Goal: Information Seeking & Learning: Learn about a topic

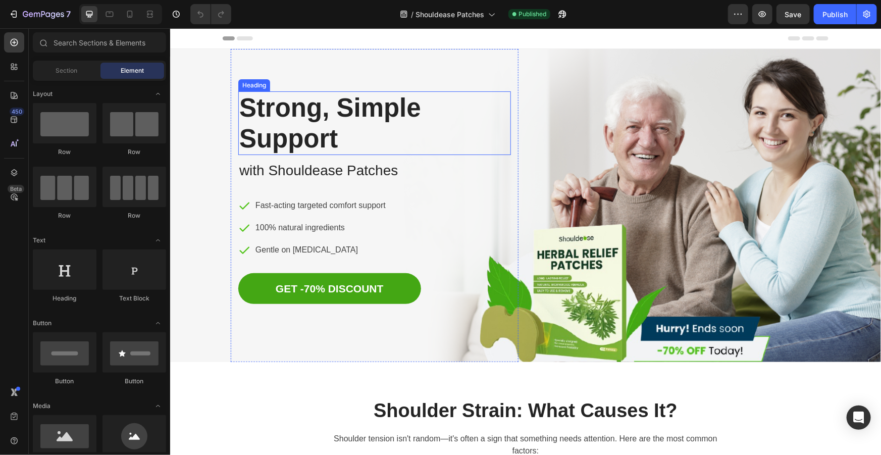
click at [330, 129] on h1 "Strong, Simple Support" at bounding box center [374, 123] width 273 height 64
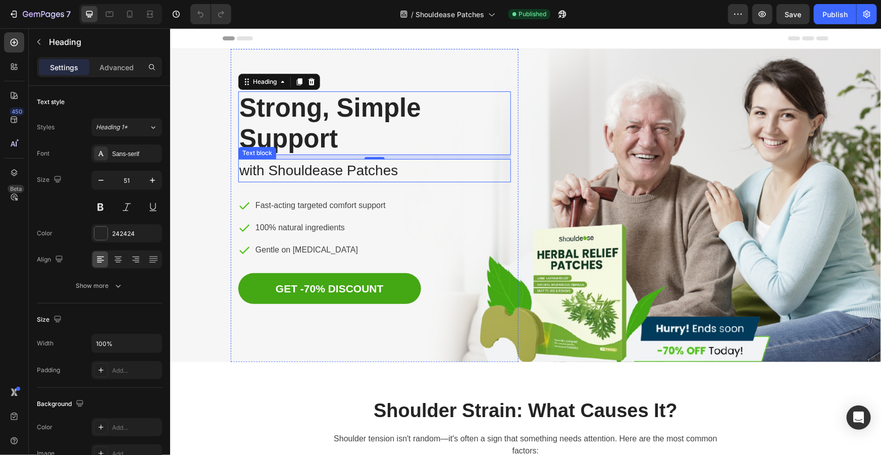
click at [384, 170] on p "with Shouldease Patches" at bounding box center [374, 169] width 270 height 21
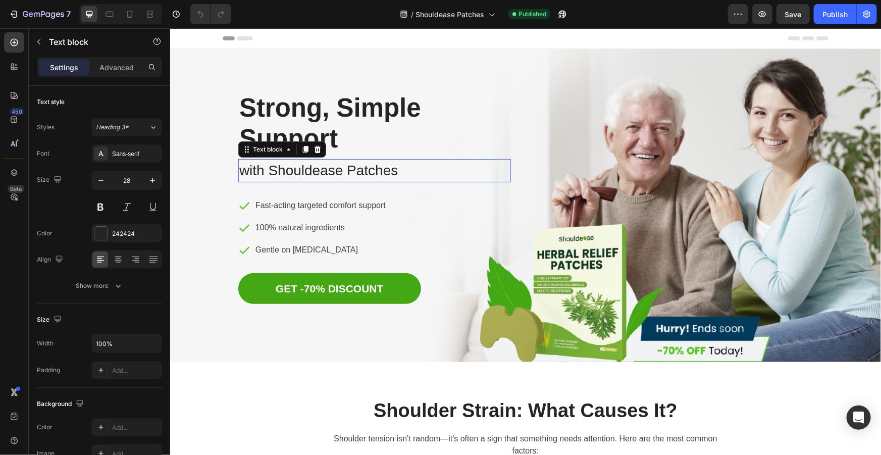
click at [384, 170] on p "with Shouldease Patches" at bounding box center [374, 169] width 270 height 21
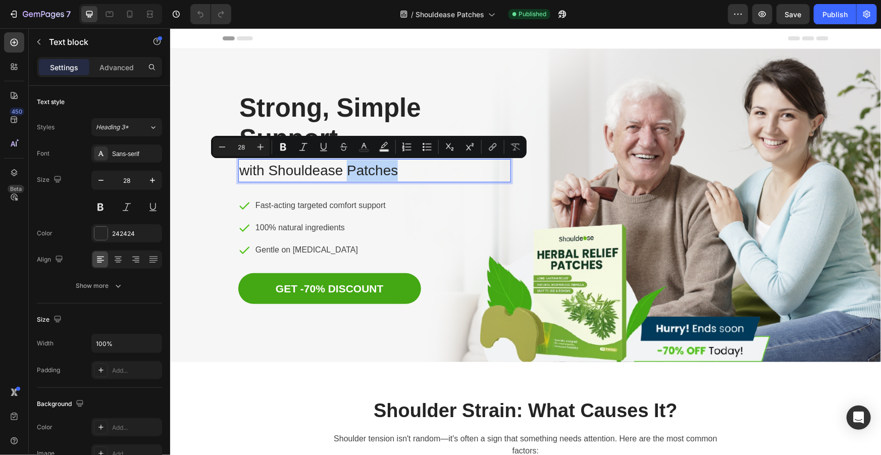
click at [399, 167] on p "with Shouldease Patches" at bounding box center [374, 169] width 270 height 21
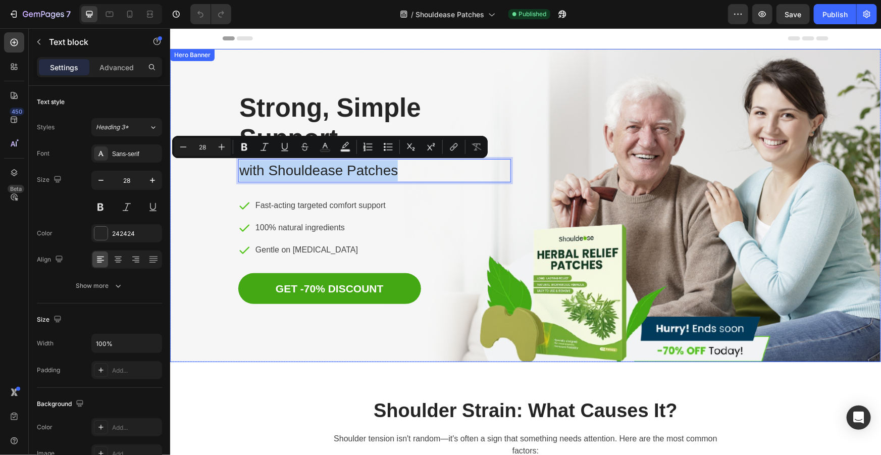
drag, startPoint x: 393, startPoint y: 171, endPoint x: 209, endPoint y: 168, distance: 184.2
click at [209, 168] on div "Image Row Strong, Simple Support Heading with Shouldease Patches Text block 32 …" at bounding box center [525, 204] width 711 height 313
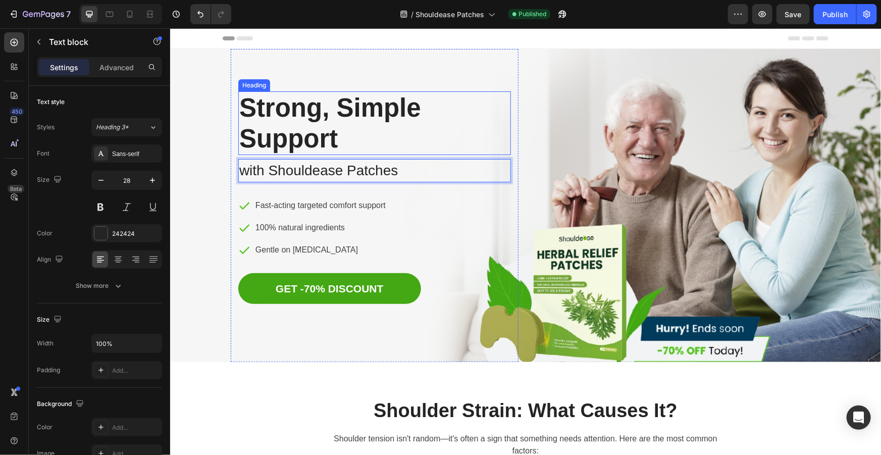
click at [269, 111] on h1 "Strong, Simple Support" at bounding box center [374, 123] width 273 height 64
click at [332, 130] on p "Strong, Simple Support" at bounding box center [374, 123] width 270 height 62
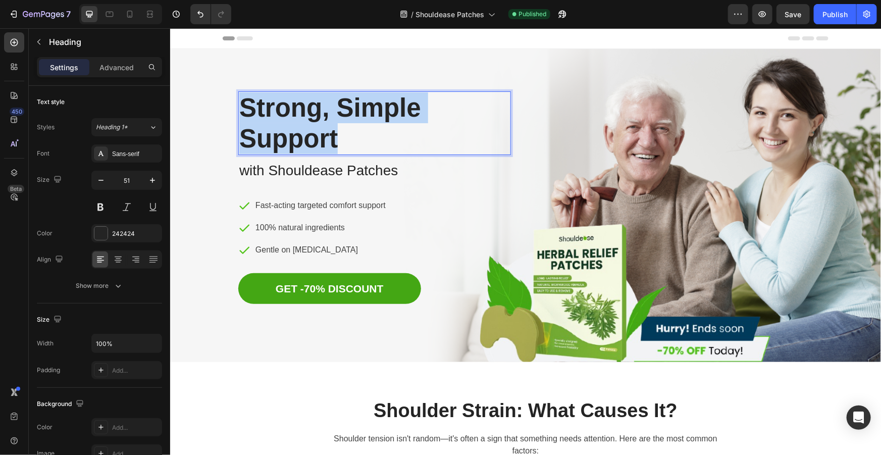
drag, startPoint x: 335, startPoint y: 136, endPoint x: 330, endPoint y: 135, distance: 5.1
click at [203, 94] on div "Image Row Strong, Simple Support Heading 8 with Shouldease Patches Text block I…" at bounding box center [525, 204] width 711 height 313
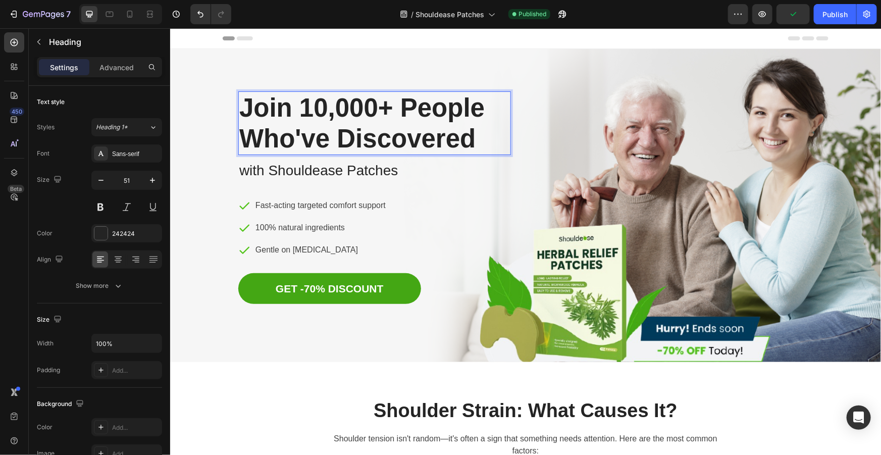
click at [319, 107] on p "Join 10,000+ People Who've Discovered" at bounding box center [374, 123] width 270 height 62
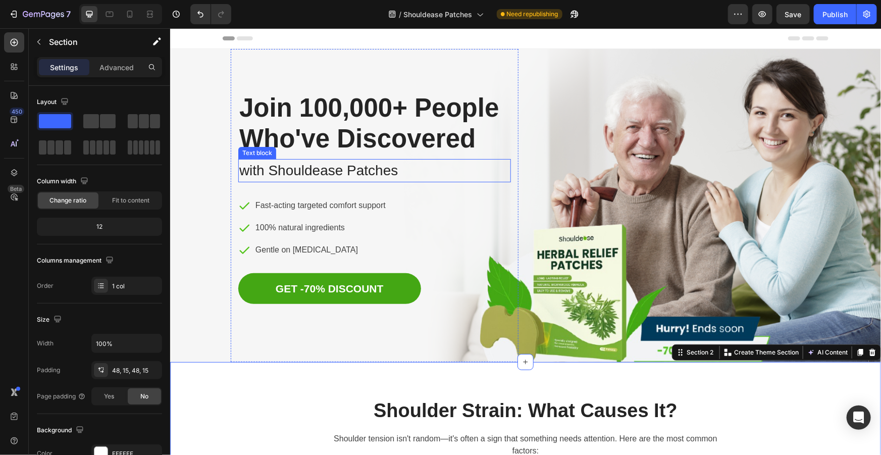
click at [383, 171] on p "with Shouldease Patches" at bounding box center [374, 169] width 270 height 21
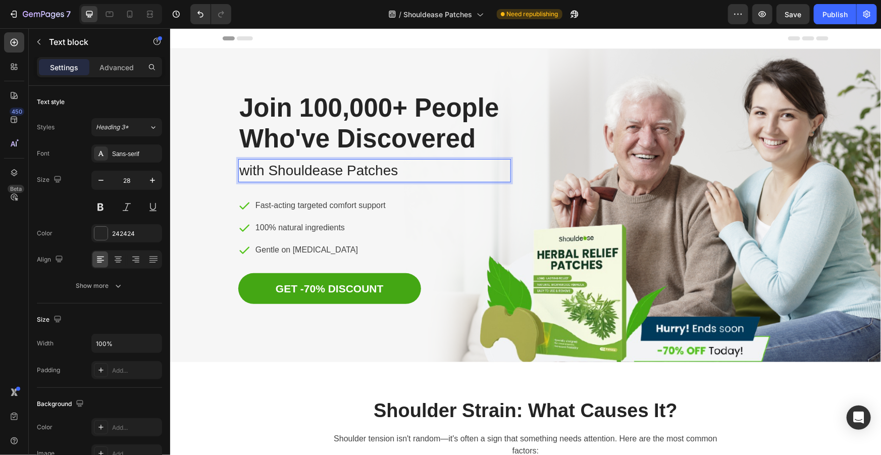
click at [398, 173] on p "with Shouldease Patches" at bounding box center [374, 169] width 270 height 21
drag, startPoint x: 395, startPoint y: 168, endPoint x: 248, endPoint y: 171, distance: 146.4
click at [249, 171] on p "with Shouldease Patches" at bounding box center [374, 169] width 270 height 21
drag, startPoint x: 401, startPoint y: 170, endPoint x: 238, endPoint y: 170, distance: 163.0
click at [239, 170] on p "the Shouldease Difference" at bounding box center [374, 169] width 270 height 21
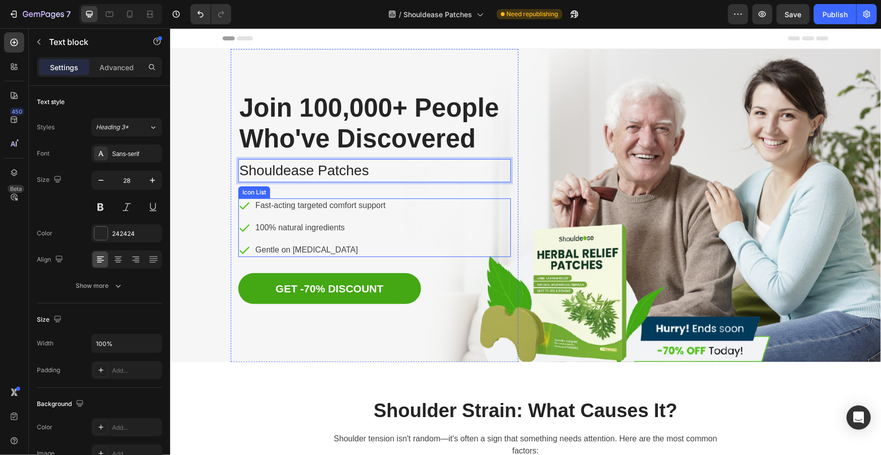
click at [422, 208] on div "Icon Fast-acting targeted comfort support Text block Icon 100% natural ingredie…" at bounding box center [374, 227] width 273 height 59
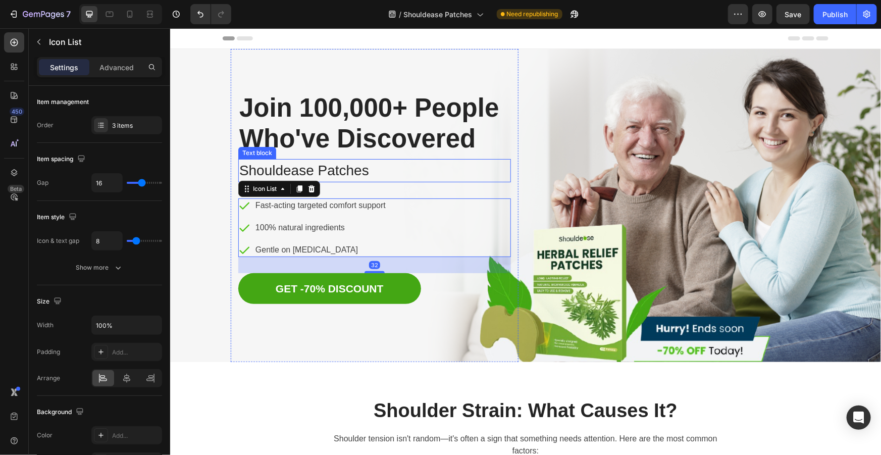
click at [440, 181] on p "Shouldease Patches" at bounding box center [374, 169] width 270 height 21
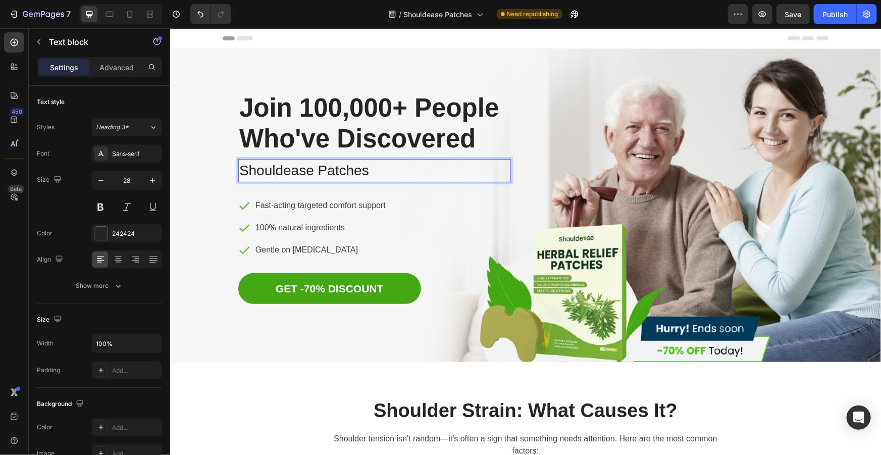
click at [243, 168] on p "Shouldease Patches" at bounding box center [374, 169] width 270 height 21
click at [239, 171] on p "Shouldease Patches" at bounding box center [374, 169] width 270 height 21
click at [406, 166] on p "Shouldease Patches" at bounding box center [374, 169] width 270 height 21
click at [452, 225] on div "Icon Fast-acting targeted comfort support Text block Icon 100% natural ingredie…" at bounding box center [374, 227] width 273 height 59
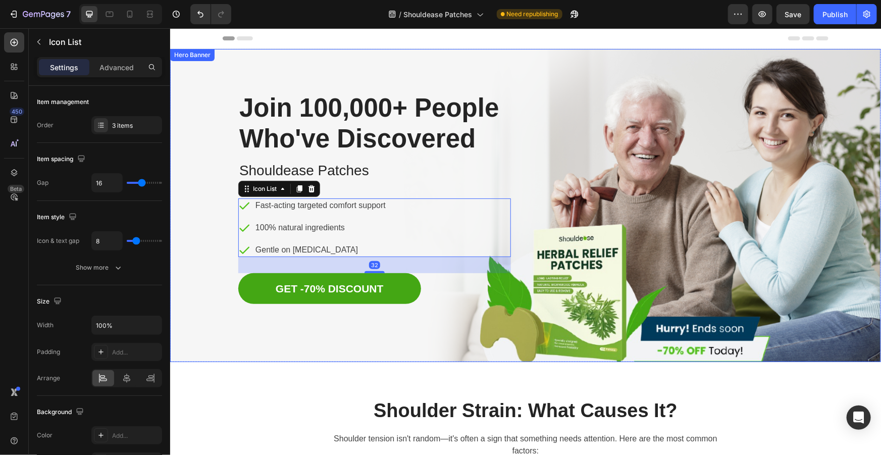
click at [616, 187] on div "Image Row Join 100,000+ People Who've Discovered Heading Shouldease Patches Tex…" at bounding box center [525, 204] width 590 height 313
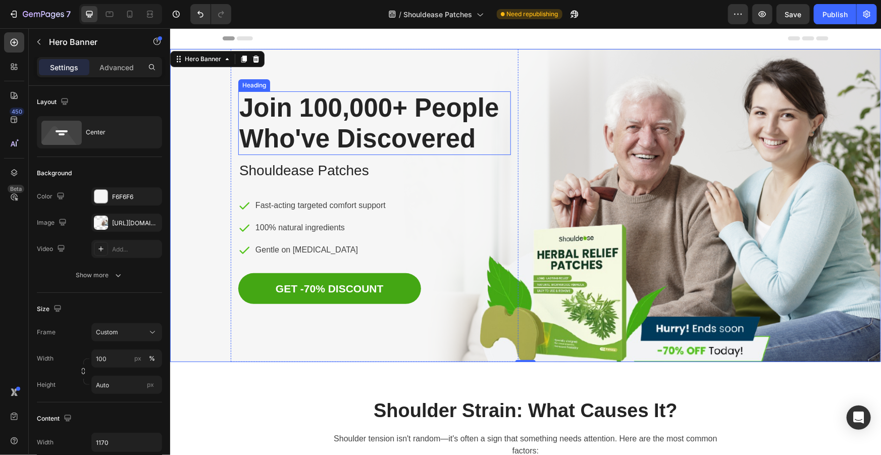
click at [329, 102] on p "Join 100,000+ People Who've Discovered" at bounding box center [374, 123] width 270 height 62
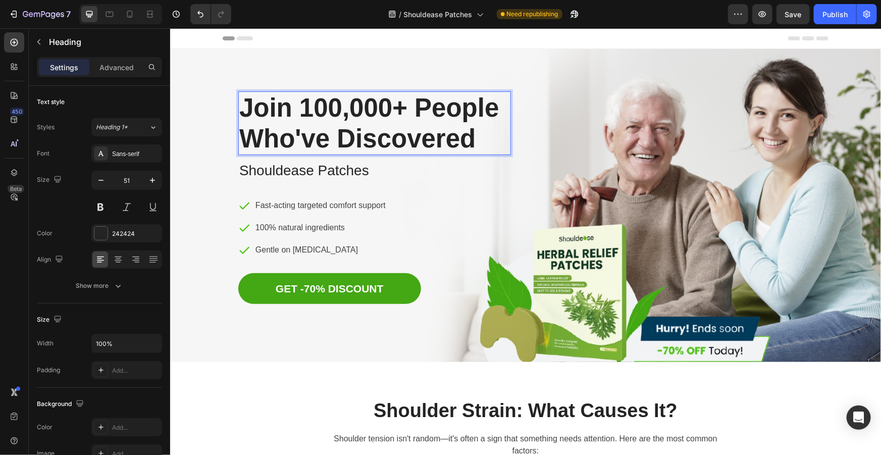
click at [336, 106] on p "Join 100,000+ People Who've Discovered" at bounding box center [374, 123] width 270 height 62
click at [349, 107] on p "Join 12,000+ People Who've Discovered" at bounding box center [374, 123] width 270 height 62
click at [245, 171] on p "Shouldease Patches" at bounding box center [374, 169] width 270 height 21
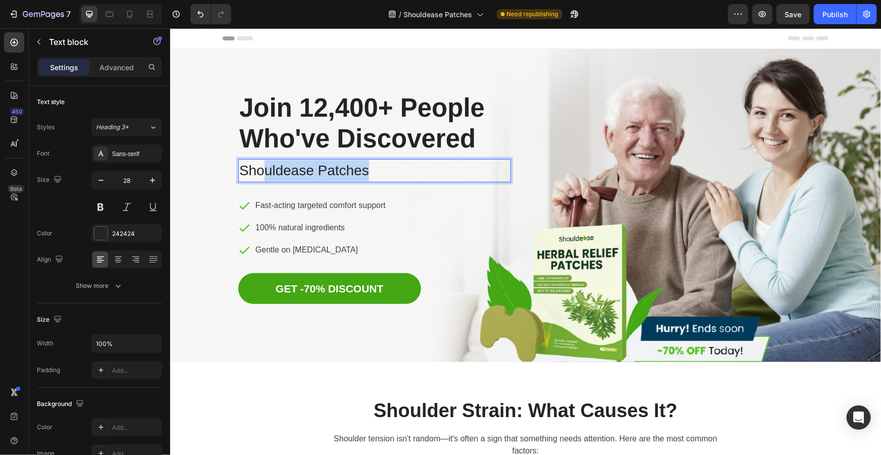
drag, startPoint x: 375, startPoint y: 171, endPoint x: 255, endPoint y: 169, distance: 119.6
click at [255, 169] on p "Shouldease Patches" at bounding box center [374, 169] width 270 height 21
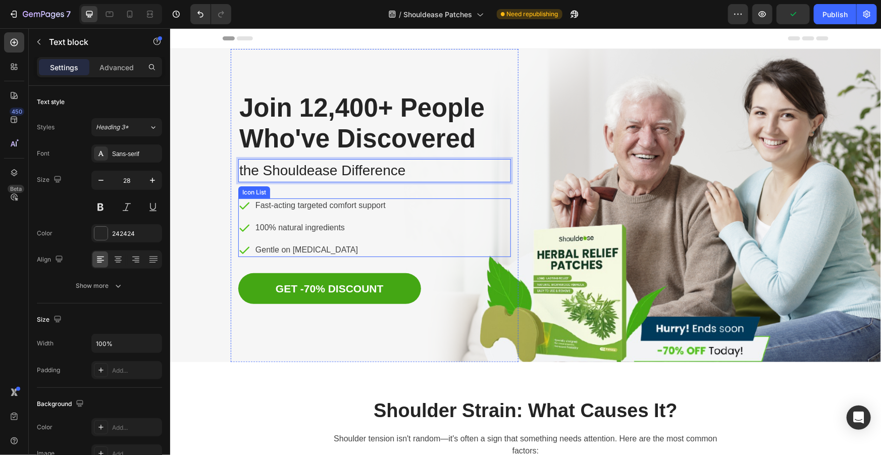
click at [417, 237] on div "Icon Fast-acting targeted comfort support Text block Icon 100% natural ingredie…" at bounding box center [374, 227] width 273 height 59
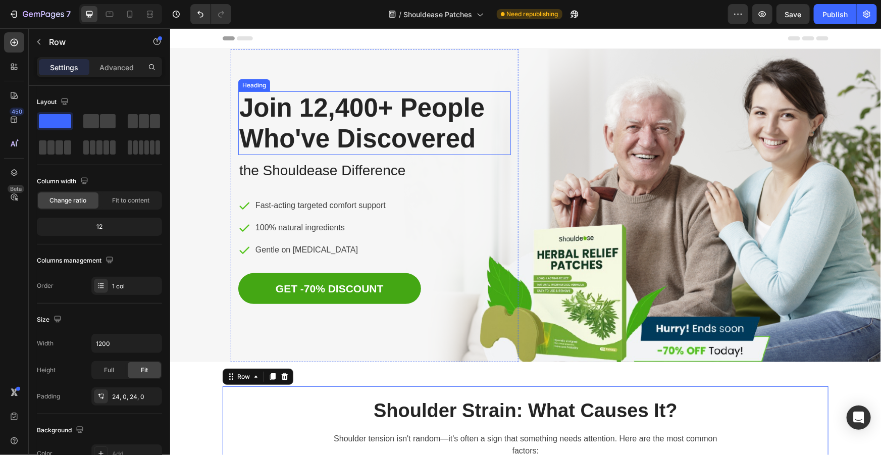
click at [371, 105] on p "Join 12,400+ People Who've Discovered" at bounding box center [374, 123] width 270 height 62
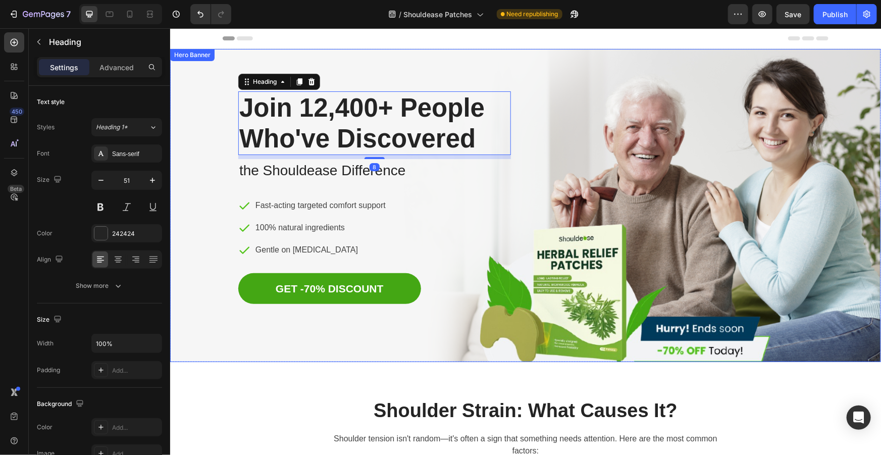
click at [558, 176] on div "Image Row Join 12,400+ People Who've Discovered Heading 8 the Shouldease Differ…" at bounding box center [525, 204] width 590 height 313
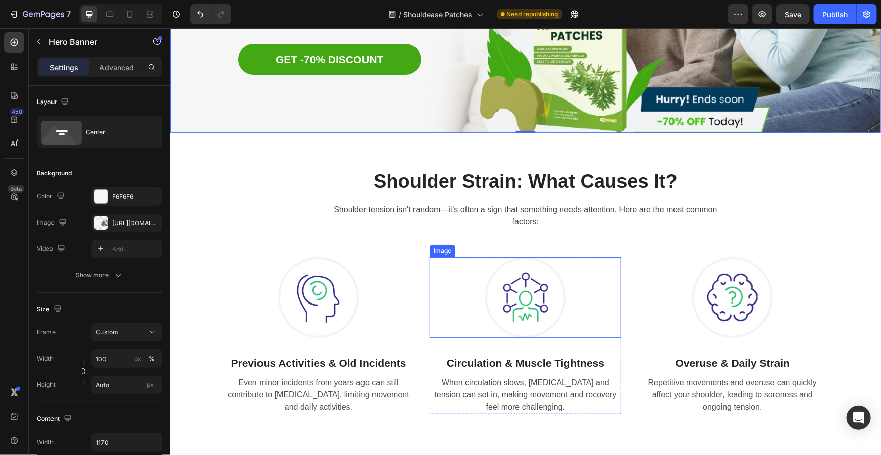
scroll to position [275, 0]
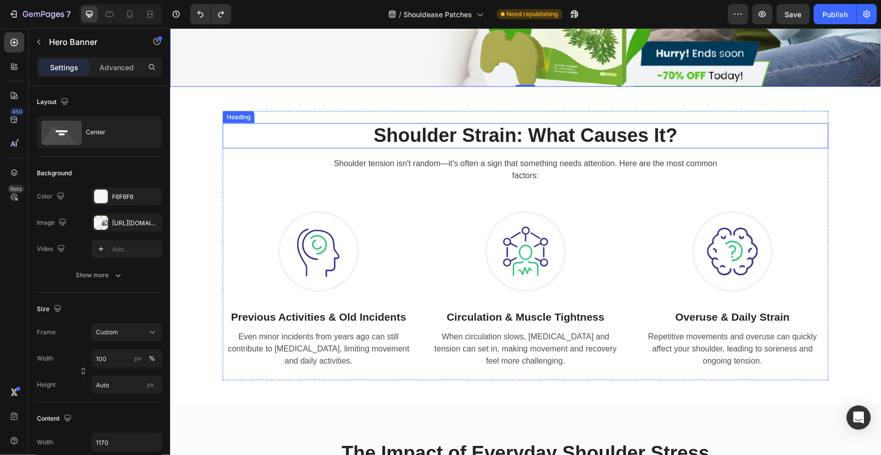
click at [562, 134] on h2 "Shoulder Strain: What Causes It?" at bounding box center [525, 135] width 606 height 25
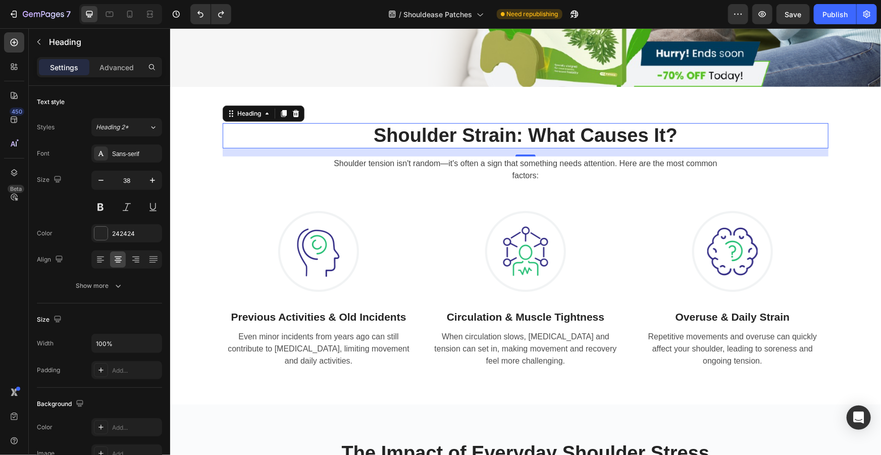
click at [562, 134] on h2 "Shoulder Strain: What Causes It?" at bounding box center [525, 135] width 606 height 25
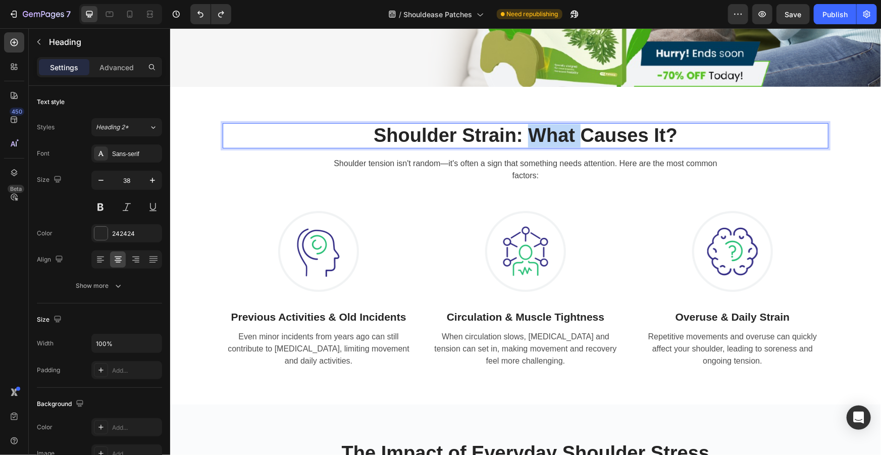
click at [631, 134] on p "Shoulder Strain: What Causes It?" at bounding box center [525, 135] width 604 height 23
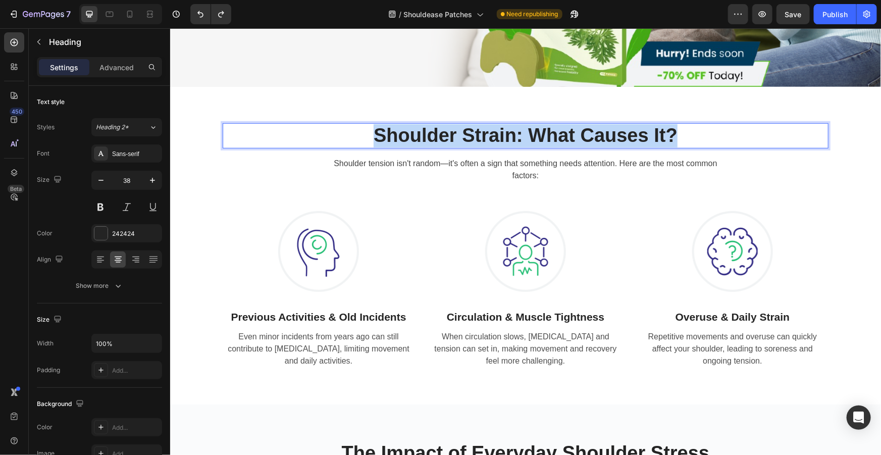
drag, startPoint x: 682, startPoint y: 133, endPoint x: 361, endPoint y: 139, distance: 321.0
click at [361, 139] on p "Shoulder Strain: What Causes It?" at bounding box center [525, 135] width 604 height 23
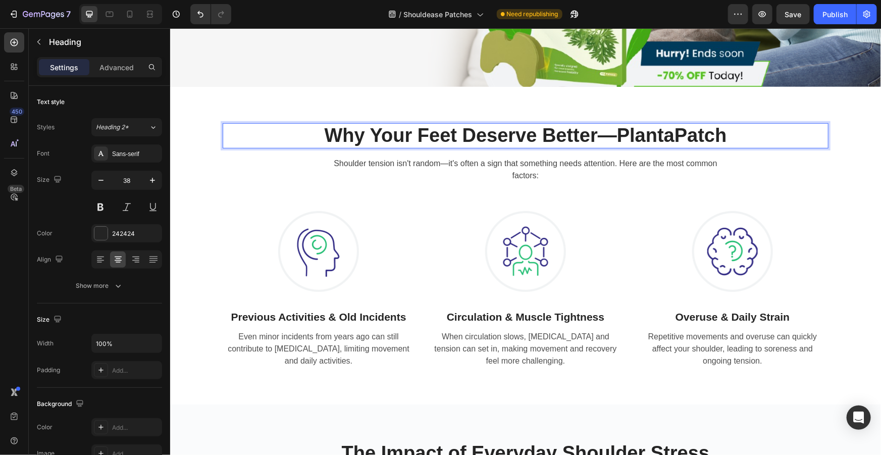
click at [664, 132] on p "Why Your Feet Deserve Better — PlantaPatch" at bounding box center [525, 135] width 604 height 23
drag, startPoint x: 721, startPoint y: 133, endPoint x: 619, endPoint y: 134, distance: 102.4
click at [619, 134] on p "Why Your Feet Deserve Better — PlantaPatch" at bounding box center [525, 135] width 604 height 23
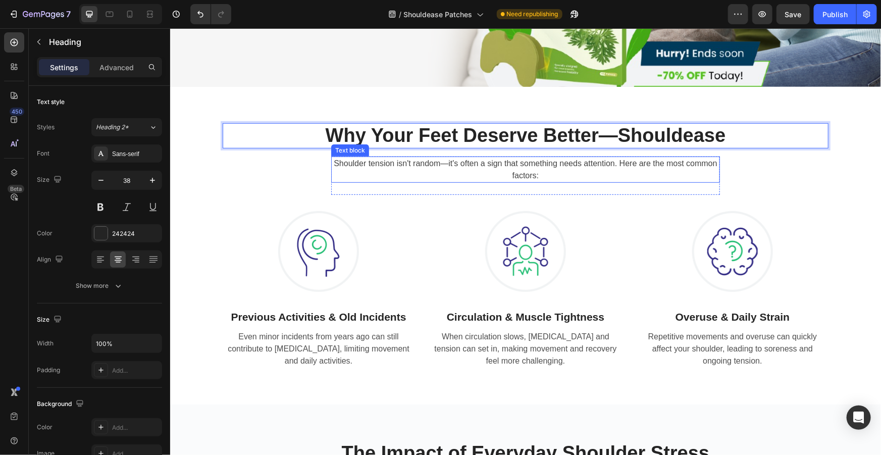
click at [527, 178] on p "Shoulder tension isn't random—it's often a sign that something needs attention.…" at bounding box center [525, 169] width 387 height 24
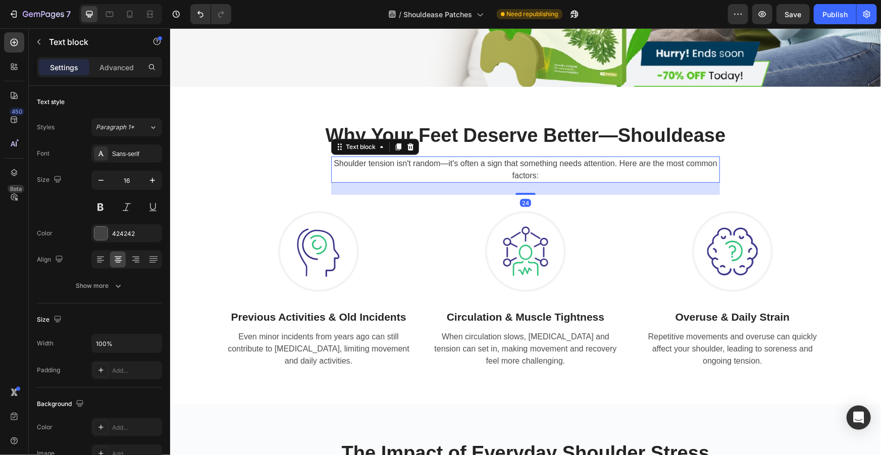
click at [527, 178] on p "Shoulder tension isn't random—it's often a sign that something needs attention.…" at bounding box center [525, 169] width 387 height 24
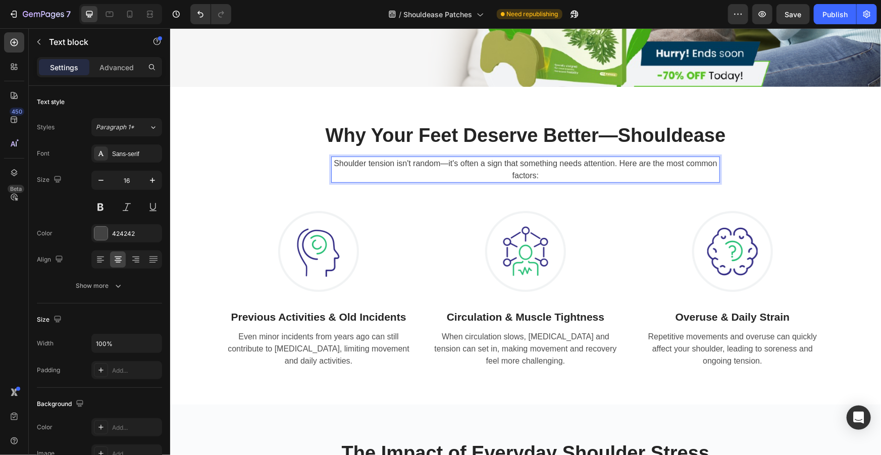
click at [540, 175] on p "Shoulder tension isn't random—it's often a sign that something needs attention.…" at bounding box center [525, 169] width 387 height 24
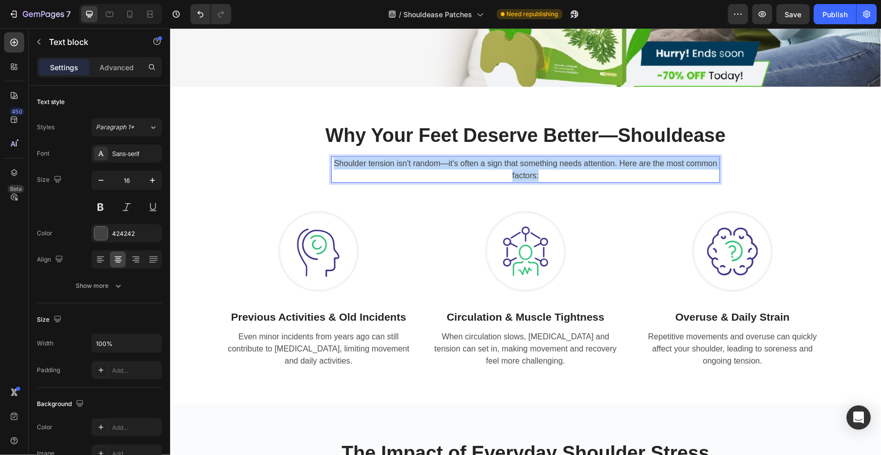
drag, startPoint x: 540, startPoint y: 173, endPoint x: 329, endPoint y: 158, distance: 211.4
click at [331, 158] on div "Shoulder tension isn't random—it's often a sign that something needs attention.…" at bounding box center [525, 169] width 389 height 26
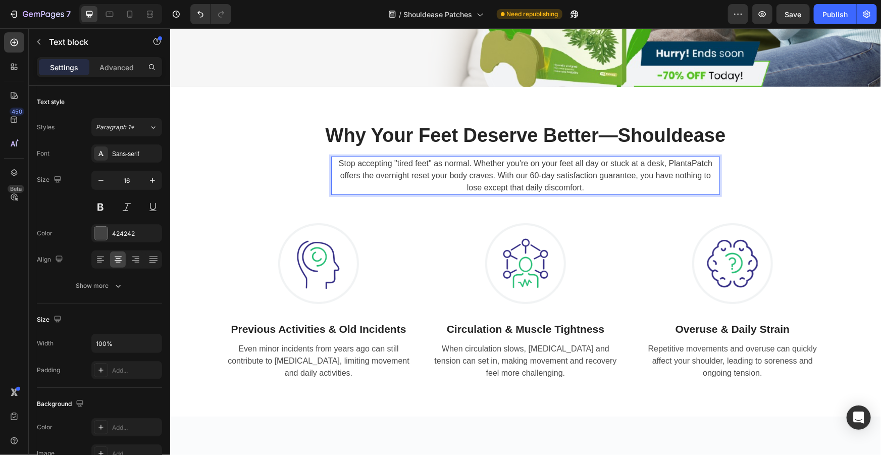
click at [411, 169] on p "Stop accepting "tired feet" as normal. Whether you're on your feet all day or s…" at bounding box center [525, 175] width 387 height 36
click at [425, 160] on p "Stop accepting "tired feet" as normal. Whether you're on your feet all day or s…" at bounding box center [525, 175] width 387 height 36
click at [518, 173] on p "Stop accepting "shoulder aches" as normal. Whether you're on your feet all day …" at bounding box center [525, 175] width 387 height 36
click at [460, 163] on p "Stop accepting "shoulder aches" as normal. Whether you're on your feet all day …" at bounding box center [525, 175] width 387 height 36
click at [699, 161] on p "Stop accepting "shoulder discomfort" as normal. Whether you're on your feet all…" at bounding box center [525, 175] width 387 height 36
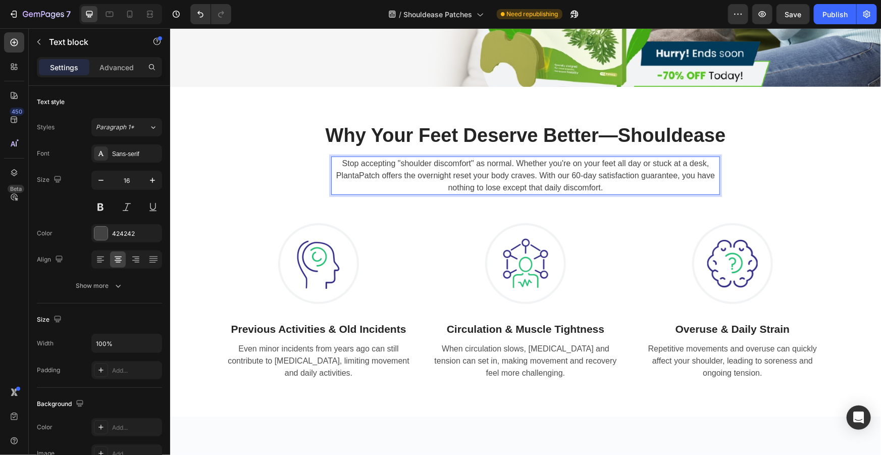
click at [702, 162] on p "Stop accepting "shoulder discomfort" as normal. Whether you're on your feet all…" at bounding box center [525, 175] width 387 height 36
drag, startPoint x: 703, startPoint y: 161, endPoint x: 569, endPoint y: 165, distance: 134.3
click at [569, 165] on p "Stop accepting "shoulder discomfort" as normal. Whether you're on your feet all…" at bounding box center [525, 175] width 387 height 36
click at [693, 163] on p "Stop accepting "shoulder discomfort" as normal. Whether you're more active or w…" at bounding box center [525, 175] width 387 height 36
drag, startPoint x: 712, startPoint y: 161, endPoint x: 669, endPoint y: 163, distance: 43.4
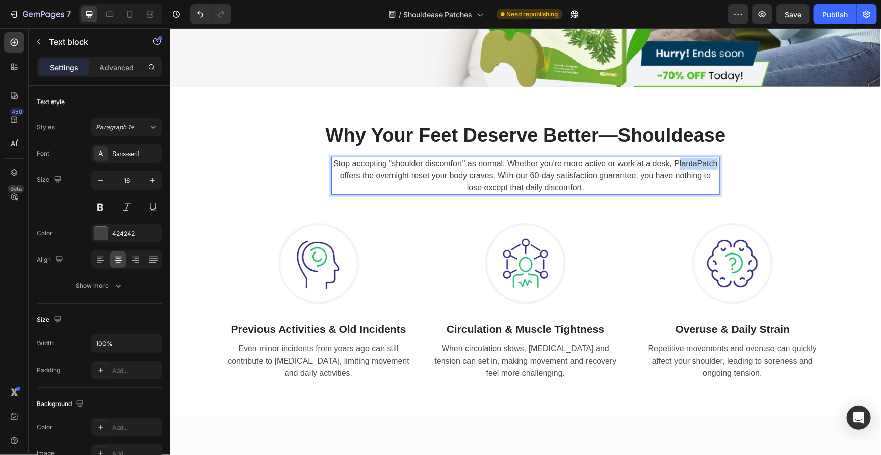
click at [669, 163] on p "Stop accepting "shoulder discomfort" as normal. Whether you're more active or w…" at bounding box center [525, 175] width 387 height 36
click at [406, 172] on p "Stop accepting "shoulder discomfort" as normal. Whether you're more active or w…" at bounding box center [525, 175] width 387 height 36
click at [494, 176] on p "Stop accepting "shoulder discomfort" as normal. Whether you're more active or w…" at bounding box center [525, 175] width 387 height 36
click at [582, 187] on p "Stop accepting "shoulder discomfort" as normal. Whether you're more active or w…" at bounding box center [525, 175] width 387 height 36
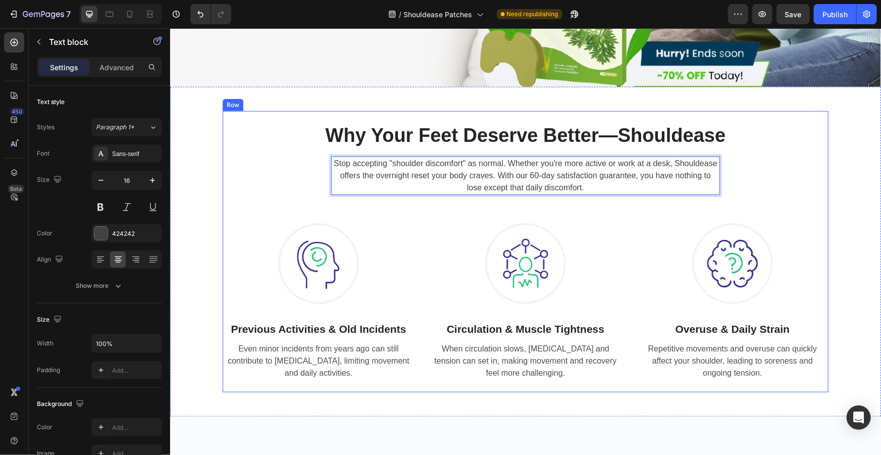
click at [785, 186] on div "Why Your Feet Deserve Better —Shouldease Heading Stop accepting "shoulder disco…" at bounding box center [525, 251] width 606 height 257
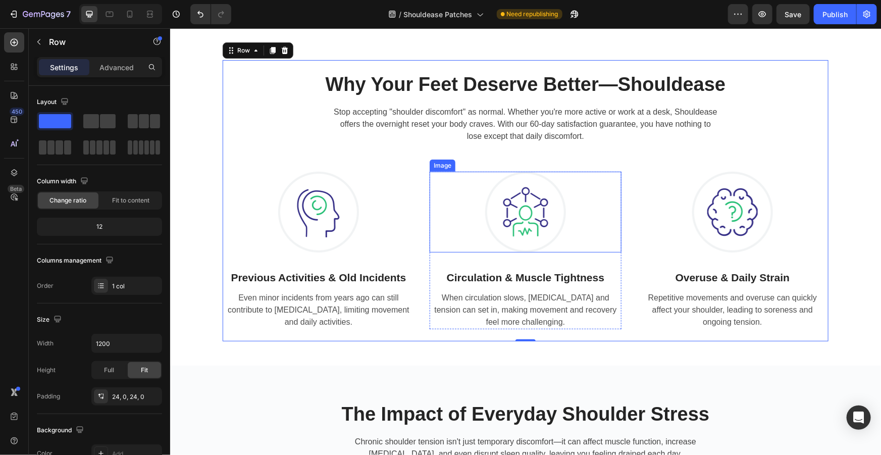
scroll to position [367, 0]
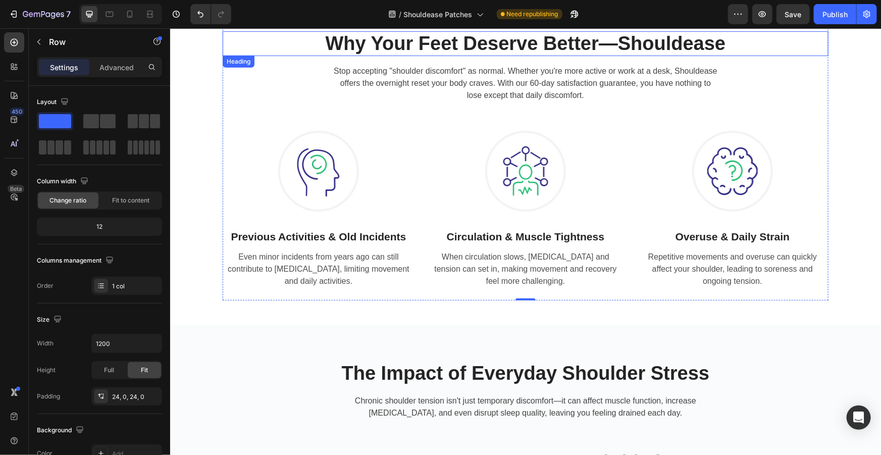
click at [428, 43] on p "Why Your Feet Deserve Better —Shouldease" at bounding box center [525, 43] width 604 height 23
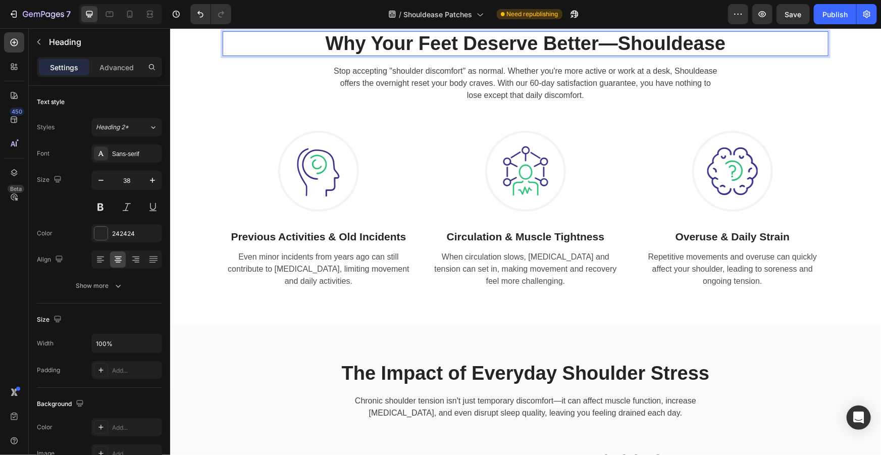
click at [455, 44] on p "Why Your Feet Deserve Better —Shouldease" at bounding box center [525, 43] width 604 height 23
drag, startPoint x: 455, startPoint y: 44, endPoint x: 423, endPoint y: 44, distance: 31.8
click at [423, 44] on p "Why Your Feet Deserve Better —Shouldease" at bounding box center [525, 43] width 604 height 23
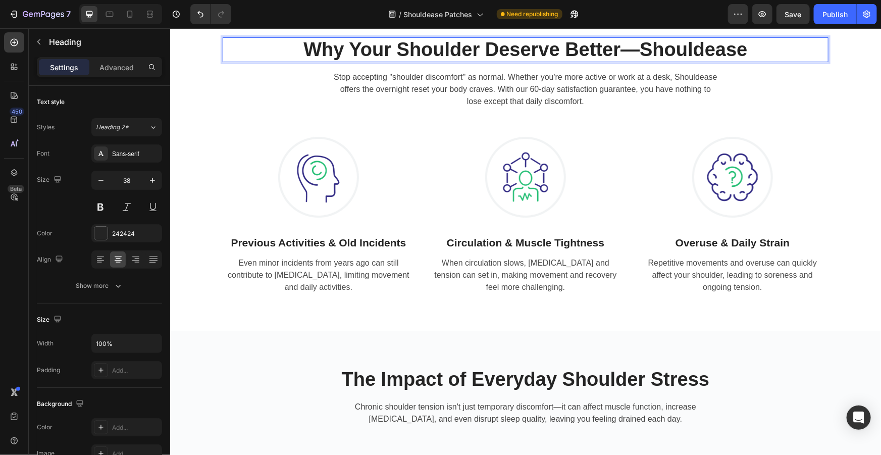
click at [554, 45] on p "Why Your Shoulder Deserve Better —Shouldease" at bounding box center [525, 49] width 604 height 23
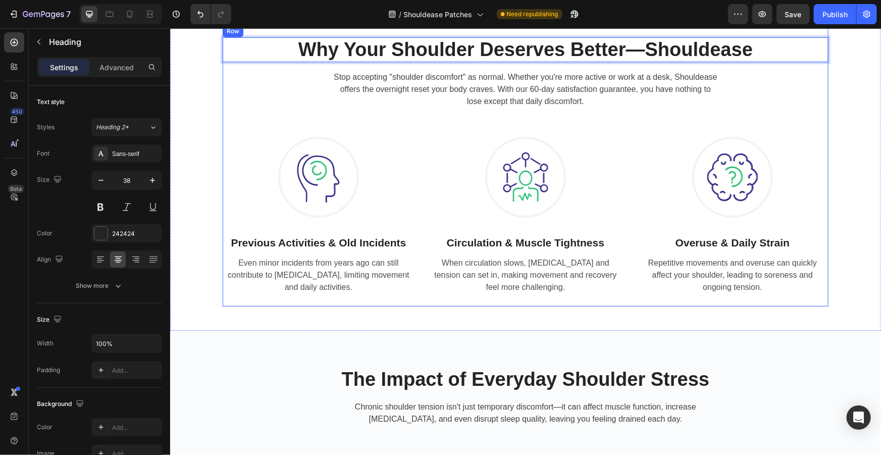
scroll to position [315, 0]
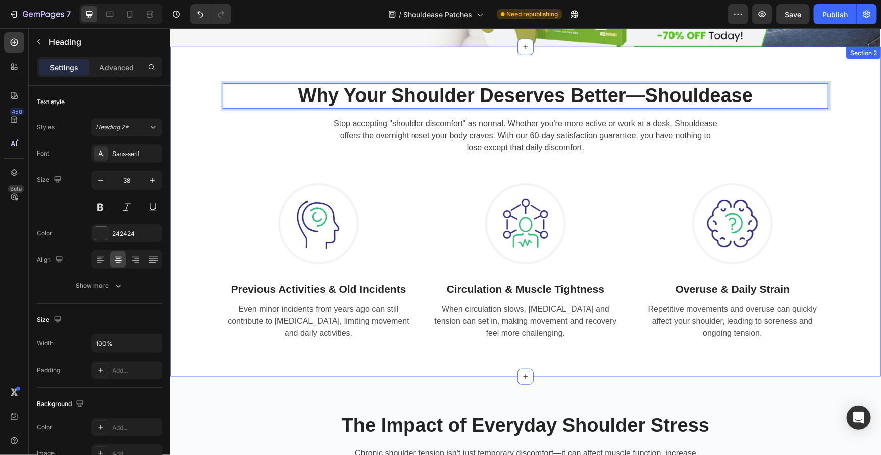
click at [828, 156] on div "Why Your Shoulder Deserves Better —Shouldease Heading 16 Stop accepting "should…" at bounding box center [524, 211] width 695 height 281
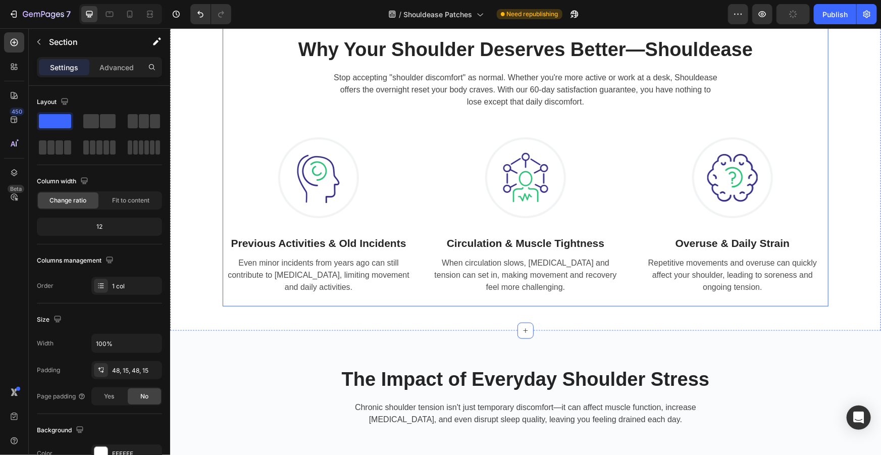
scroll to position [269, 0]
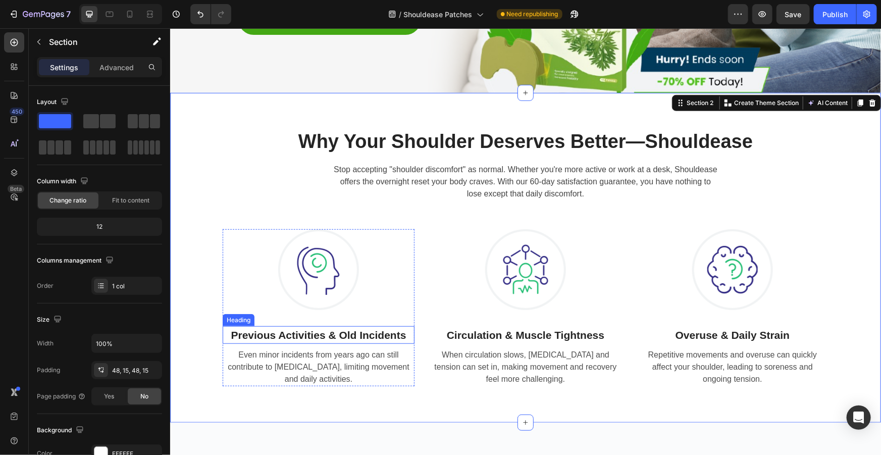
click at [336, 339] on h3 "Previous Activities & Old Incidents" at bounding box center [318, 334] width 192 height 18
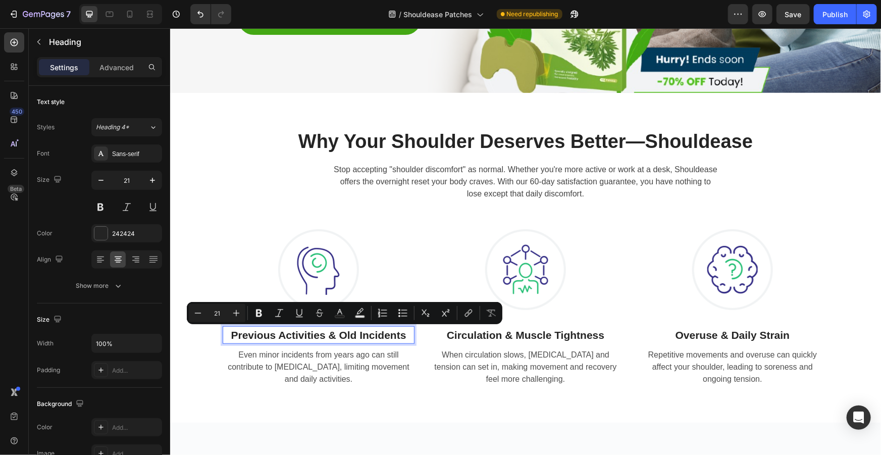
click at [397, 338] on p "Previous Activities & Old Incidents" at bounding box center [318, 335] width 190 height 16
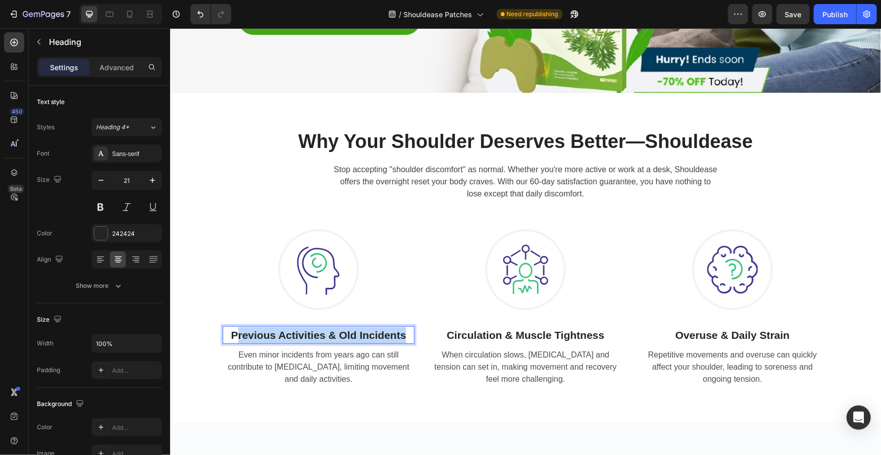
drag, startPoint x: 368, startPoint y: 332, endPoint x: 231, endPoint y: 333, distance: 137.3
click at [231, 333] on p "Previous Activities & Old Incidents" at bounding box center [318, 335] width 190 height 16
click at [274, 332] on p "PPrevious Strains" at bounding box center [318, 335] width 190 height 16
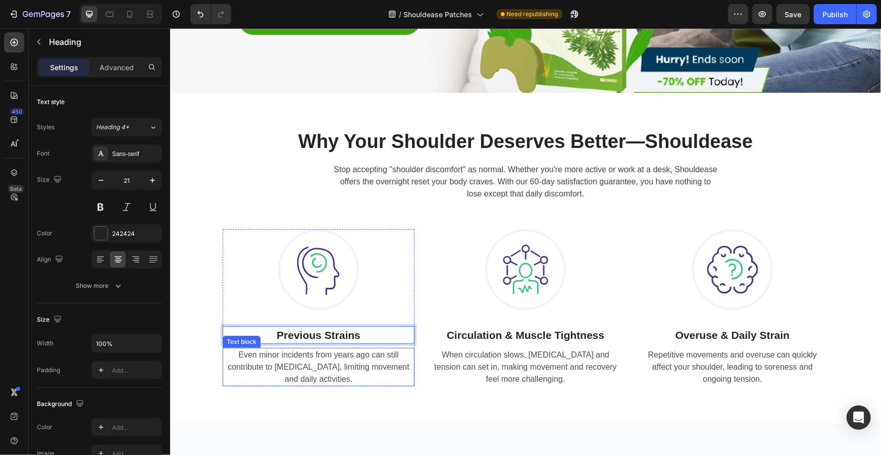
click at [324, 358] on p "Even minor incidents from years ago can still contribute to stiffness, limiting…" at bounding box center [318, 366] width 190 height 36
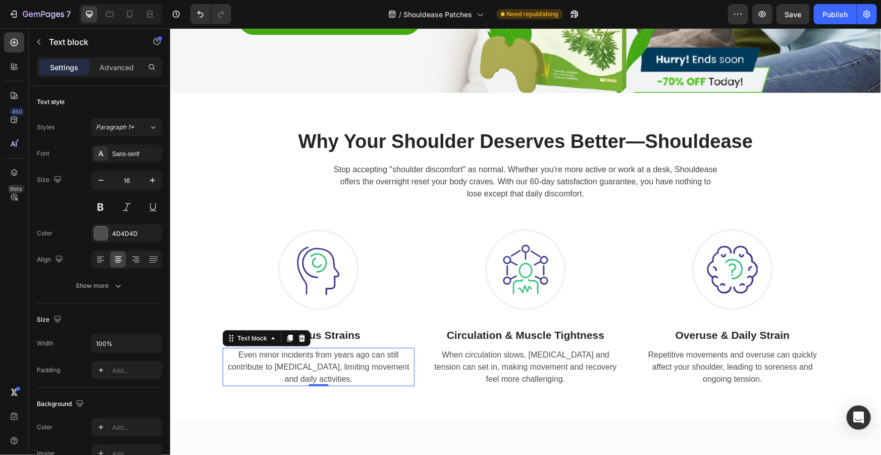
click at [324, 358] on p "Even minor incidents from years ago can still contribute to stiffness, limiting…" at bounding box center [318, 366] width 190 height 36
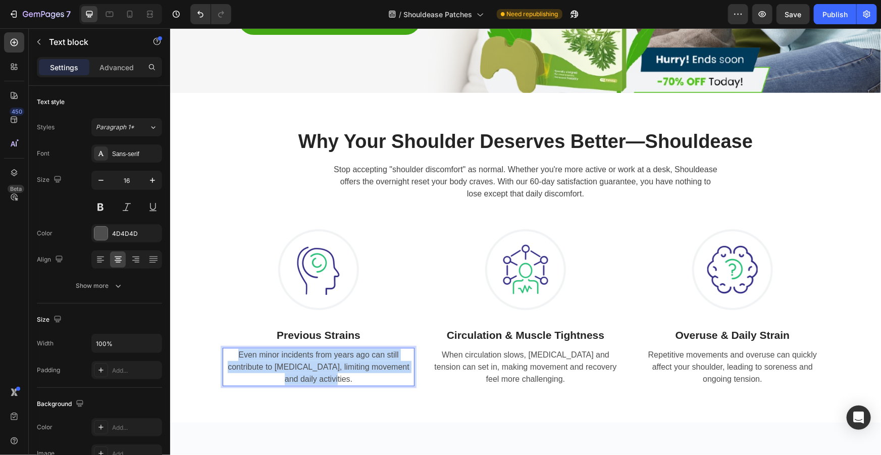
drag, startPoint x: 332, startPoint y: 378, endPoint x: 232, endPoint y: 346, distance: 104.9
click at [232, 347] on div "Even minor incidents from years ago can still contribute to stiffness, limiting…" at bounding box center [318, 366] width 192 height 38
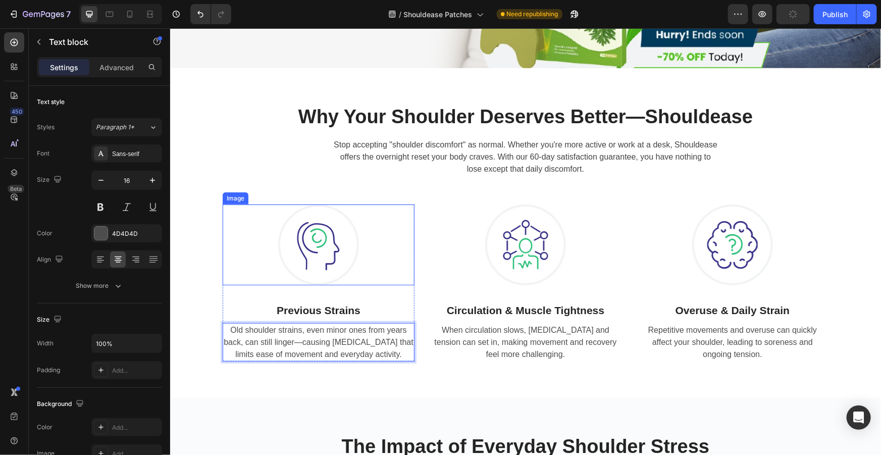
scroll to position [315, 0]
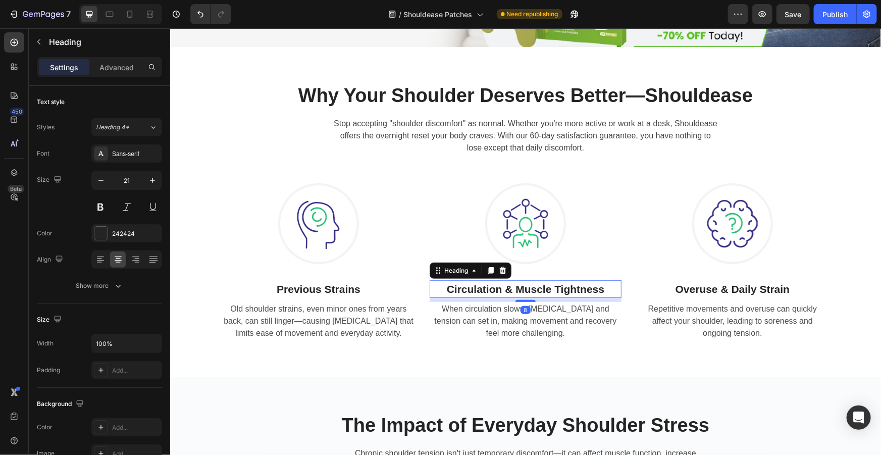
click at [530, 288] on h3 "Circulation & Muscle Tightness" at bounding box center [525, 289] width 192 height 18
click at [601, 284] on p "Circulation & Muscle Tightness" at bounding box center [525, 289] width 190 height 16
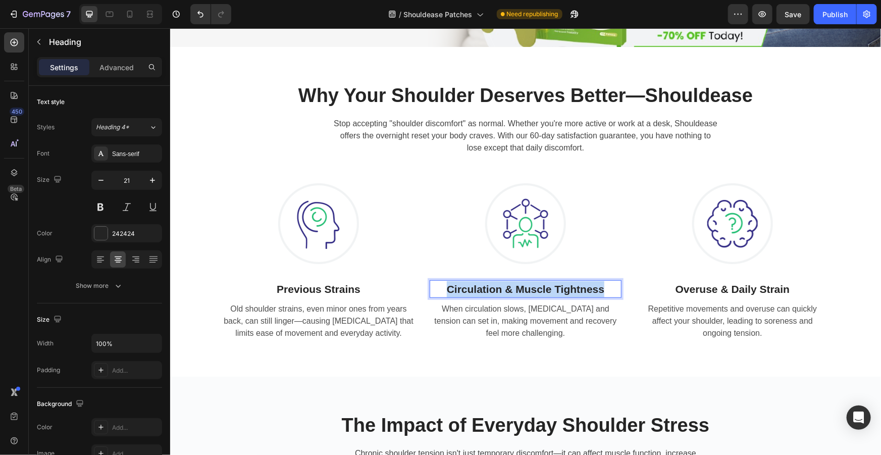
drag, startPoint x: 603, startPoint y: 288, endPoint x: 417, endPoint y: 284, distance: 185.7
click at [417, 284] on div "Image Previous Strains Heading Old shoulder strains, even minor ones from years…" at bounding box center [525, 261] width 606 height 157
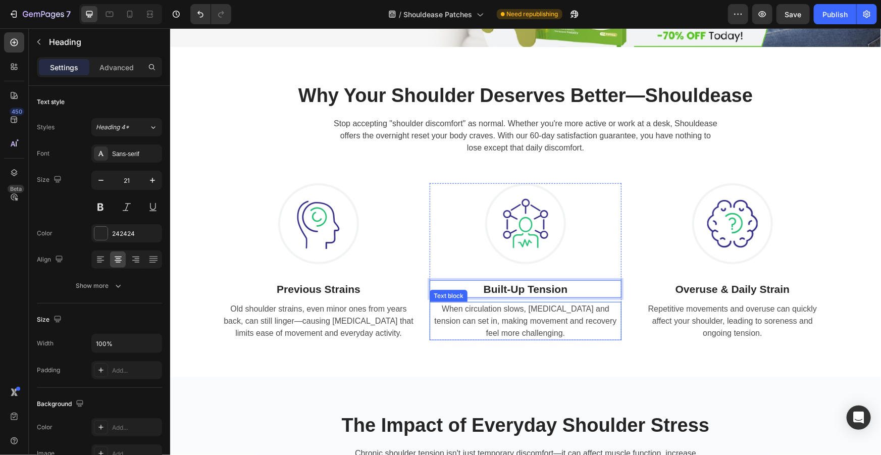
click at [543, 325] on p "When circulation slows, stiffness and tension can set in, making movement and r…" at bounding box center [525, 320] width 190 height 36
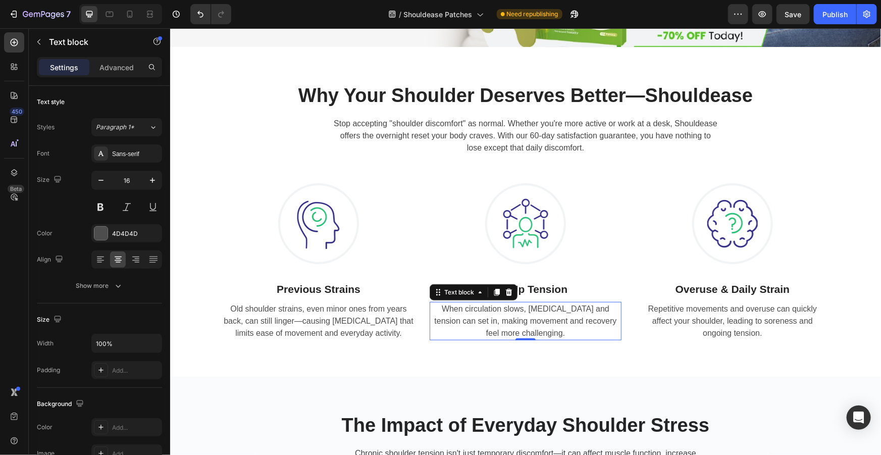
click at [543, 327] on p "When circulation slows, stiffness and tension can set in, making movement and r…" at bounding box center [525, 320] width 190 height 36
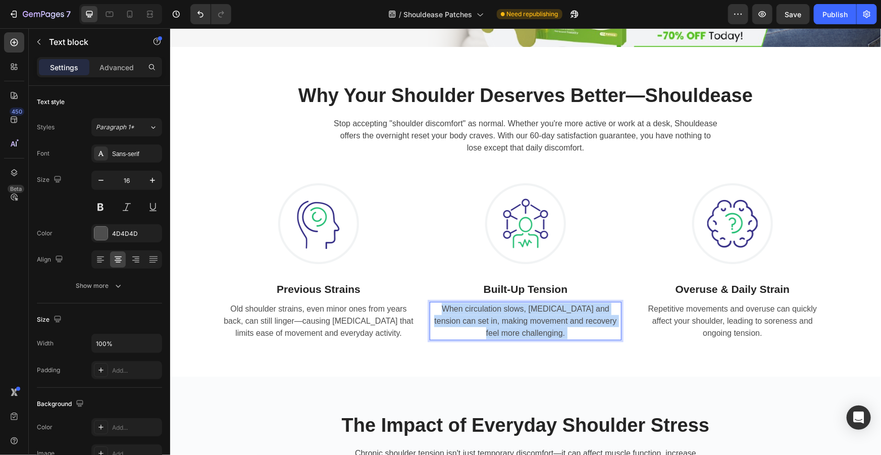
drag, startPoint x: 544, startPoint y: 334, endPoint x: 446, endPoint y: 309, distance: 101.3
click at [430, 307] on p "When circulation slows, stiffness and tension can set in, making movement and r…" at bounding box center [525, 320] width 190 height 36
drag, startPoint x: 541, startPoint y: 331, endPoint x: 477, endPoint y: 317, distance: 65.1
click at [466, 316] on p "When circulation slows, stiffness and tension can set in, making movement and r…" at bounding box center [525, 320] width 190 height 36
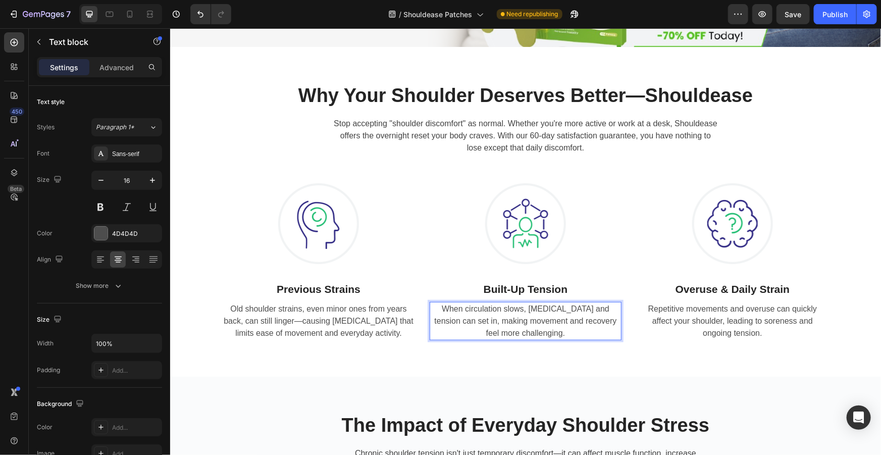
click at [547, 327] on p "When circulation slows, stiffness and tension can set in, making movement and r…" at bounding box center [525, 320] width 190 height 36
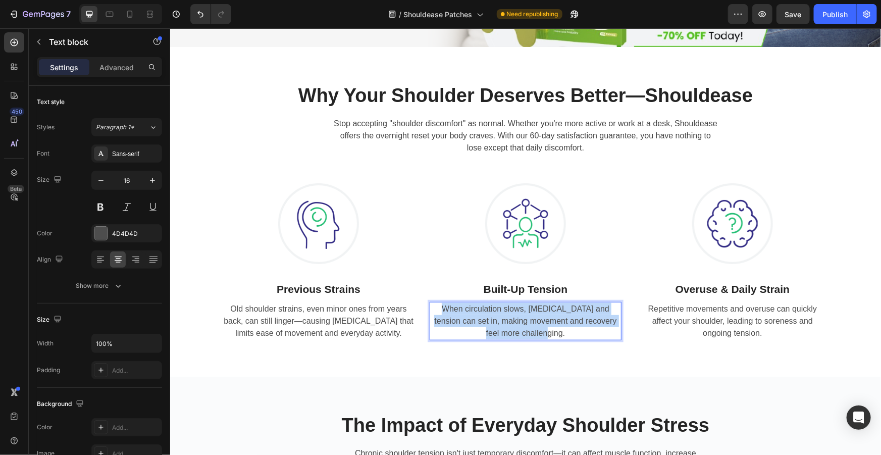
drag, startPoint x: 550, startPoint y: 335, endPoint x: 427, endPoint y: 303, distance: 127.0
click at [430, 303] on p "When circulation slows, stiffness and tension can set in, making movement and r…" at bounding box center [525, 320] width 190 height 36
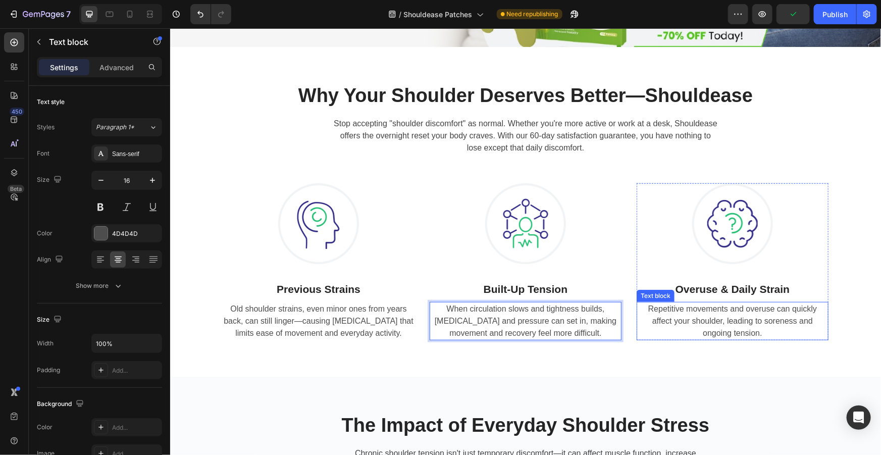
click at [765, 289] on h3 "Overuse & Daily Strain" at bounding box center [732, 289] width 192 height 18
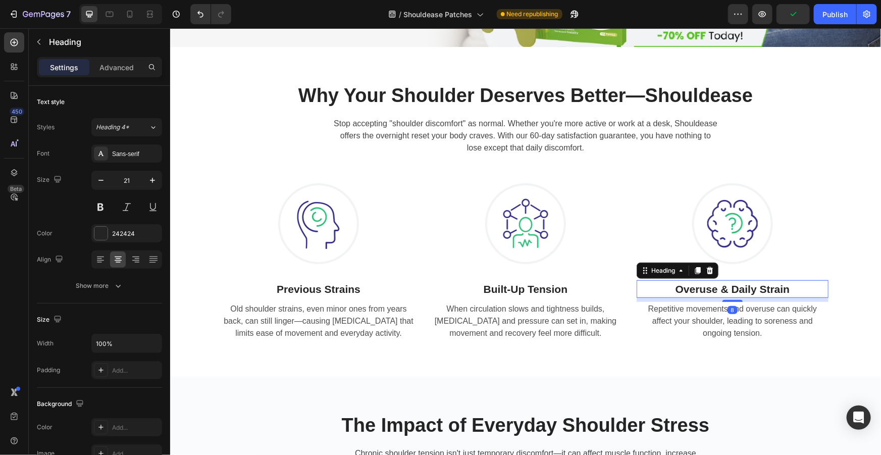
click at [765, 289] on h3 "Overuse & Daily Strain" at bounding box center [732, 289] width 192 height 18
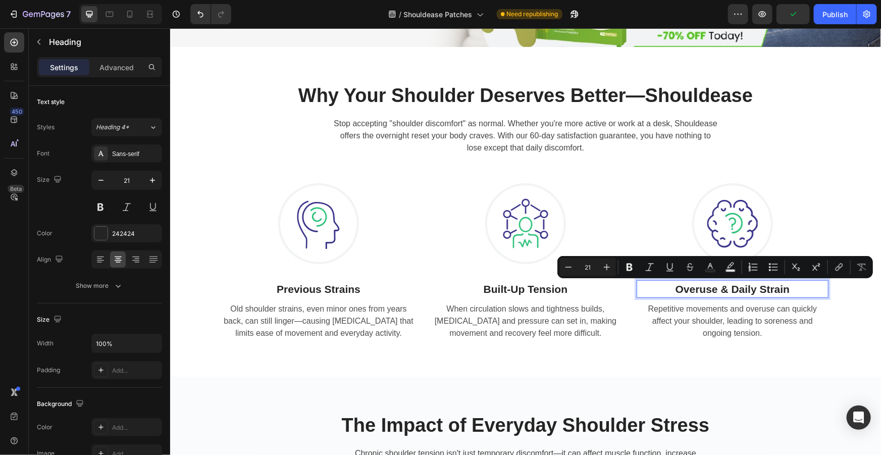
click at [785, 286] on p "Overuse & Daily Strain" at bounding box center [732, 289] width 190 height 16
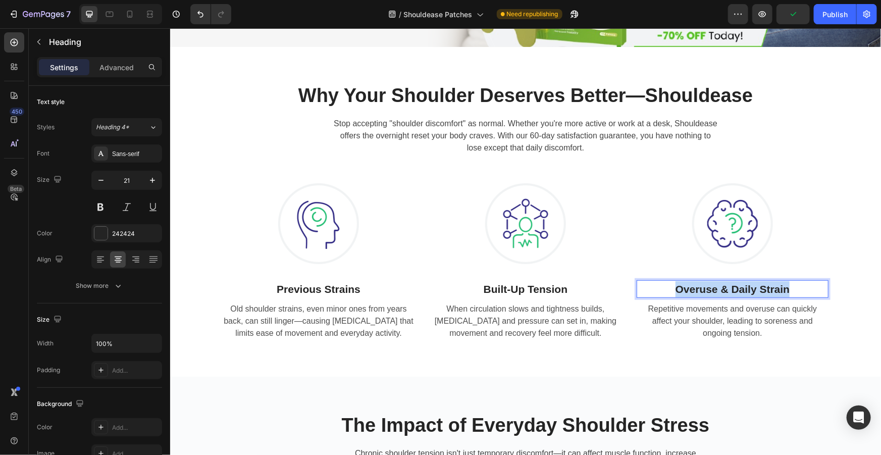
drag, startPoint x: 789, startPoint y: 287, endPoint x: 635, endPoint y: 287, distance: 153.9
click at [637, 287] on p "Overuse & Daily Strain" at bounding box center [732, 289] width 190 height 16
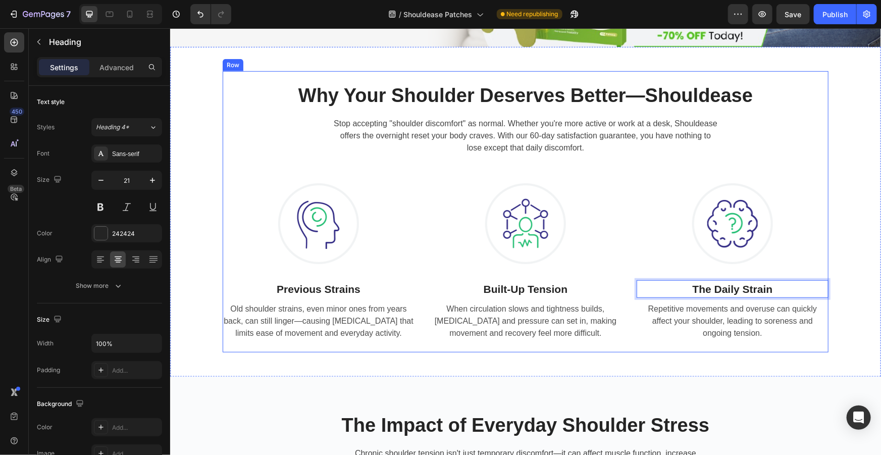
click at [742, 335] on p "Repetitive movements and overuse can quickly affect your shoulder, leading to s…" at bounding box center [732, 320] width 190 height 36
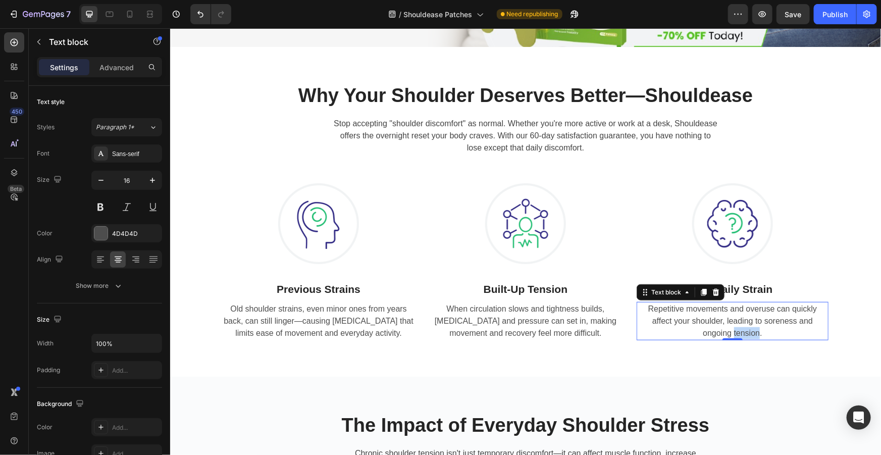
click at [742, 335] on p "Repetitive movements and overuse can quickly affect your shoulder, leading to s…" at bounding box center [732, 320] width 190 height 36
click at [766, 336] on p "Repetitive movements and overuse can quickly affect your shoulder, leading to s…" at bounding box center [732, 320] width 190 height 36
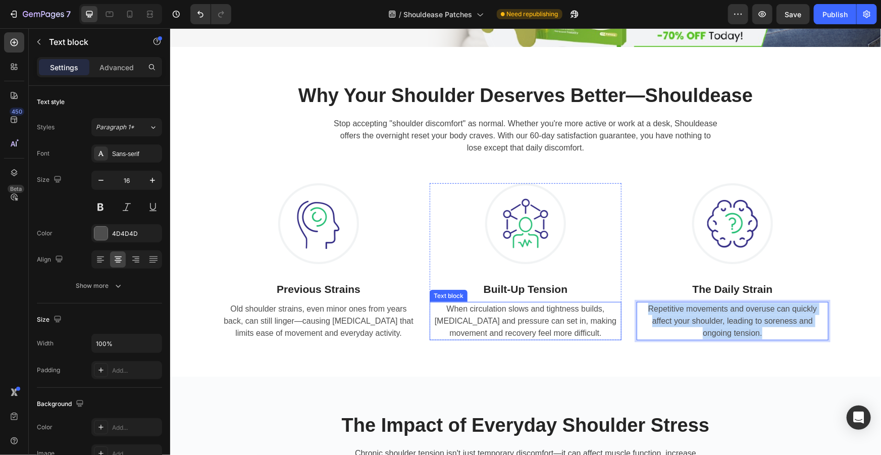
drag, startPoint x: 763, startPoint y: 331, endPoint x: 604, endPoint y: 297, distance: 163.0
click at [604, 297] on div "Image Previous Strains Heading Old shoulder strains, even minor ones from years…" at bounding box center [525, 261] width 606 height 157
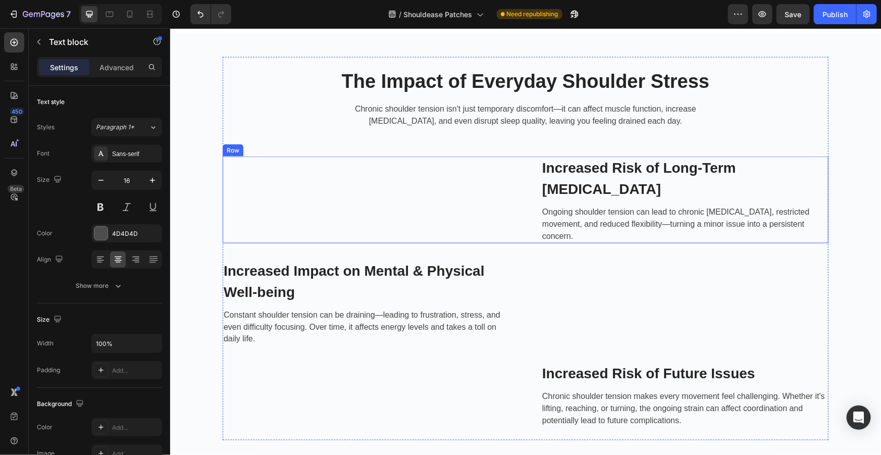
scroll to position [636, 0]
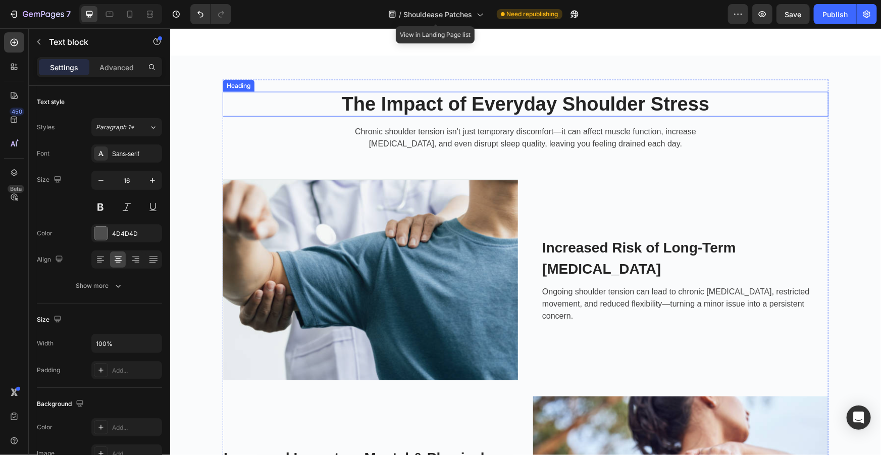
click at [553, 105] on h2 "The Impact of Everyday Shoulder Stress" at bounding box center [525, 103] width 606 height 25
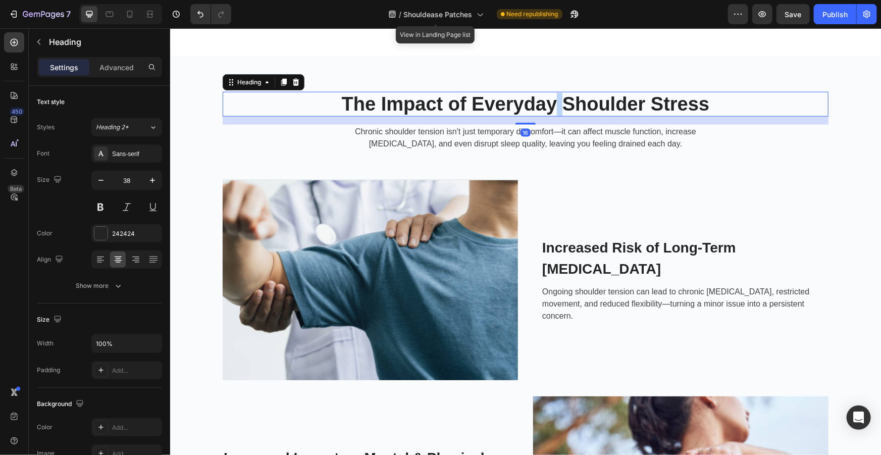
click at [553, 105] on h2 "The Impact of Everyday Shoulder Stress" at bounding box center [525, 103] width 606 height 25
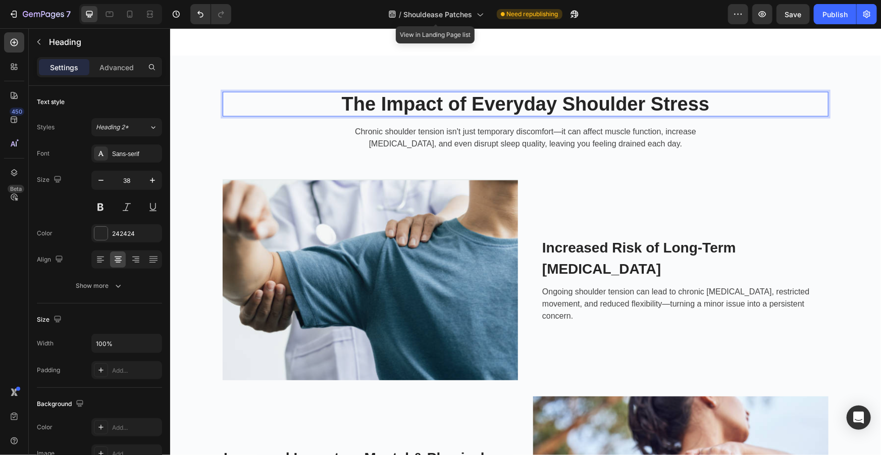
click at [686, 103] on p "The Impact of Everyday Shoulder Stress" at bounding box center [525, 103] width 604 height 23
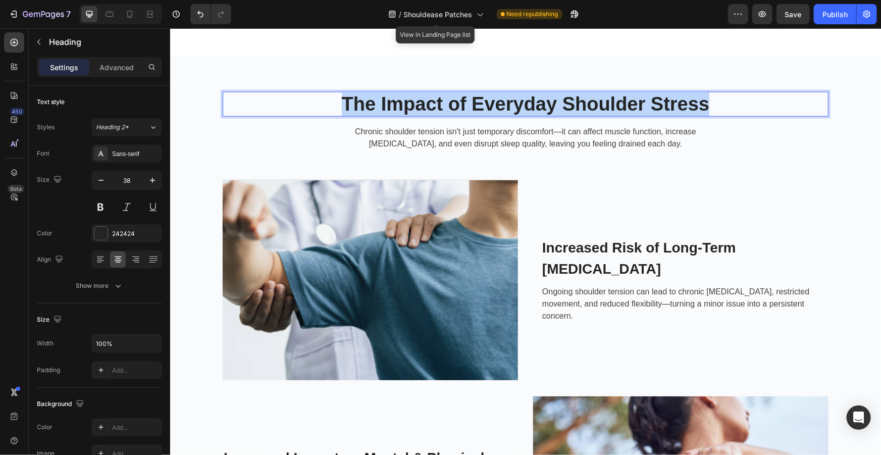
drag, startPoint x: 710, startPoint y: 103, endPoint x: 225, endPoint y: 98, distance: 484.5
click at [216, 101] on div "The Impact of Everyday Shoulder Stress Heading 16 Chronic shoulder tension isn'…" at bounding box center [524, 434] width 695 height 710
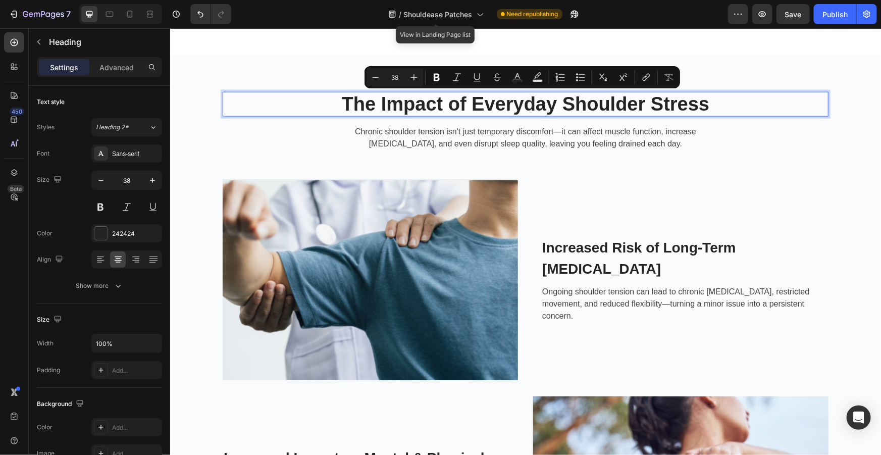
click at [629, 97] on p "The Impact of Everyday Shoulder Stress" at bounding box center [525, 103] width 604 height 23
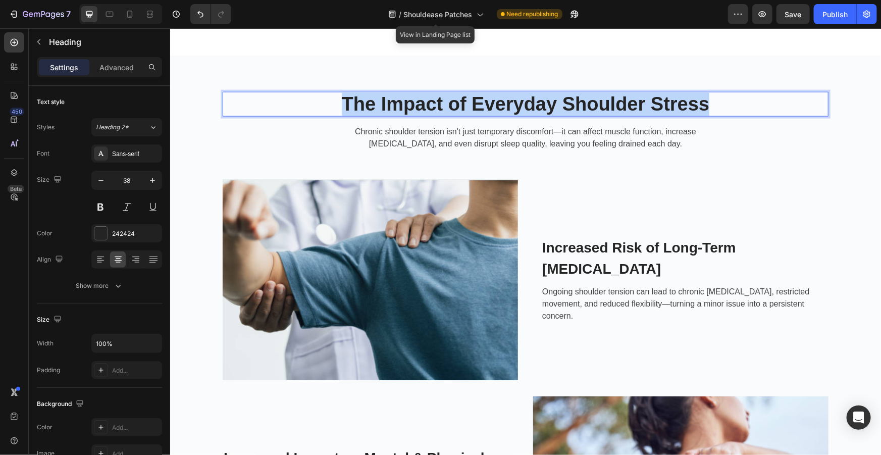
drag, startPoint x: 587, startPoint y: 93, endPoint x: 306, endPoint y: 99, distance: 281.2
click at [306, 100] on p "The Impact of Everyday Shoulder Stress" at bounding box center [525, 103] width 604 height 23
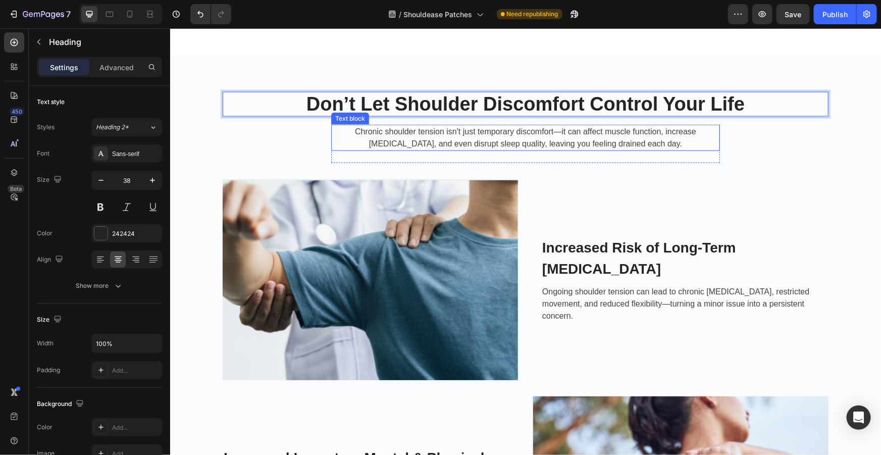
click at [649, 132] on p "Chronic shoulder tension isn't just temporary discomfort—it can affect muscle f…" at bounding box center [525, 137] width 387 height 24
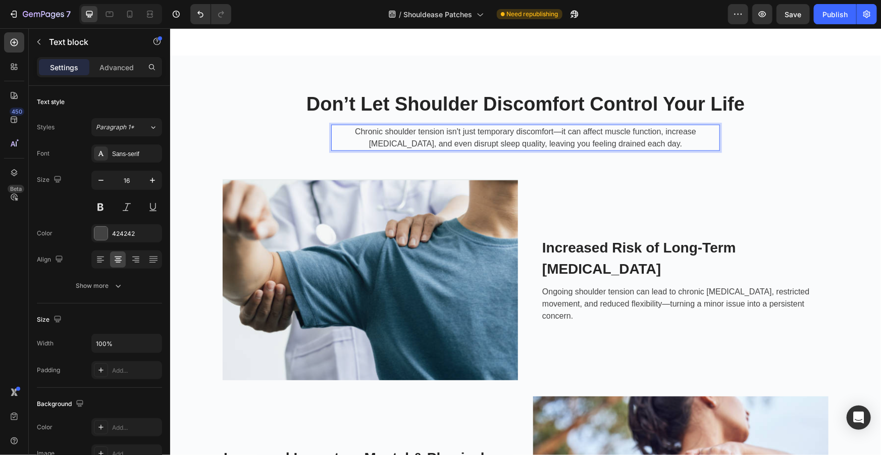
click at [644, 141] on p "Chronic shoulder tension isn't just temporary discomfort—it can affect muscle f…" at bounding box center [525, 137] width 387 height 24
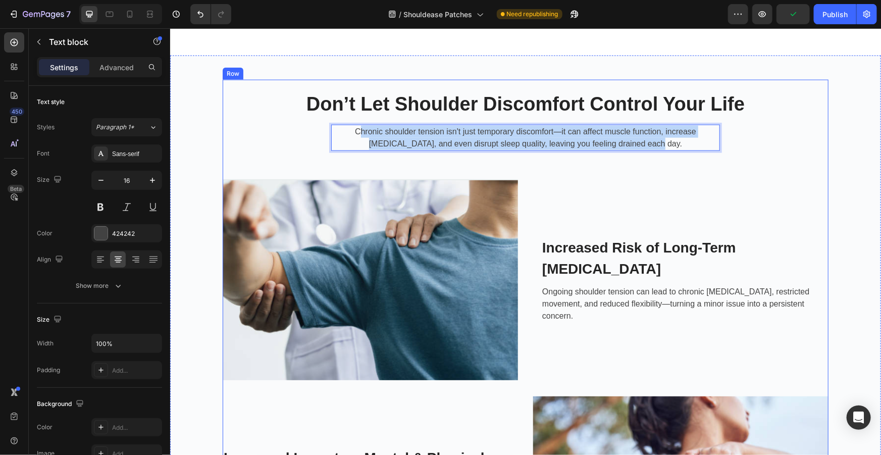
drag, startPoint x: 644, startPoint y: 145, endPoint x: 336, endPoint y: 123, distance: 308.7
click at [336, 123] on div "Don’t Let Shoulder Discomfort Control Your Life Heading Chronic shoulder tensio…" at bounding box center [525, 433] width 606 height 685
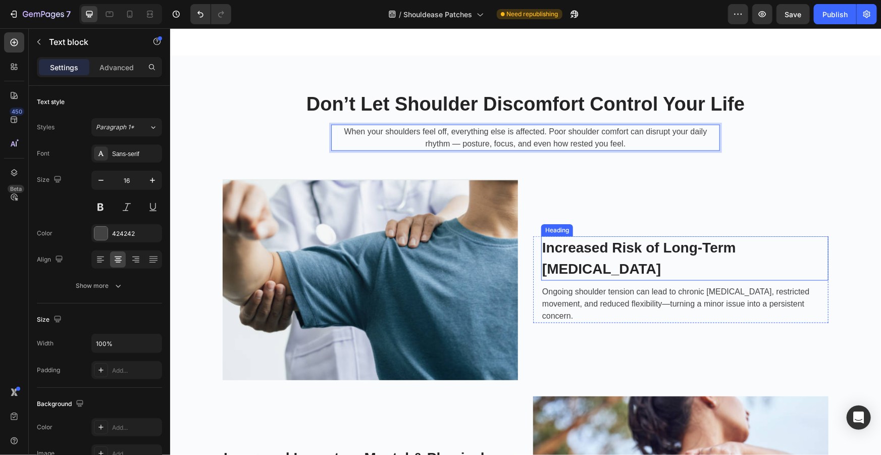
click at [748, 262] on h3 "Increased Risk of Long-Term Stiffness" at bounding box center [683, 258] width 287 height 44
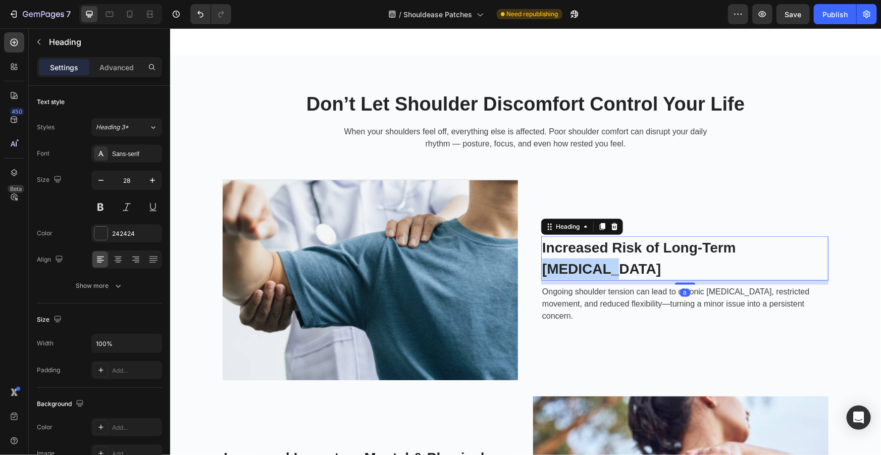
click at [748, 262] on h3 "Increased Risk of Long-Term Stiffness" at bounding box center [683, 258] width 287 height 44
click at [779, 263] on p "Increased Risk of Long-Term Stiffness" at bounding box center [683, 258] width 285 height 42
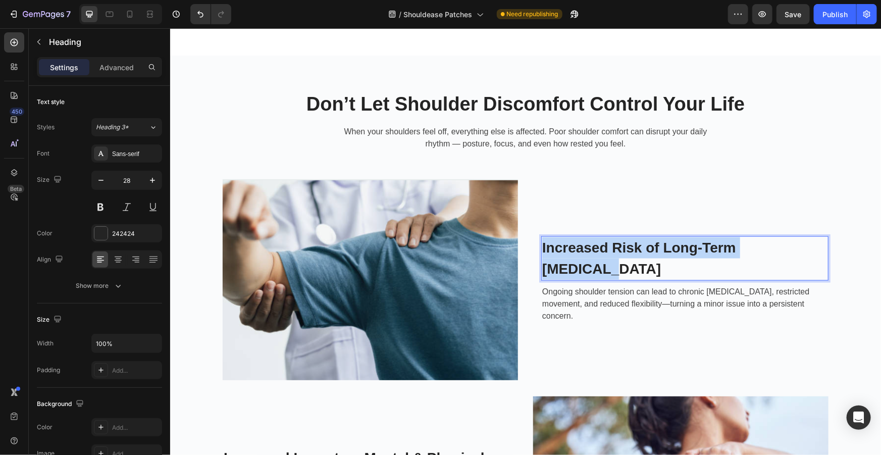
drag, startPoint x: 796, startPoint y: 266, endPoint x: 538, endPoint y: 266, distance: 258.4
click at [541, 266] on p "Increased Risk of Long-Term Stiffness" at bounding box center [683, 258] width 285 height 42
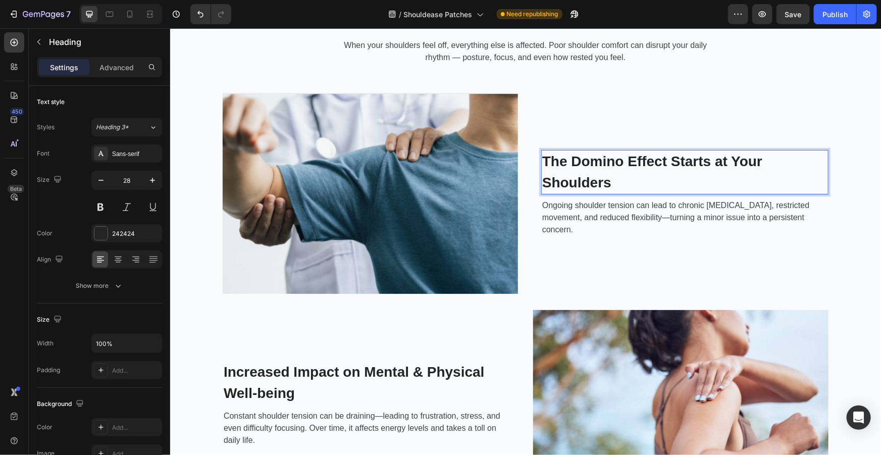
scroll to position [809, 0]
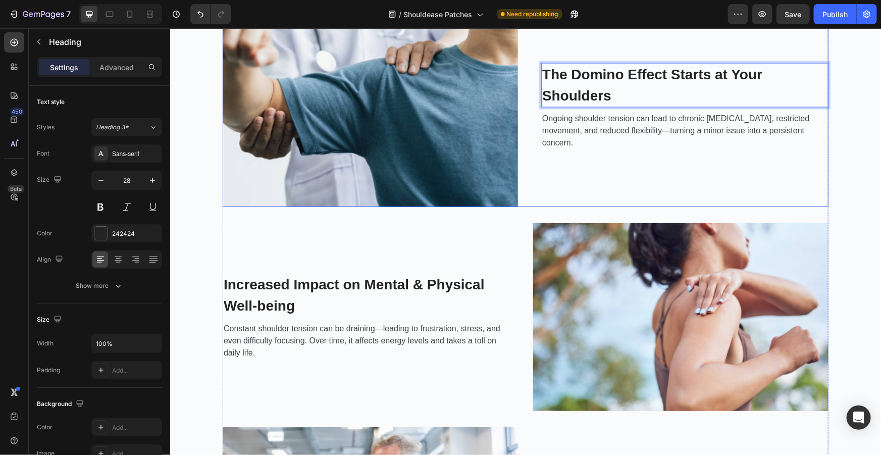
click at [743, 139] on p "Ongoing shoulder tension can lead to chronic stiffness, restricted movement, an…" at bounding box center [683, 130] width 285 height 36
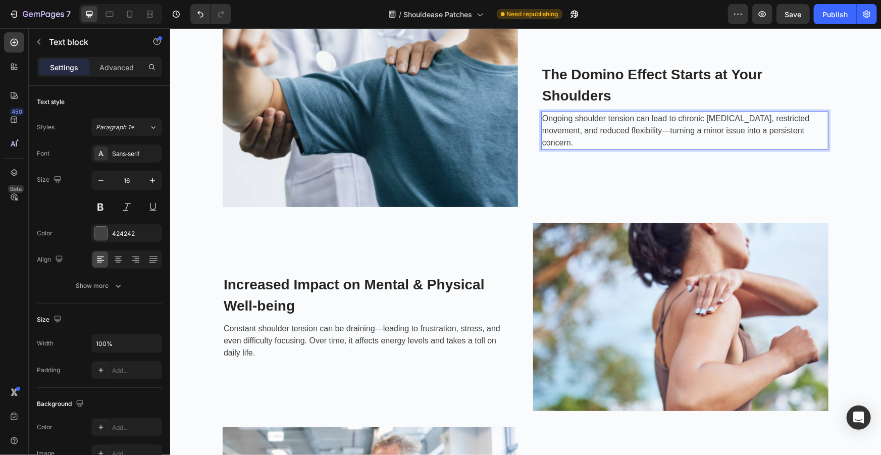
click at [767, 136] on p "Ongoing shoulder tension can lead to chronic stiffness, restricted movement, an…" at bounding box center [683, 130] width 285 height 36
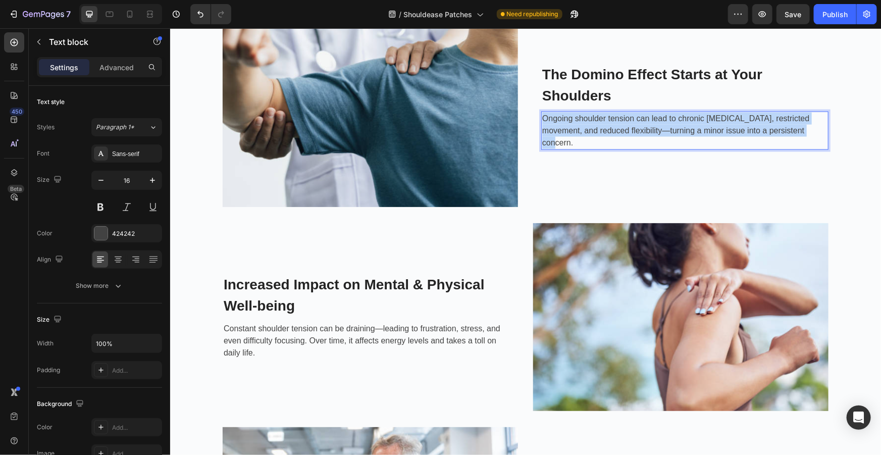
drag, startPoint x: 798, startPoint y: 138, endPoint x: 544, endPoint y: 121, distance: 254.4
click at [541, 121] on p "Ongoing shoulder tension can lead to chronic stiffness, restricted movement, an…" at bounding box center [683, 130] width 285 height 36
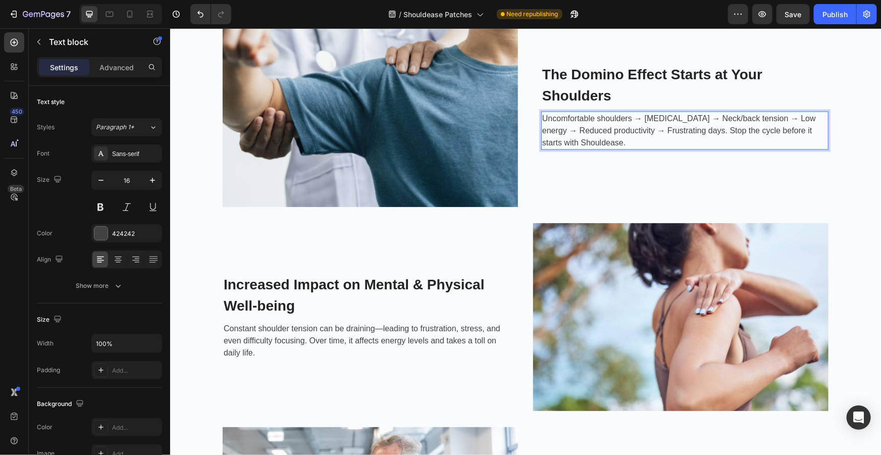
scroll to position [803, 0]
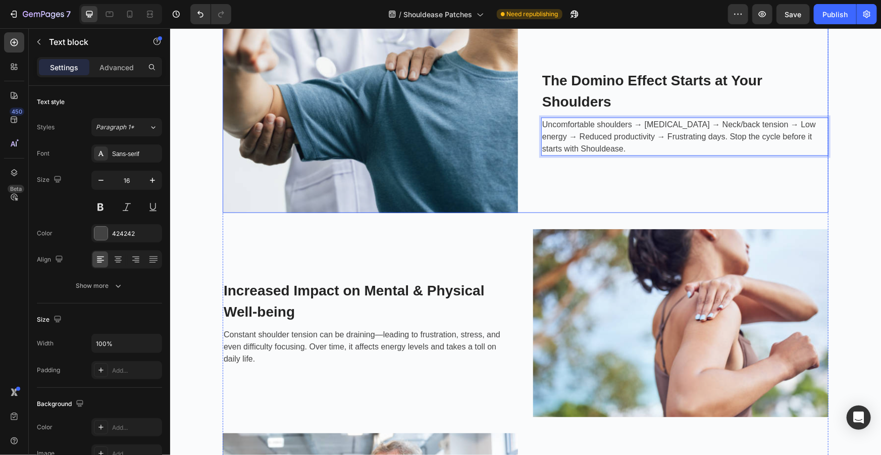
click at [653, 165] on div "The Domino Effect Starts at Your Shoulders Heading Uncomfortable shoulders → Po…" at bounding box center [679, 112] width 295 height 200
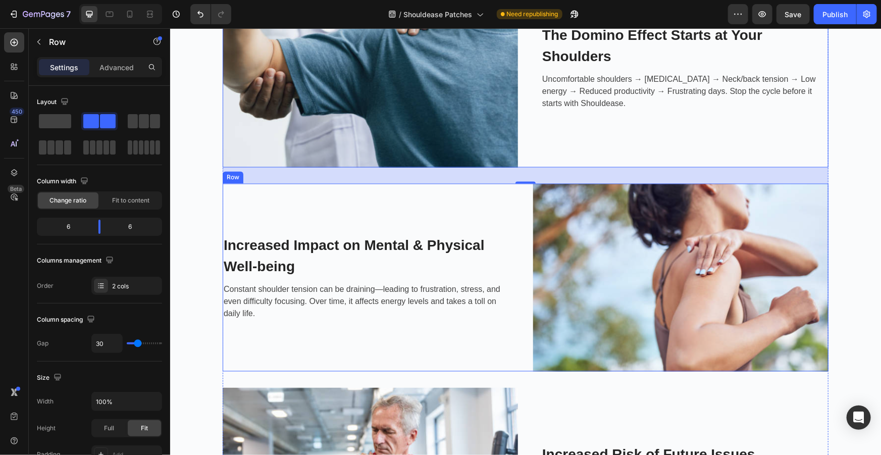
scroll to position [941, 0]
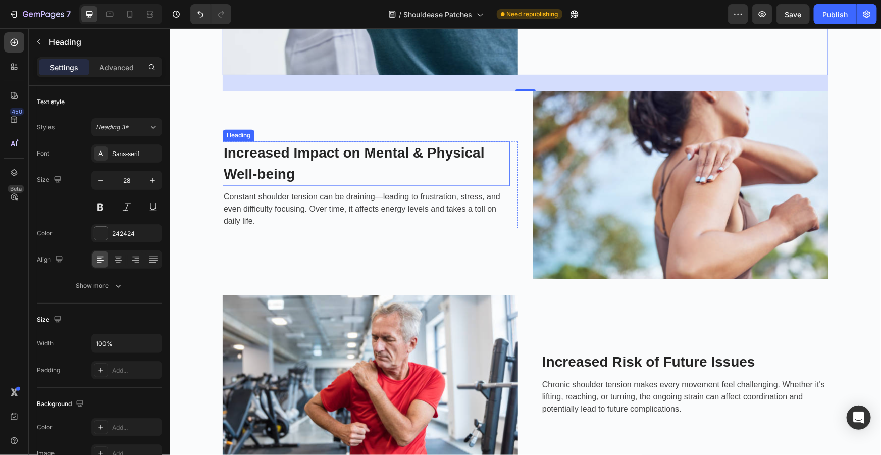
click at [357, 165] on h3 "Increased Impact on Mental & Physical Well-being" at bounding box center [365, 163] width 287 height 44
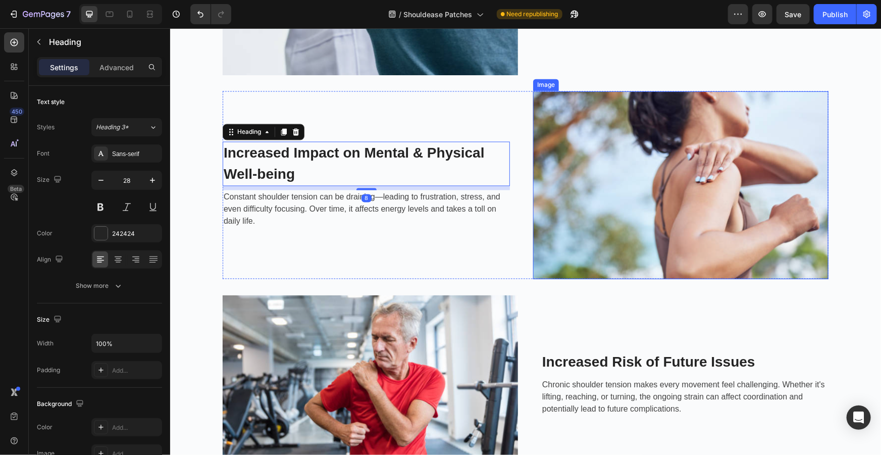
scroll to position [987, 0]
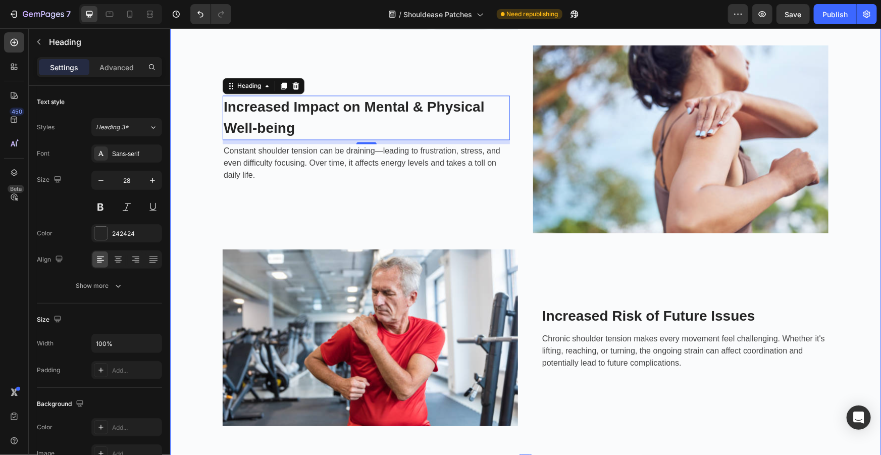
click at [189, 68] on div "Don’t Let Shoulder Discomfort Control Your Life Heading When your shoulders fee…" at bounding box center [524, 84] width 695 height 710
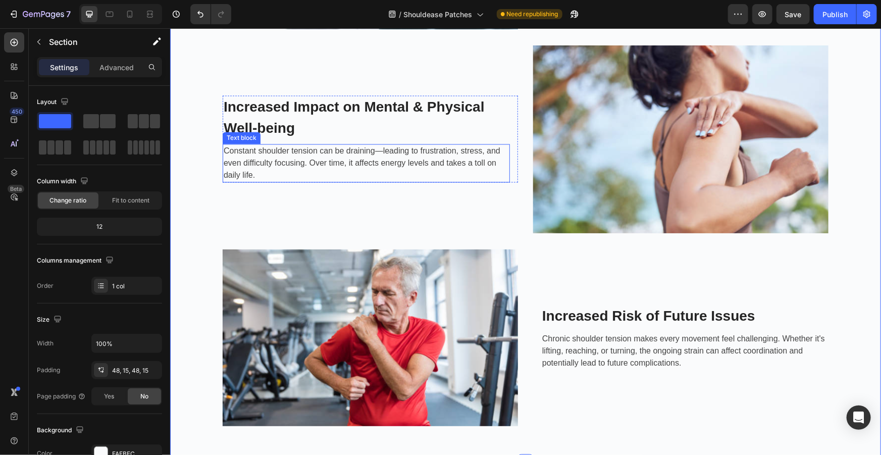
click at [402, 125] on h3 "Increased Impact on Mental & Physical Well-being" at bounding box center [365, 117] width 287 height 44
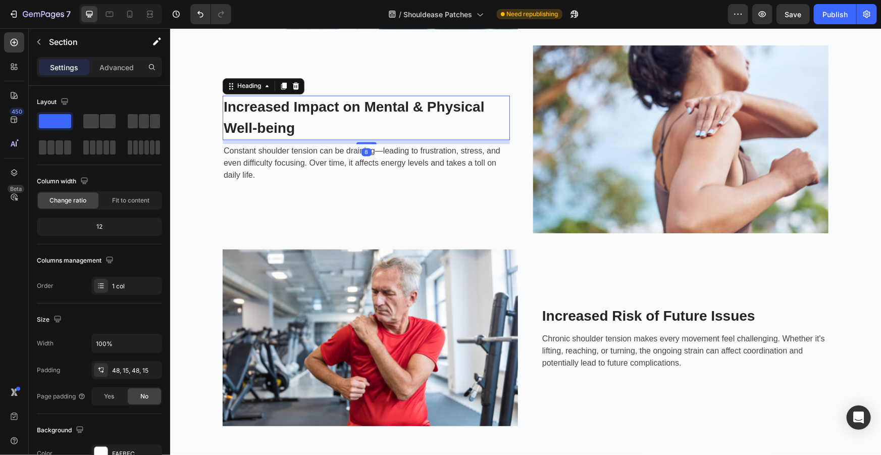
click at [402, 125] on h3 "Increased Impact on Mental & Physical Well-being" at bounding box center [365, 117] width 287 height 44
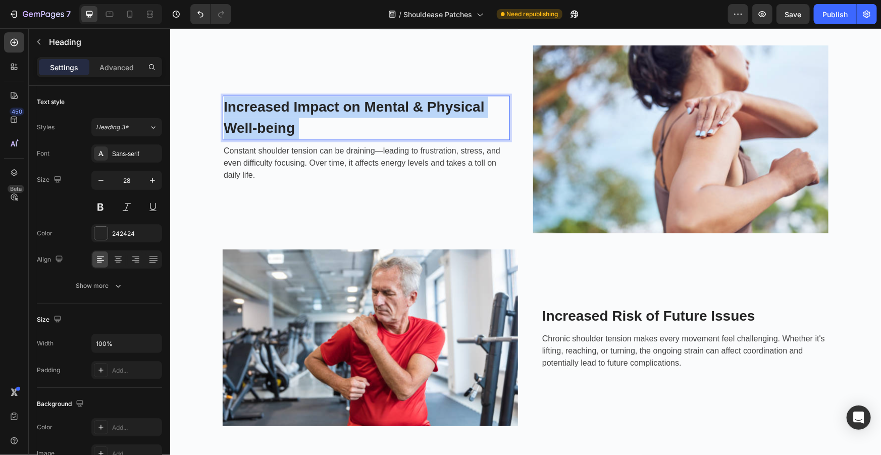
drag, startPoint x: 246, startPoint y: 104, endPoint x: 226, endPoint y: 100, distance: 20.5
click at [225, 97] on p "Increased Impact on Mental & Physical Well-being" at bounding box center [365, 117] width 285 height 42
drag, startPoint x: 291, startPoint y: 126, endPoint x: 220, endPoint y: 102, distance: 74.4
click at [223, 102] on p "Increased Impact on Mental & Physical Well-being" at bounding box center [365, 117] width 285 height 42
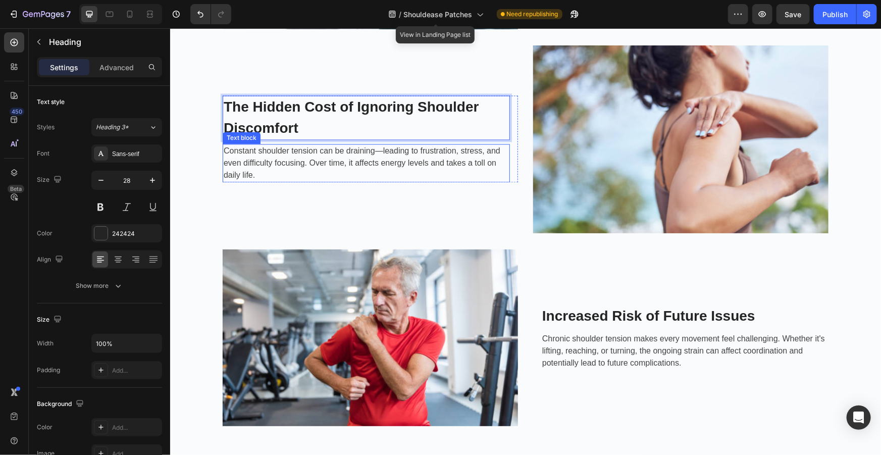
click at [254, 168] on p "Constant shoulder tension can be draining—leading to frustration, stress, and e…" at bounding box center [365, 163] width 285 height 36
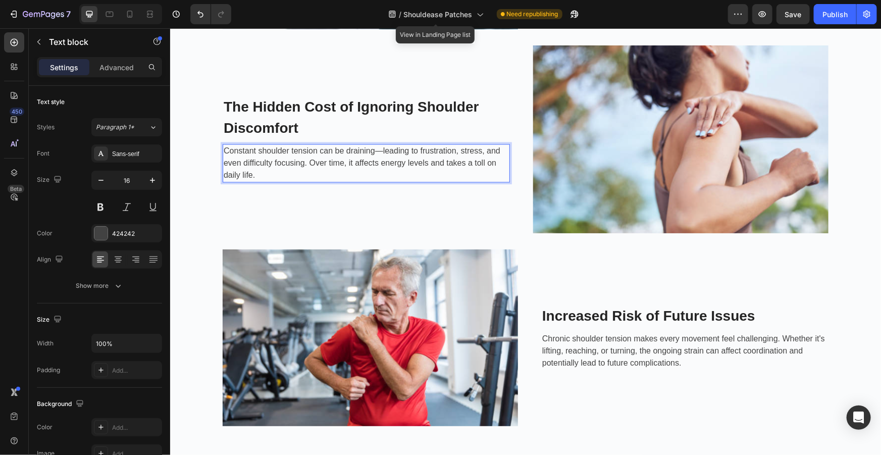
click at [250, 176] on p "Constant shoulder tension can be draining—leading to frustration, stress, and e…" at bounding box center [365, 163] width 285 height 36
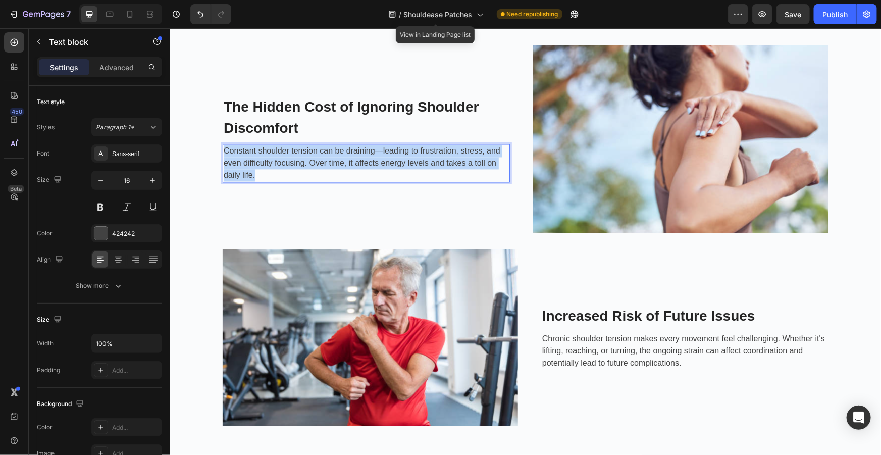
drag, startPoint x: 252, startPoint y: 176, endPoint x: 229, endPoint y: 156, distance: 30.4
click at [223, 150] on p "Constant shoulder tension can be draining—leading to frustration, stress, and e…" at bounding box center [365, 163] width 285 height 36
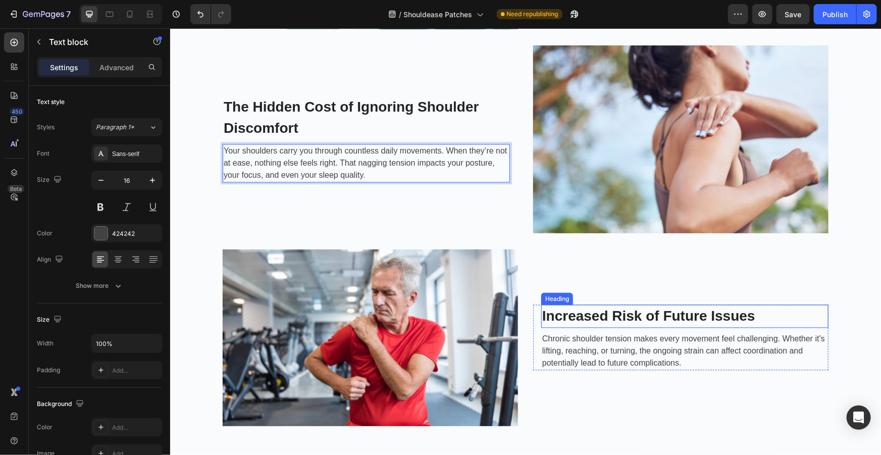
scroll to position [1124, 0]
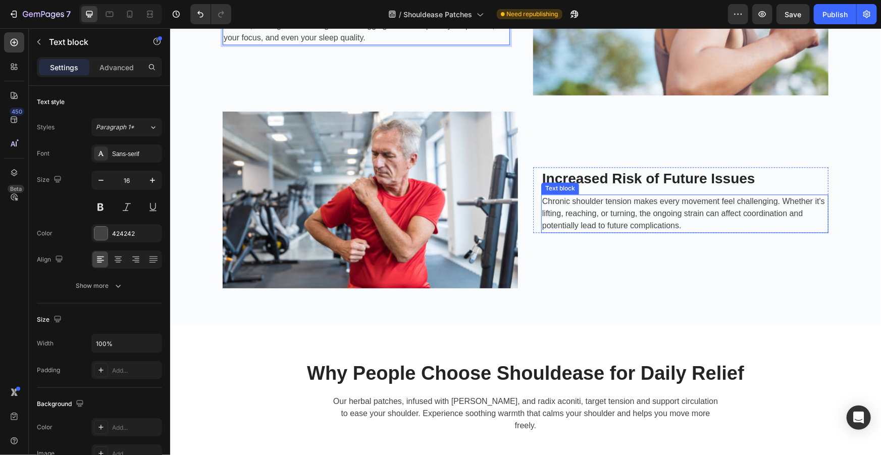
click at [707, 175] on h3 "Increased Risk of Future Issues" at bounding box center [683, 178] width 287 height 23
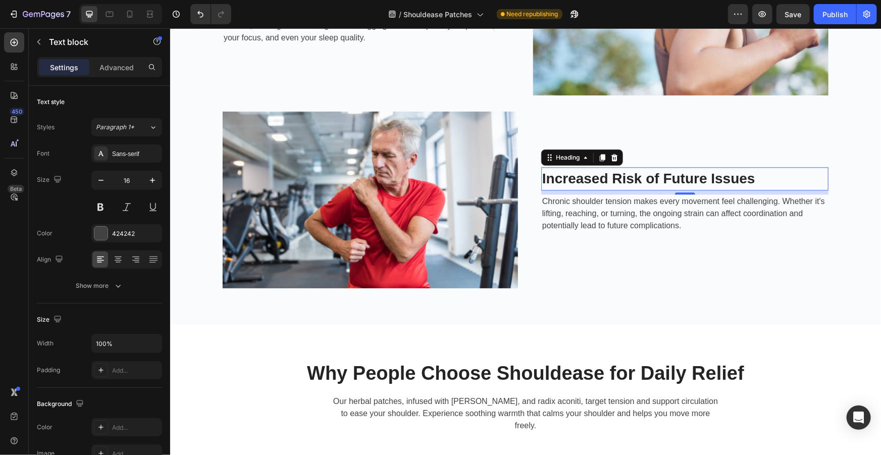
click at [707, 175] on h3 "Increased Risk of Future Issues" at bounding box center [683, 178] width 287 height 23
click at [743, 178] on p "Increased Risk of Future Issues" at bounding box center [683, 178] width 285 height 21
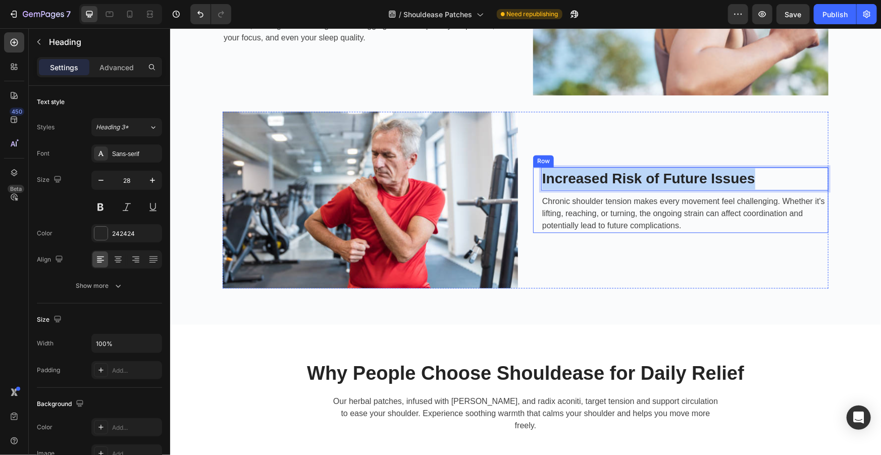
drag, startPoint x: 754, startPoint y: 176, endPoint x: 536, endPoint y: 175, distance: 218.0
click at [536, 175] on div "Increased Risk of Future Issues Heading 8 Chronic shoulder tension makes every …" at bounding box center [679, 200] width 295 height 66
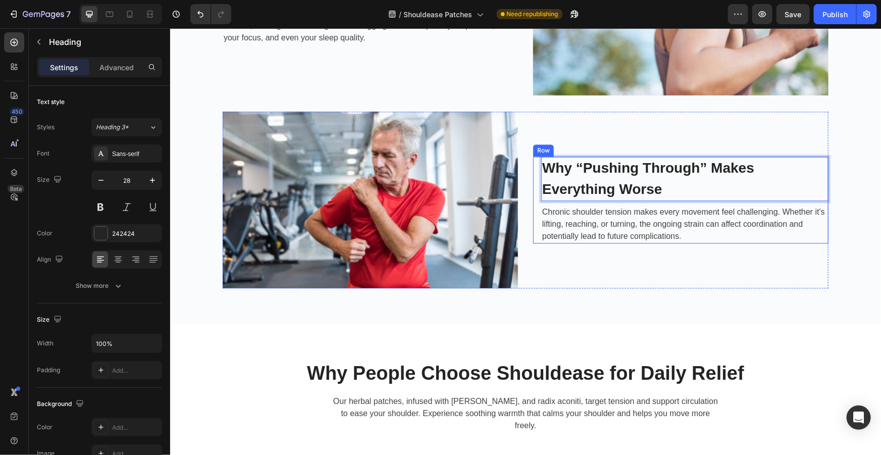
scroll to position [1114, 0]
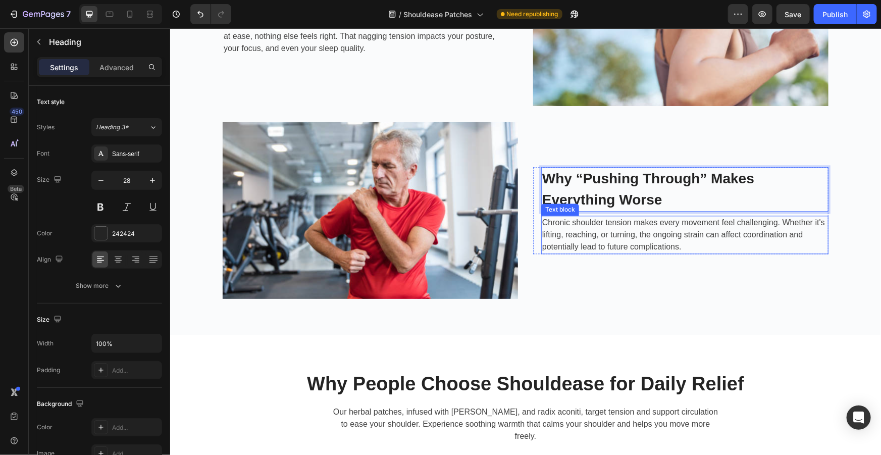
click at [674, 246] on p "Chronic shoulder tension makes every movement feel challenging. Whether it's li…" at bounding box center [683, 234] width 285 height 36
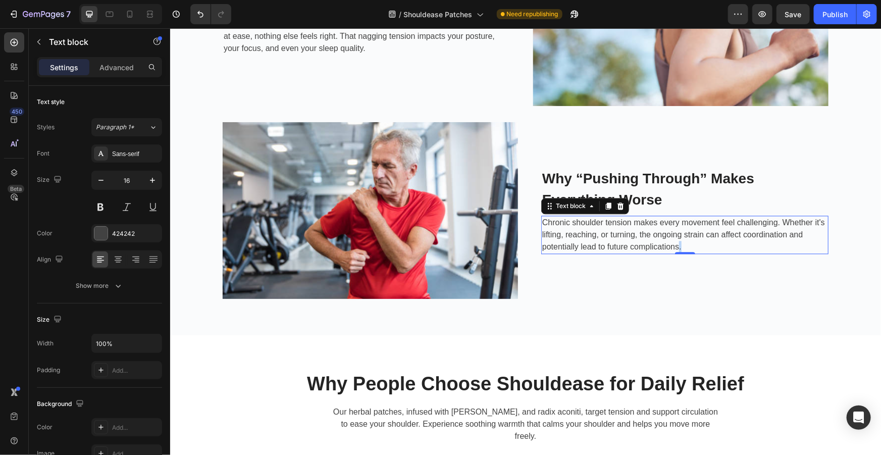
click at [674, 246] on p "Chronic shoulder tension makes every movement feel challenging. Whether it's li…" at bounding box center [683, 234] width 285 height 36
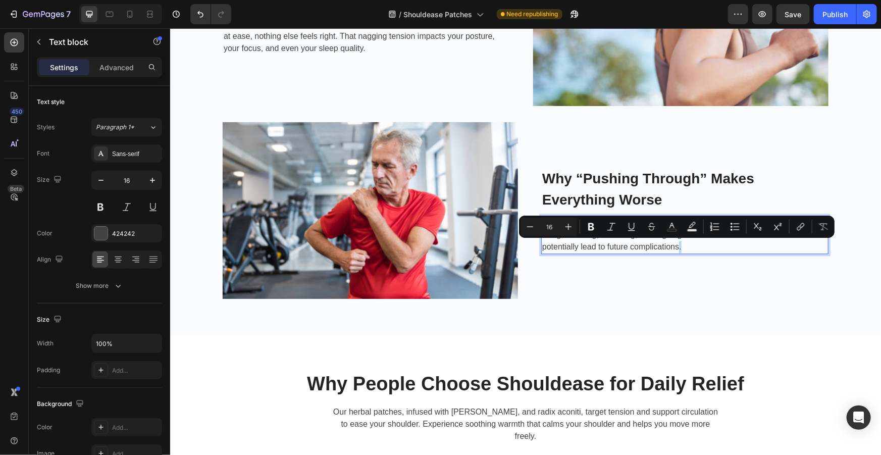
click at [682, 246] on p "Chronic shoulder tension makes every movement feel challenging. Whether it's li…" at bounding box center [683, 234] width 285 height 36
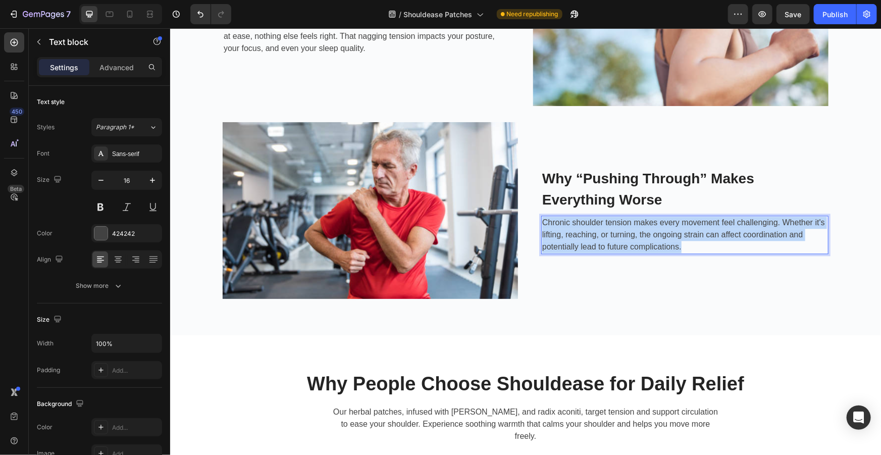
drag, startPoint x: 678, startPoint y: 245, endPoint x: 538, endPoint y: 221, distance: 141.5
click at [541, 221] on p "Chronic shoulder tension makes every movement feel challenging. Whether it's li…" at bounding box center [683, 234] width 285 height 36
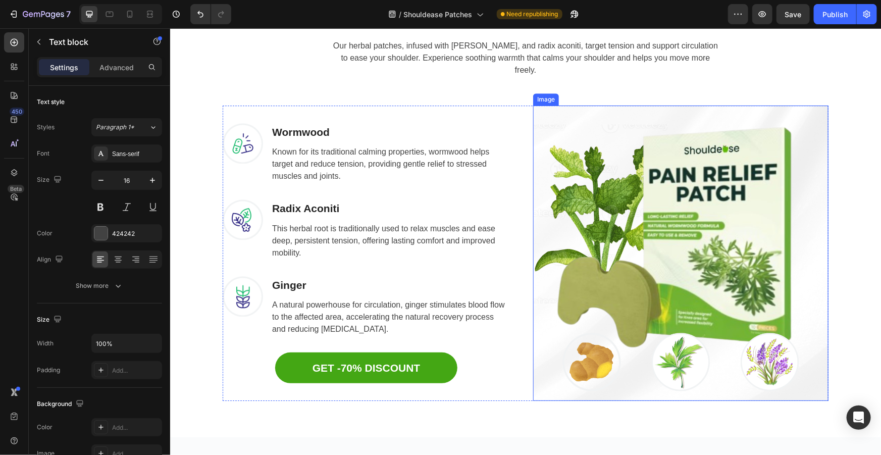
scroll to position [1435, 0]
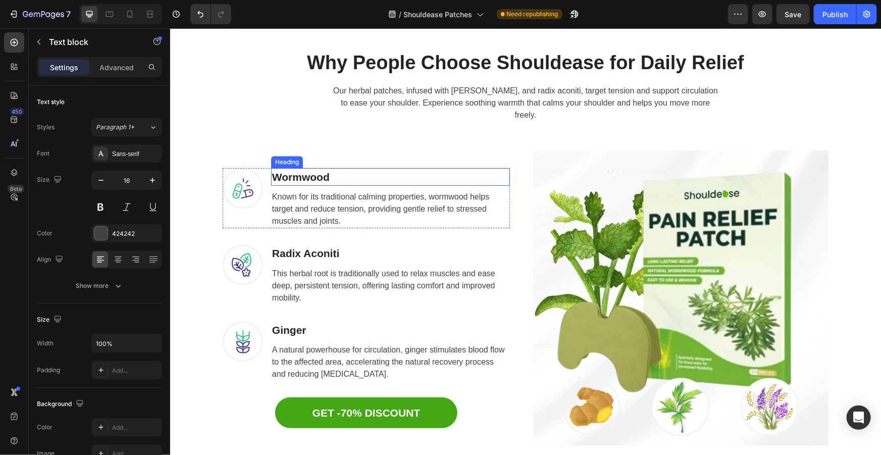
click at [321, 172] on h3 "Wormwood" at bounding box center [389, 177] width 239 height 18
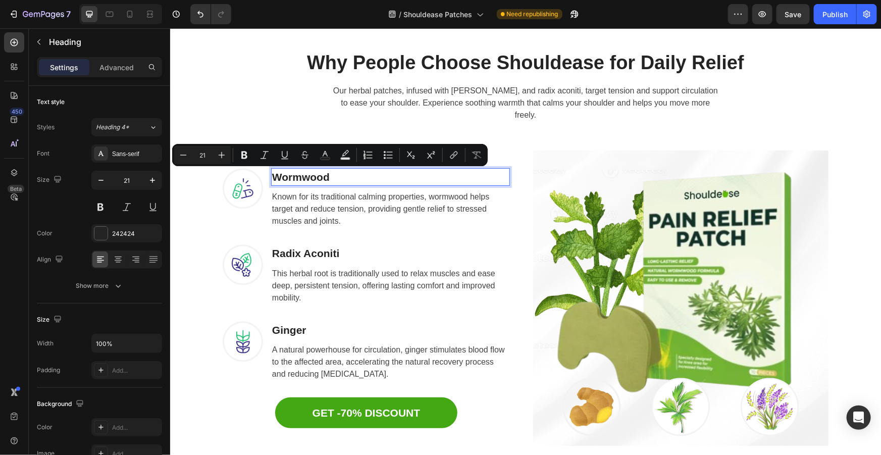
click at [330, 177] on p "Wormwood" at bounding box center [389, 177] width 237 height 16
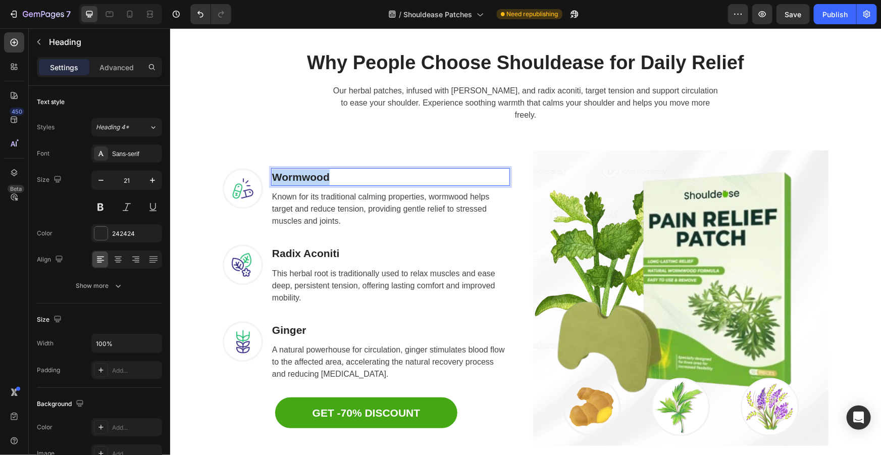
drag, startPoint x: 322, startPoint y: 175, endPoint x: 245, endPoint y: 176, distance: 77.2
click at [245, 176] on div "Image Wormwood Heading 8 Known for its traditional calming properties, wormwood…" at bounding box center [365, 198] width 287 height 61
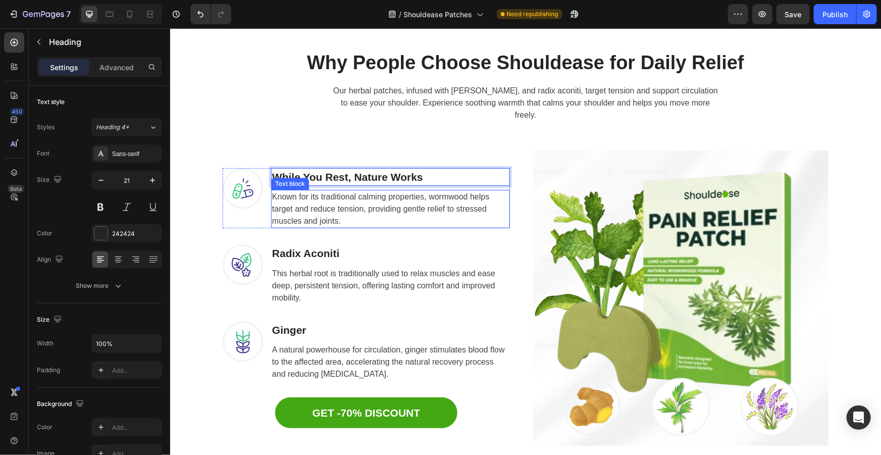
click at [337, 209] on p "Known for its traditional calming properties, wormwood helps target and reduce …" at bounding box center [389, 208] width 237 height 36
click at [340, 221] on p "Known for its traditional calming properties, wormwood helps target and reduce …" at bounding box center [389, 208] width 237 height 36
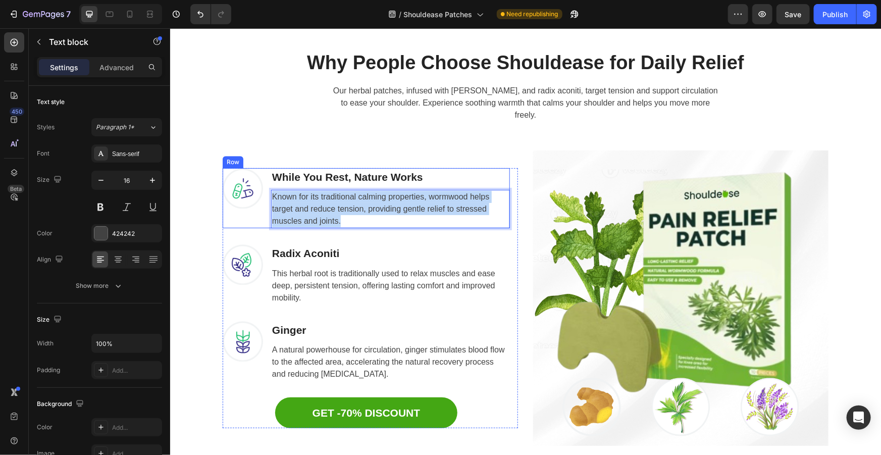
drag, startPoint x: 340, startPoint y: 220, endPoint x: 261, endPoint y: 192, distance: 83.2
click at [261, 192] on div "Image While You Rest, Nature Works Heading Known for its traditional calming pr…" at bounding box center [365, 198] width 287 height 61
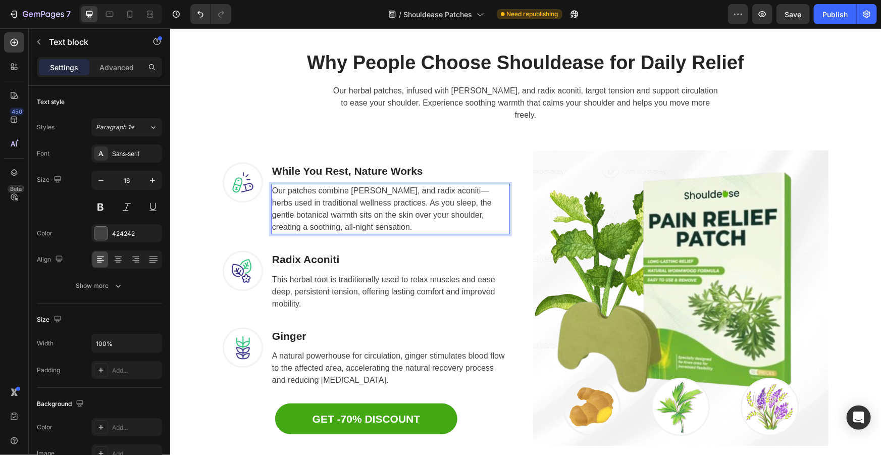
scroll to position [1429, 0]
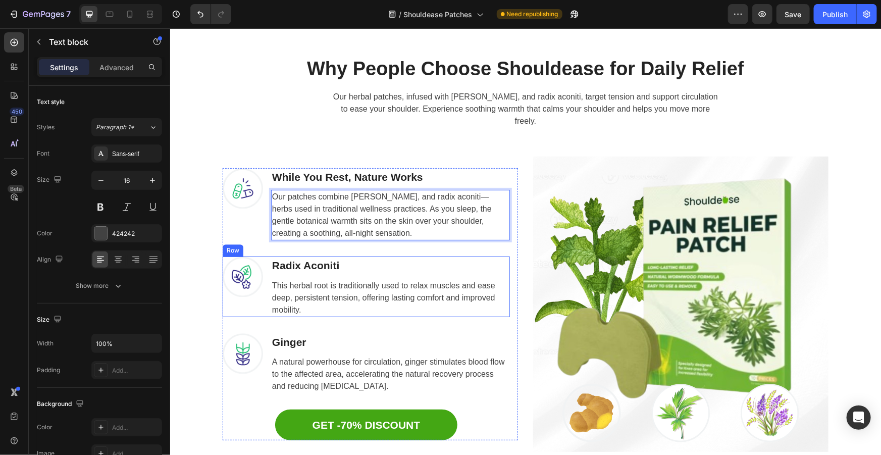
click at [332, 263] on h3 "Radix Aconiti" at bounding box center [389, 265] width 239 height 18
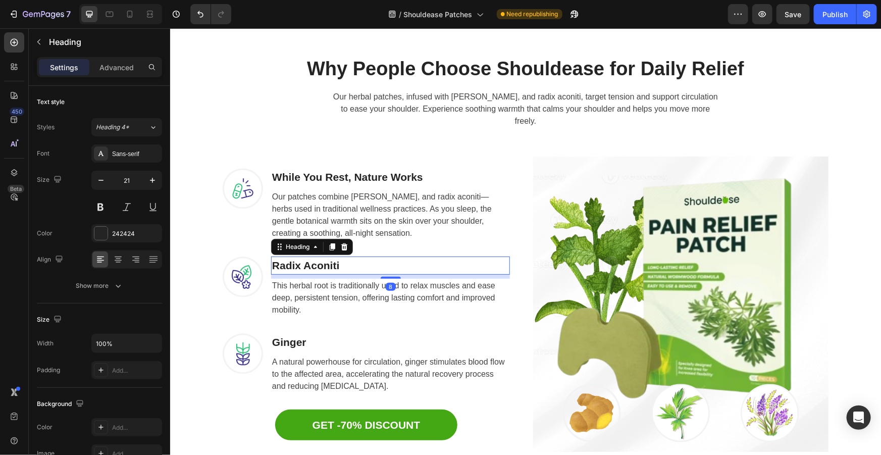
click at [332, 263] on h3 "Radix Aconiti" at bounding box center [389, 265] width 239 height 18
click at [341, 263] on p "Radix Aconiti" at bounding box center [389, 265] width 237 height 16
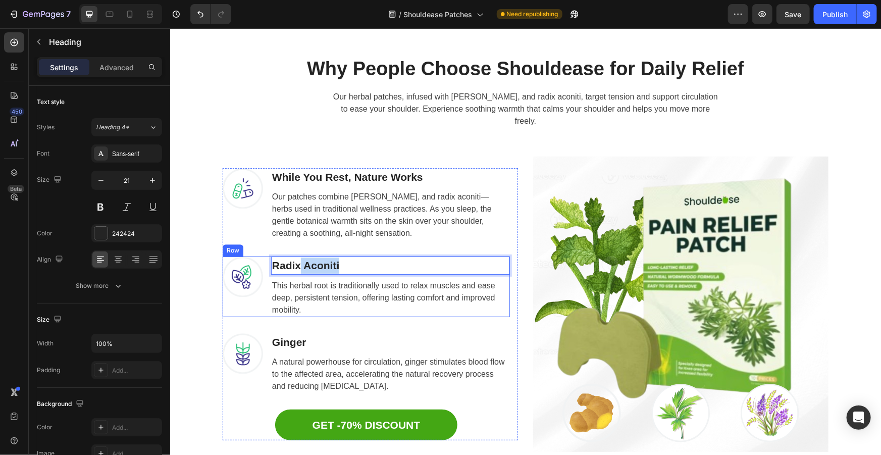
drag, startPoint x: 331, startPoint y: 262, endPoint x: 256, endPoint y: 262, distance: 74.7
click at [257, 262] on div "Image Radix Aconiti Heading 8 This herbal root is traditionally used to relax m…" at bounding box center [365, 286] width 287 height 61
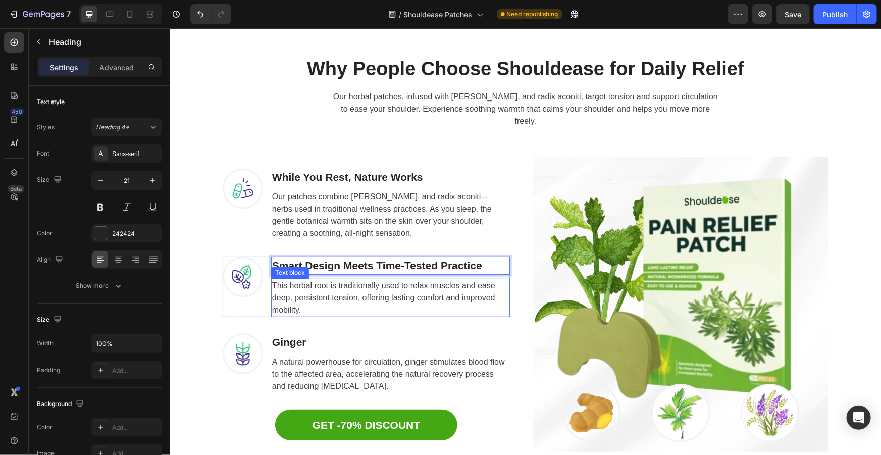
click at [372, 287] on p "This herbal root is traditionally used to relax muscles and ease deep, persiste…" at bounding box center [389, 297] width 237 height 36
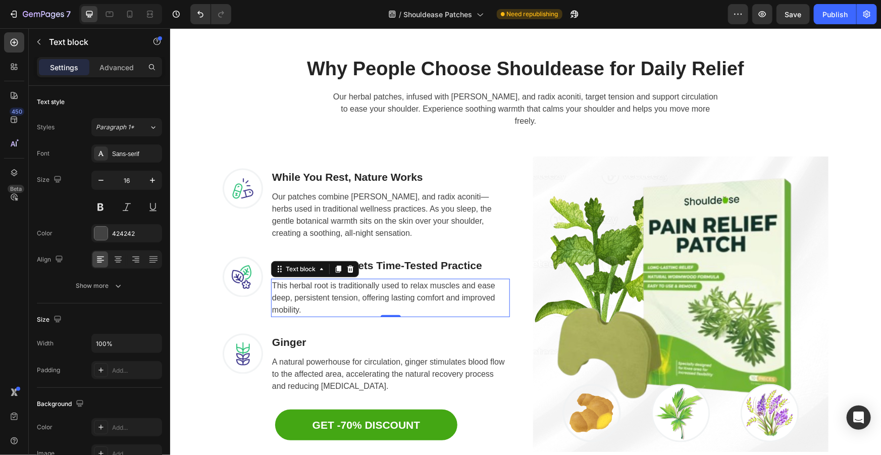
click at [372, 287] on p "This herbal root is traditionally used to relax muscles and ease deep, persiste…" at bounding box center [389, 297] width 237 height 36
click at [321, 296] on p "This herbal root is traditionally used to relax muscles and ease deep, persiste…" at bounding box center [389, 297] width 237 height 36
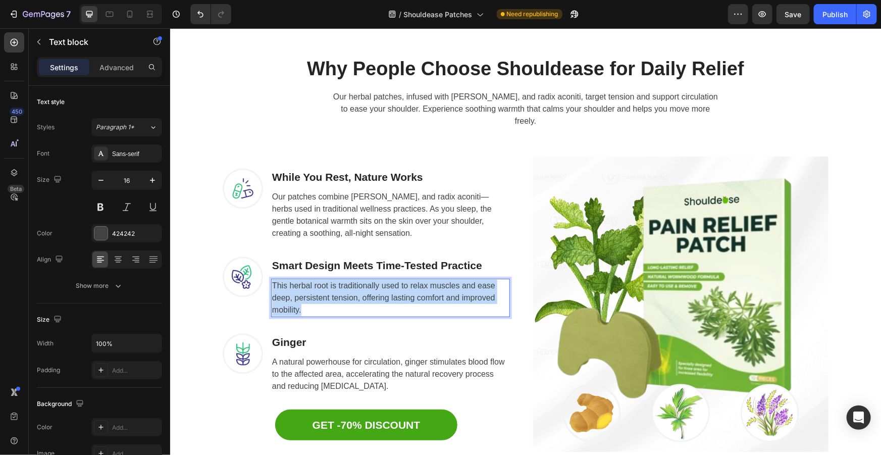
drag, startPoint x: 294, startPoint y: 302, endPoint x: 267, endPoint y: 280, distance: 35.1
click at [271, 280] on p "This herbal root is traditionally used to relax muscles and ease deep, persiste…" at bounding box center [389, 297] width 237 height 36
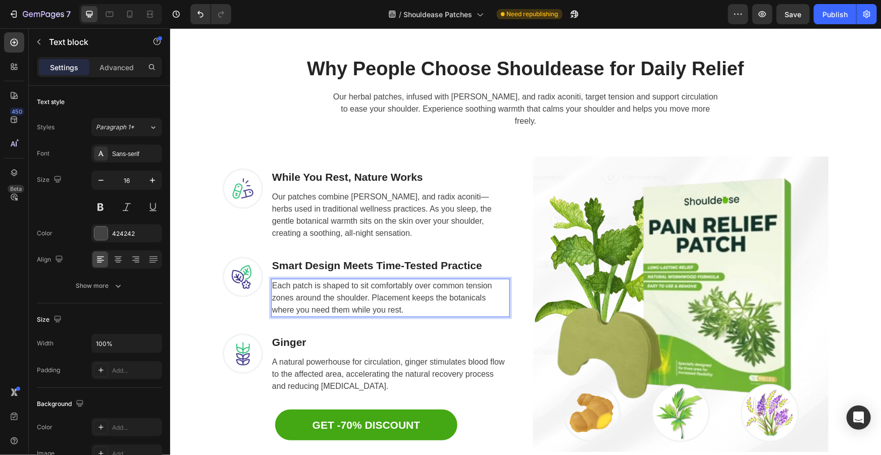
scroll to position [1612, 0]
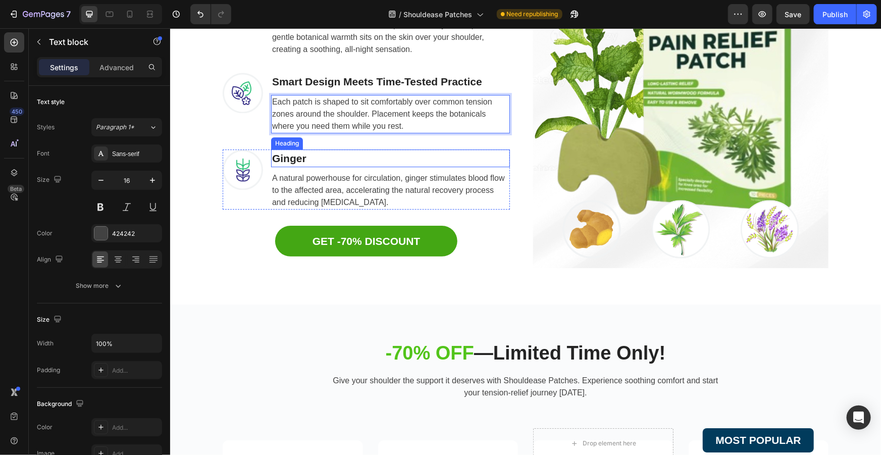
click at [305, 156] on h3 "Ginger" at bounding box center [389, 158] width 239 height 18
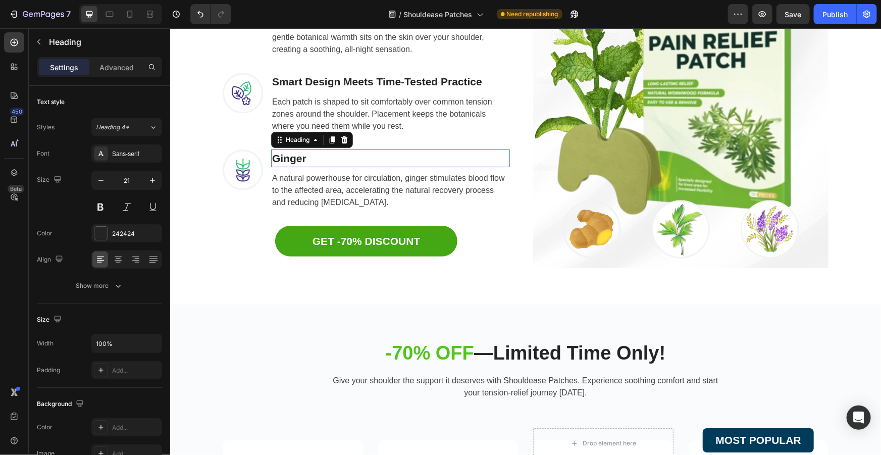
click at [305, 156] on h3 "Ginger" at bounding box center [389, 158] width 239 height 18
drag, startPoint x: 305, startPoint y: 158, endPoint x: 260, endPoint y: 155, distance: 44.5
click at [260, 155] on div "Image Ginger Heading 8 A natural powerhouse for circulation, ginger stimulates …" at bounding box center [365, 179] width 287 height 61
drag, startPoint x: 305, startPoint y: 156, endPoint x: 273, endPoint y: 153, distance: 32.9
click at [273, 153] on p "Ginger" at bounding box center [389, 158] width 237 height 16
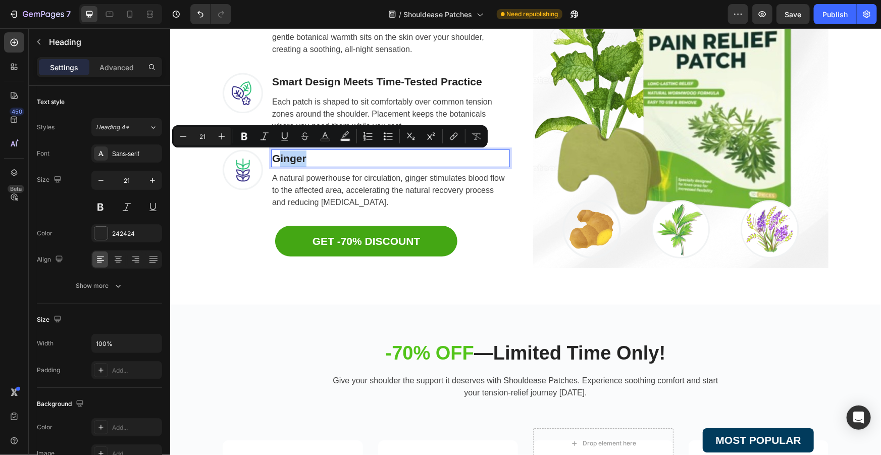
click at [301, 166] on h3 "Ginger" at bounding box center [389, 158] width 239 height 18
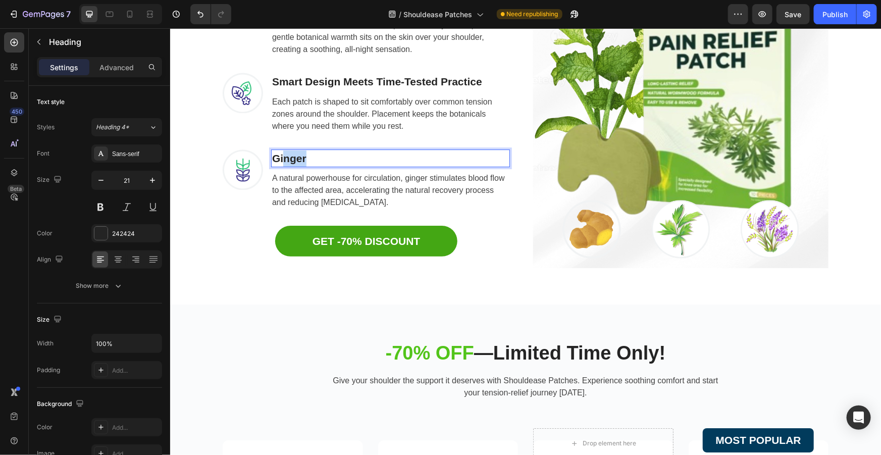
drag, startPoint x: 303, startPoint y: 156, endPoint x: 269, endPoint y: 155, distance: 33.3
click at [271, 156] on p "Ginger" at bounding box center [389, 158] width 237 height 16
click at [348, 191] on p "A natural powerhouse for circulation, ginger stimulates blood flow to the affec…" at bounding box center [389, 190] width 237 height 36
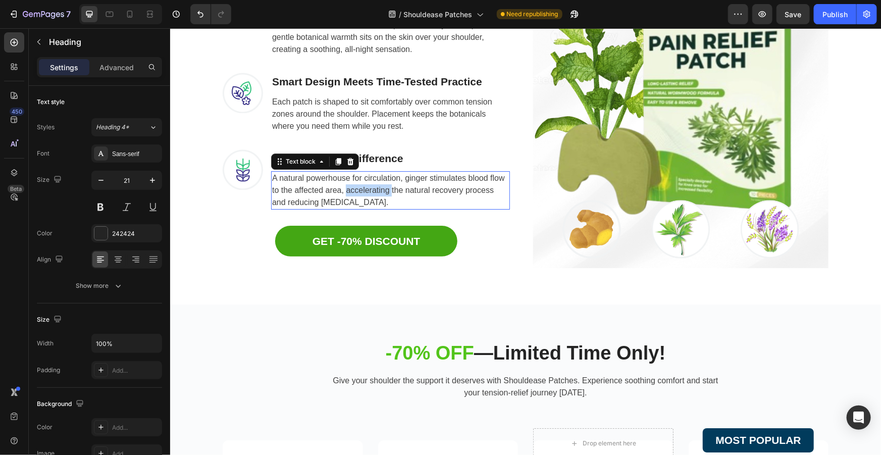
click at [348, 191] on p "A natural powerhouse for circulation, ginger stimulates blood flow to the affec…" at bounding box center [389, 190] width 237 height 36
click at [352, 201] on p "A natural powerhouse for circulation, ginger stimulates blood flow to the affec…" at bounding box center [389, 190] width 237 height 36
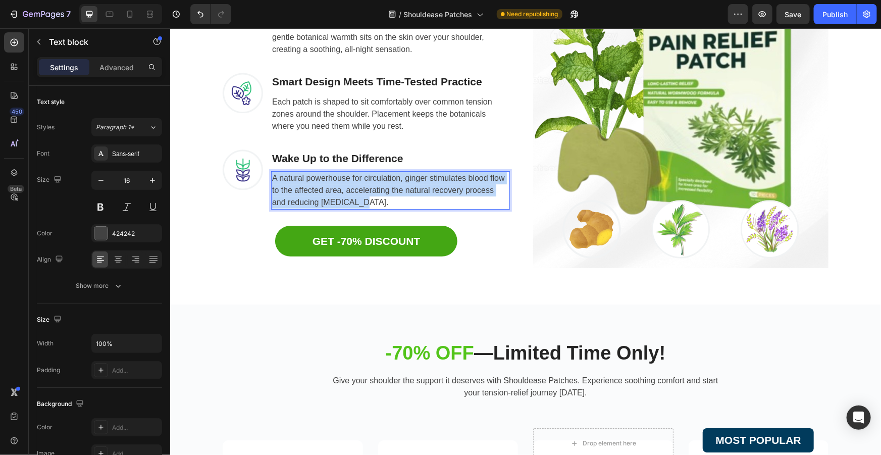
drag, startPoint x: 351, startPoint y: 202, endPoint x: 251, endPoint y: 170, distance: 105.5
click at [251, 170] on div "Image Wake Up to the Difference Heading A natural powerhouse for circulation, g…" at bounding box center [365, 179] width 287 height 61
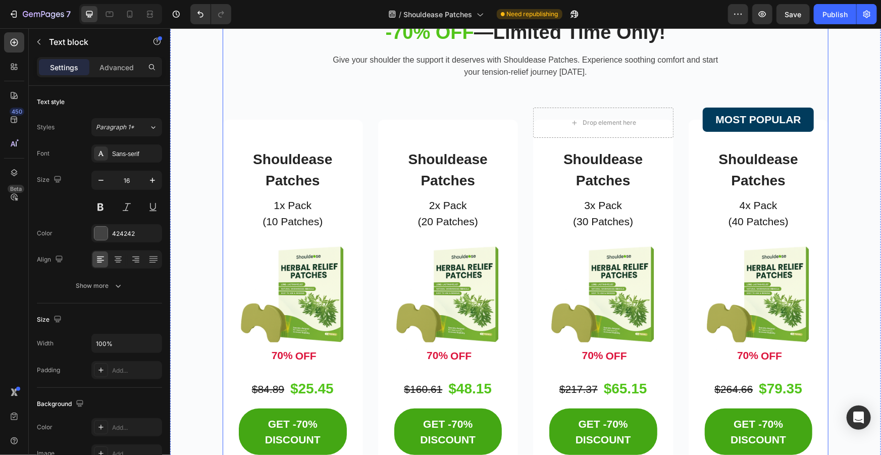
scroll to position [1842, 0]
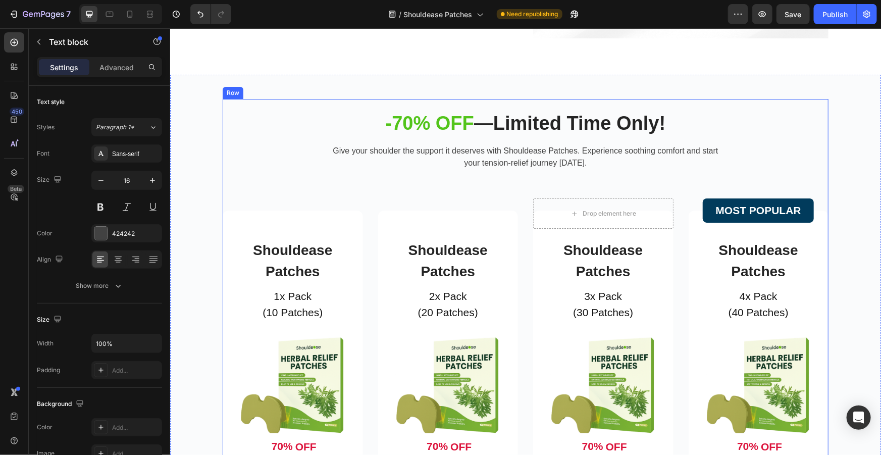
click at [663, 126] on h2 "-70% OFF —Limited Time Only!" at bounding box center [525, 123] width 606 height 25
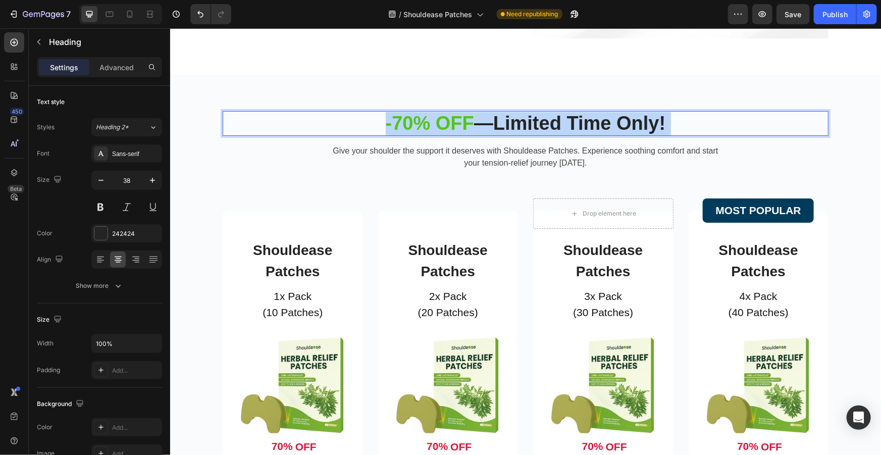
drag, startPoint x: 664, startPoint y: 121, endPoint x: 383, endPoint y: 119, distance: 281.6
click at [388, 120] on p "-70% OFF —Limited Time Only!" at bounding box center [525, 123] width 604 height 23
drag, startPoint x: 679, startPoint y: 122, endPoint x: 355, endPoint y: 116, distance: 324.0
click at [330, 112] on p "-70% OFF —Limited Time Only!" at bounding box center [525, 123] width 604 height 23
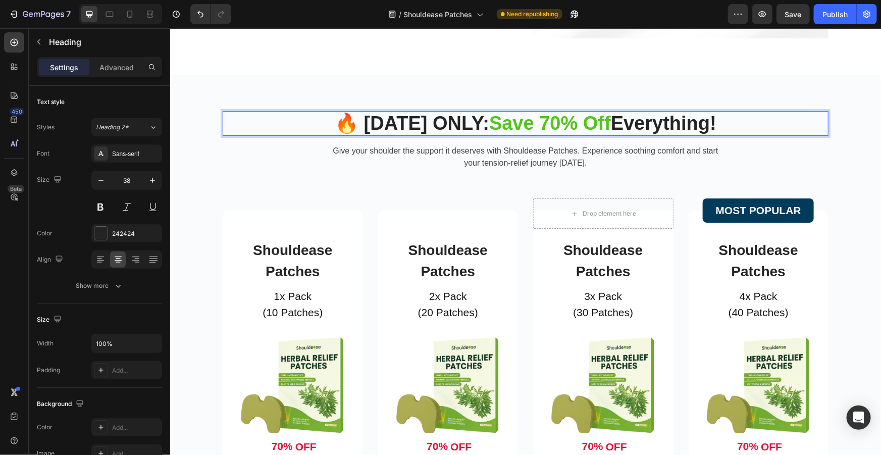
click at [603, 125] on strong "Off" at bounding box center [596, 122] width 28 height 21
click at [620, 121] on strong "Everything!" at bounding box center [662, 122] width 105 height 21
drag, startPoint x: 637, startPoint y: 122, endPoint x: 631, endPoint y: 122, distance: 6.1
click at [632, 122] on strong "Everything!" at bounding box center [662, 122] width 105 height 21
drag, startPoint x: 647, startPoint y: 123, endPoint x: 629, endPoint y: 123, distance: 18.2
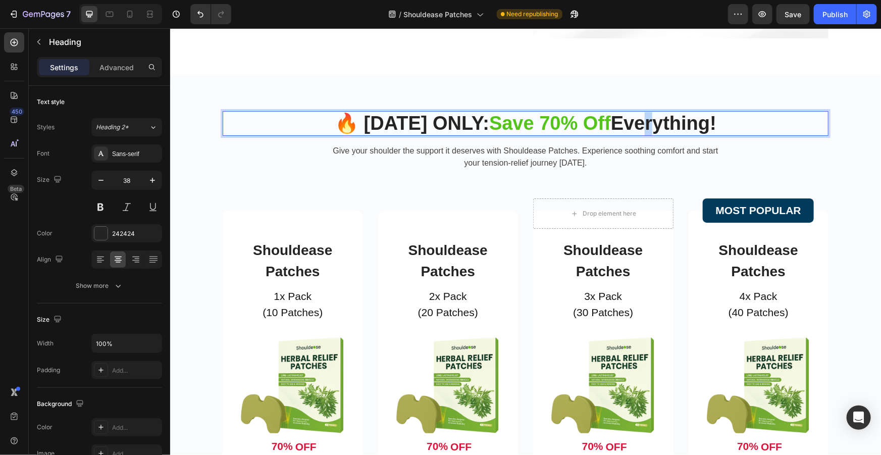
click at [629, 123] on strong "Everything!" at bounding box center [662, 122] width 105 height 21
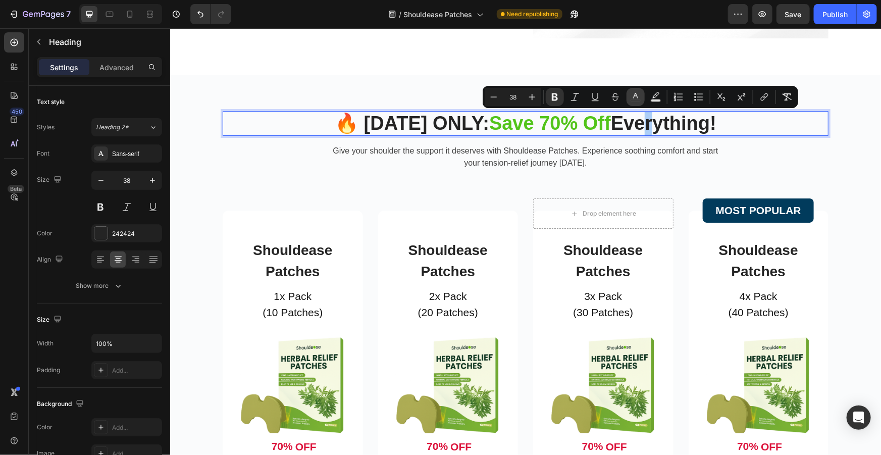
click at [635, 95] on icon "Editor contextual toolbar" at bounding box center [635, 97] width 10 height 10
type input "242424"
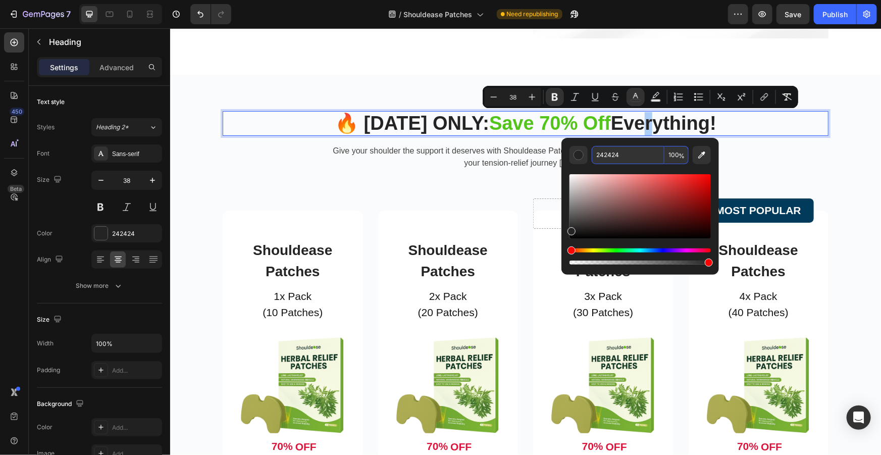
click at [628, 159] on input "242424" at bounding box center [627, 155] width 73 height 18
copy strong "e"
click at [584, 125] on strong "Off" at bounding box center [596, 122] width 28 height 21
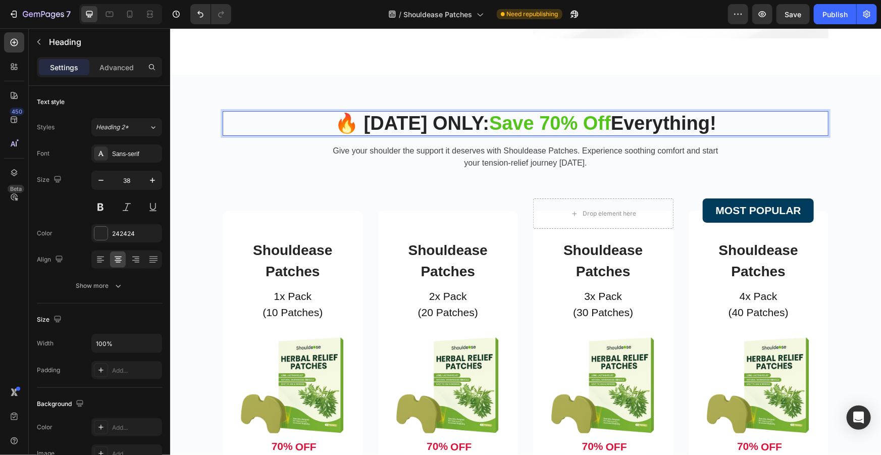
click at [603, 123] on strong "Off" at bounding box center [596, 122] width 28 height 21
drag, startPoint x: 609, startPoint y: 123, endPoint x: 582, endPoint y: 122, distance: 26.3
click at [582, 122] on p "🔥 TODAY ONLY: Save 70% Off Everything!" at bounding box center [525, 123] width 604 height 23
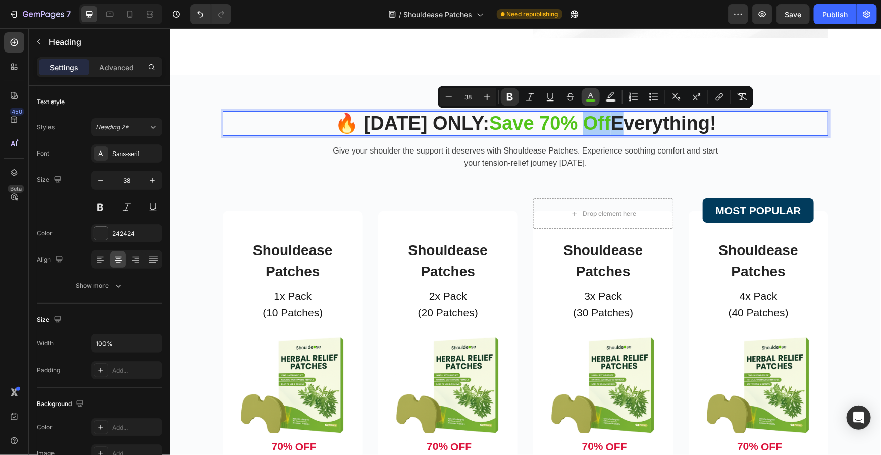
click at [592, 100] on rect "Editor contextual toolbar" at bounding box center [591, 100] width 10 height 3
type input "52C41A"
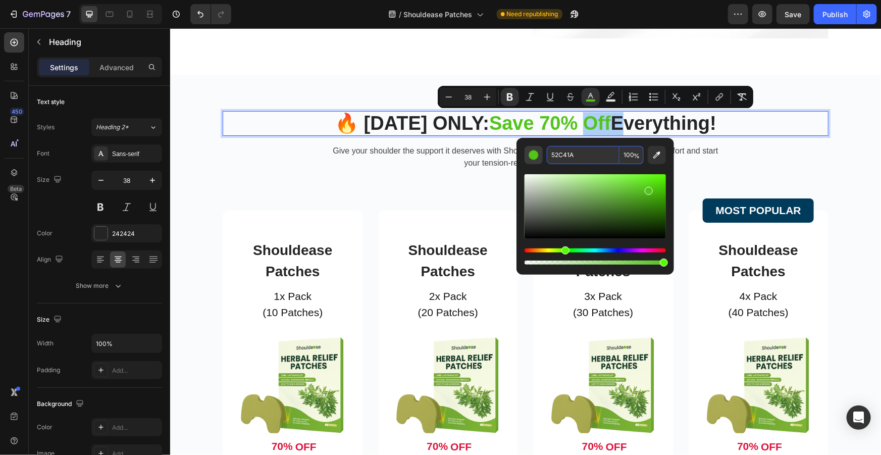
paste input "242424"
type input "242424"
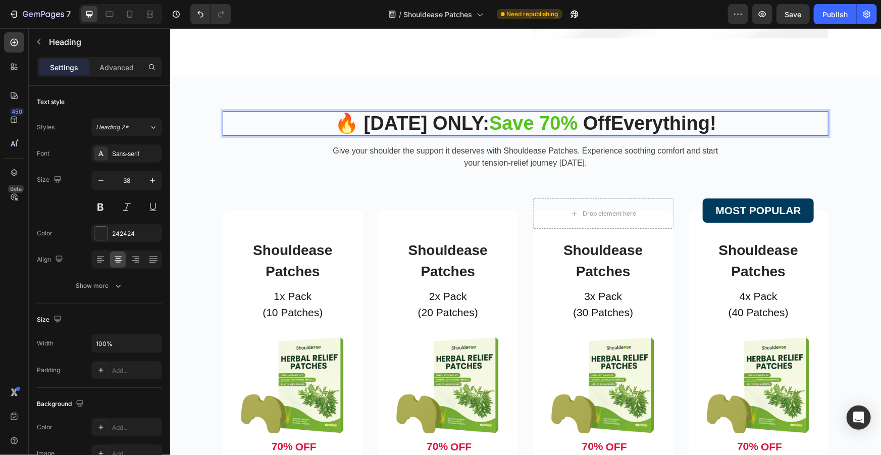
click at [737, 115] on p "🔥 TODAY ONLY: Save 70% Off Everything!" at bounding box center [525, 123] width 604 height 23
click at [530, 123] on strong "Save 70%" at bounding box center [532, 122] width 88 height 21
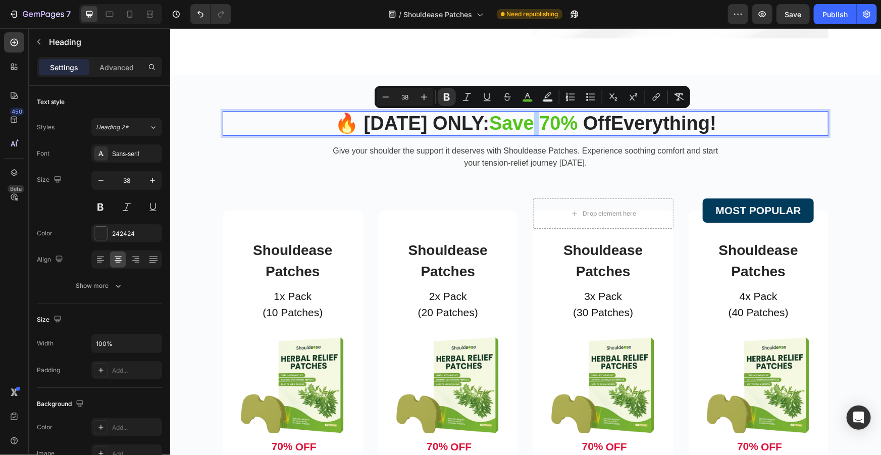
click at [530, 123] on strong "Save 70%" at bounding box center [532, 122] width 88 height 21
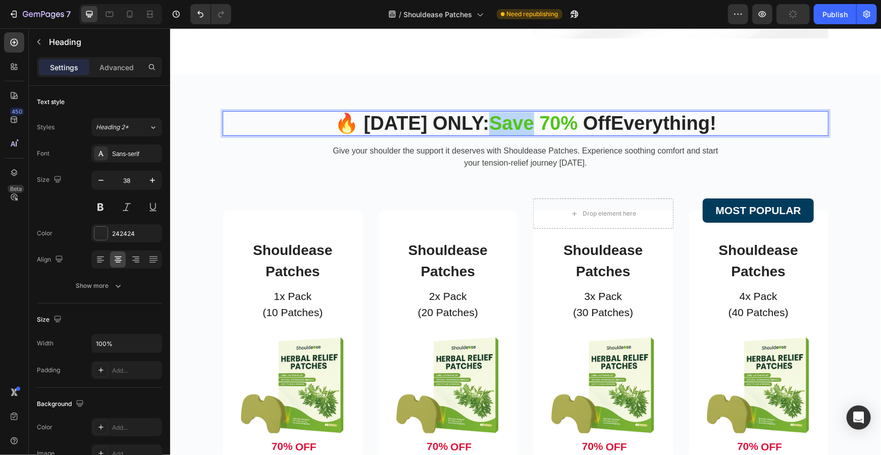
drag, startPoint x: 528, startPoint y: 121, endPoint x: 486, endPoint y: 121, distance: 42.4
click at [488, 121] on strong "Save 70%" at bounding box center [532, 122] width 88 height 21
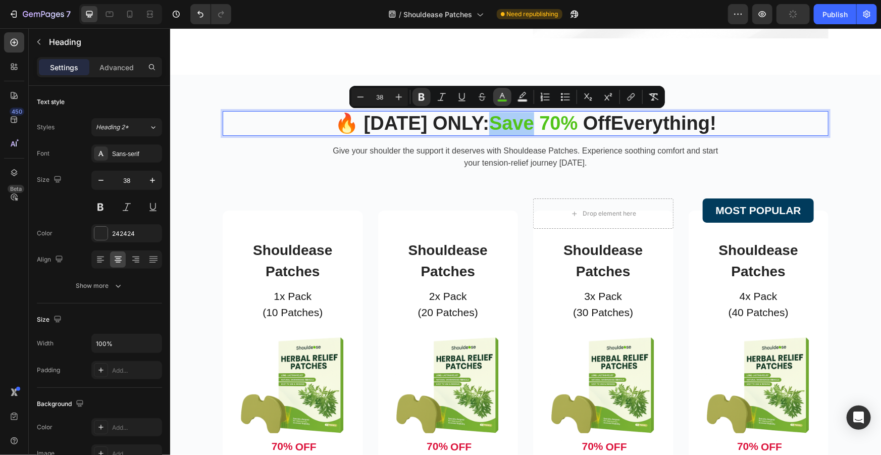
click at [503, 96] on icon "Editor contextual toolbar" at bounding box center [502, 97] width 10 height 10
type input "52C41A"
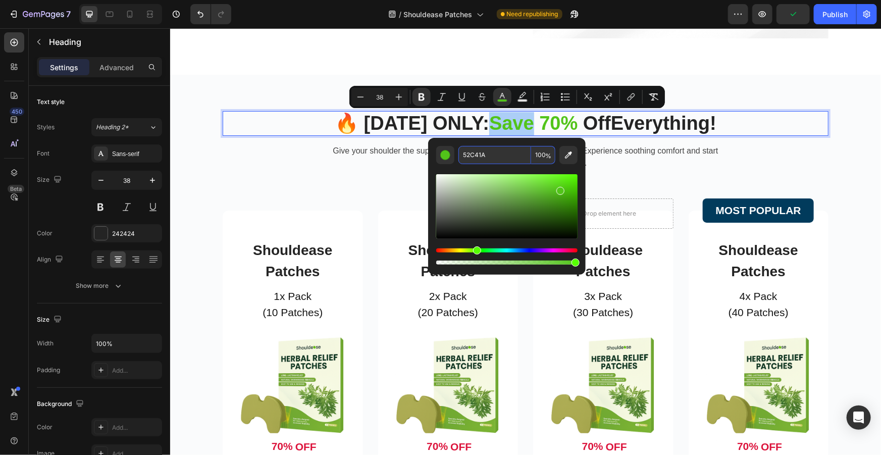
click at [486, 151] on input "52C41A" at bounding box center [494, 155] width 73 height 18
paste input "242424"
type input "242424"
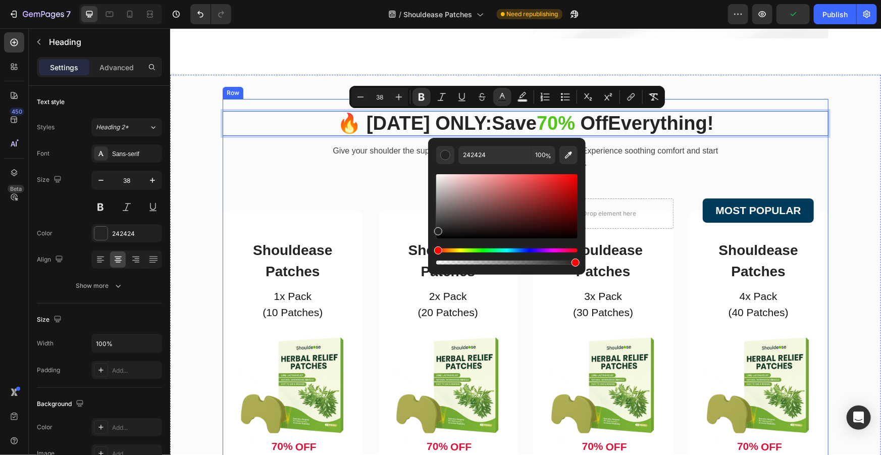
click at [687, 125] on strong "Everything!" at bounding box center [660, 122] width 105 height 21
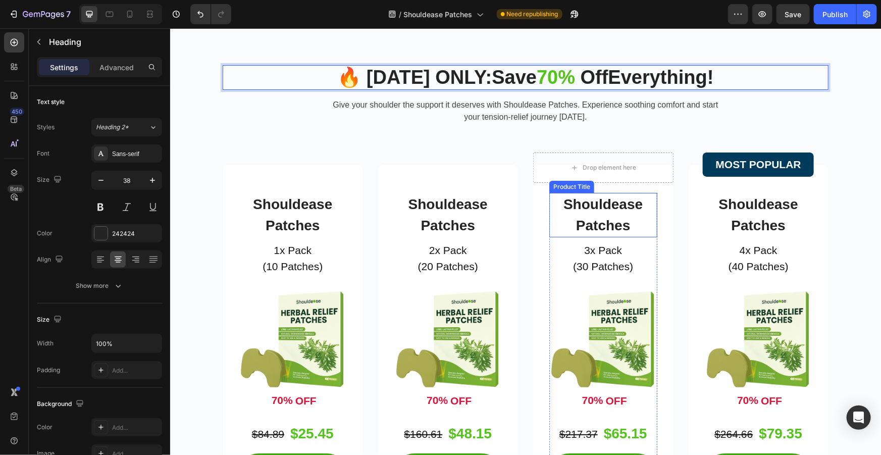
scroll to position [1887, 0]
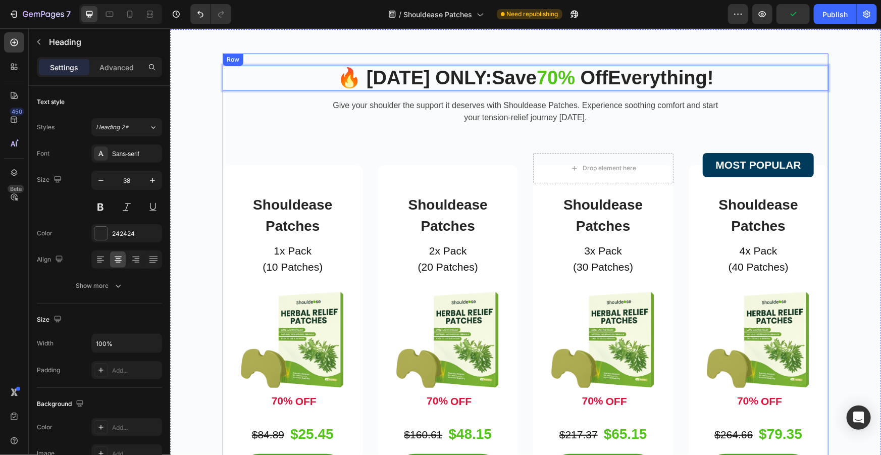
click at [579, 114] on p "Give your shoulder the support it deserves with Shouldease Patches. Experience …" at bounding box center [525, 111] width 387 height 24
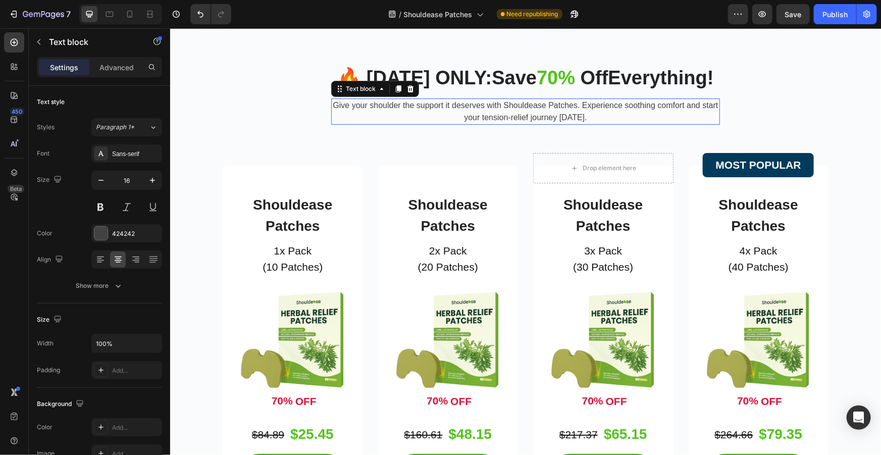
click at [579, 114] on p "Give your shoulder the support it deserves with Shouldease Patches. Experience …" at bounding box center [525, 111] width 387 height 24
click at [590, 121] on p "Give your shoulder the support it deserves with Shouldease Patches. Experience …" at bounding box center [525, 111] width 387 height 24
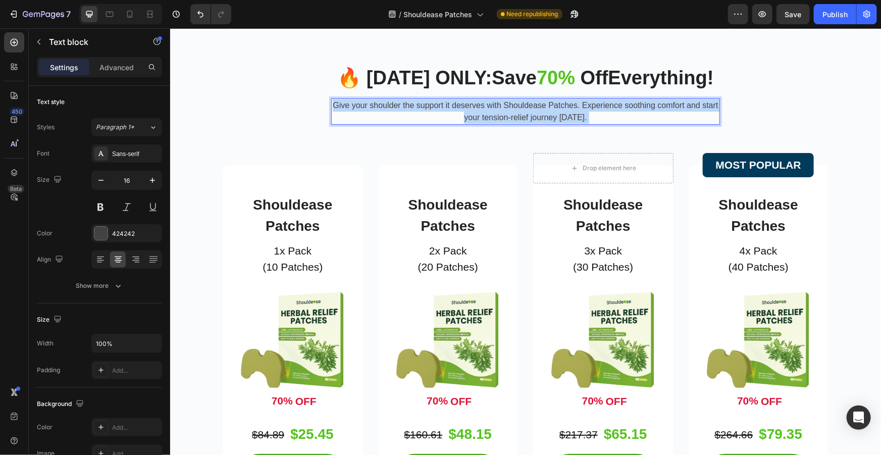
drag, startPoint x: 579, startPoint y: 118, endPoint x: 469, endPoint y: 109, distance: 110.4
click at [472, 109] on p "Give your shoulder the support it deserves with Shouldease Patches. Experience …" at bounding box center [525, 111] width 387 height 24
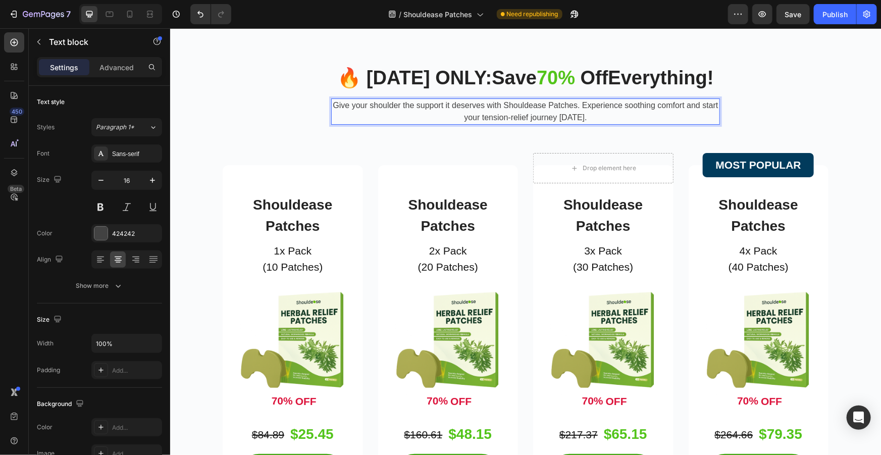
click at [575, 119] on p "Give your shoulder the support it deserves with Shouldease Patches. Experience …" at bounding box center [525, 111] width 387 height 24
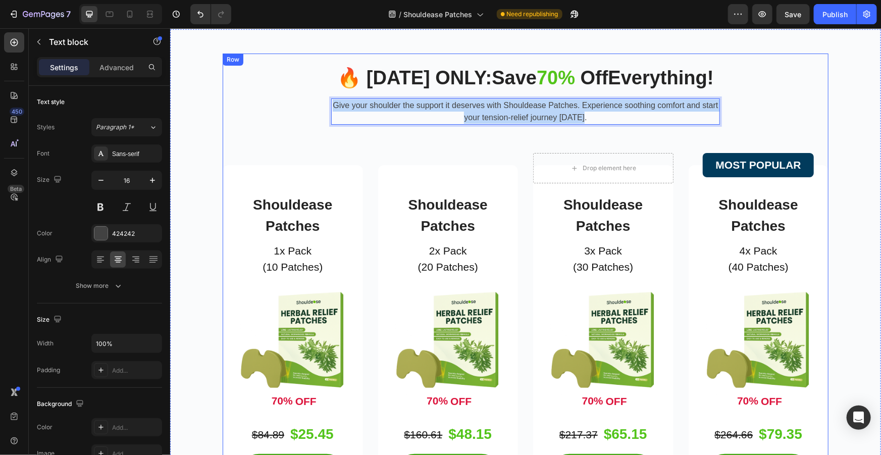
drag, startPoint x: 580, startPoint y: 117, endPoint x: 323, endPoint y: 97, distance: 257.6
click at [323, 97] on div "⁠⁠⁠⁠⁠⁠⁠ 🔥 TODAY ONLY: Save 70% Off Everything! Heading Give your shoulder the s…" at bounding box center [525, 373] width 606 height 616
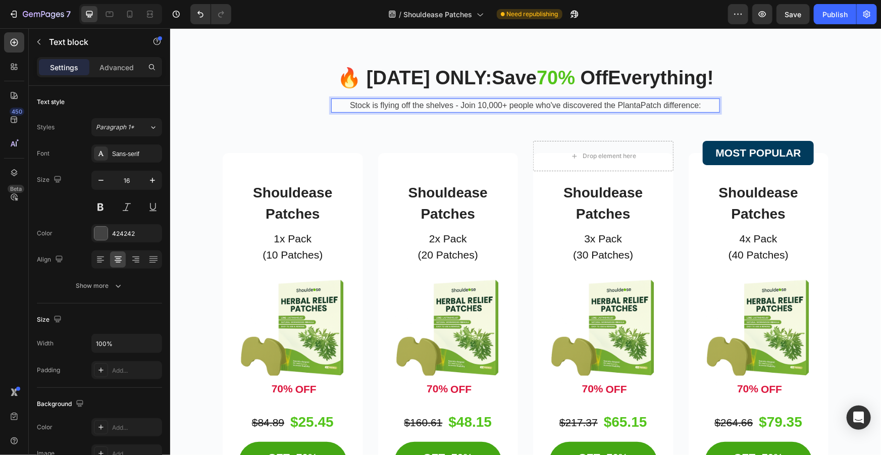
click at [480, 105] on span "Stock is flying off the shelves - Join 10,000+ people who've discovered the Pla…" at bounding box center [524, 104] width 351 height 9
click at [482, 102] on span "Stock is flying off the shelves - Join 10,000+ people who've discovered the Pla…" at bounding box center [524, 104] width 351 height 9
click at [488, 103] on span "Stock is flying off the shelves - Join 12,000+ people who've discovered the Pla…" at bounding box center [524, 104] width 351 height 9
drag, startPoint x: 658, startPoint y: 105, endPoint x: 612, endPoint y: 105, distance: 45.9
click at [612, 105] on span "Stock is flying off the shelves - Join 12,400+ people who've discovered the Pla…" at bounding box center [524, 104] width 351 height 9
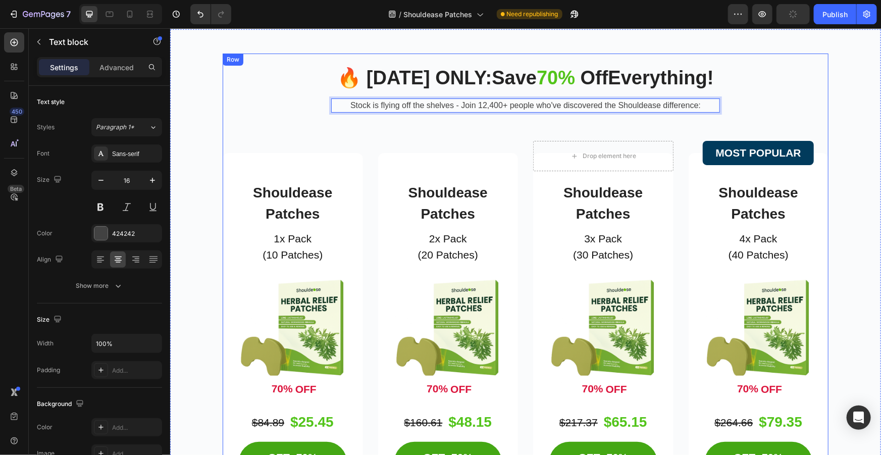
click at [726, 102] on div "⁠⁠⁠⁠⁠⁠⁠ 🔥 TODAY ONLY: Save 70% Off Everything! Heading Stock is flying off the …" at bounding box center [525, 367] width 606 height 604
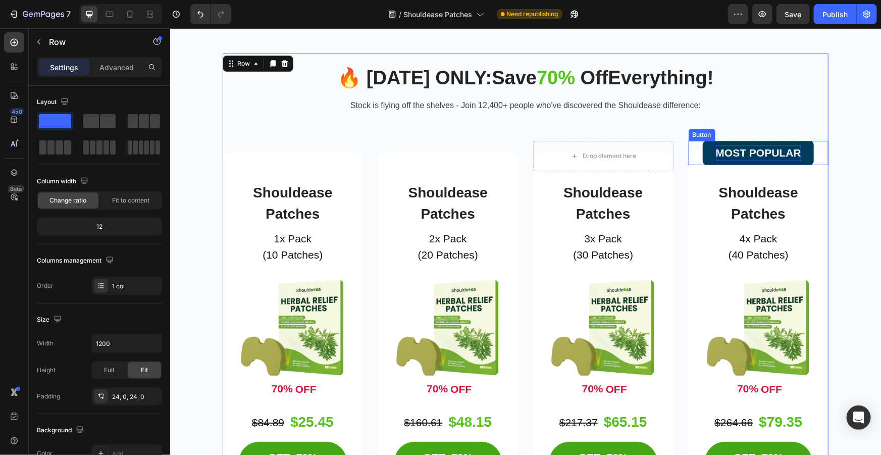
click at [761, 150] on p "MOST POPULAR" at bounding box center [757, 152] width 85 height 16
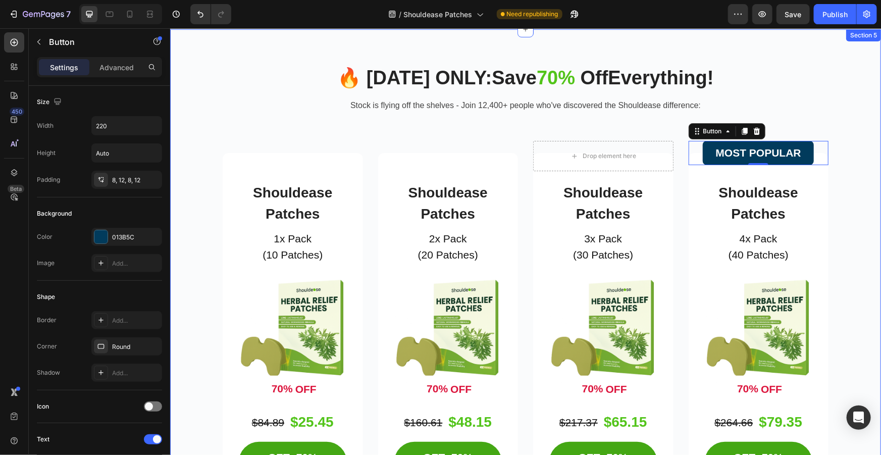
click at [855, 161] on div "⁠⁠⁠⁠⁠⁠⁠ 🔥 TODAY ONLY: Save 70% Off Everything! Heading Stock is flying off the …" at bounding box center [524, 367] width 695 height 628
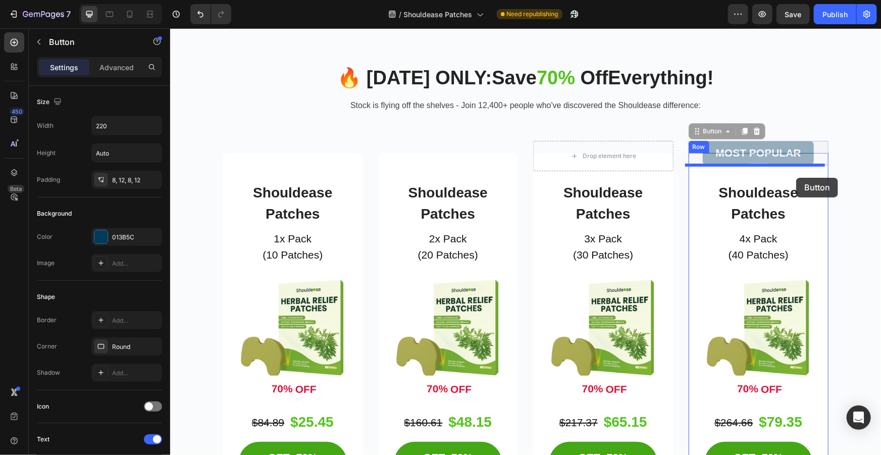
drag, startPoint x: 795, startPoint y: 146, endPoint x: 795, endPoint y: 177, distance: 30.8
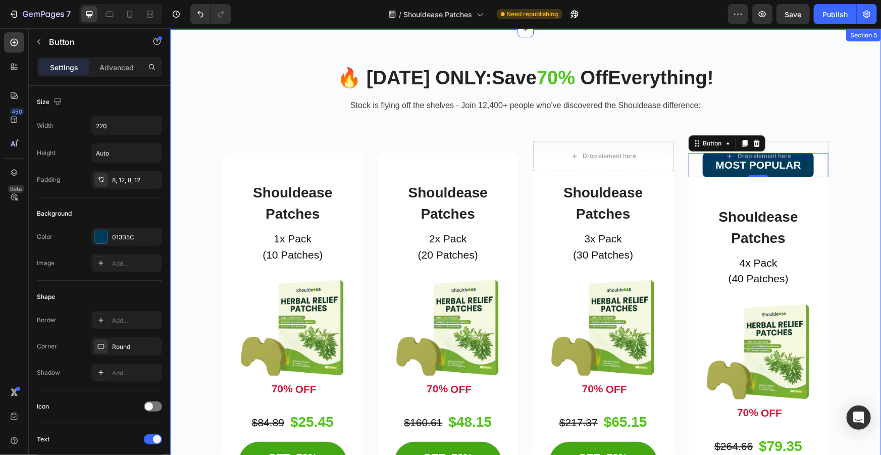
click at [858, 151] on div "⁠⁠⁠⁠⁠⁠⁠ 🔥 TODAY ONLY: Save 70% Off Everything! Heading Stock is flying off the …" at bounding box center [524, 367] width 695 height 628
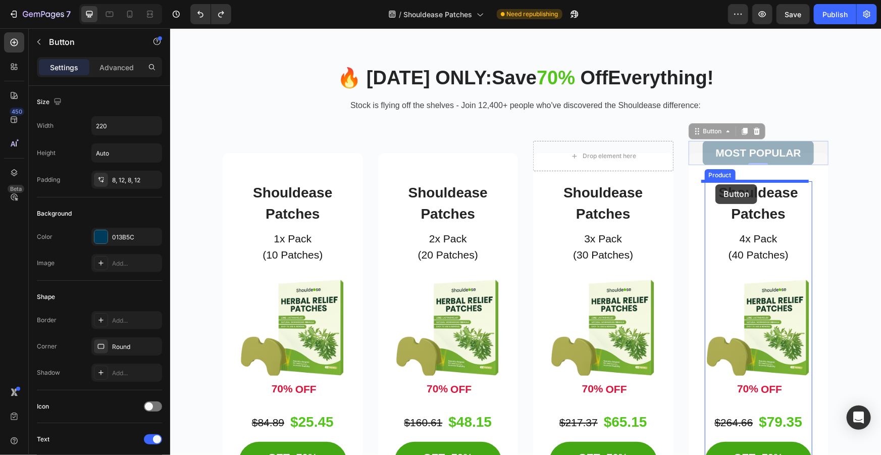
drag, startPoint x: 704, startPoint y: 147, endPoint x: 715, endPoint y: 184, distance: 38.2
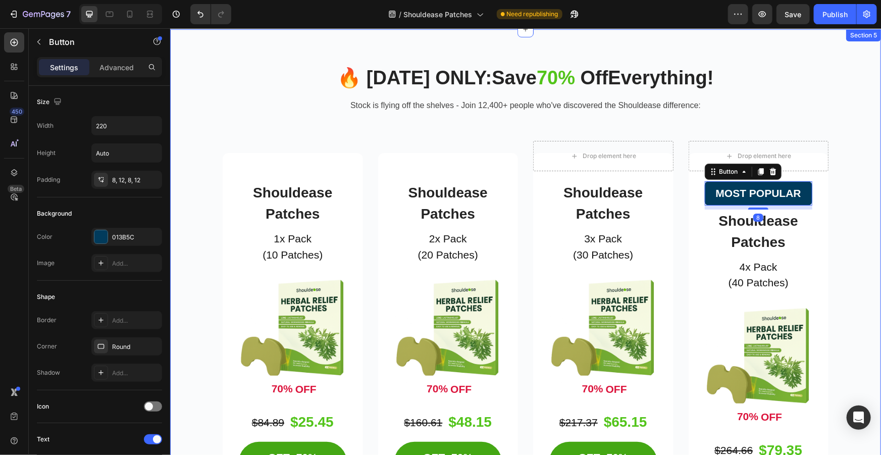
click at [869, 187] on div "⁠⁠⁠⁠⁠⁠⁠ 🔥 TODAY ONLY: Save 70% Off Everything! Heading Stock is flying off the …" at bounding box center [525, 367] width 711 height 676
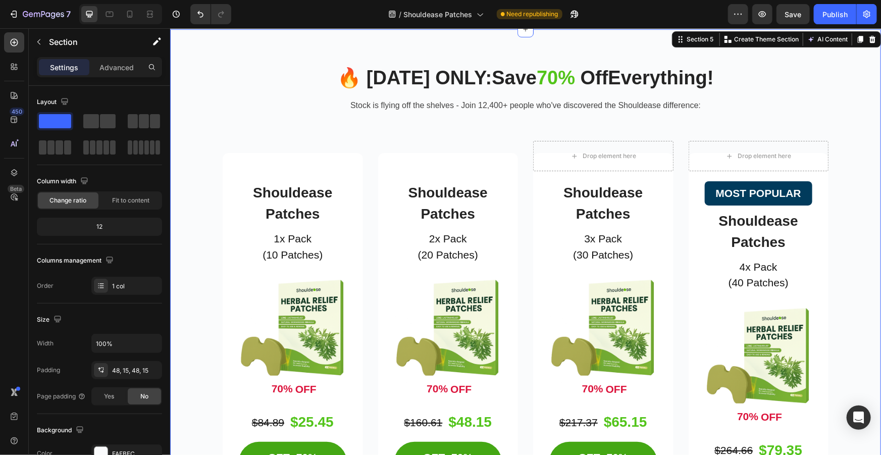
scroll to position [1933, 0]
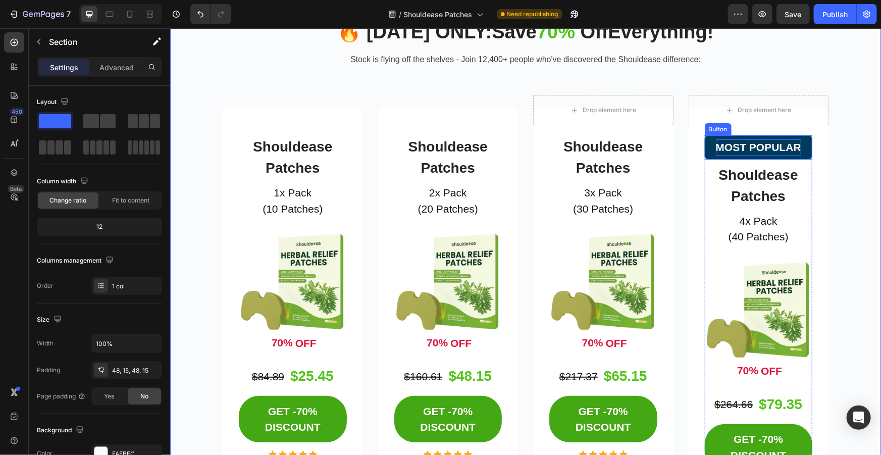
click at [779, 141] on p "MOST POPULAR" at bounding box center [757, 147] width 85 height 16
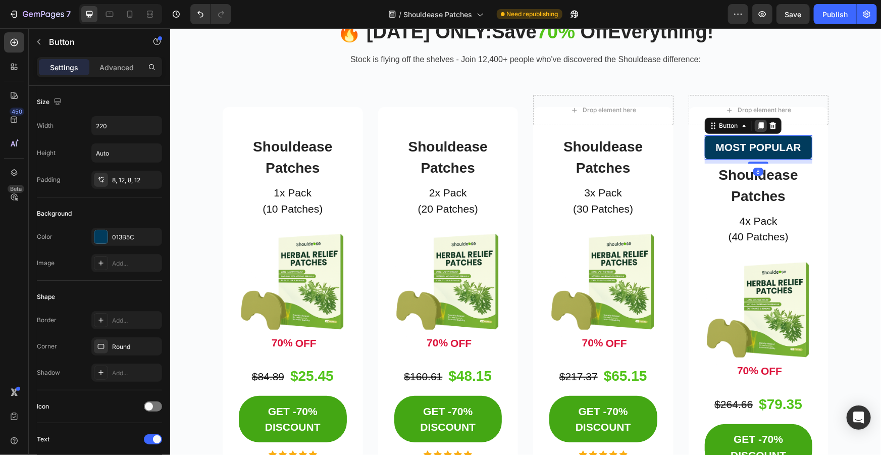
click at [757, 124] on icon at bounding box center [760, 125] width 6 height 7
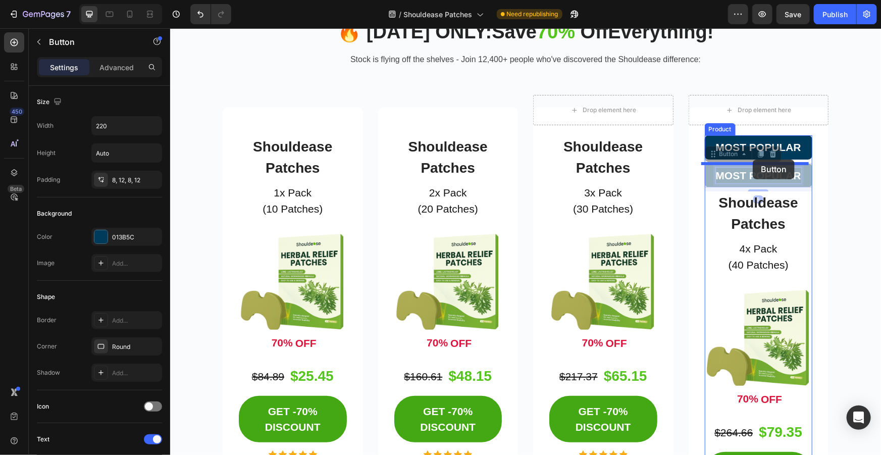
click at [752, 159] on div "Header ⁠⁠⁠⁠⁠⁠⁠ 🔥 TODAY ONLY: Save 70% Off Everything! Heading Stock is flying o…" at bounding box center [525, 136] width 711 height 4085
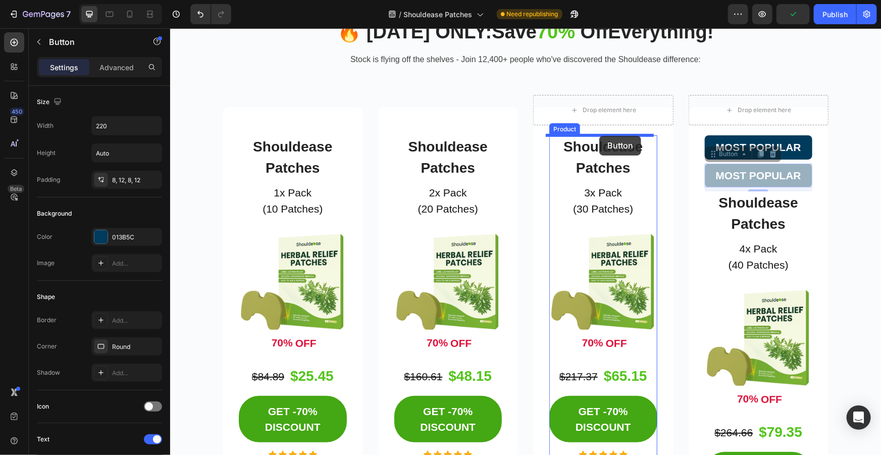
drag, startPoint x: 708, startPoint y: 171, endPoint x: 599, endPoint y: 135, distance: 114.7
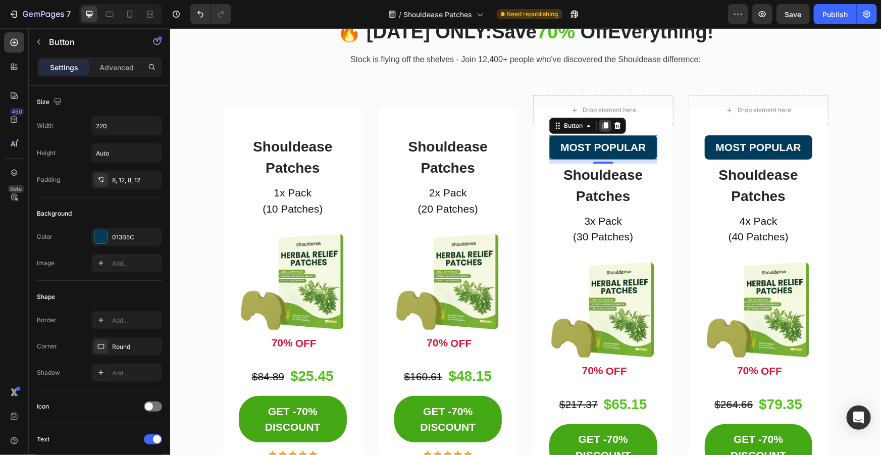
click at [603, 123] on icon at bounding box center [605, 125] width 6 height 7
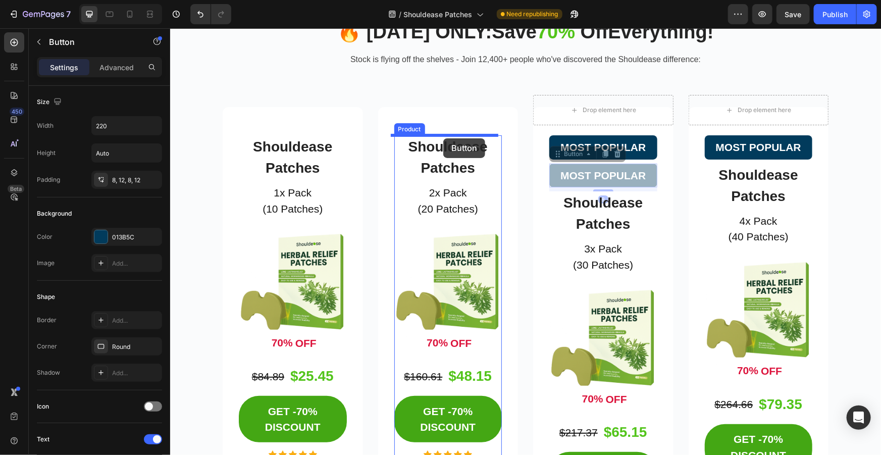
drag, startPoint x: 550, startPoint y: 180, endPoint x: 443, endPoint y: 138, distance: 115.4
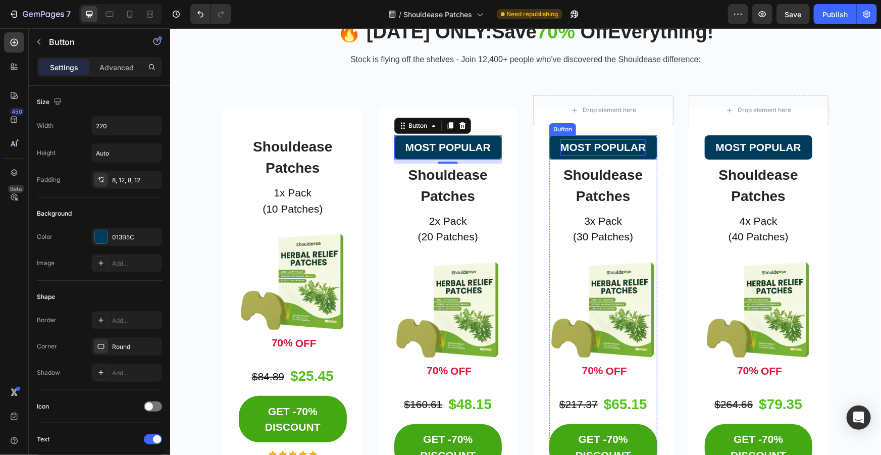
click at [613, 152] on p "MOST POPULAR" at bounding box center [602, 147] width 85 height 16
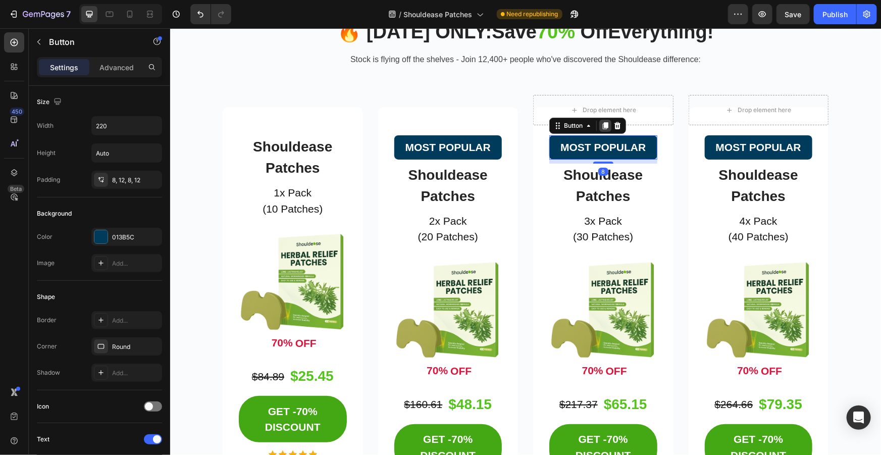
click at [605, 125] on div at bounding box center [605, 125] width 12 height 12
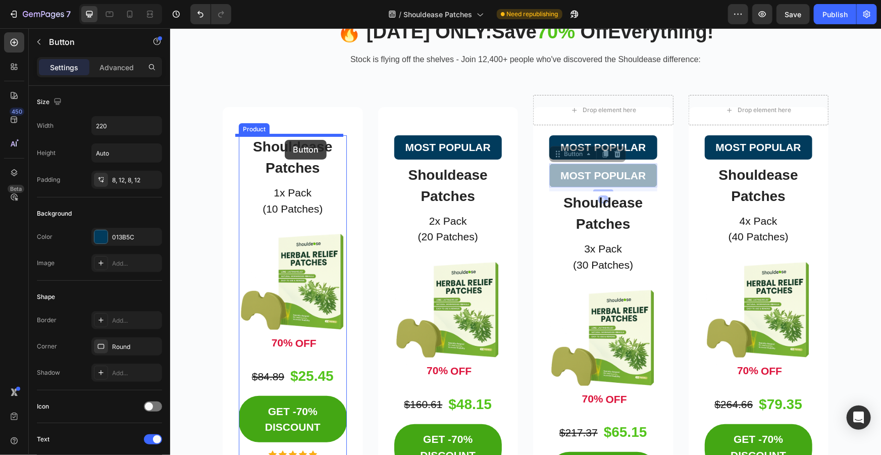
drag, startPoint x: 552, startPoint y: 170, endPoint x: 284, endPoint y: 139, distance: 269.2
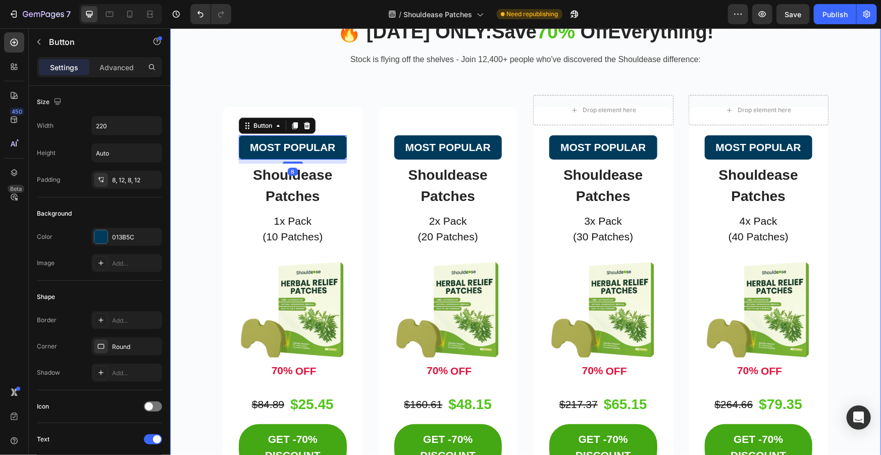
click at [858, 158] on div "⁠⁠⁠⁠⁠⁠⁠ 🔥 TODAY ONLY: Save 70% Off Everything! Heading Stock is flying off the …" at bounding box center [524, 335] width 695 height 656
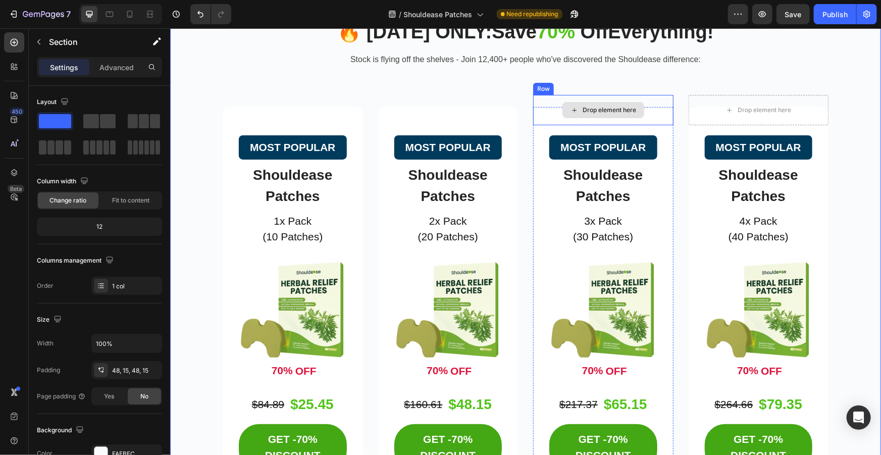
click at [660, 97] on div "Drop element here" at bounding box center [602, 109] width 140 height 30
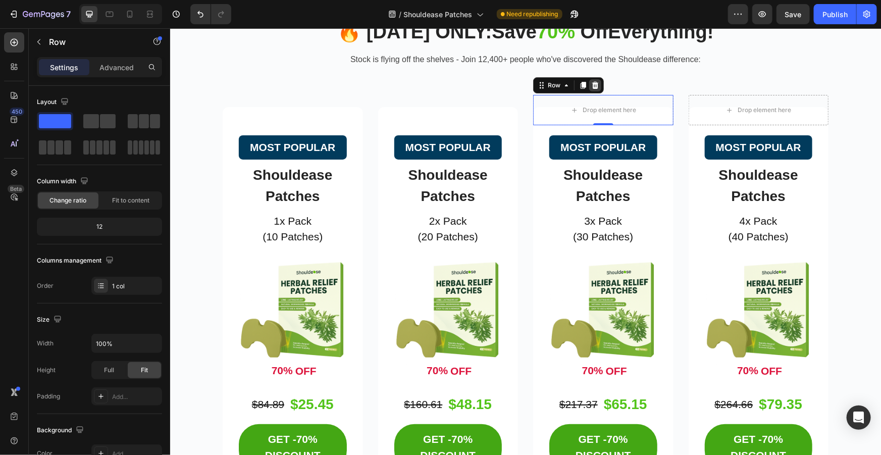
click at [593, 81] on icon at bounding box center [594, 85] width 8 height 8
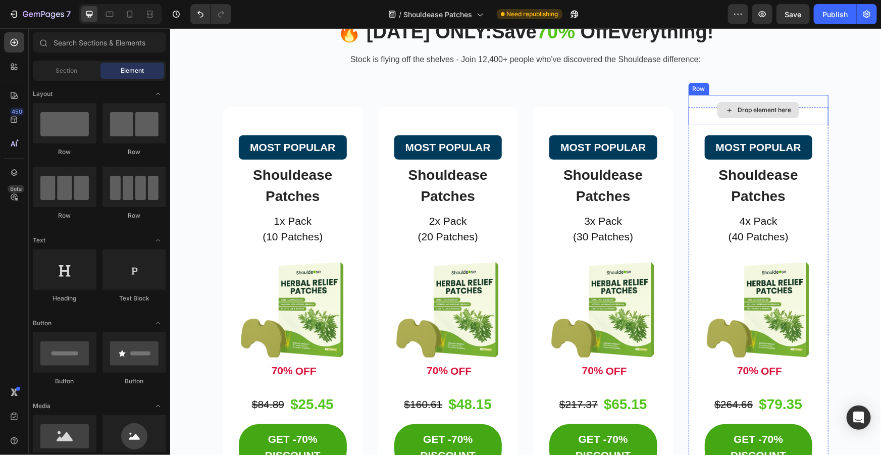
click at [813, 97] on div "Drop element here" at bounding box center [758, 109] width 140 height 30
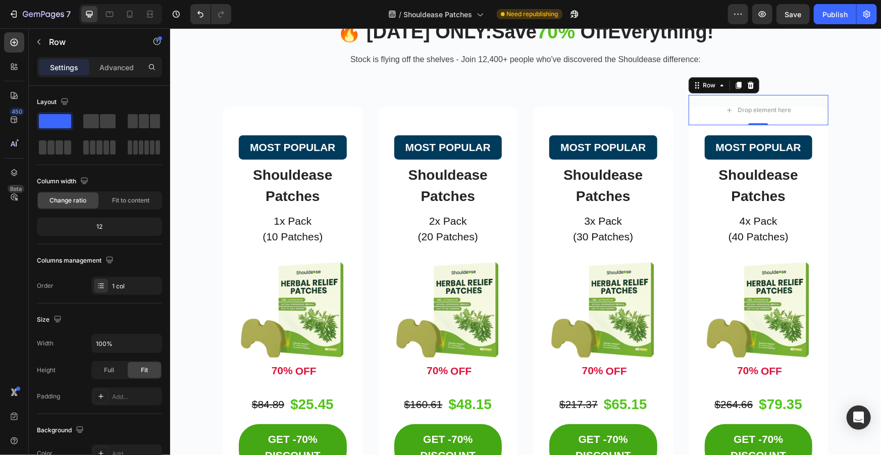
click at [746, 85] on icon at bounding box center [749, 84] width 7 height 7
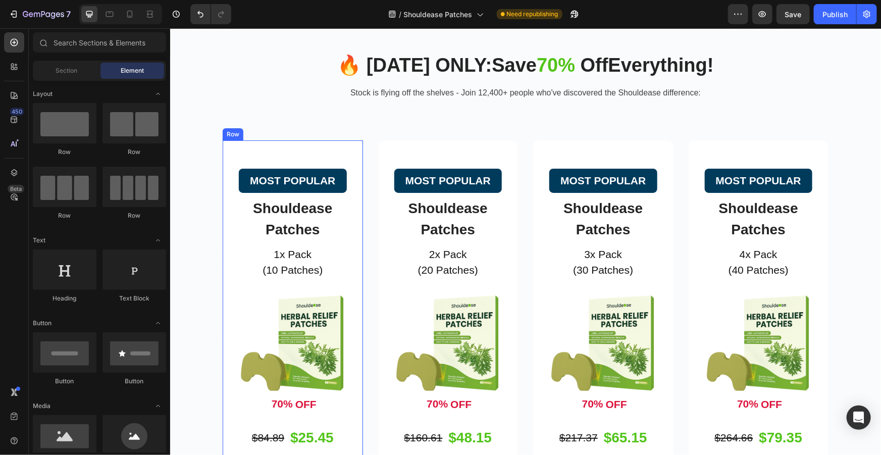
scroll to position [1887, 0]
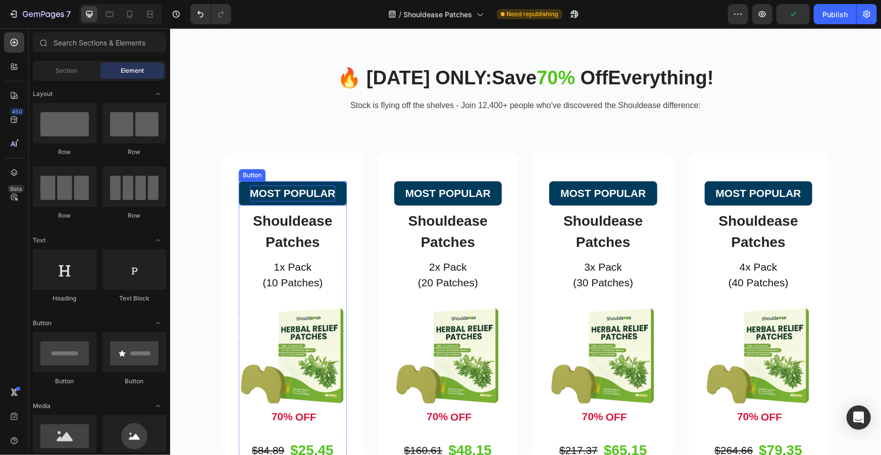
click at [319, 192] on p "MOST POPULAR" at bounding box center [291, 193] width 85 height 16
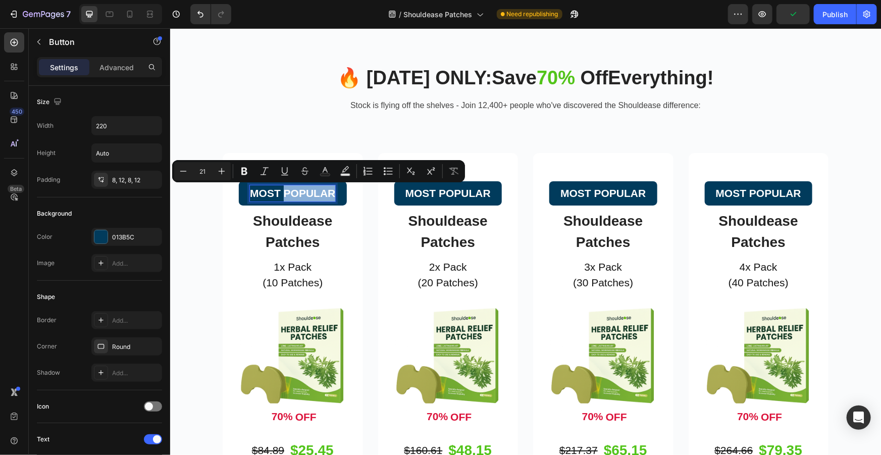
click at [329, 193] on p "MOST POPULAR" at bounding box center [291, 193] width 85 height 16
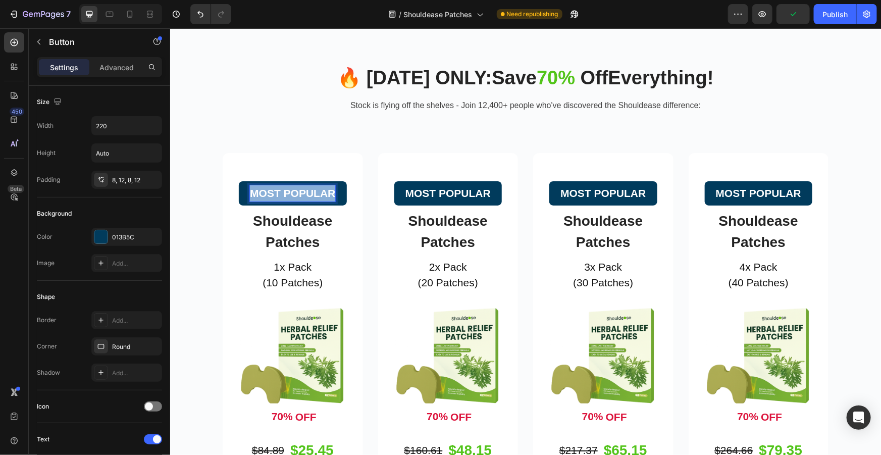
drag, startPoint x: 330, startPoint y: 191, endPoint x: 240, endPoint y: 193, distance: 89.3
click at [240, 193] on button "MOST POPULAR" at bounding box center [292, 193] width 108 height 24
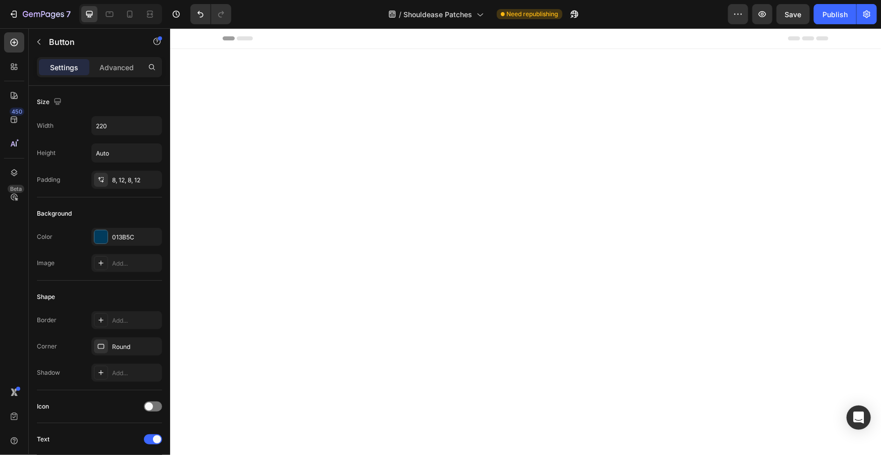
scroll to position [1887, 0]
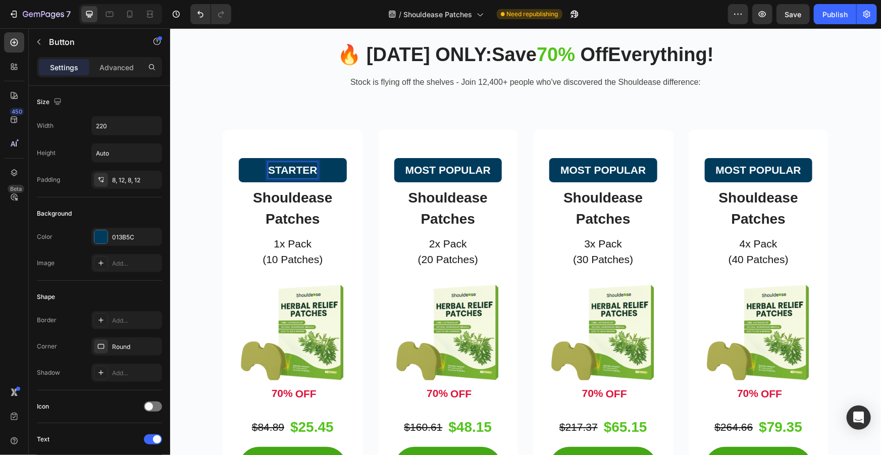
click at [238, 157] on button "STARTER" at bounding box center [292, 169] width 108 height 24
click at [475, 178] on p "MOST POPULAR" at bounding box center [447, 169] width 85 height 16
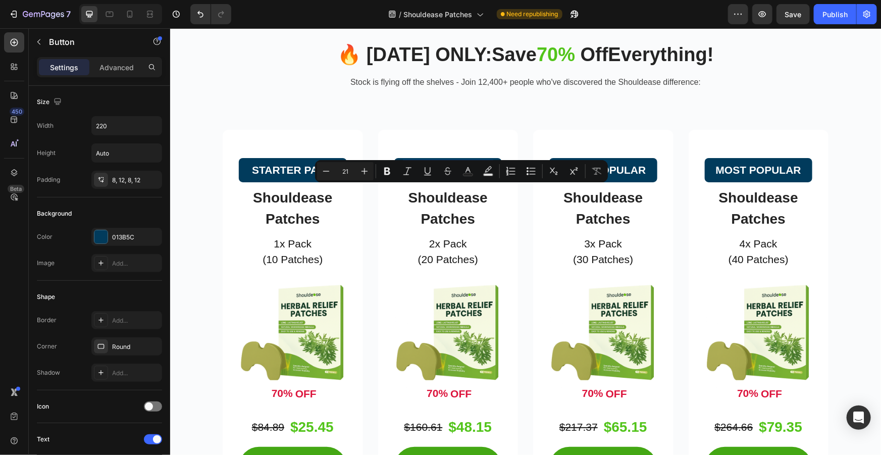
click at [483, 178] on p "MOST POPULAR" at bounding box center [447, 169] width 85 height 16
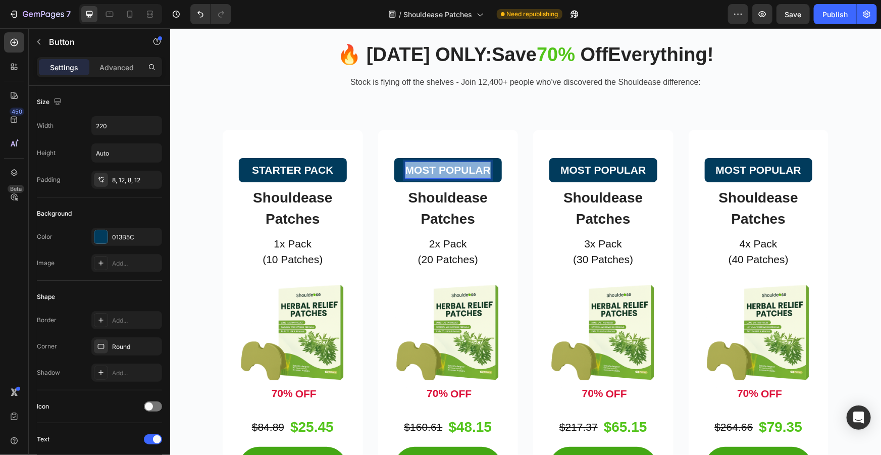
drag, startPoint x: 485, startPoint y: 193, endPoint x: 402, endPoint y: 191, distance: 83.3
click at [405, 178] on p "MOST POPULAR" at bounding box center [447, 169] width 85 height 16
click at [394, 157] on button "MOST" at bounding box center [448, 169] width 108 height 24
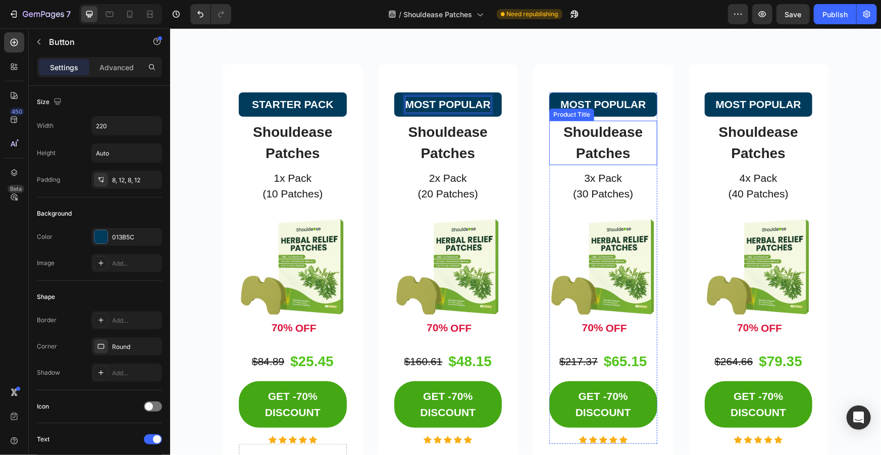
scroll to position [1979, 0]
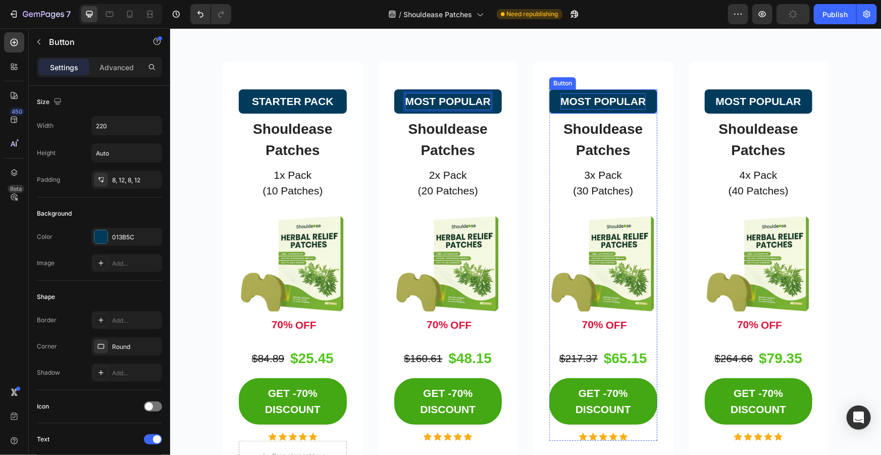
click at [616, 100] on p "MOST POPULAR" at bounding box center [602, 101] width 85 height 16
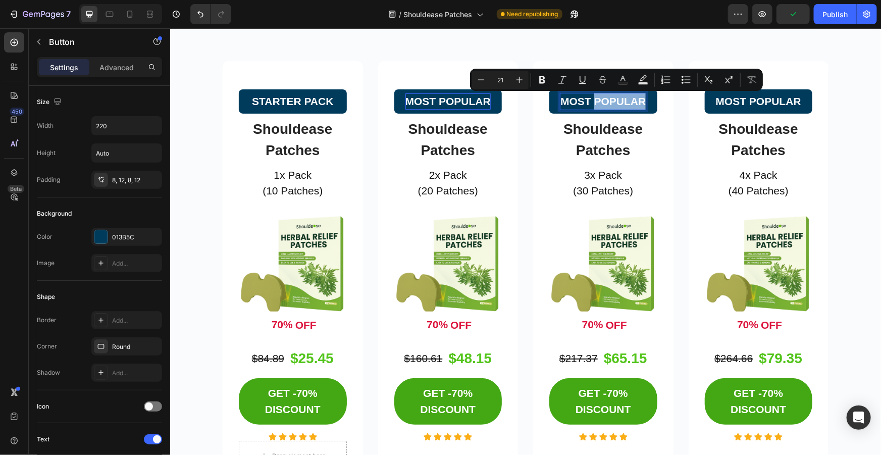
click at [638, 101] on p "MOST POPULAR" at bounding box center [602, 101] width 85 height 16
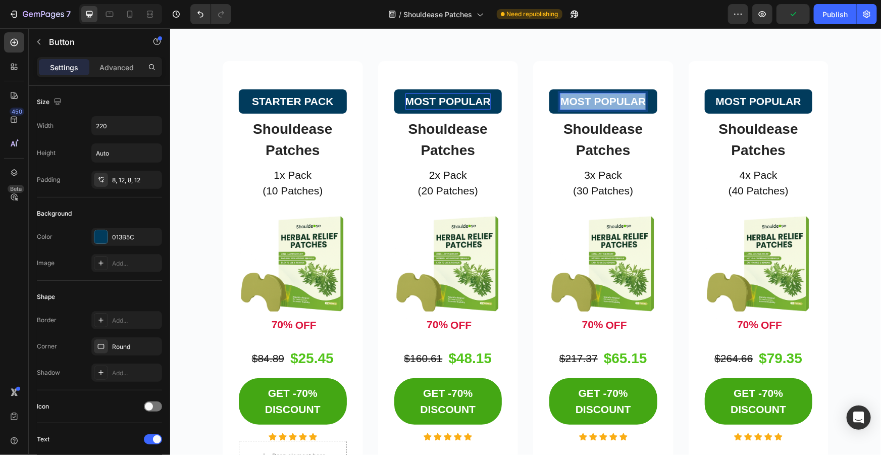
drag, startPoint x: 641, startPoint y: 100, endPoint x: 556, endPoint y: 100, distance: 85.3
click at [556, 100] on button "MOST POPULAR" at bounding box center [603, 101] width 108 height 24
click at [549, 89] on button "30-DAY" at bounding box center [603, 101] width 108 height 24
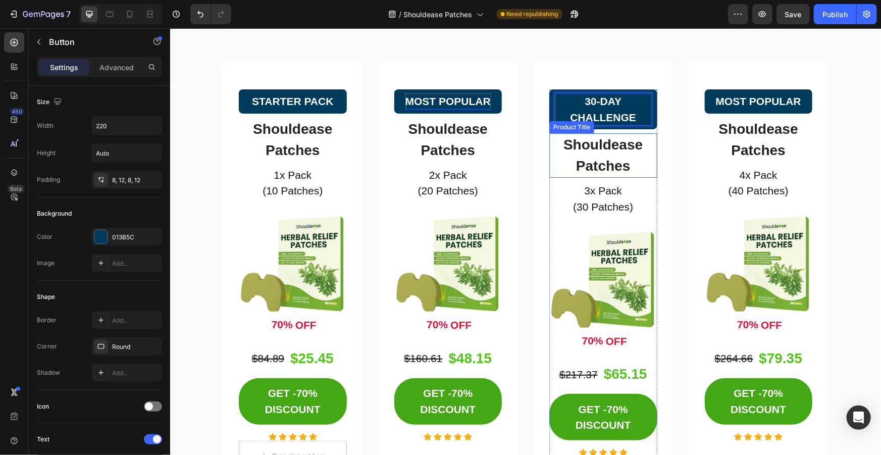
click at [549, 89] on button "30-DAY CHALLENGE" at bounding box center [603, 109] width 108 height 40
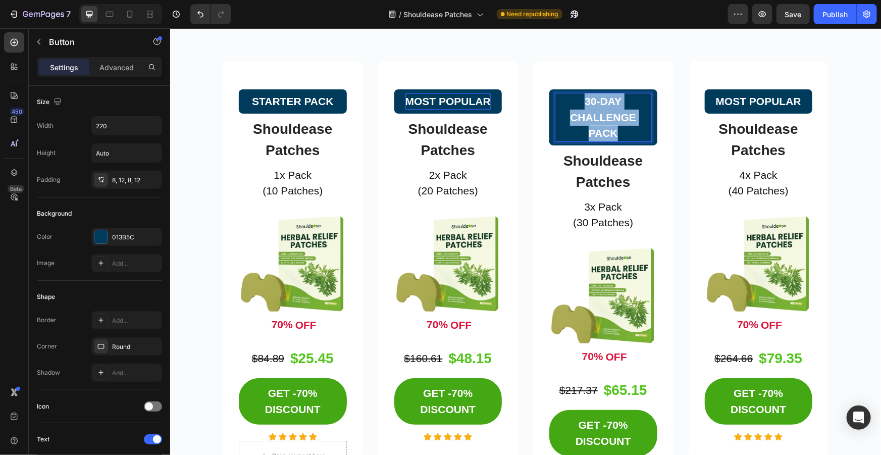
drag, startPoint x: 618, startPoint y: 131, endPoint x: 568, endPoint y: 94, distance: 61.8
click at [568, 94] on p "30-DAY CHALLENGE PACK" at bounding box center [603, 117] width 96 height 48
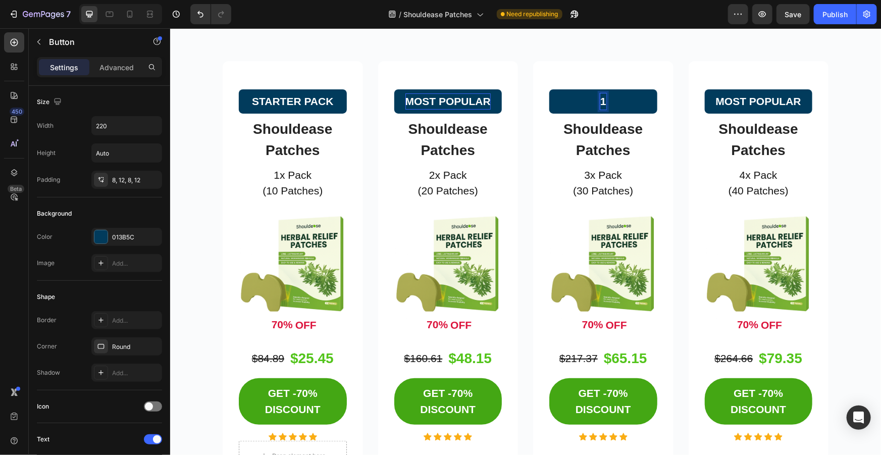
click at [549, 89] on button "1" at bounding box center [603, 101] width 108 height 24
click at [549, 89] on button "1 MONTH" at bounding box center [603, 101] width 108 height 24
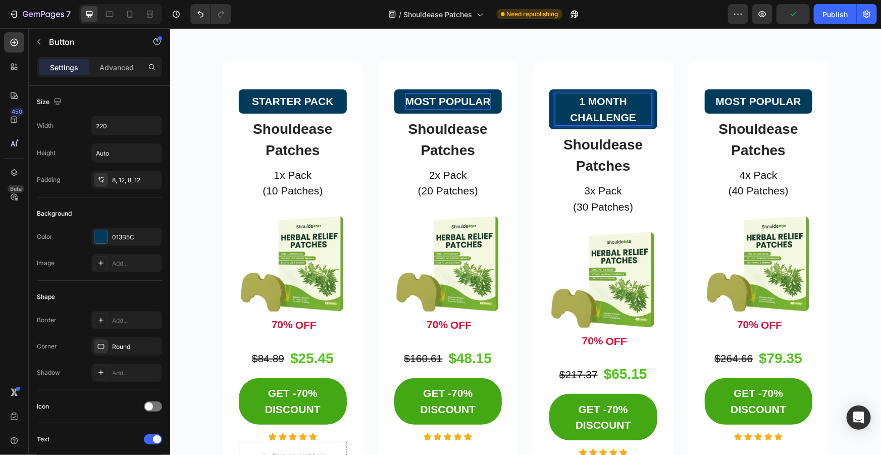
click at [549, 89] on button "1 MONTH CHALLENGE" at bounding box center [603, 109] width 108 height 40
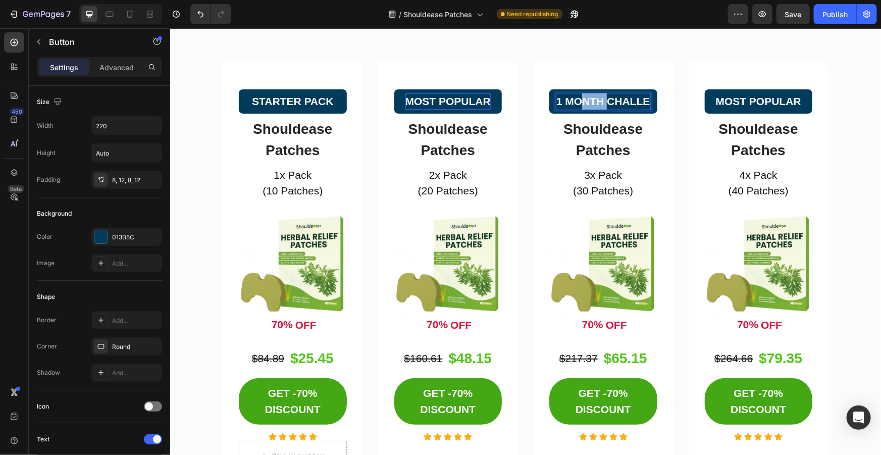
drag, startPoint x: 602, startPoint y: 99, endPoint x: 552, endPoint y: 100, distance: 50.5
click at [556, 100] on p "1 MONTH CHALLE" at bounding box center [603, 101] width 94 height 16
click at [618, 99] on p "CHALLE" at bounding box center [602, 101] width 43 height 16
click at [549, 89] on button "CHALLENGE" at bounding box center [603, 101] width 108 height 24
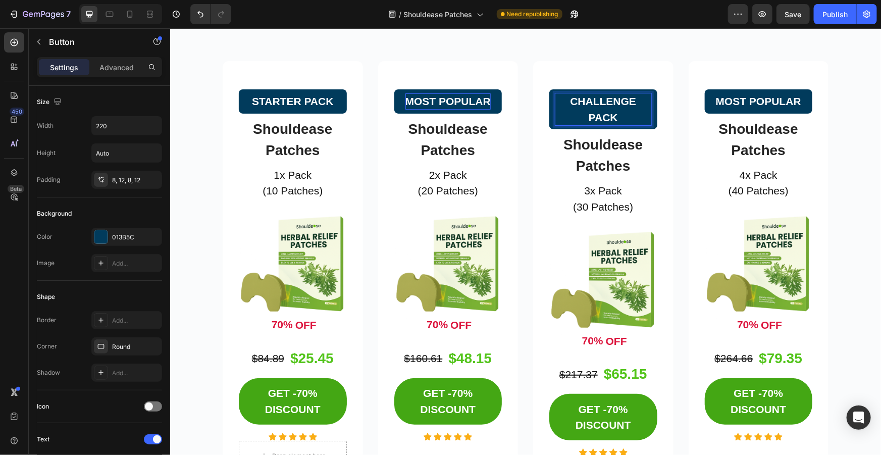
click at [549, 89] on button "CHALLENGE PACK" at bounding box center [603, 109] width 108 height 40
click at [549, 89] on button "CHALLENGE PACK (1" at bounding box center [603, 109] width 108 height 40
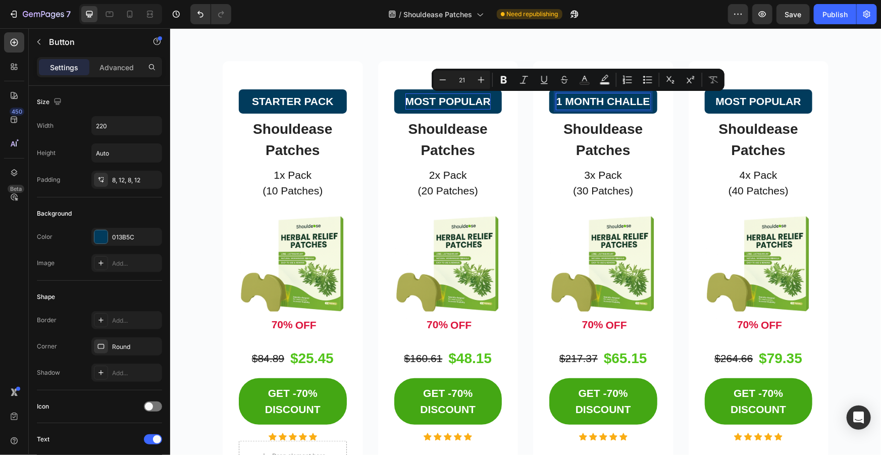
click at [630, 99] on p "1 MONTH CHALLE" at bounding box center [603, 101] width 94 height 16
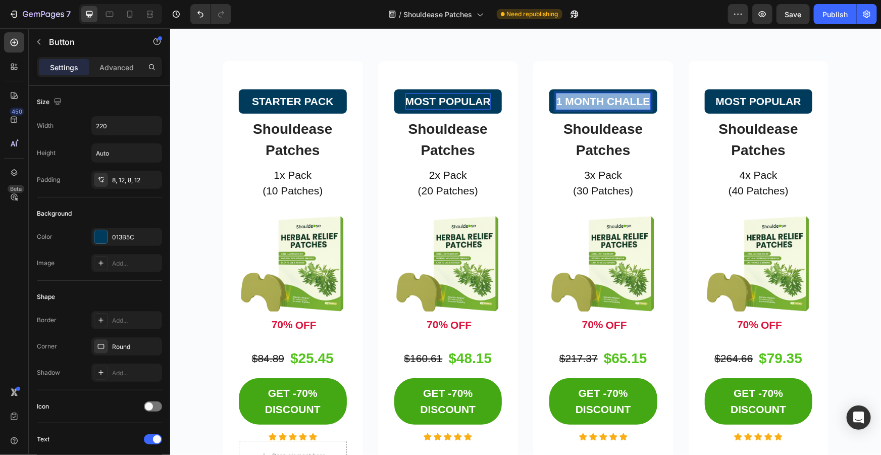
drag, startPoint x: 644, startPoint y: 100, endPoint x: 533, endPoint y: 95, distance: 110.6
click at [533, 95] on div "1 MONTH CHALLE Button 8 Shouldease Patches Product Title 3x Pack (30 Patches) T…" at bounding box center [602, 265] width 140 height 408
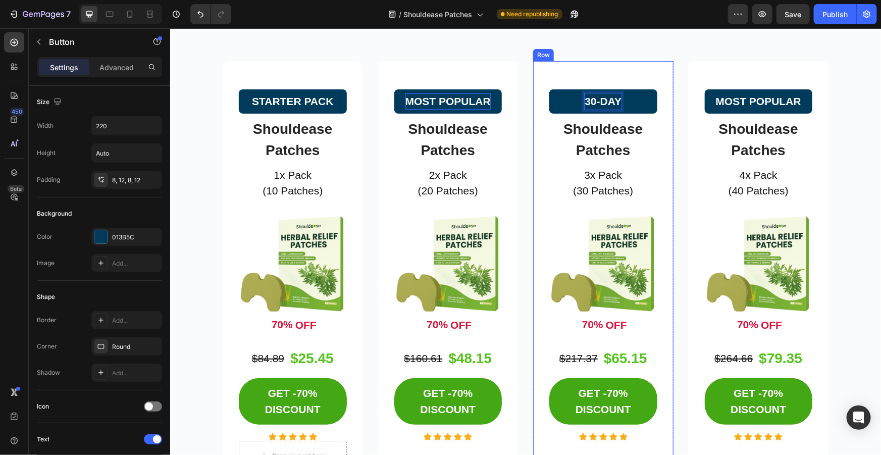
click at [549, 89] on button "30-DAY" at bounding box center [603, 101] width 108 height 24
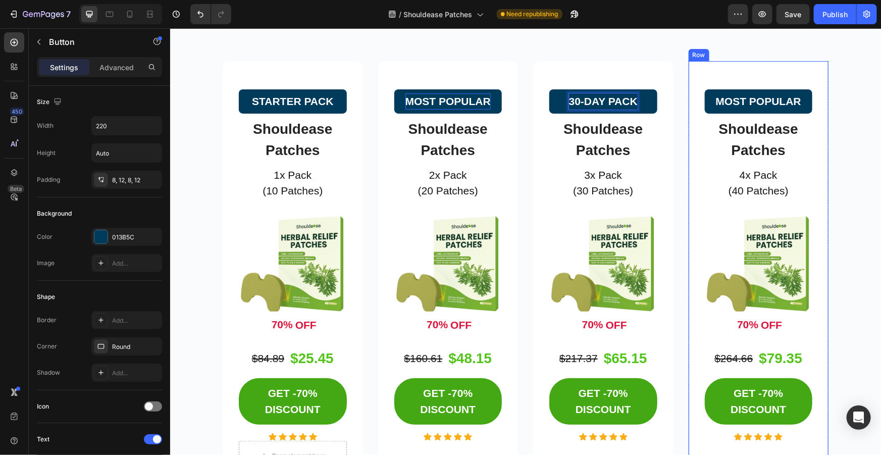
click at [833, 117] on div "⁠⁠⁠⁠⁠⁠⁠ 🔥 TODAY ONLY: Save 70% Off Everything! Heading Stock is flying off the …" at bounding box center [524, 289] width 695 height 656
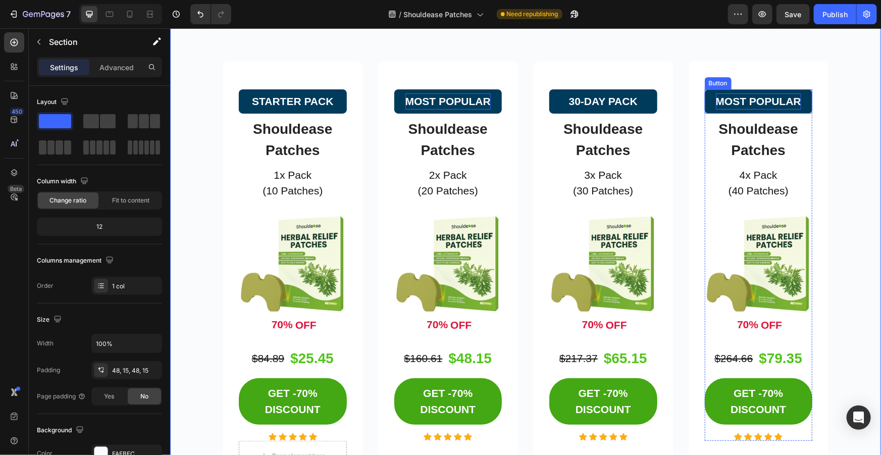
click at [767, 100] on p "MOST POPULAR" at bounding box center [757, 101] width 85 height 16
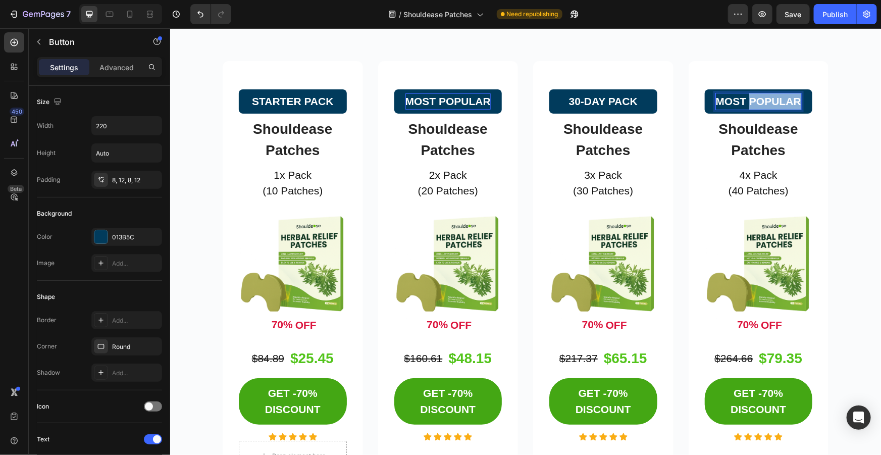
click at [788, 99] on p "MOST POPULAR" at bounding box center [757, 101] width 85 height 16
drag, startPoint x: 794, startPoint y: 99, endPoint x: 710, endPoint y: 99, distance: 84.8
click at [710, 99] on button "MOST POPULAR" at bounding box center [758, 101] width 108 height 24
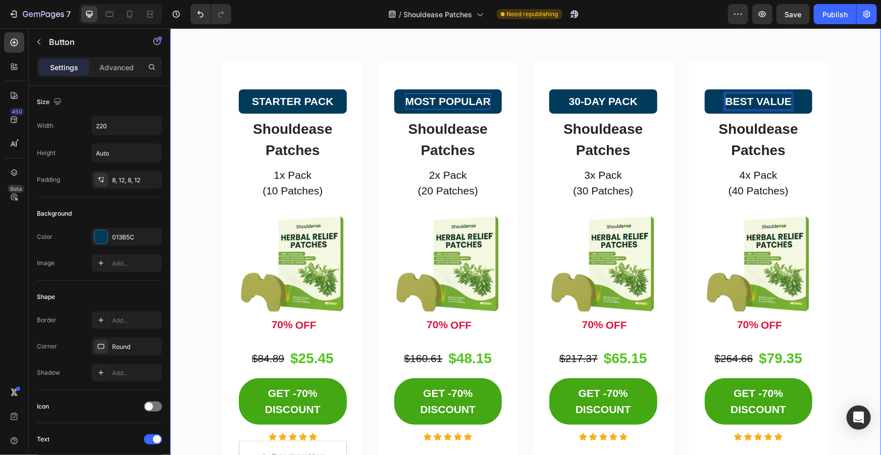
click at [852, 117] on div "⁠⁠⁠⁠⁠⁠⁠ 🔥 TODAY ONLY: Save 70% Off Everything! Heading Stock is flying off the …" at bounding box center [524, 289] width 695 height 656
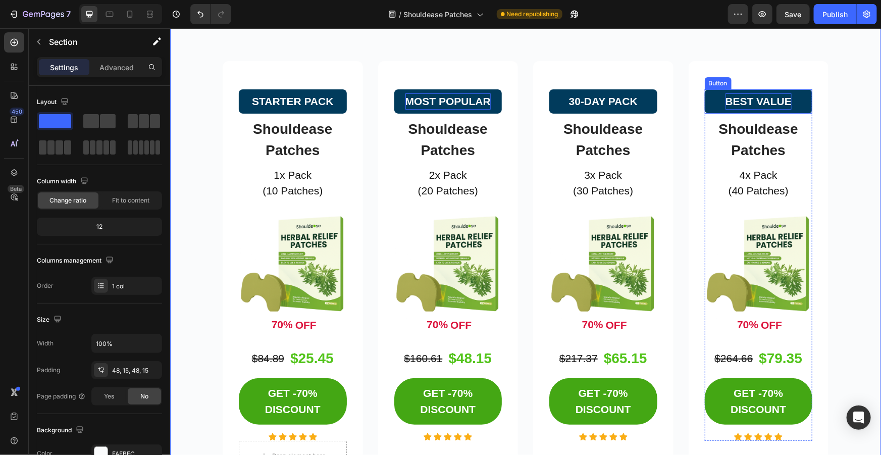
click at [786, 99] on p "BEST VALUE" at bounding box center [758, 101] width 66 height 16
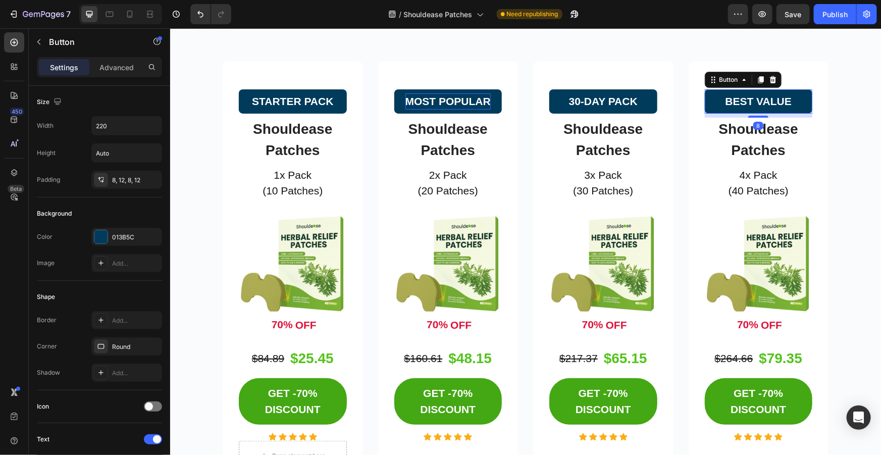
click at [794, 99] on button "BEST VALUE" at bounding box center [758, 101] width 108 height 24
click at [781, 97] on p "BEST VALUE" at bounding box center [758, 101] width 66 height 16
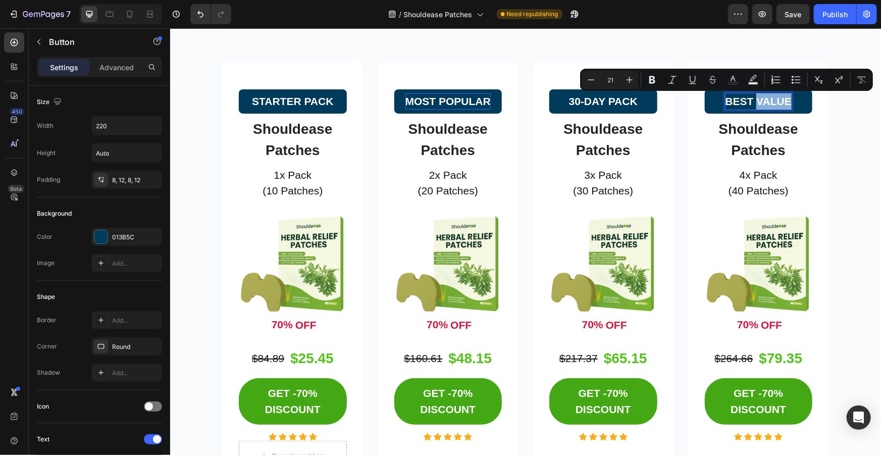
click at [785, 98] on p "BEST VALUE" at bounding box center [758, 101] width 66 height 16
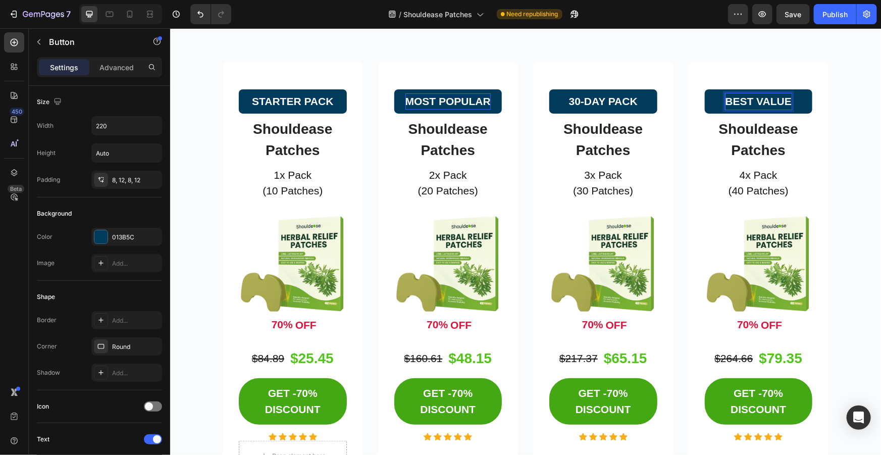
click at [704, 89] on button "BEST VALUE" at bounding box center [758, 101] width 108 height 24
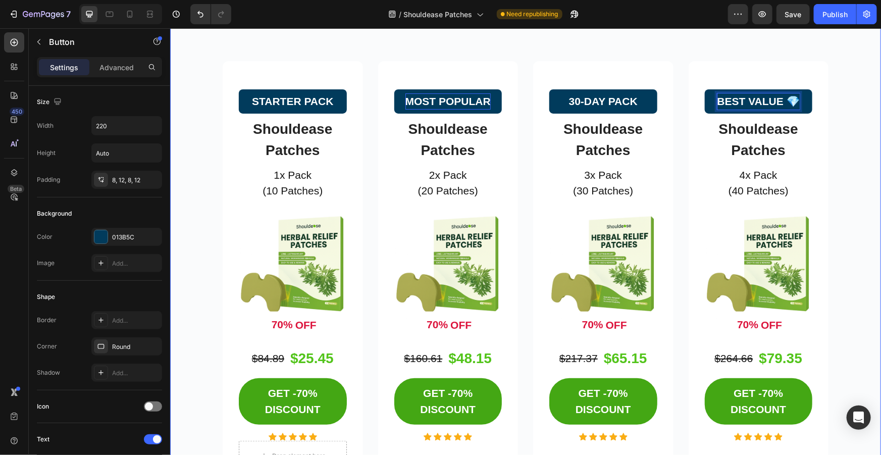
click at [854, 81] on div "⁠⁠⁠⁠⁠⁠⁠ 🔥 TODAY ONLY: Save 70% Off Everything! Heading Stock is flying off the …" at bounding box center [524, 289] width 695 height 656
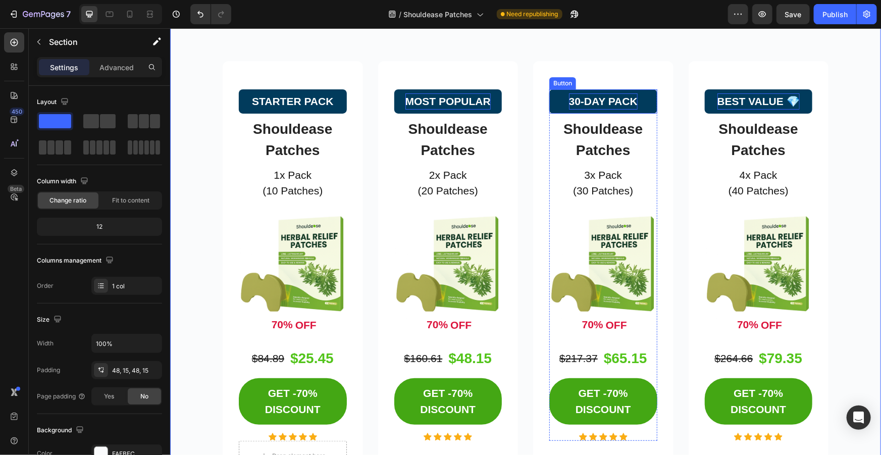
click at [606, 98] on p "30-DAY PACK" at bounding box center [602, 101] width 69 height 16
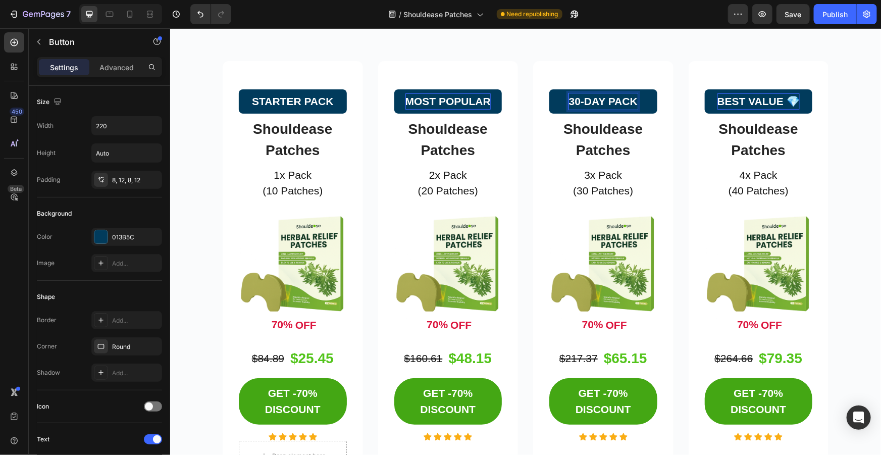
click at [605, 100] on p "30-DAY PACK" at bounding box center [602, 101] width 69 height 16
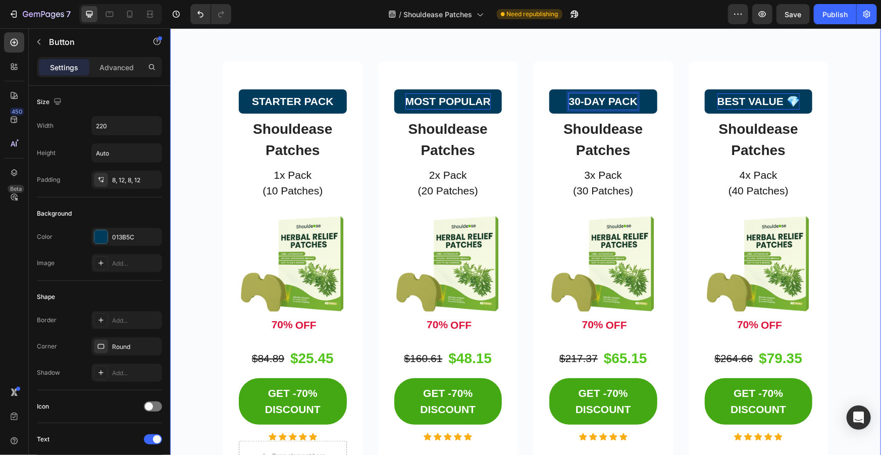
click at [833, 105] on div "⁠⁠⁠⁠⁠⁠⁠ 🔥 TODAY ONLY: Save 70% Off Everything! Heading Stock is flying off the …" at bounding box center [524, 289] width 695 height 656
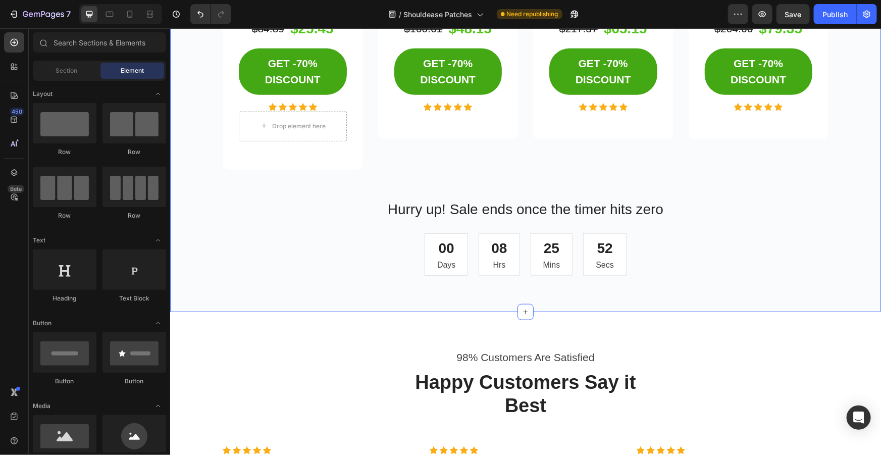
scroll to position [2355, 0]
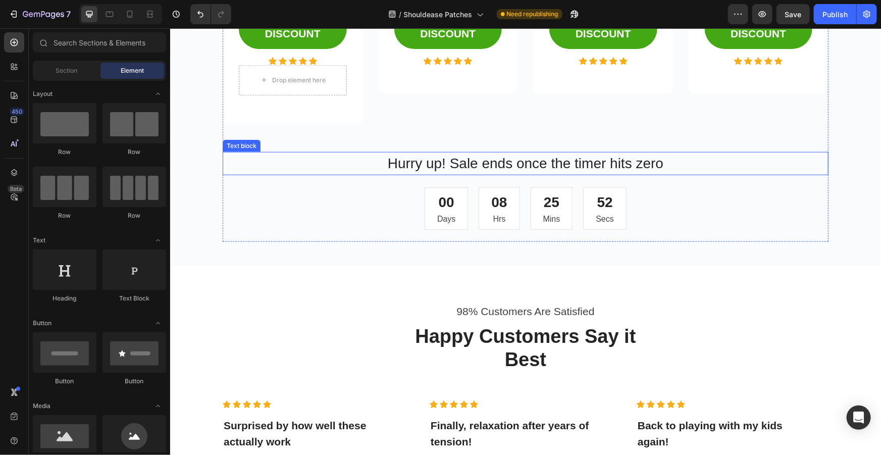
click at [605, 159] on p "Hurry up! Sale ends once the timer hits zero" at bounding box center [525, 162] width 604 height 21
click at [606, 159] on p "Hurry up! Sale ends once the timer hits zero" at bounding box center [525, 162] width 604 height 21
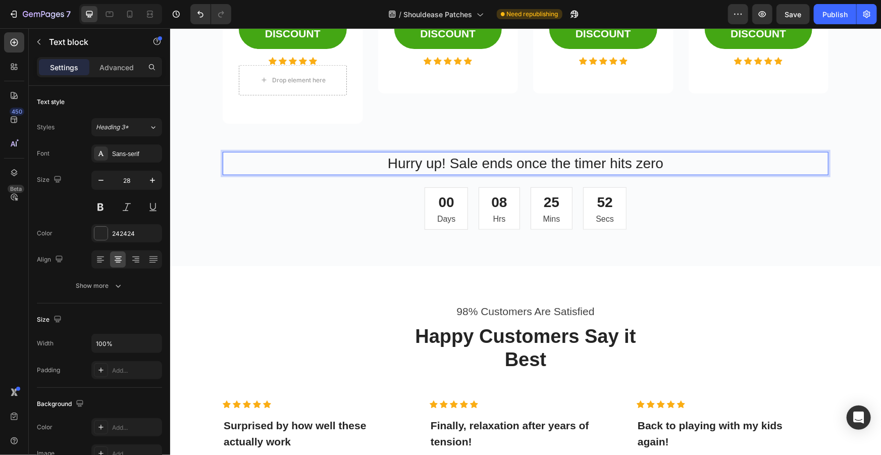
click at [666, 161] on p "Hurry up! Sale ends once the timer hits zero" at bounding box center [525, 162] width 604 height 21
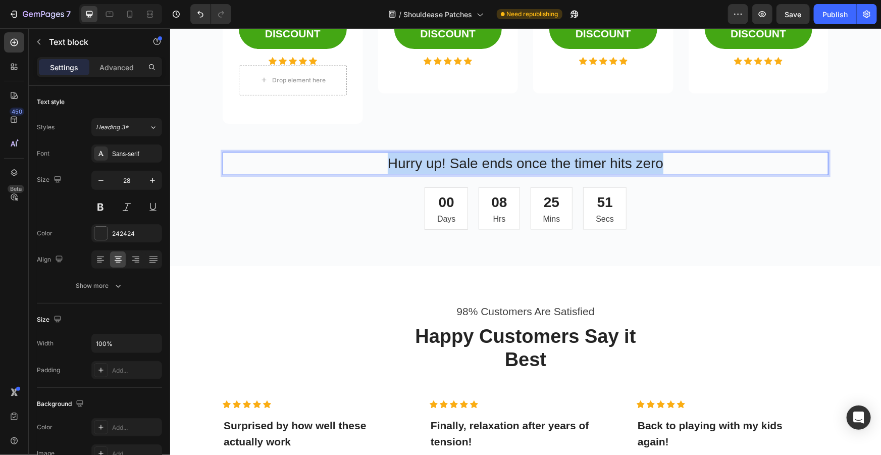
drag, startPoint x: 656, startPoint y: 160, endPoint x: 363, endPoint y: 160, distance: 292.2
click at [347, 155] on p "Hurry up! Sale ends once the timer hits zero" at bounding box center [525, 162] width 604 height 21
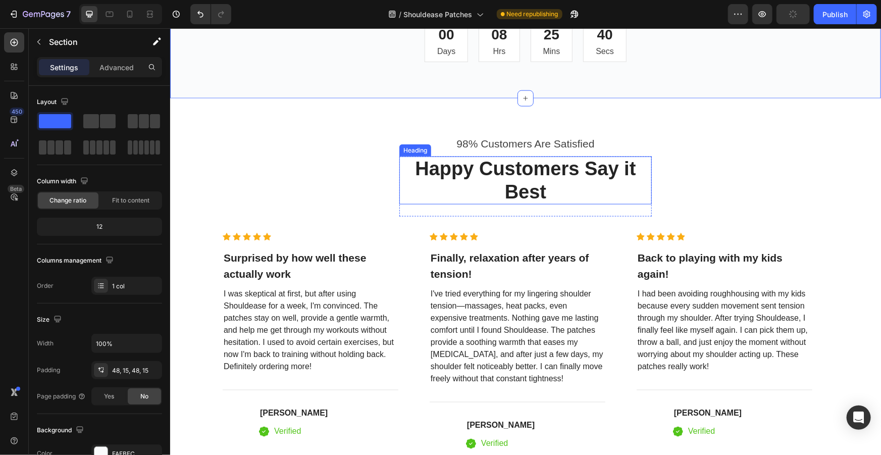
scroll to position [2538, 0]
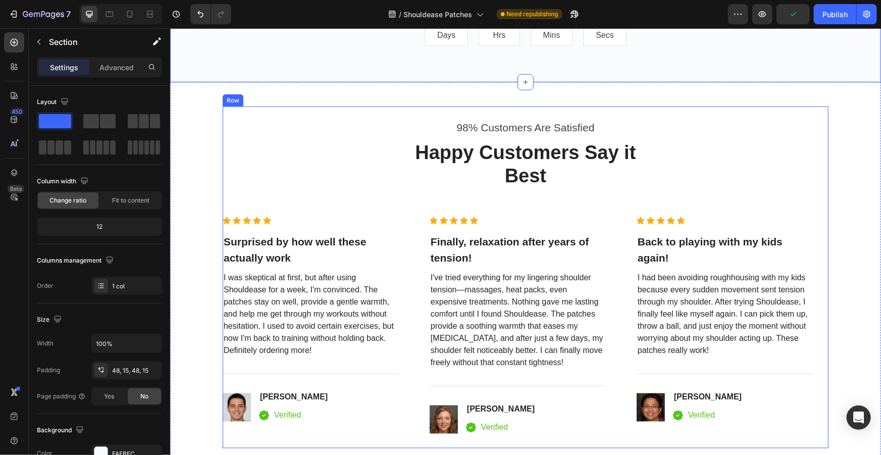
click at [587, 128] on p "98% Customers Are Satisfied" at bounding box center [525, 127] width 604 height 16
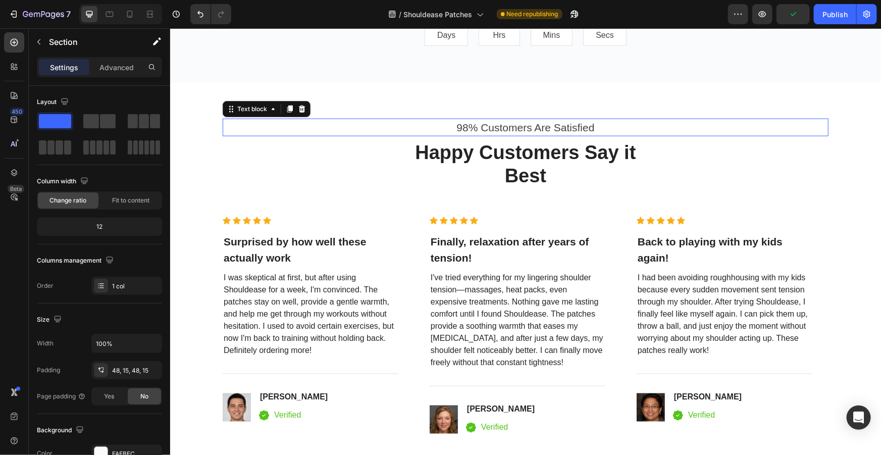
click at [587, 128] on p "98% Customers Are Satisfied" at bounding box center [525, 127] width 604 height 16
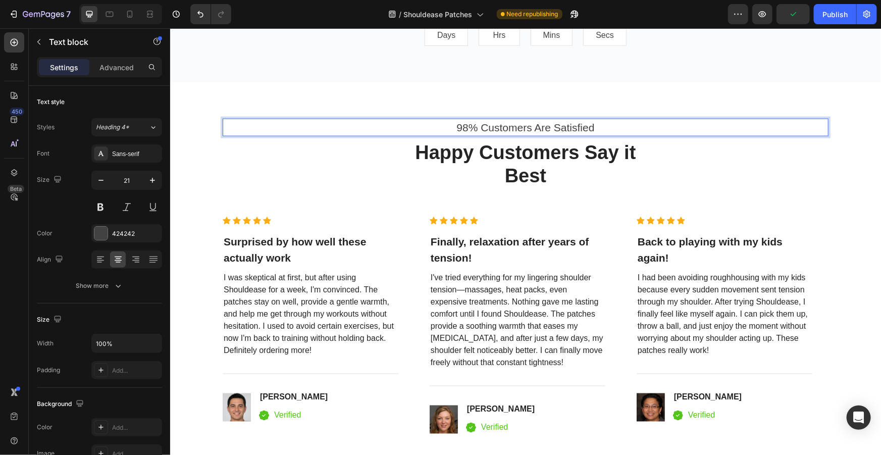
click at [591, 128] on p "98% Customers Are Satisfied" at bounding box center [525, 127] width 604 height 16
drag, startPoint x: 592, startPoint y: 125, endPoint x: 462, endPoint y: 122, distance: 130.2
click at [470, 123] on p "98% Customers Are Satisfied" at bounding box center [525, 127] width 604 height 16
drag, startPoint x: 452, startPoint y: 125, endPoint x: 596, endPoint y: 125, distance: 144.3
click at [596, 125] on p "98% Customers Are Satisfied" at bounding box center [525, 127] width 604 height 16
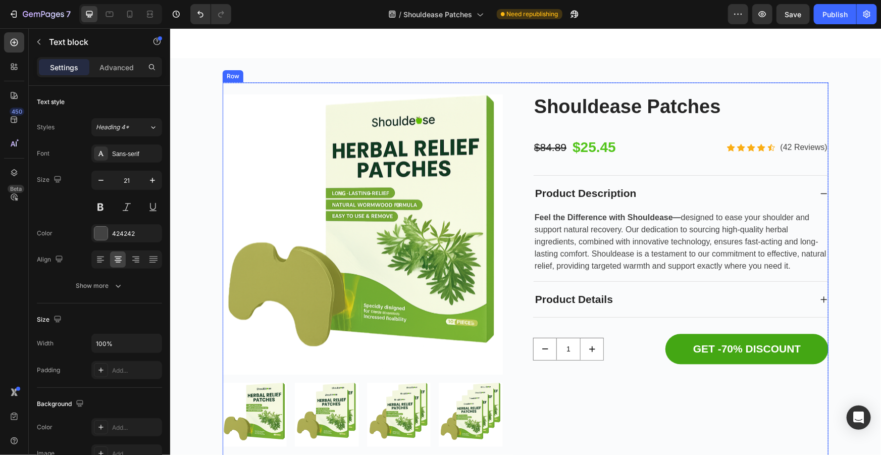
scroll to position [2997, 0]
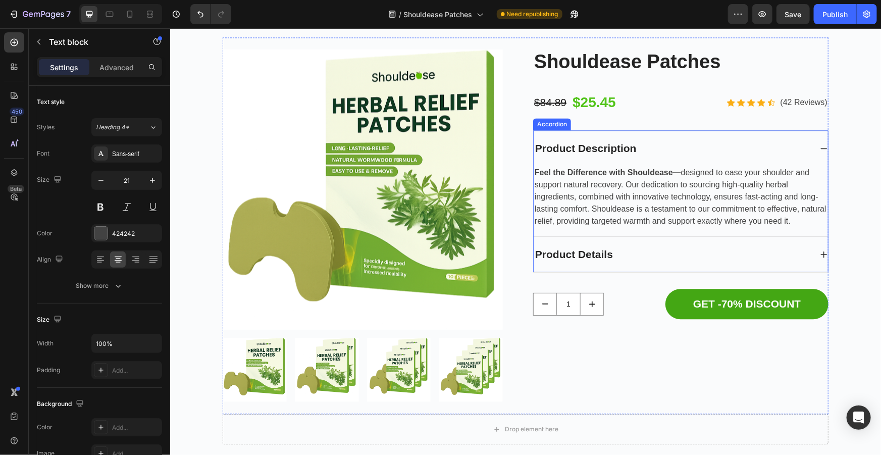
click at [630, 148] on div "Product Description" at bounding box center [585, 147] width 104 height 19
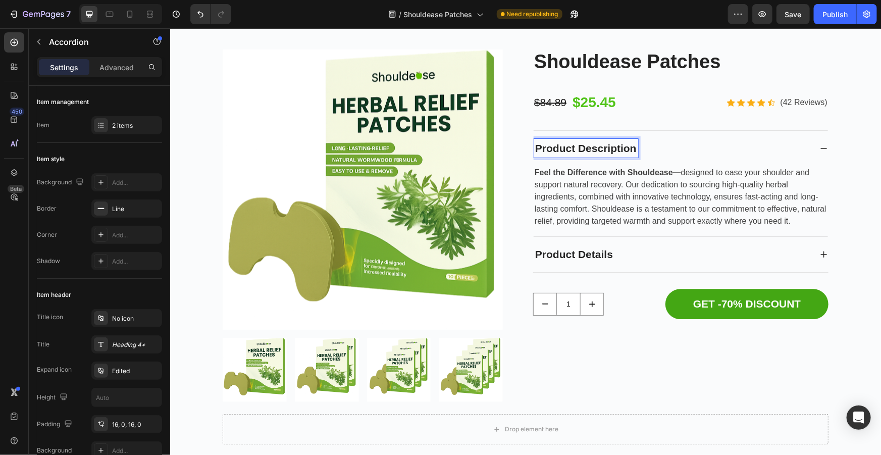
click at [631, 151] on p "Product Description" at bounding box center [584, 148] width 101 height 16
drag, startPoint x: 632, startPoint y: 148, endPoint x: 578, endPoint y: 147, distance: 54.0
click at [578, 147] on div "Product Description" at bounding box center [585, 147] width 104 height 19
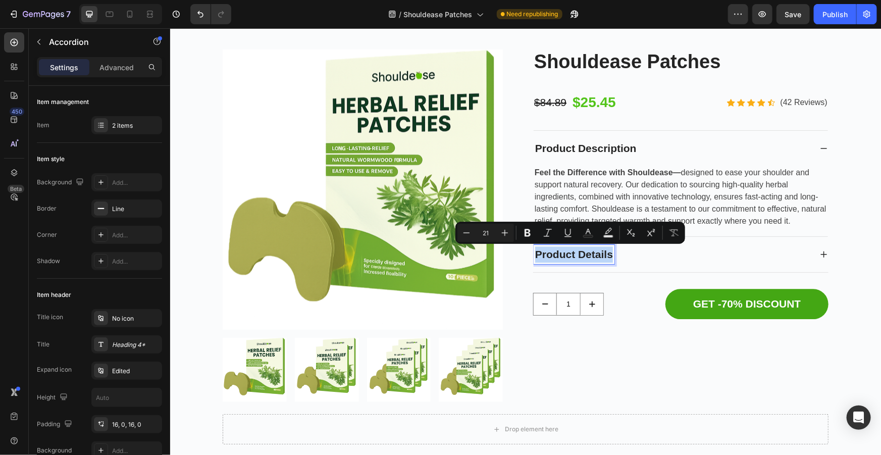
click at [541, 146] on p "Product Description" at bounding box center [584, 148] width 101 height 16
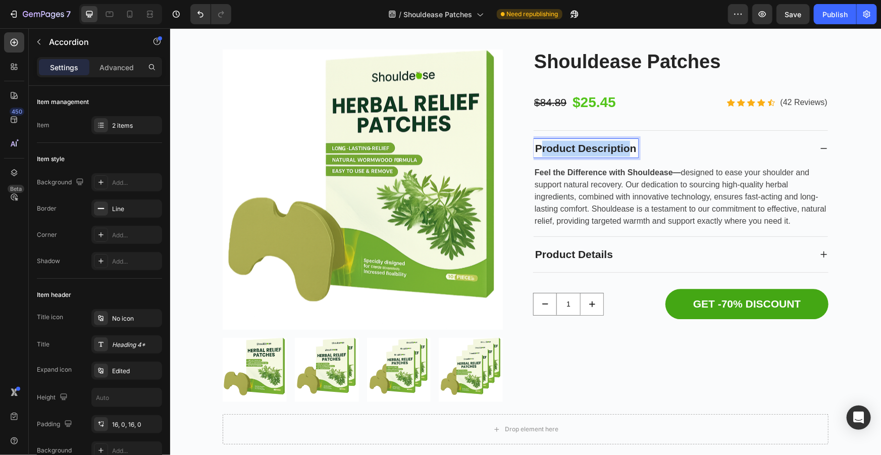
drag, startPoint x: 536, startPoint y: 146, endPoint x: 626, endPoint y: 147, distance: 89.8
click at [626, 147] on p "Product Description" at bounding box center [584, 148] width 101 height 16
click at [628, 147] on p "Product Description" at bounding box center [584, 148] width 101 height 16
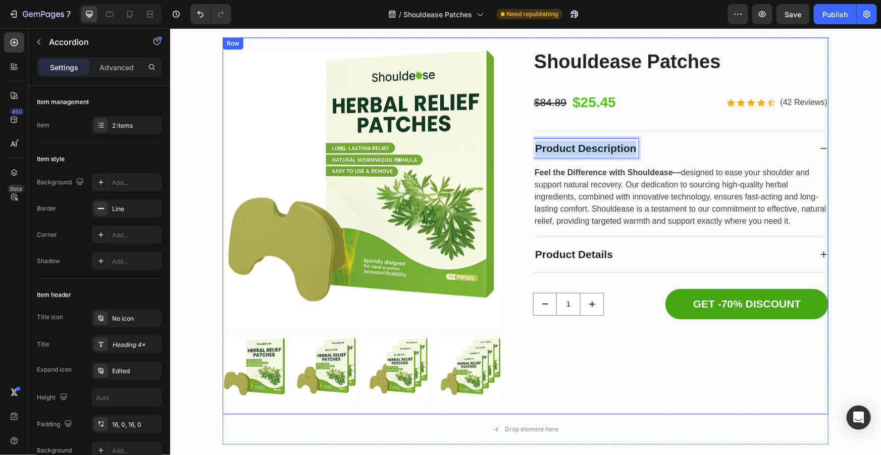
drag, startPoint x: 632, startPoint y: 149, endPoint x: 524, endPoint y: 146, distance: 108.0
click at [524, 146] on div "Product Images Shouldease Patches Product Title $84.89 Product Price Product Pr…" at bounding box center [525, 225] width 606 height 376
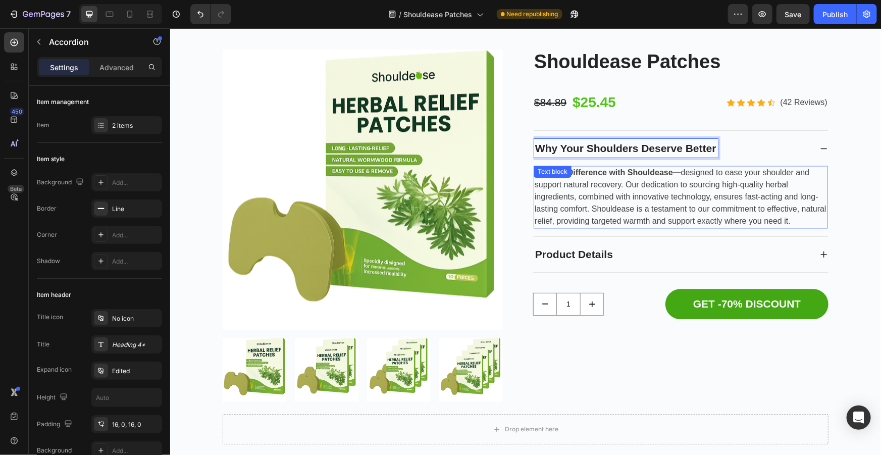
click at [619, 229] on div "Feel the Difference with Shouldease— designed to ease your shoulder and support…" at bounding box center [680, 200] width 294 height 71
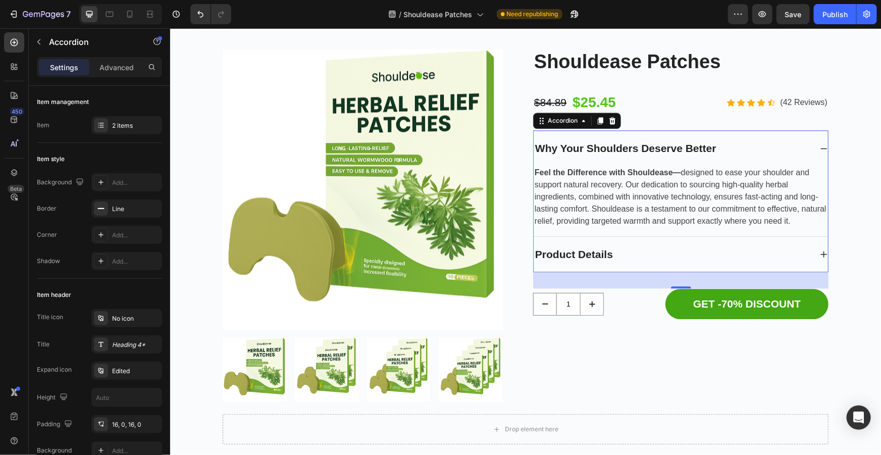
click at [613, 204] on p "Feel the Difference with Shouldease— designed to ease your shoulder and support…" at bounding box center [680, 196] width 292 height 61
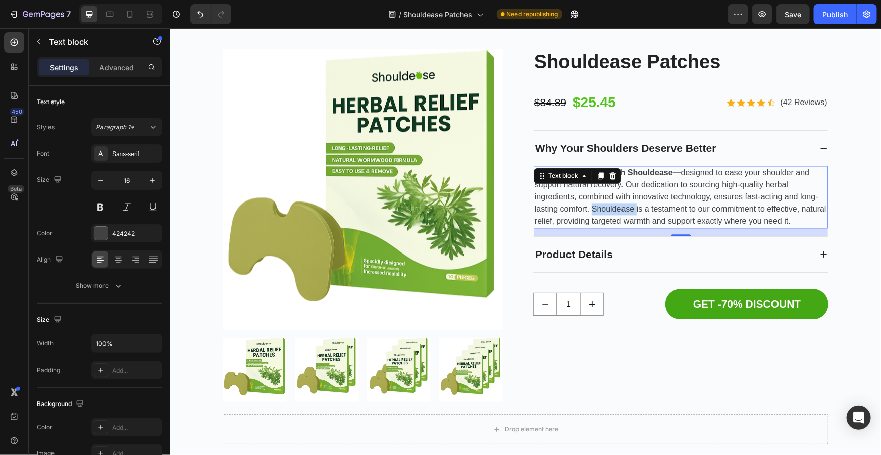
click at [762, 225] on p "Feel the Difference with Shouldease— designed to ease your shoulder and support…" at bounding box center [680, 196] width 292 height 61
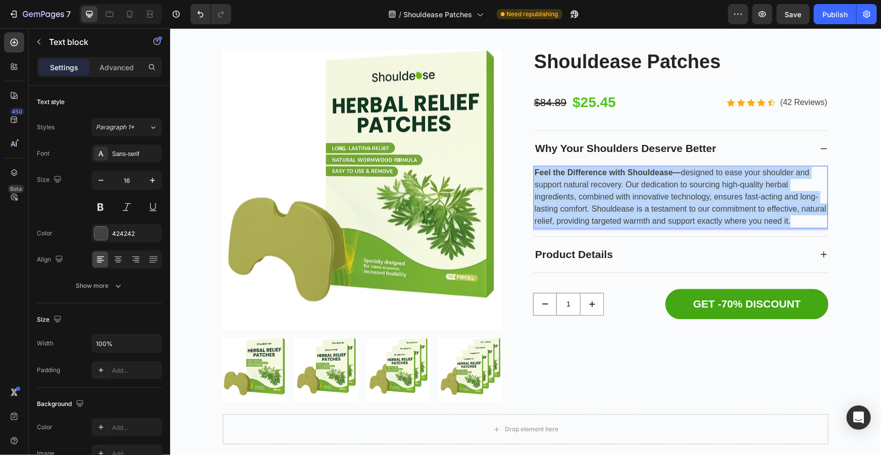
drag, startPoint x: 790, startPoint y: 223, endPoint x: 533, endPoint y: 172, distance: 262.4
click at [534, 170] on p "Feel the Difference with Shouldease— designed to ease your shoulder and support…" at bounding box center [680, 196] width 292 height 61
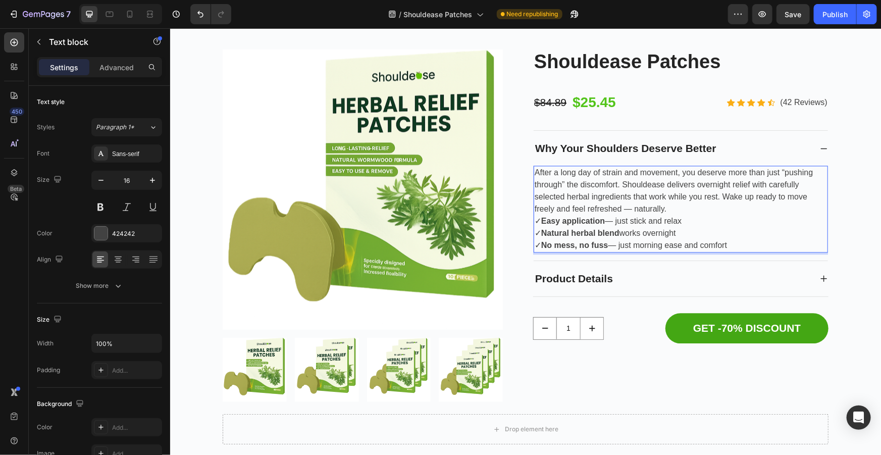
click at [674, 204] on p "After a long day of strain and movement, you deserve more than just “pushing th…" at bounding box center [680, 190] width 292 height 48
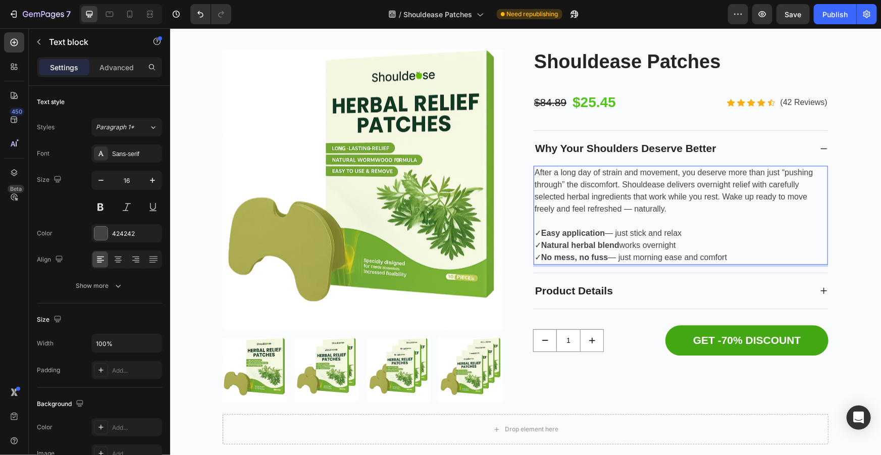
click at [672, 207] on p "After a long day of strain and movement, you deserve more than just “pushing th…" at bounding box center [680, 190] width 292 height 48
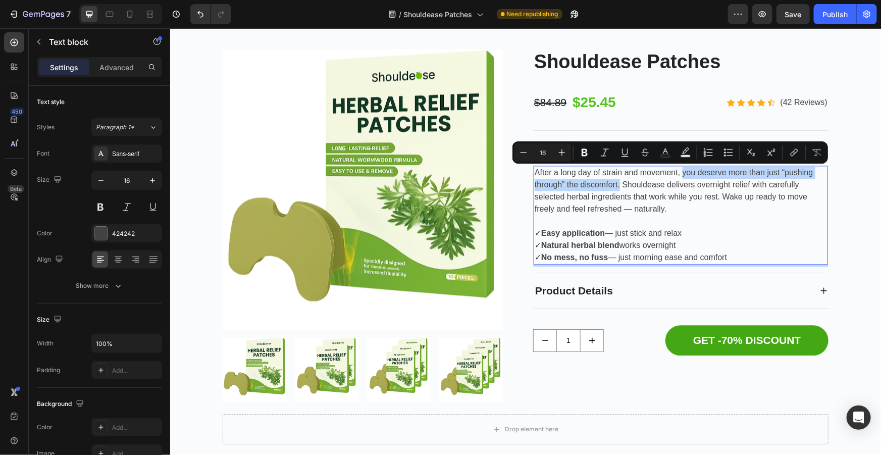
drag, startPoint x: 679, startPoint y: 172, endPoint x: 615, endPoint y: 182, distance: 64.8
click at [615, 182] on p "After a long day of strain and movement, you deserve more than just “pushing th…" at bounding box center [680, 190] width 292 height 48
click at [585, 151] on icon "Editor contextual toolbar" at bounding box center [584, 153] width 6 height 8
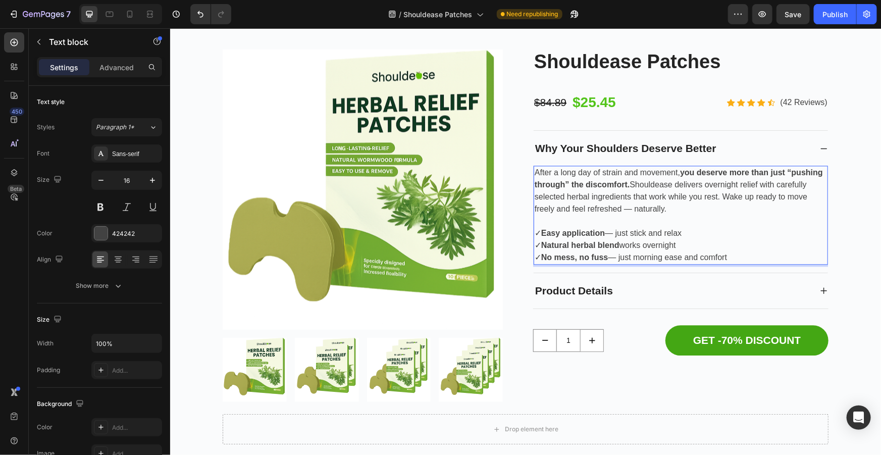
click at [680, 233] on p "✓ Easy application — just stick and relax ✓ Natural herbal blend works overnigh…" at bounding box center [680, 245] width 292 height 36
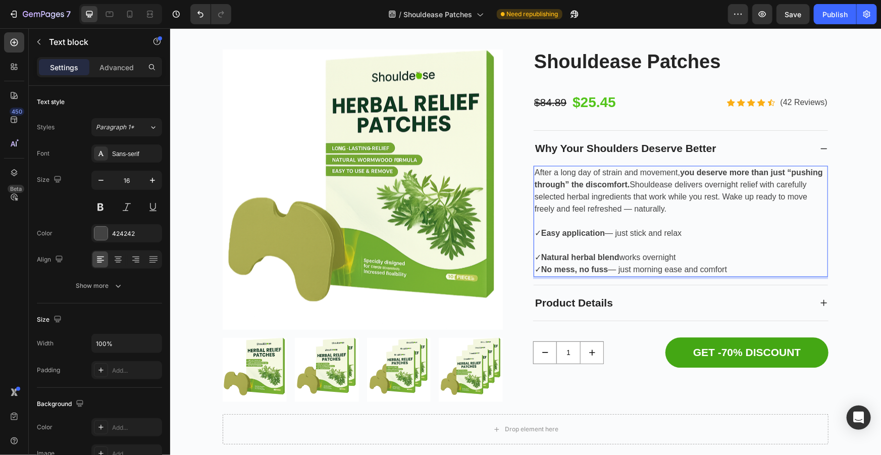
click at [678, 256] on p "⁠⁠⁠⁠⁠⁠⁠ ✓ Natural herbal blend works overnight ✓ No mess, no fuss — just mornin…" at bounding box center [680, 257] width 292 height 36
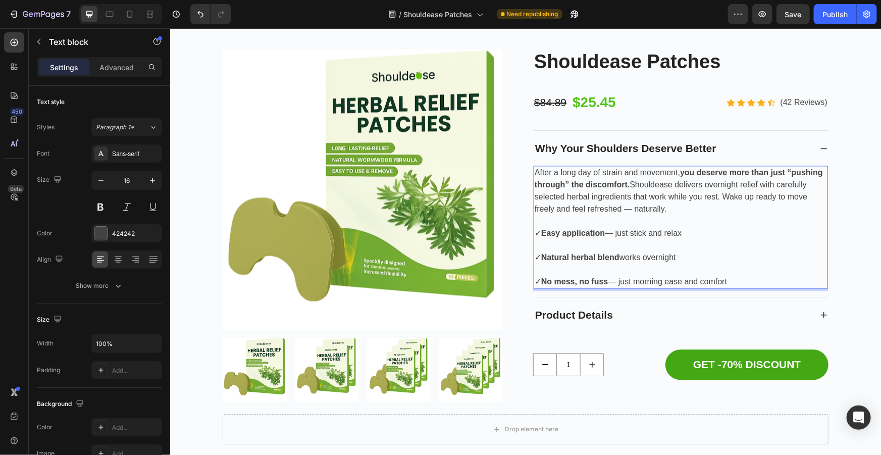
click at [871, 227] on div "Product Images Shouldease Patches Product Title $84.89 Product Price Product Pr…" at bounding box center [525, 240] width 711 height 455
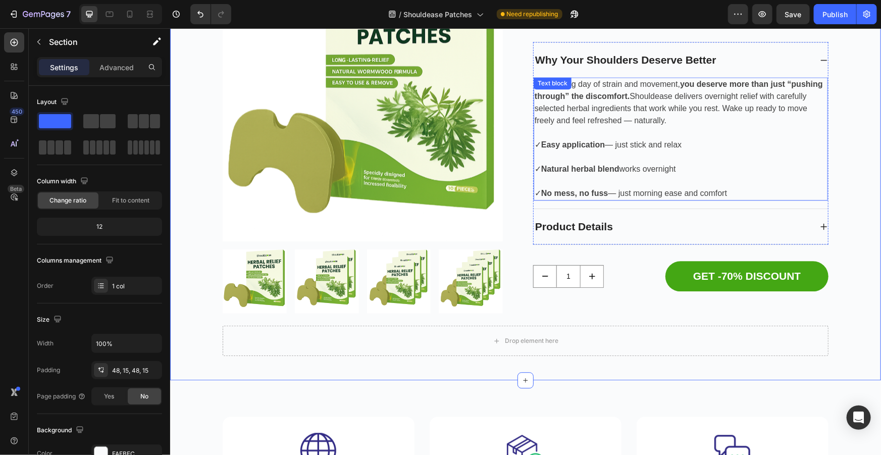
scroll to position [3088, 0]
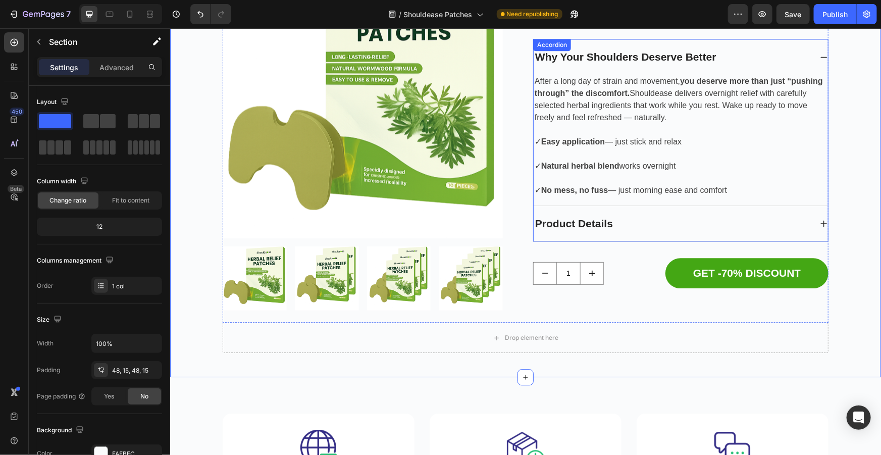
click at [594, 225] on p "Product Details" at bounding box center [573, 223] width 78 height 16
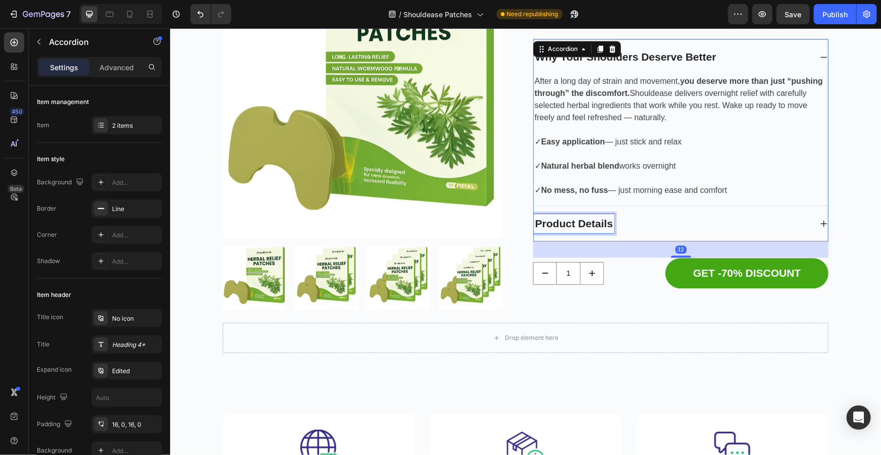
click at [604, 225] on p "Product Details" at bounding box center [573, 223] width 78 height 16
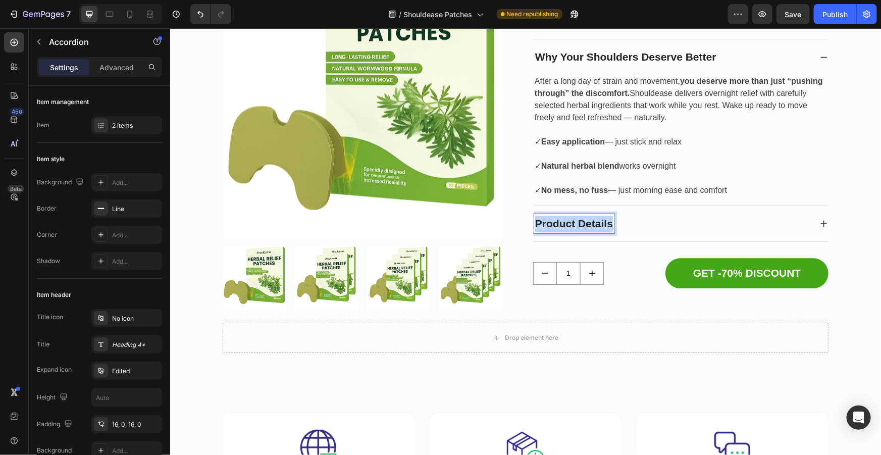
drag, startPoint x: 609, startPoint y: 222, endPoint x: 533, endPoint y: 221, distance: 75.7
click at [533, 221] on div "Product Details" at bounding box center [573, 222] width 81 height 19
click at [810, 222] on div "See What's Inside" at bounding box center [680, 222] width 294 height 35
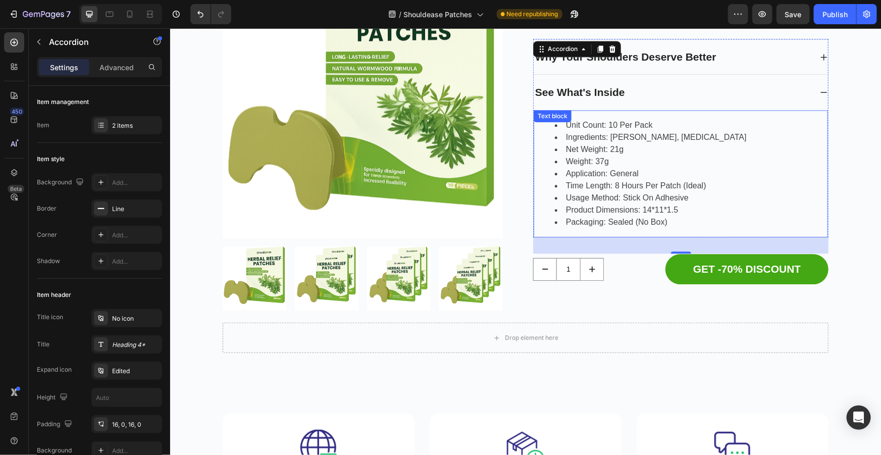
click at [649, 220] on li "Packaging: Sealed (No Box)" at bounding box center [690, 221] width 272 height 12
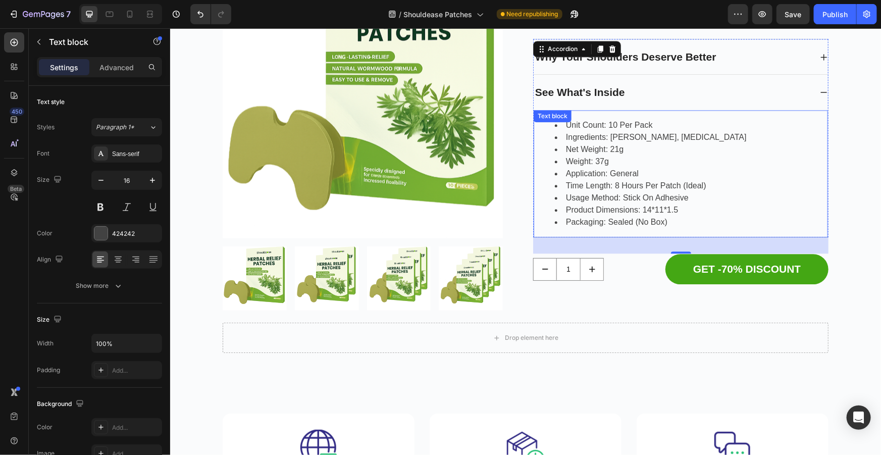
click at [649, 220] on li "Packaging: Sealed (No Box)" at bounding box center [690, 221] width 272 height 12
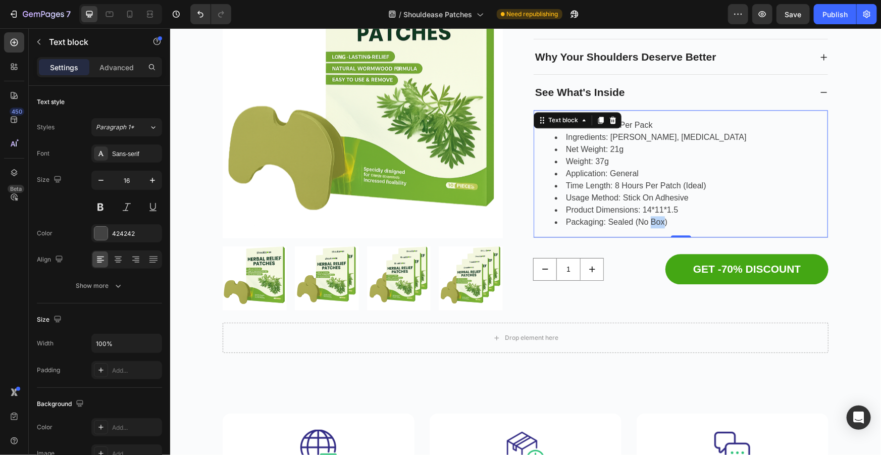
click at [660, 220] on li "Packaging: Sealed (No Box)" at bounding box center [690, 221] width 272 height 12
drag, startPoint x: 661, startPoint y: 220, endPoint x: 636, endPoint y: 219, distance: 24.7
click at [636, 219] on li "Packaging: Sealed (No Box)" at bounding box center [690, 221] width 272 height 12
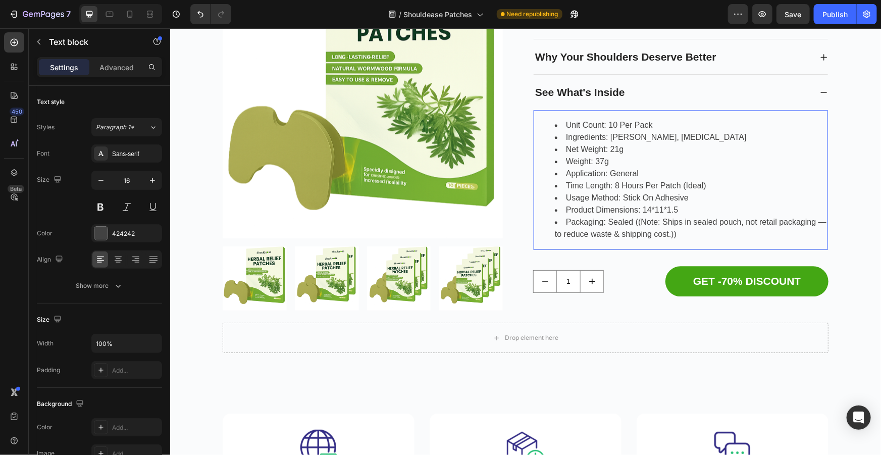
click at [639, 221] on li "Packaging: Sealed ((Note: Ships in sealed pouch, not retail packaging — to redu…" at bounding box center [690, 227] width 272 height 24
click at [637, 221] on li "Packaging: Sealed ((Note: Ships in sealed pouch, not retail packaging — to redu…" at bounding box center [690, 227] width 272 height 24
click at [809, 220] on li "Packaging: Sealed (Note: Ships in sealed pouch, not retail packaging — to reduc…" at bounding box center [690, 227] width 272 height 24
click at [733, 233] on li "Packaging: Sealed (Note: Ships in sealed pouch, not retail packaging [NO BOX] —…" at bounding box center [690, 227] width 272 height 24
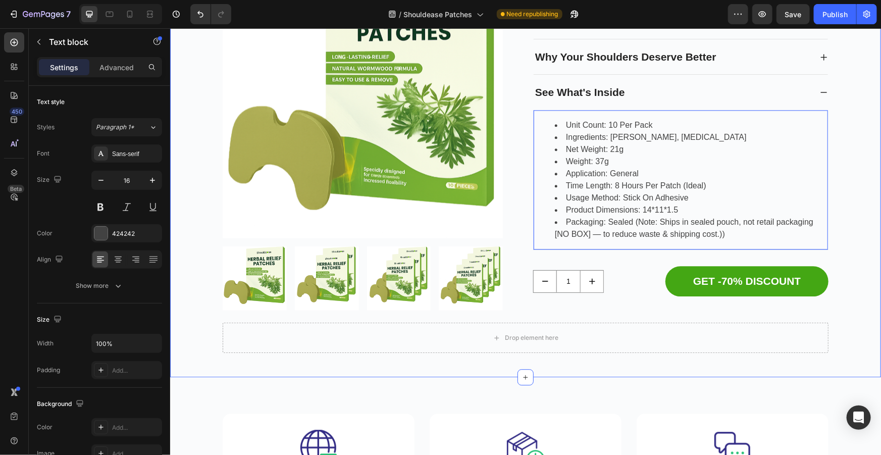
click at [846, 185] on div "Product Images Shouldease Patches Product Title $84.89 Product Price Product Pr…" at bounding box center [524, 148] width 695 height 407
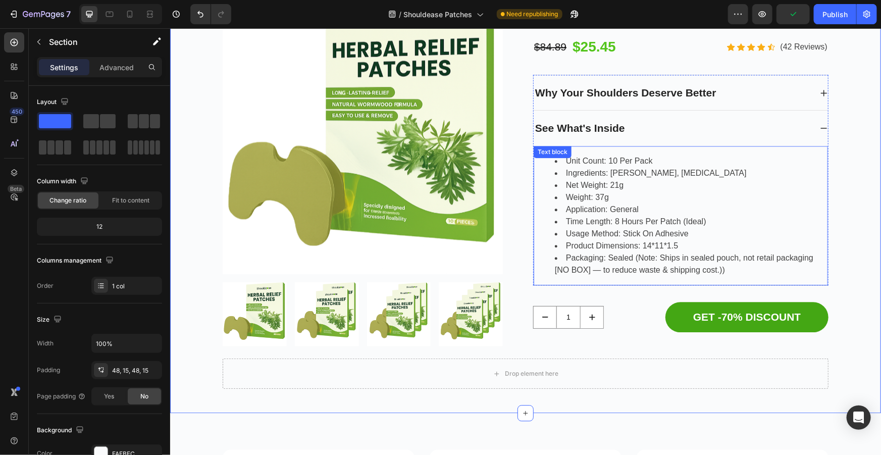
scroll to position [3043, 0]
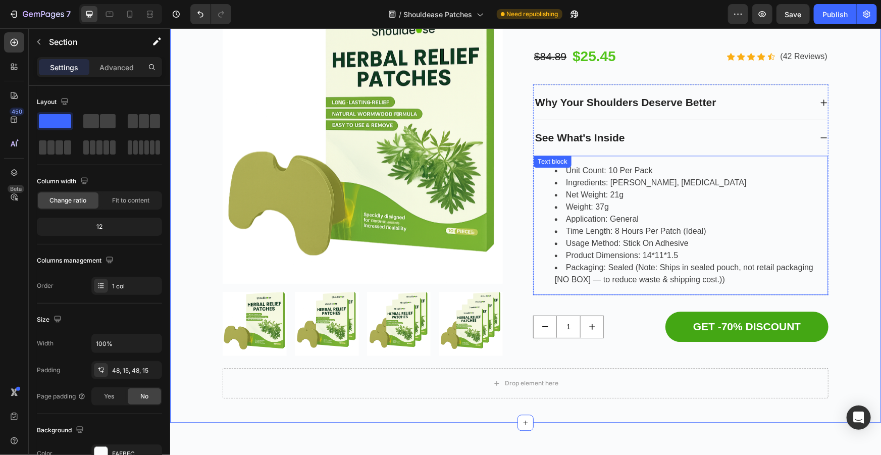
click at [557, 277] on li "Packaging: Sealed (Note: Ships in sealed pouch, not retail packaging [NO BOX] —…" at bounding box center [690, 273] width 272 height 24
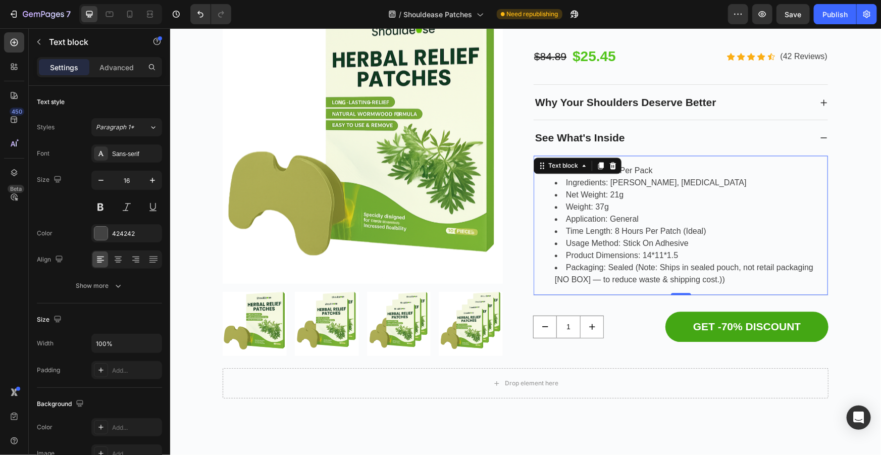
click at [555, 279] on li "Packaging: Sealed (Note: Ships in sealed pouch, not retail packaging [NO BOX] —…" at bounding box center [690, 273] width 272 height 24
click at [637, 264] on li "Packaging: Sealed (Note: Ships in sealed pouch, not retail packaging (NO BOX) —…" at bounding box center [690, 273] width 272 height 24
click at [636, 265] on li "Packaging: Sealed (Note: Ships in sealed pouch, not retail packaging (NO BOX) —…" at bounding box center [690, 273] width 272 height 24
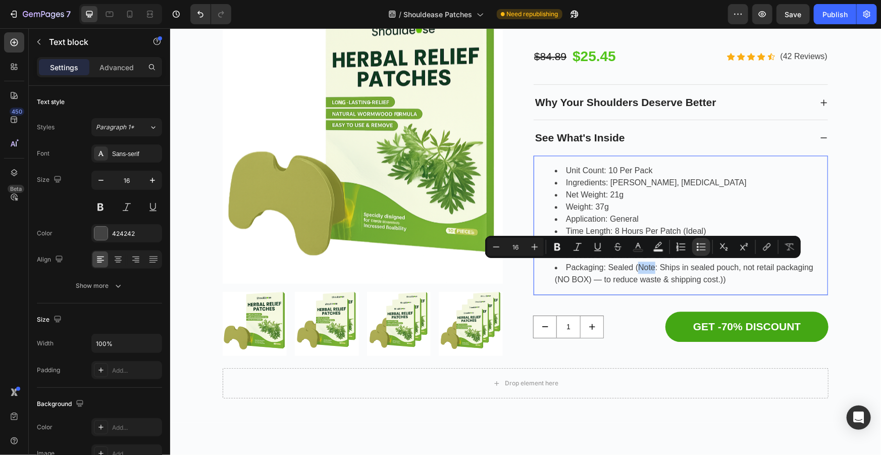
click at [635, 266] on li "Packaging: Sealed (Note: Ships in sealed pouch, not retail packaging (NO BOX) —…" at bounding box center [690, 273] width 272 height 24
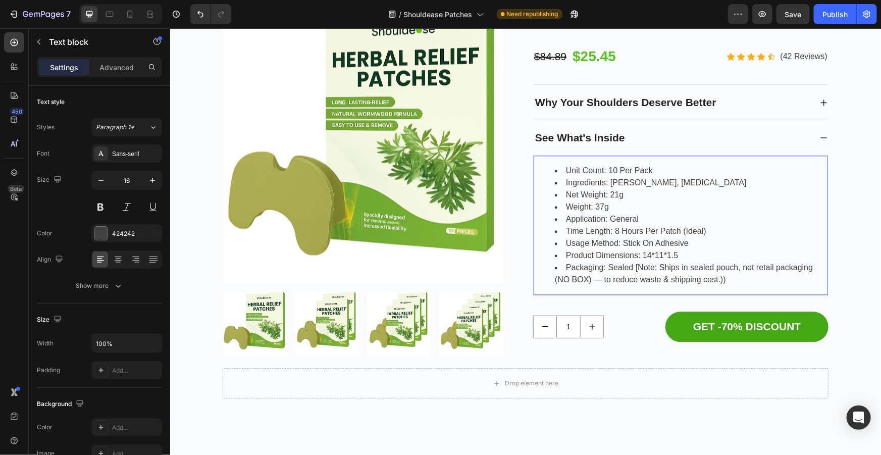
click at [724, 282] on li "Packaging: Sealed [Note: Ships in sealed pouch, not retail packaging (NO BOX) —…" at bounding box center [690, 273] width 272 height 24
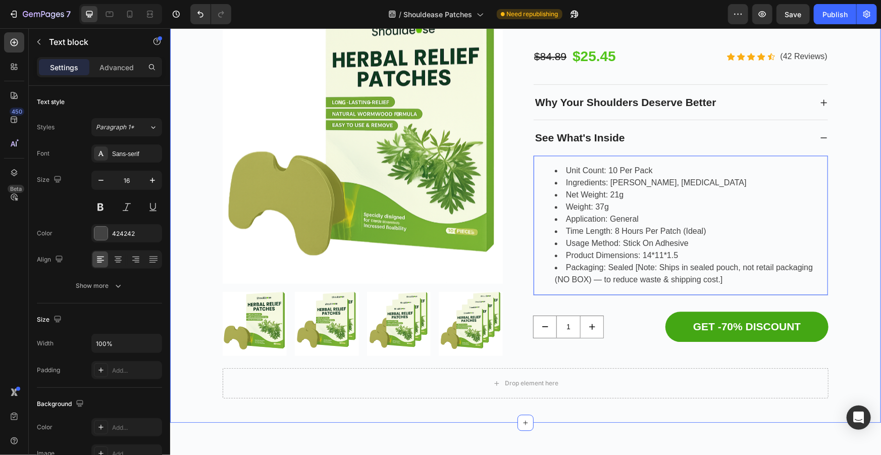
click at [848, 222] on div "Product Images Shouldease Patches Product Title $84.89 Product Price Product Pr…" at bounding box center [524, 194] width 695 height 407
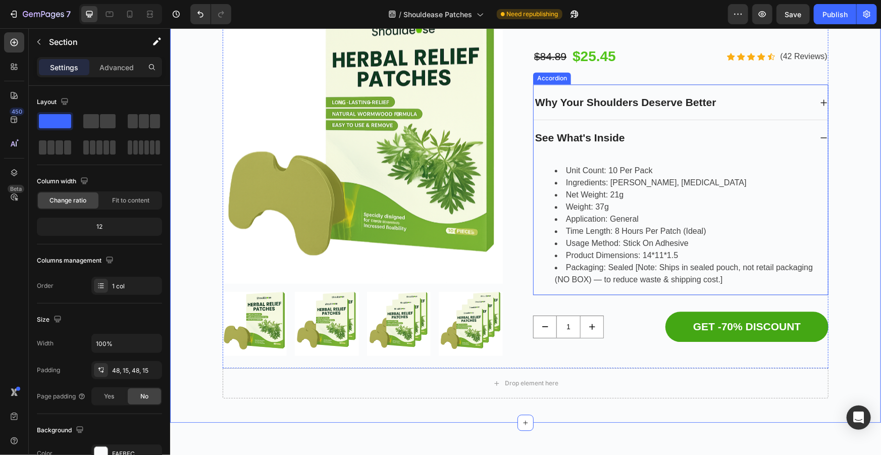
click at [821, 134] on icon at bounding box center [823, 137] width 8 height 8
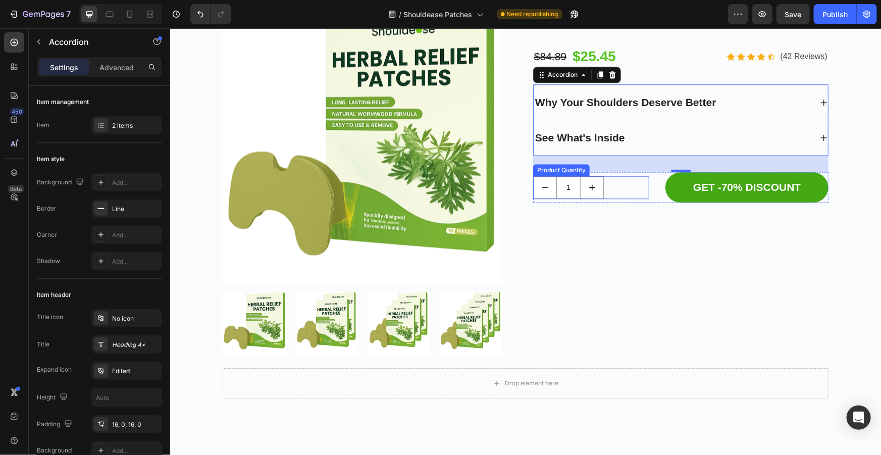
click at [611, 180] on div "1" at bounding box center [590, 187] width 116 height 23
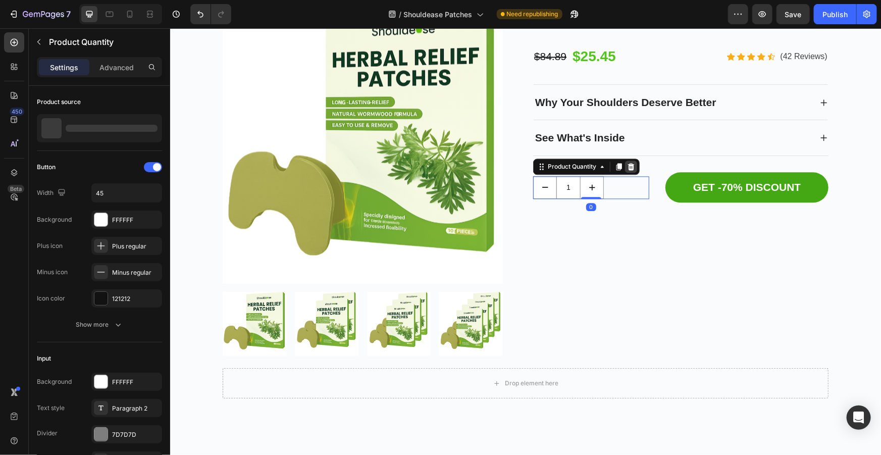
click at [629, 166] on icon at bounding box center [630, 165] width 7 height 7
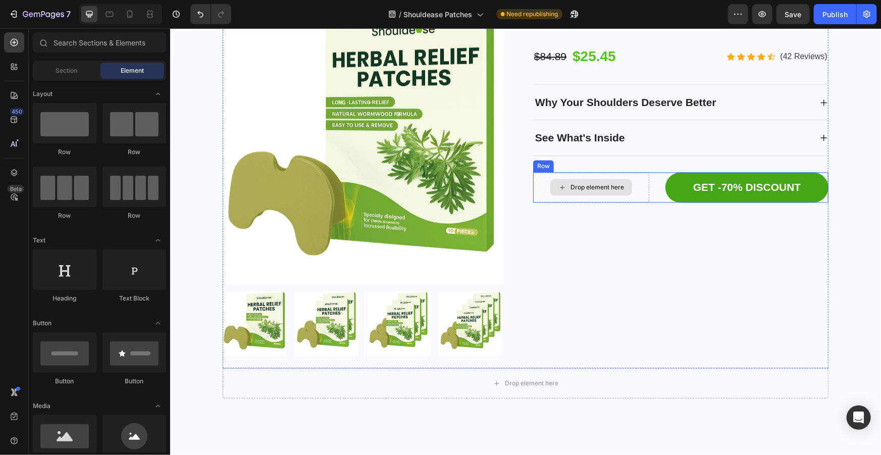
click at [627, 174] on div "Drop element here" at bounding box center [590, 187] width 116 height 31
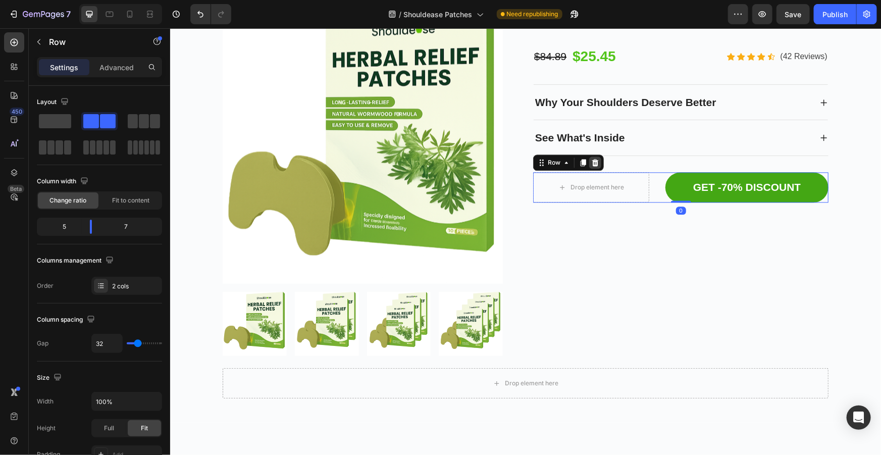
click at [591, 161] on icon at bounding box center [594, 161] width 7 height 7
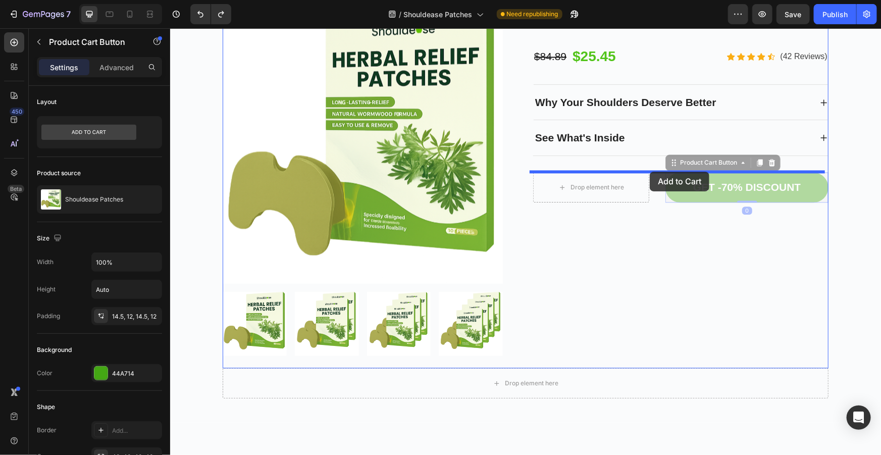
drag, startPoint x: 678, startPoint y: 182, endPoint x: 649, endPoint y: 171, distance: 31.1
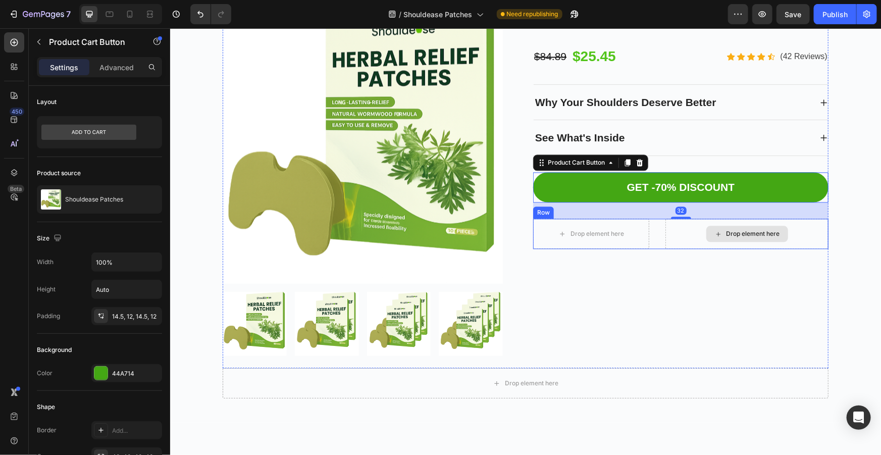
click at [805, 236] on div "Drop element here" at bounding box center [746, 233] width 163 height 30
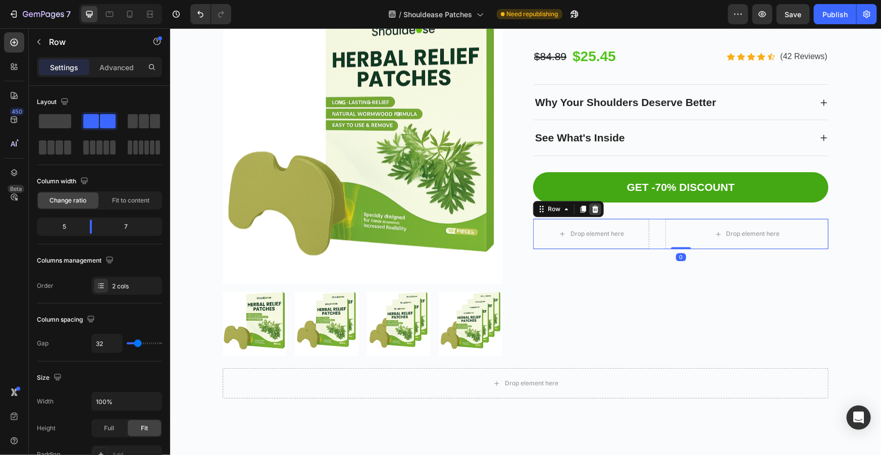
click at [595, 205] on div at bounding box center [594, 208] width 12 height 12
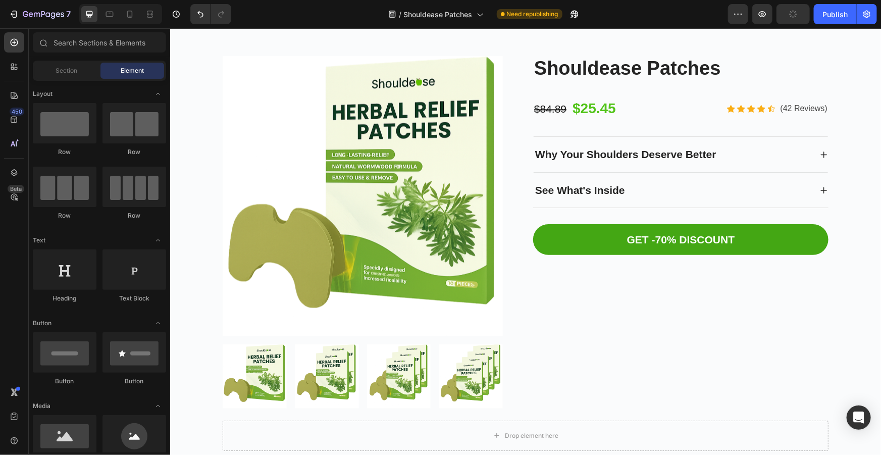
scroll to position [2859, 0]
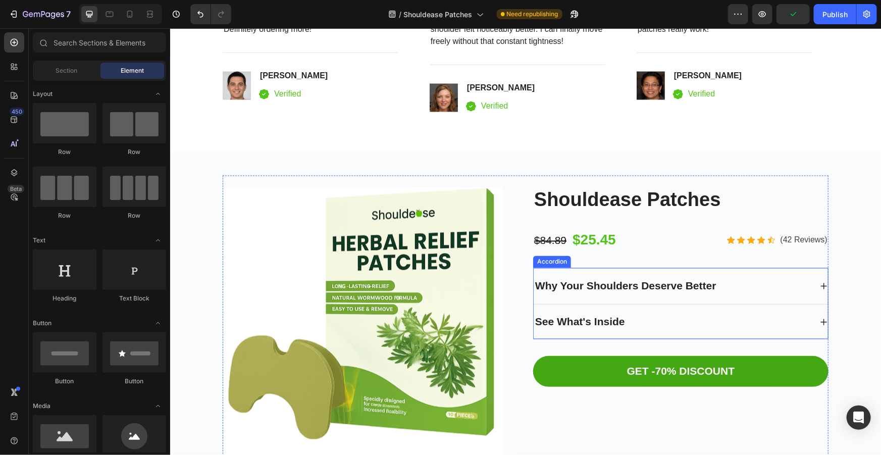
click at [783, 293] on div "Why Your Shoulders Deserve Better" at bounding box center [672, 285] width 278 height 19
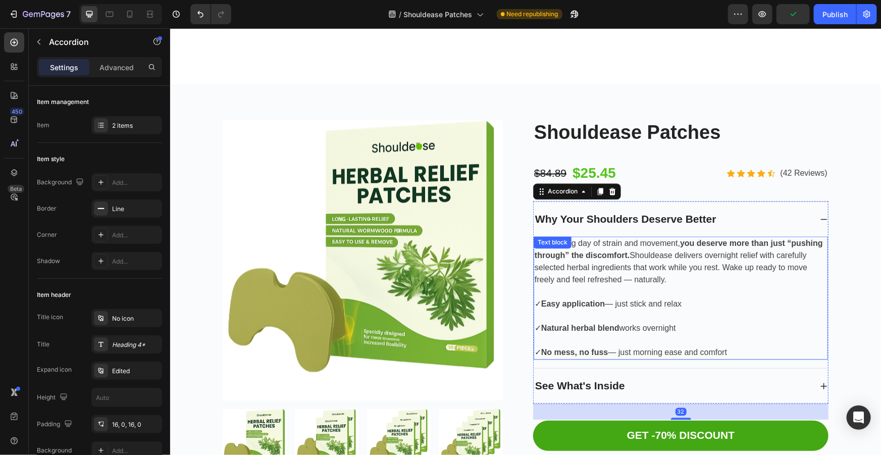
scroll to position [2997, 0]
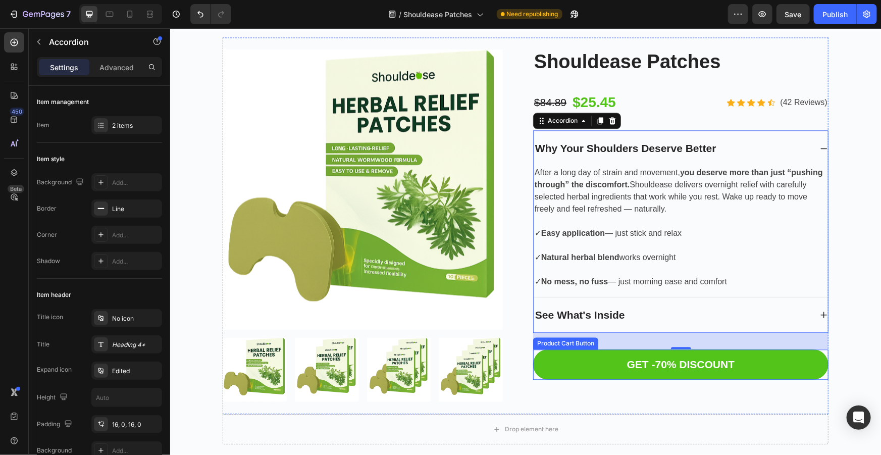
click at [694, 352] on button "GET -70% DISCOUNT" at bounding box center [679, 364] width 295 height 31
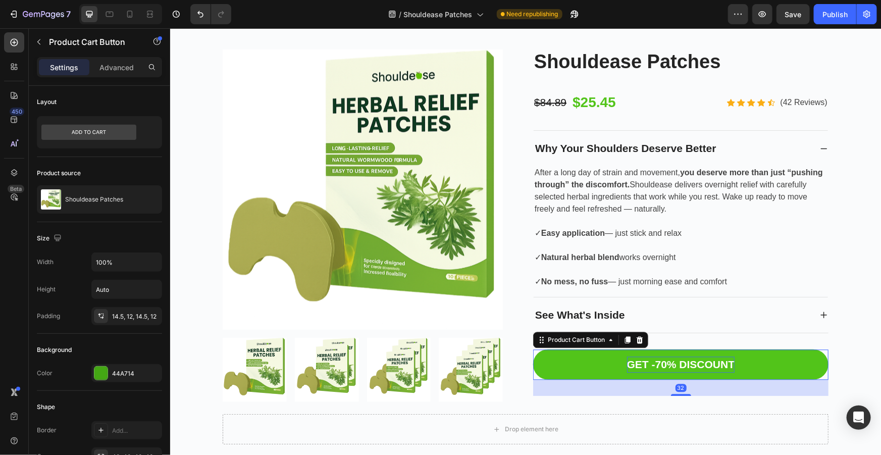
click at [706, 363] on div "GET -70% DISCOUNT" at bounding box center [680, 364] width 108 height 16
click at [706, 363] on p "GET -70% DISCOUNT" at bounding box center [680, 364] width 108 height 16
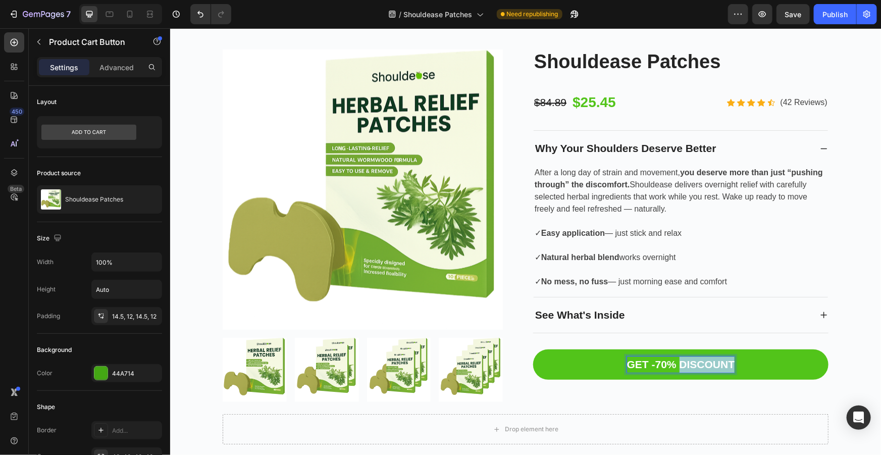
click at [727, 365] on p "GET -70% DISCOUNT" at bounding box center [680, 364] width 108 height 16
drag, startPoint x: 728, startPoint y: 364, endPoint x: 614, endPoint y: 363, distance: 114.6
click at [614, 363] on button "GET -70% DISCOUNT" at bounding box center [679, 364] width 295 height 31
click at [532, 349] on button "SAV" at bounding box center [679, 364] width 295 height 31
click at [532, 349] on button "SAVE 70^" at bounding box center [679, 364] width 295 height 31
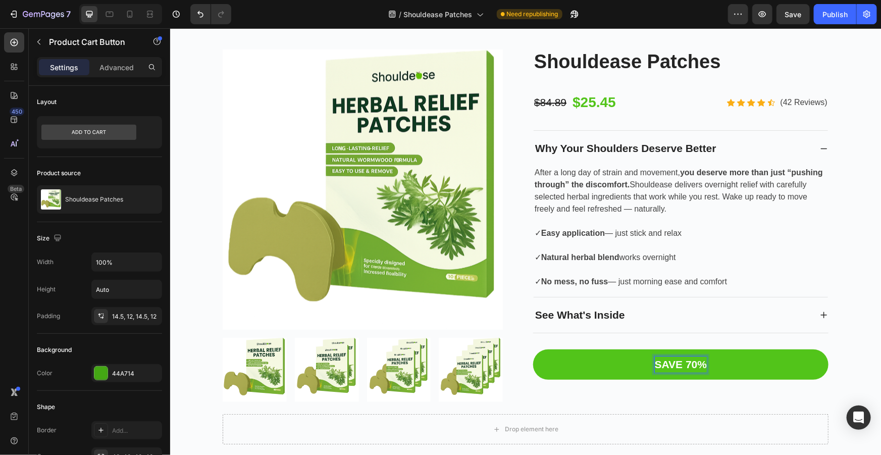
click at [532, 349] on button "SAVE 70%" at bounding box center [679, 364] width 295 height 31
click at [532, 349] on button "SAVE 70% TODAY" at bounding box center [679, 364] width 295 height 31
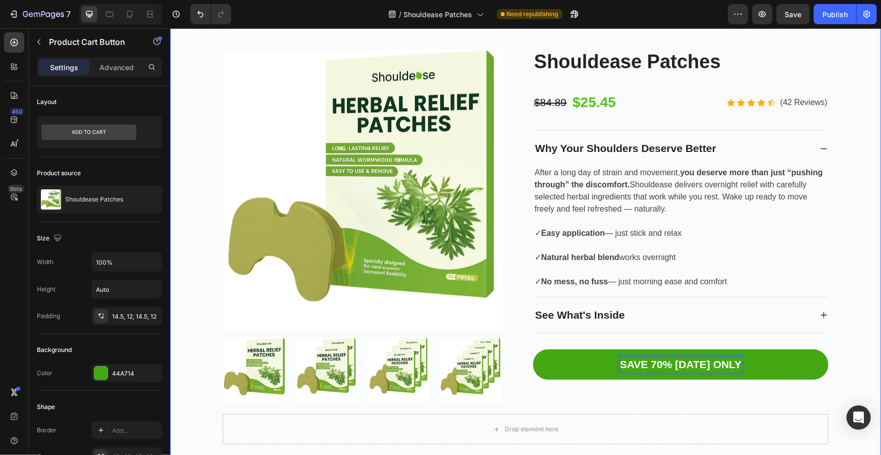
click at [857, 321] on div "Product Images Shouldease Patches Product Title $84.89 Product Price Product Pr…" at bounding box center [524, 240] width 695 height 407
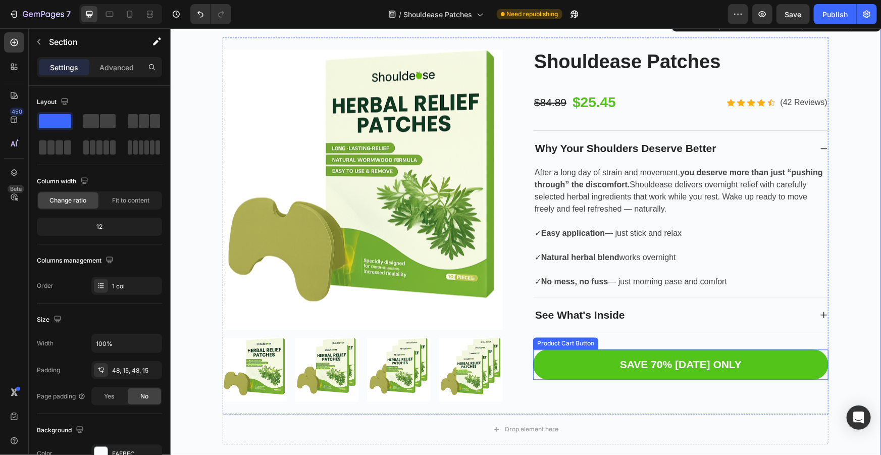
click at [580, 367] on button "SAVE 70% TODAY ONLY" at bounding box center [679, 364] width 295 height 31
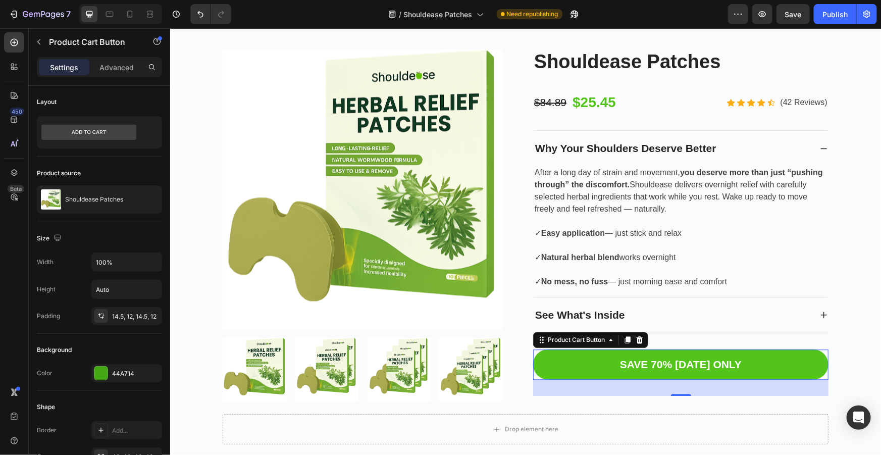
click at [740, 368] on button "SAVE 70% TODAY ONLY" at bounding box center [679, 364] width 295 height 31
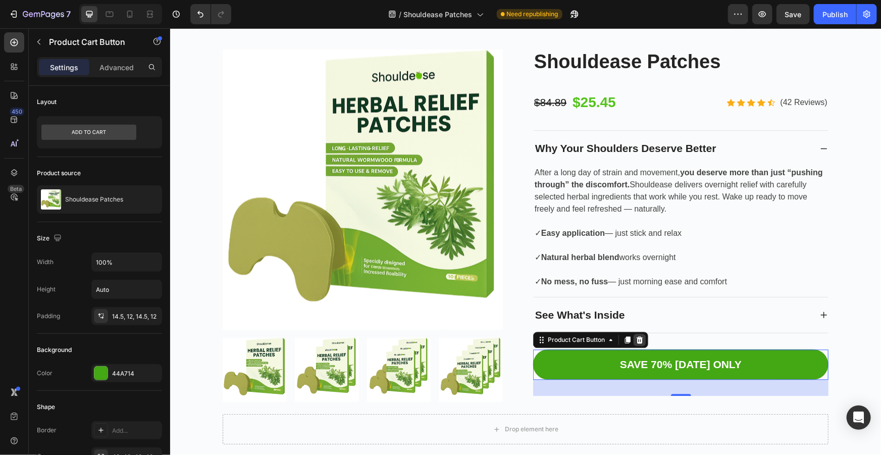
click at [636, 337] on icon at bounding box center [639, 339] width 7 height 7
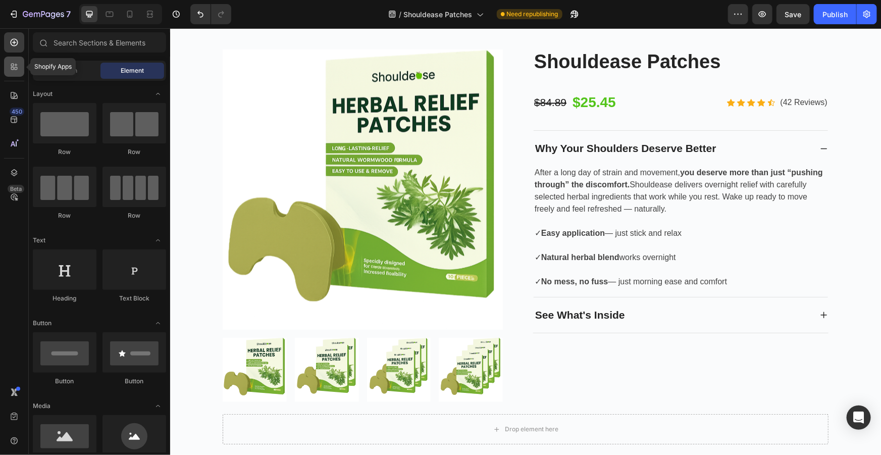
click at [15, 69] on icon at bounding box center [16, 68] width 3 height 3
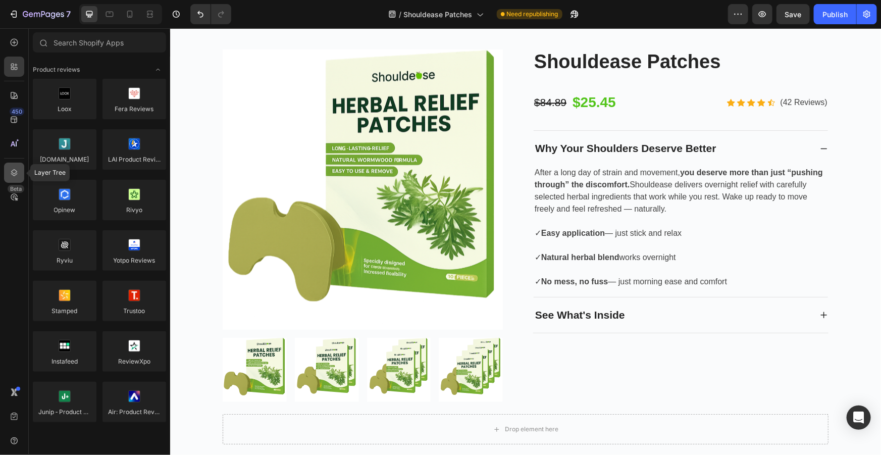
click at [18, 172] on icon at bounding box center [14, 173] width 10 height 10
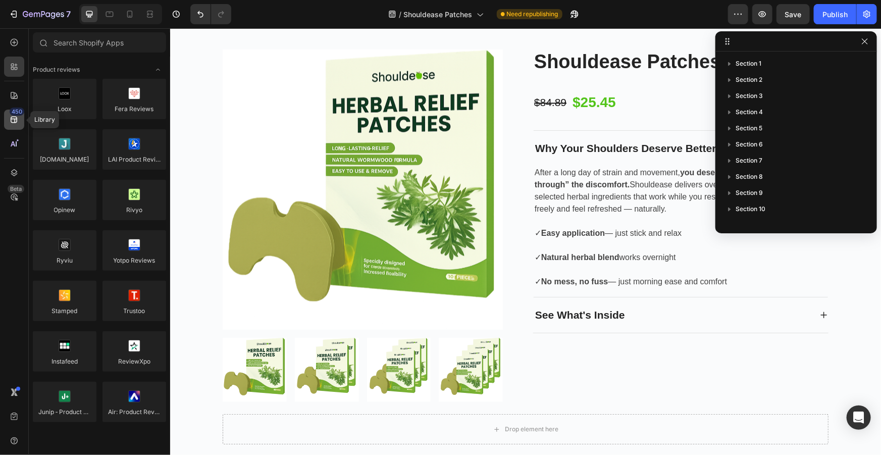
click at [15, 115] on div "450" at bounding box center [17, 111] width 15 height 8
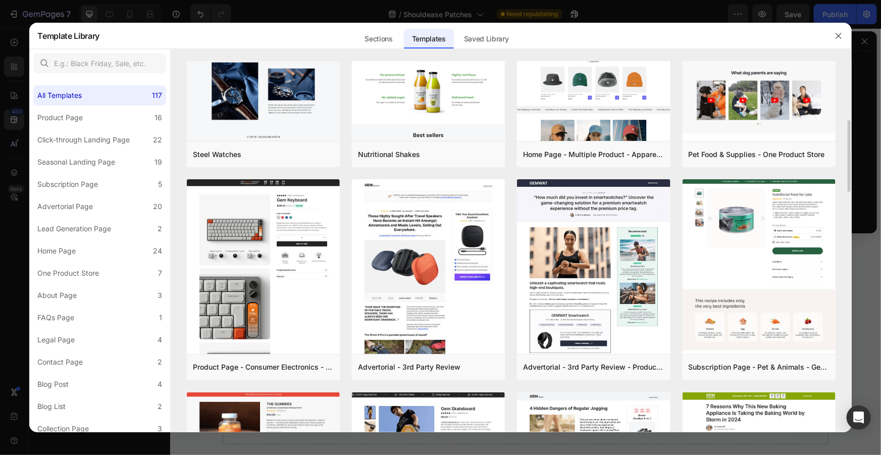
scroll to position [0, 0]
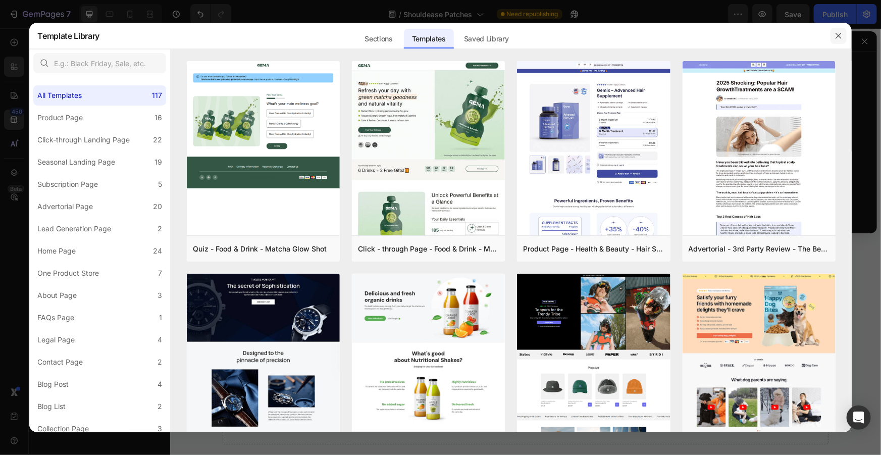
click at [836, 34] on icon "button" at bounding box center [838, 36] width 8 height 8
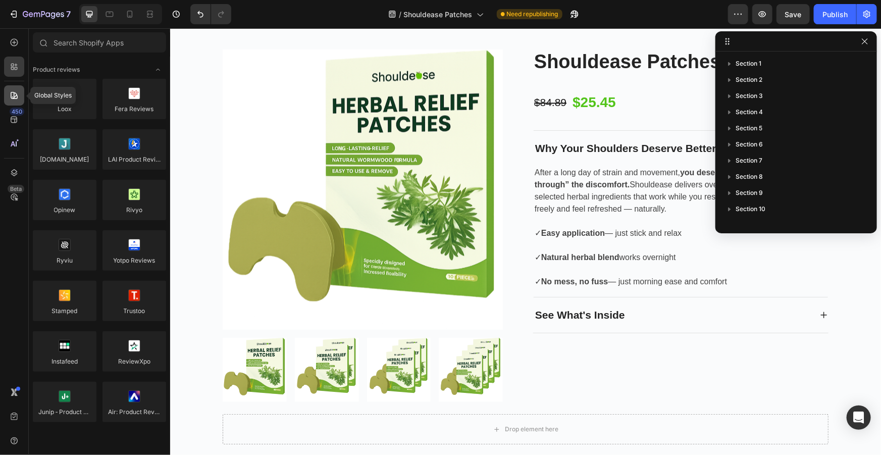
click at [15, 92] on icon at bounding box center [14, 95] width 10 height 10
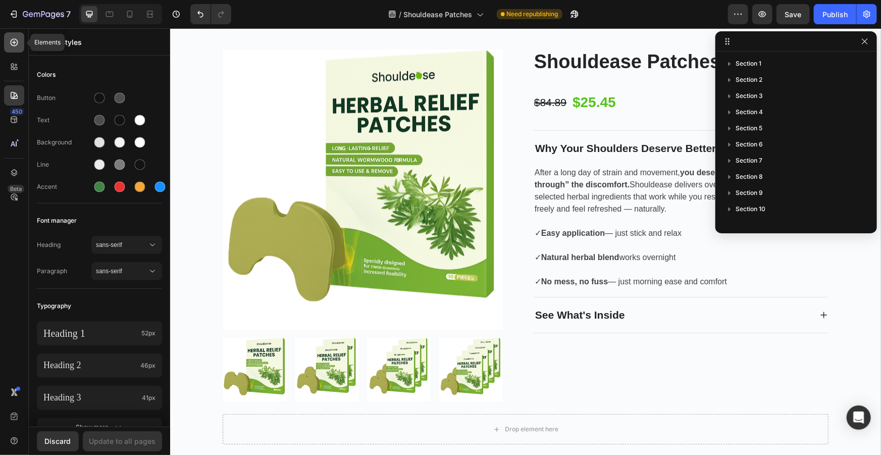
click at [14, 40] on icon at bounding box center [14, 42] width 4 height 4
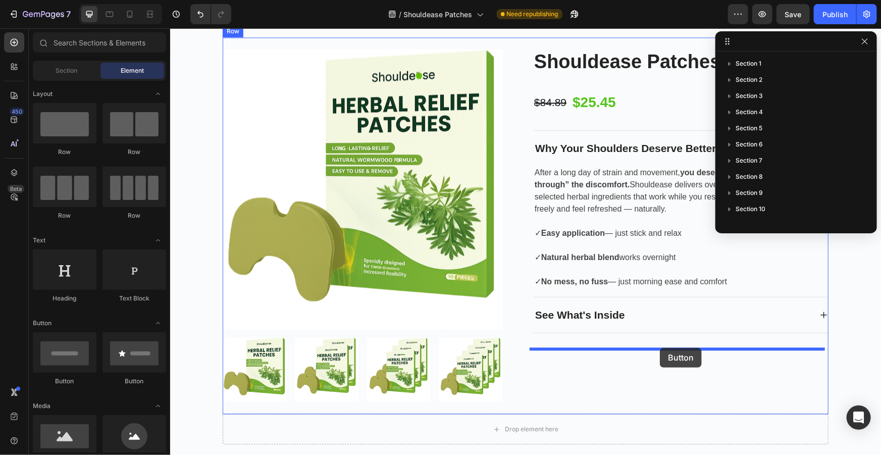
drag, startPoint x: 235, startPoint y: 390, endPoint x: 659, endPoint y: 347, distance: 426.0
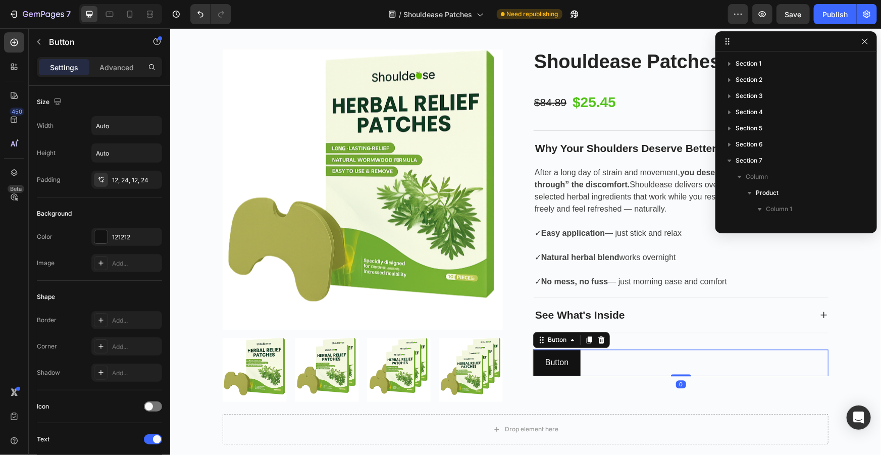
scroll to position [201, 0]
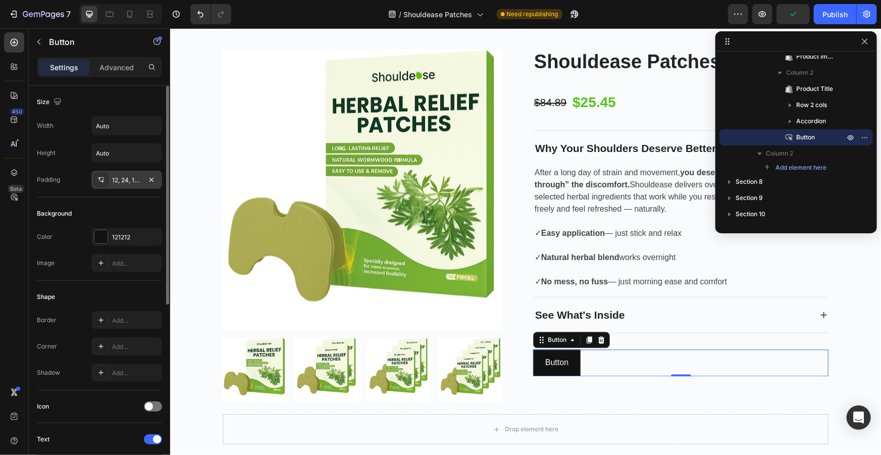
click at [131, 180] on div "12, 24, 12, 24" at bounding box center [126, 180] width 29 height 9
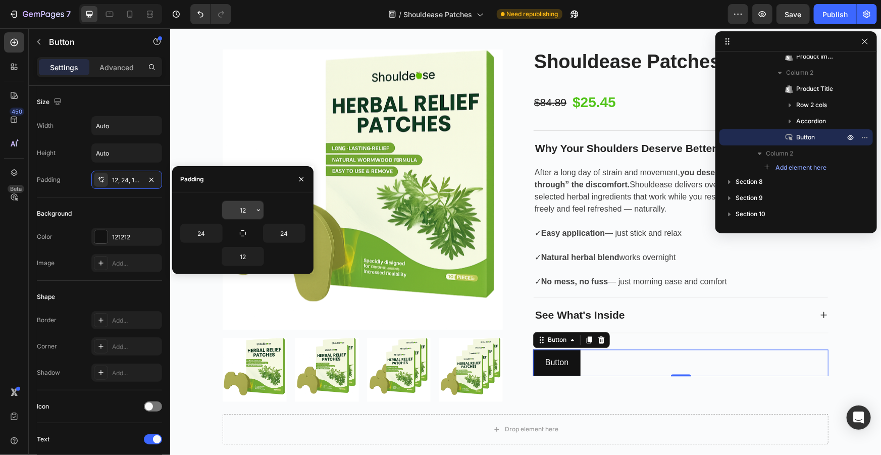
click at [252, 213] on input "12" at bounding box center [242, 210] width 41 height 18
click at [258, 211] on icon "button" at bounding box center [258, 210] width 8 height 8
click at [247, 207] on input "12" at bounding box center [242, 210] width 41 height 18
drag, startPoint x: 244, startPoint y: 208, endPoint x: 225, endPoint y: 210, distance: 18.7
click at [224, 209] on input "14.5" at bounding box center [242, 210] width 41 height 18
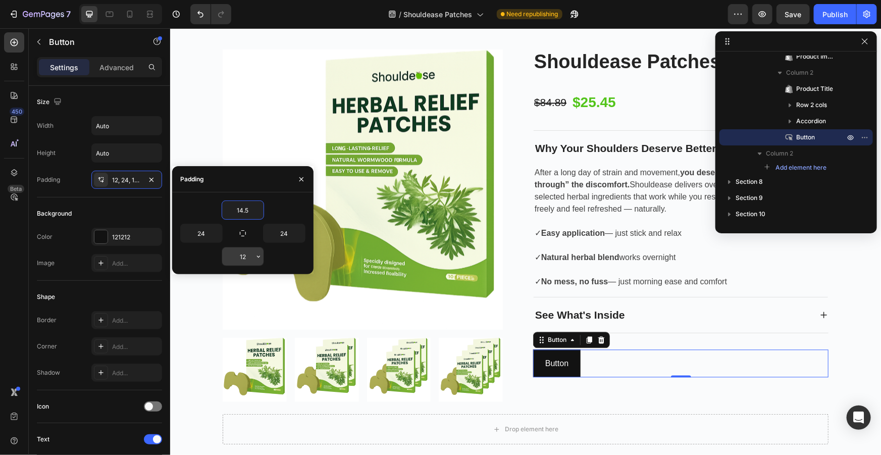
type input "14.5"
click at [246, 256] on input "12" at bounding box center [242, 256] width 41 height 18
click at [245, 256] on input "12" at bounding box center [242, 256] width 41 height 18
paste input "4.5"
type input "14.5"
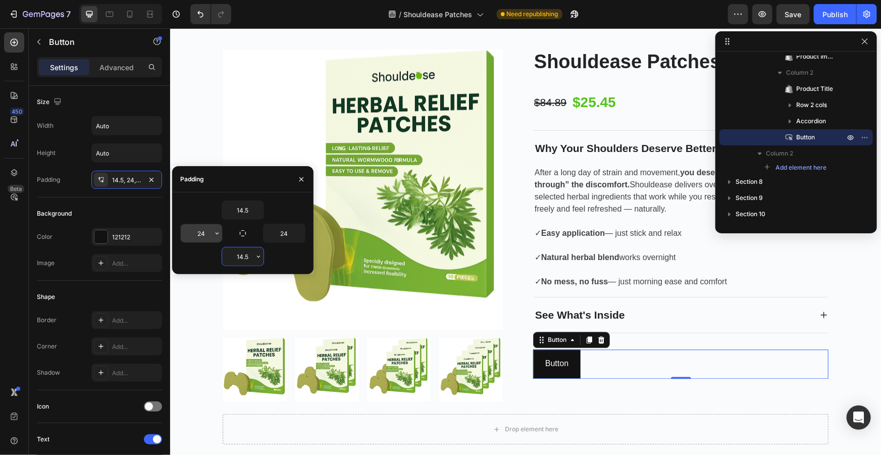
click at [201, 232] on input "24" at bounding box center [201, 233] width 41 height 18
type input "74"
click at [289, 233] on input "24" at bounding box center [283, 233] width 41 height 18
type input "74"
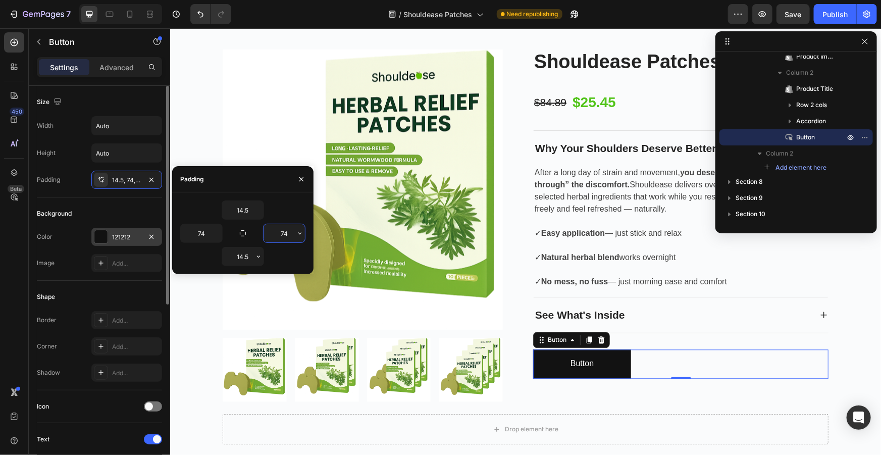
click at [111, 240] on div "121212" at bounding box center [126, 237] width 71 height 18
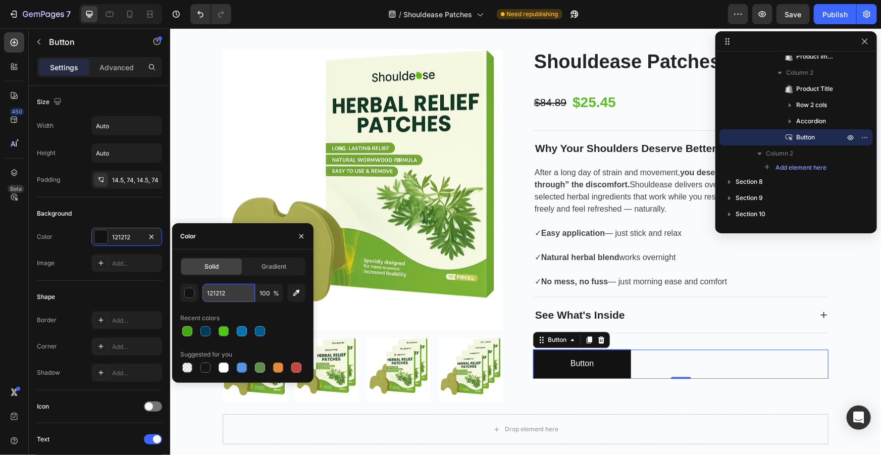
click at [228, 288] on input "121212" at bounding box center [228, 293] width 52 height 18
paste input "44A714"
click at [222, 329] on div at bounding box center [224, 331] width 10 height 10
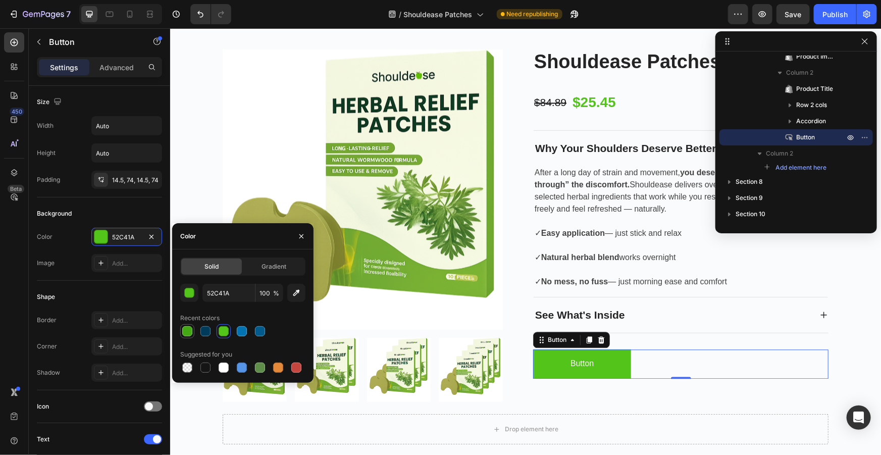
click at [189, 329] on div at bounding box center [187, 331] width 10 height 10
click at [225, 332] on div at bounding box center [224, 331] width 10 height 10
click at [187, 333] on div at bounding box center [187, 331] width 10 height 10
type input "44A714"
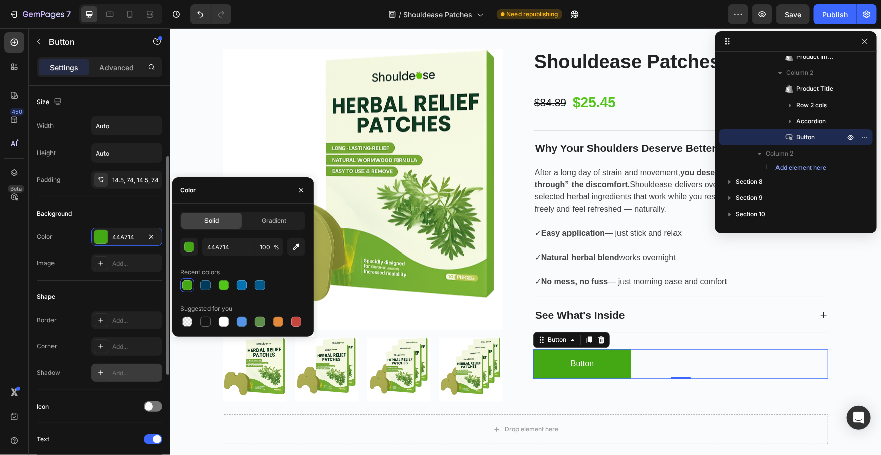
scroll to position [45, 0]
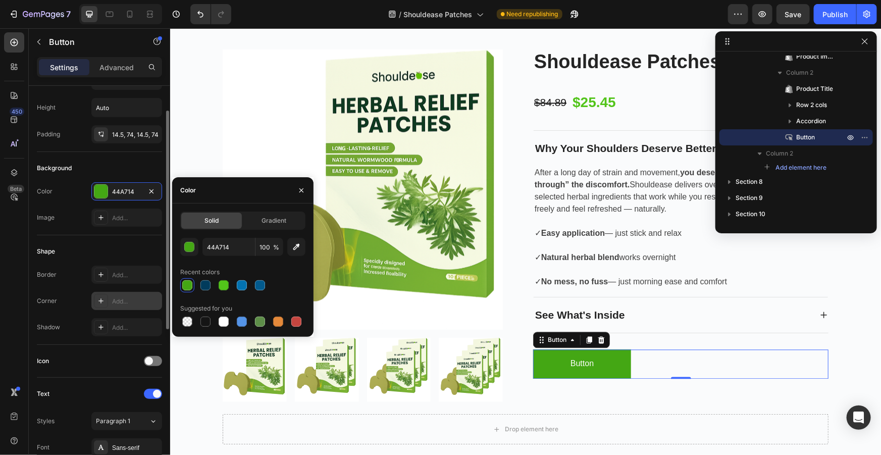
click at [114, 293] on div "Add..." at bounding box center [126, 301] width 71 height 18
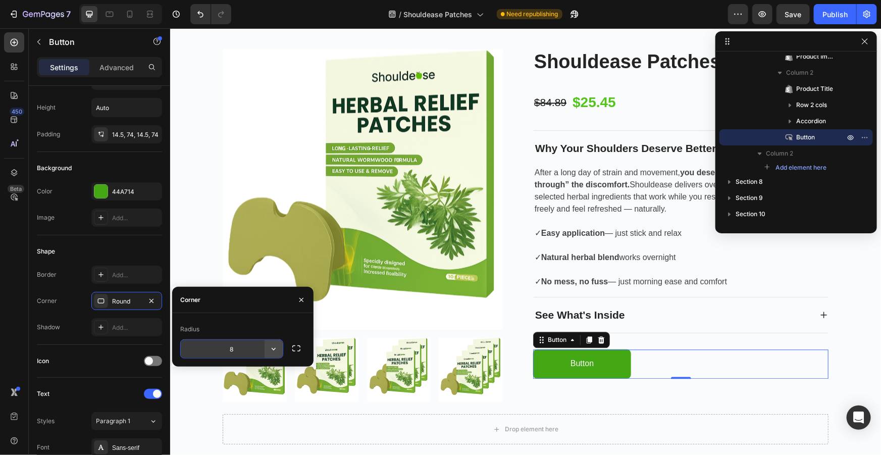
click at [266, 352] on button "button" at bounding box center [273, 349] width 18 height 18
click at [237, 349] on input "8" at bounding box center [232, 349] width 102 height 18
type input "40"
click at [302, 298] on icon "button" at bounding box center [301, 300] width 8 height 8
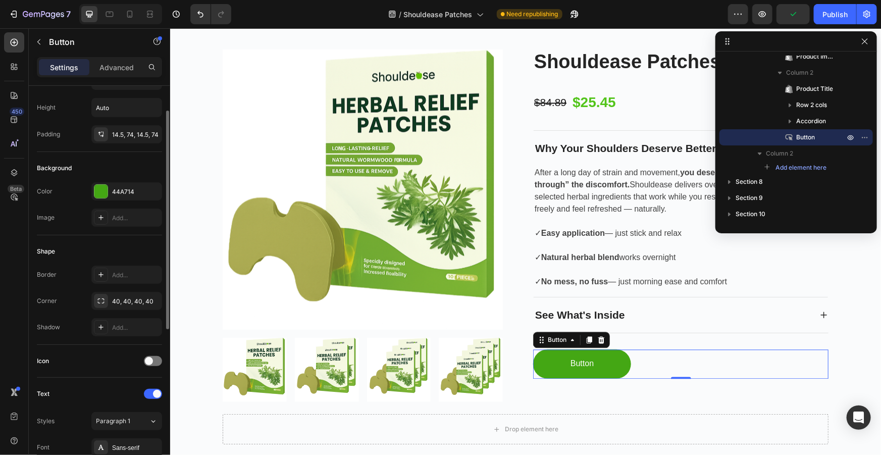
scroll to position [229, 0]
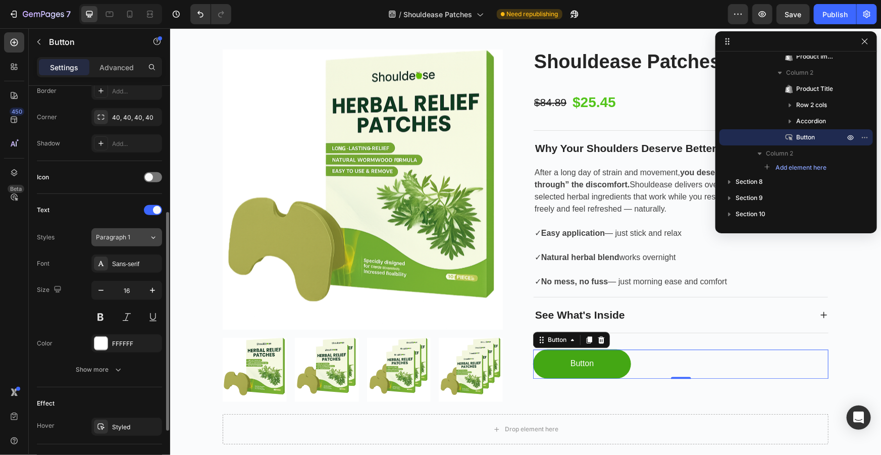
click at [129, 233] on span "Paragraph 1" at bounding box center [113, 237] width 34 height 9
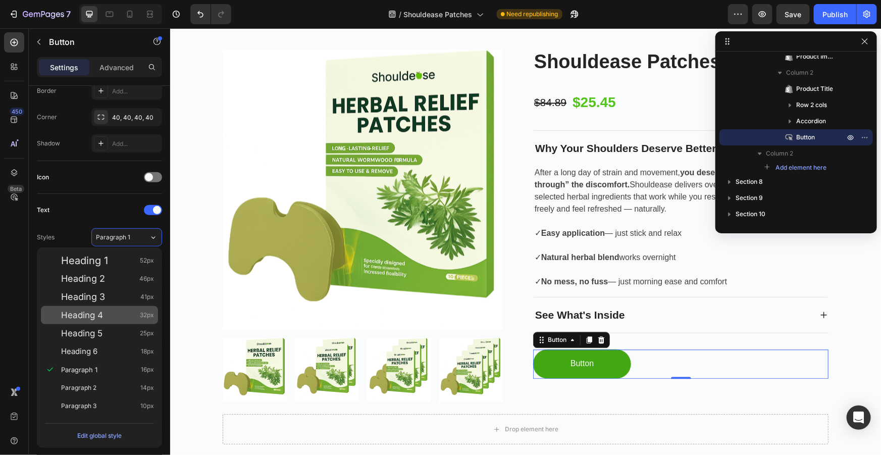
click at [103, 314] on div "Heading 4 32px" at bounding box center [107, 315] width 93 height 10
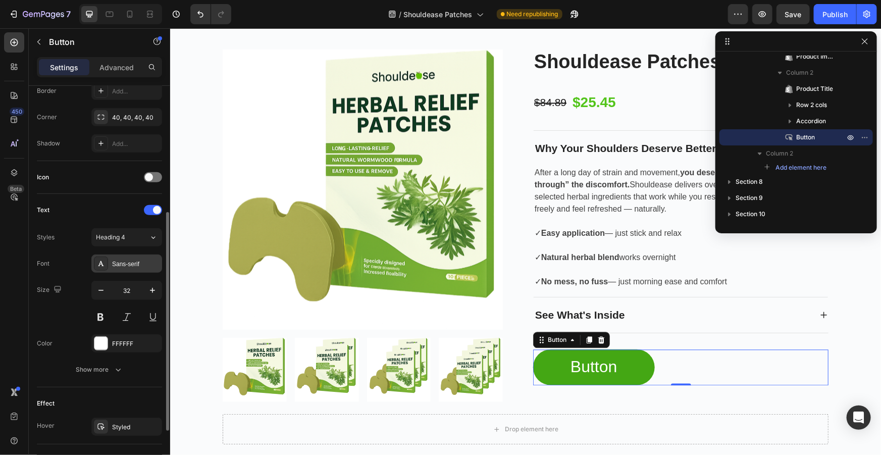
click at [131, 265] on div "Sans-serif" at bounding box center [135, 263] width 47 height 9
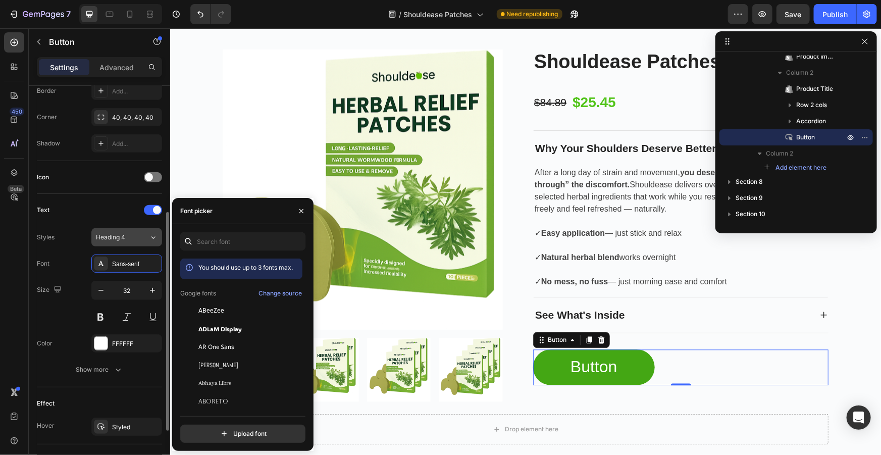
click at [135, 239] on div "Heading 4" at bounding box center [116, 237] width 41 height 9
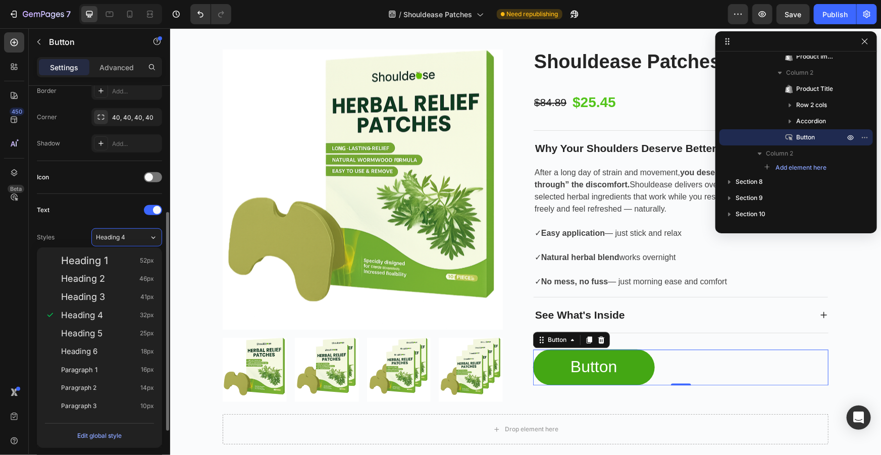
click at [93, 224] on div "Text Styles Heading 4 Font Sans-serif Size 32 Color FFFFFF Show more" at bounding box center [99, 290] width 125 height 177
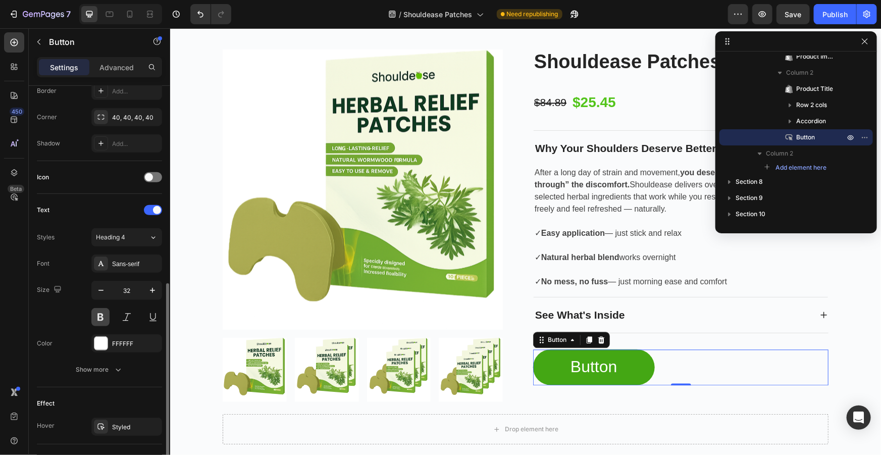
scroll to position [275, 0]
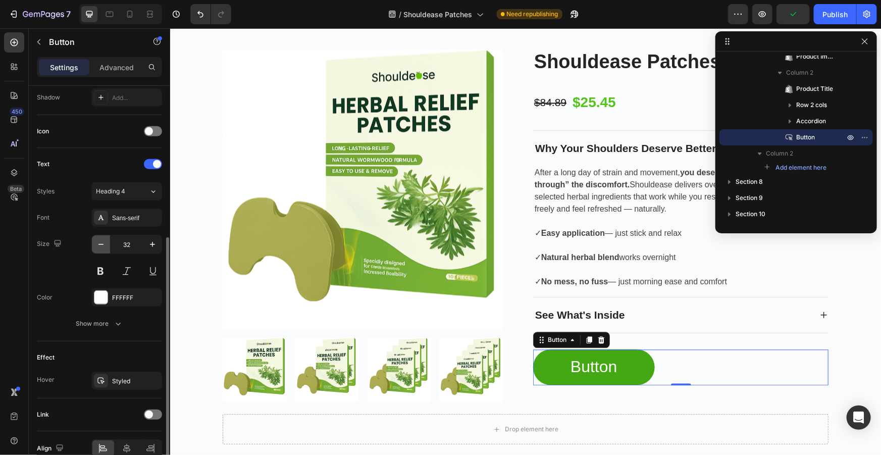
click at [103, 241] on icon "button" at bounding box center [101, 244] width 10 height 10
click at [102, 241] on icon "button" at bounding box center [101, 244] width 10 height 10
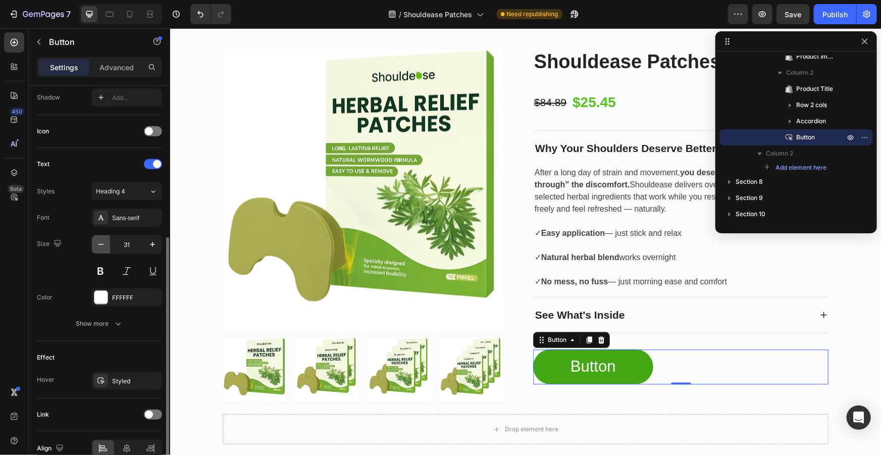
click at [102, 242] on icon "button" at bounding box center [101, 244] width 10 height 10
click at [101, 239] on icon "button" at bounding box center [101, 244] width 10 height 10
click at [101, 240] on icon "button" at bounding box center [101, 244] width 10 height 10
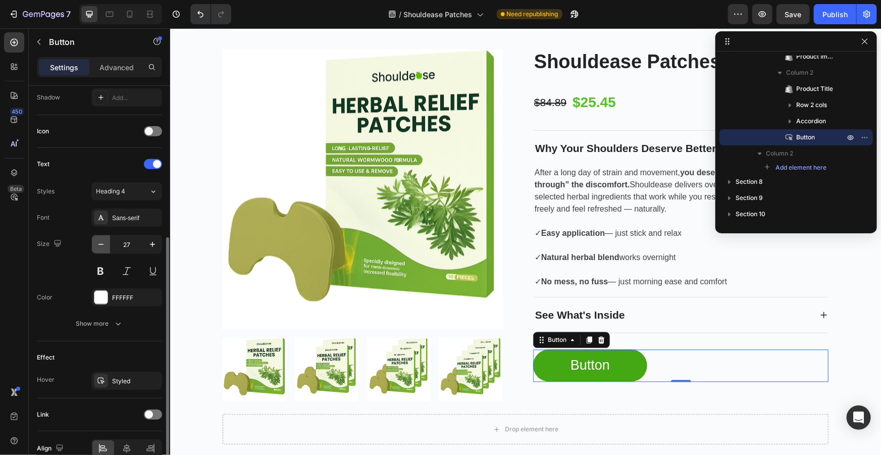
click at [101, 240] on icon "button" at bounding box center [101, 244] width 10 height 10
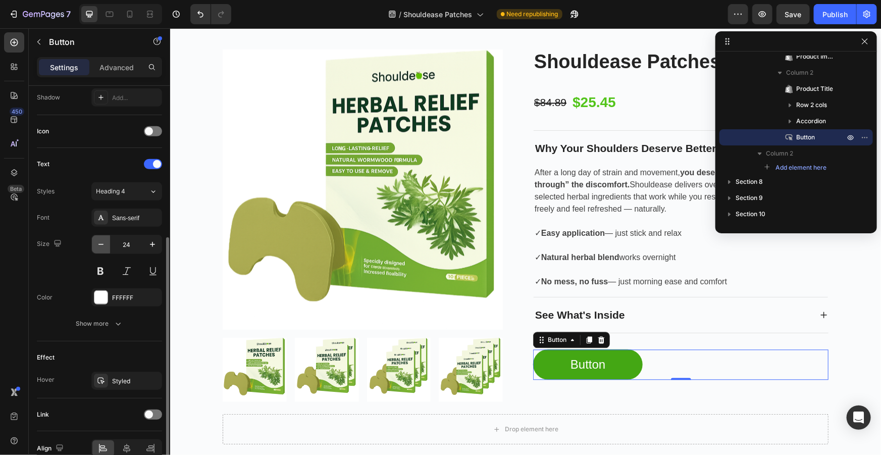
click at [101, 240] on icon "button" at bounding box center [101, 244] width 10 height 10
type input "21"
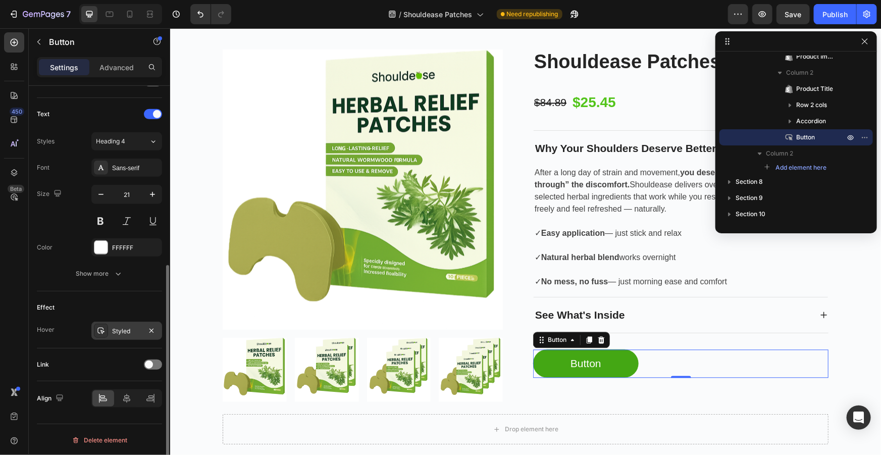
click at [106, 327] on div at bounding box center [101, 330] width 14 height 14
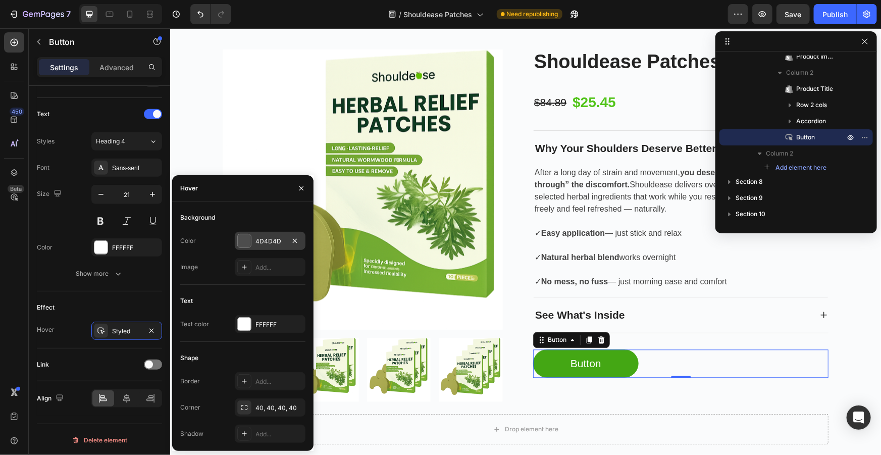
click at [282, 239] on div "4D4D4D" at bounding box center [269, 241] width 29 height 9
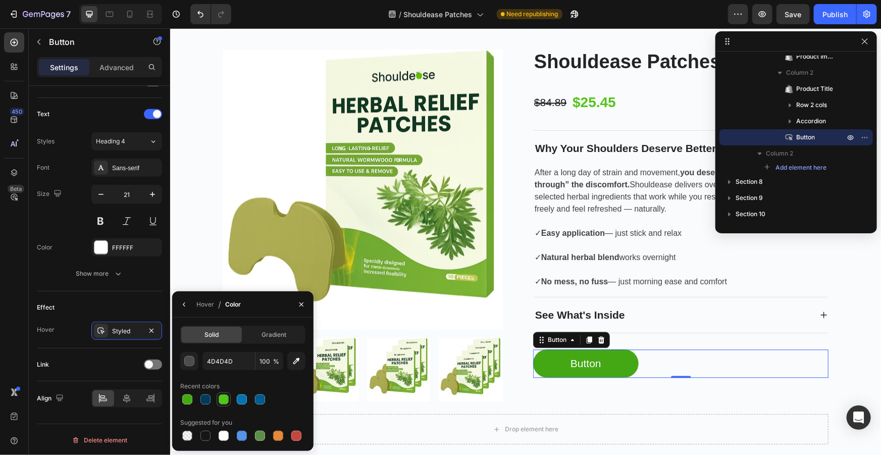
click at [219, 399] on div at bounding box center [224, 399] width 10 height 10
type input "52C41A"
click at [303, 303] on icon "button" at bounding box center [301, 304] width 4 height 4
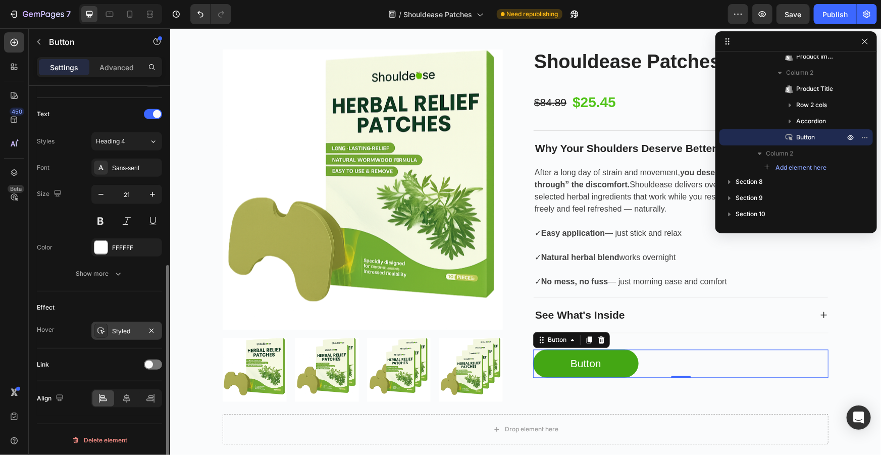
click at [113, 328] on div "Styled" at bounding box center [126, 331] width 29 height 9
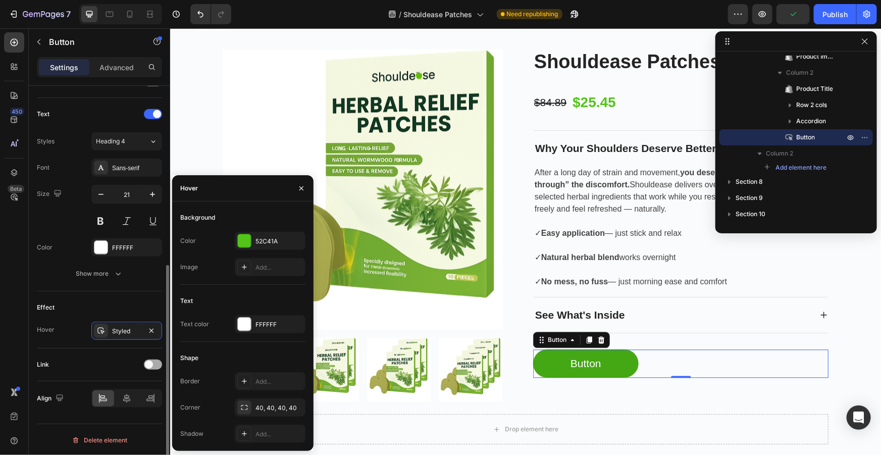
click at [151, 360] on span at bounding box center [149, 364] width 8 height 8
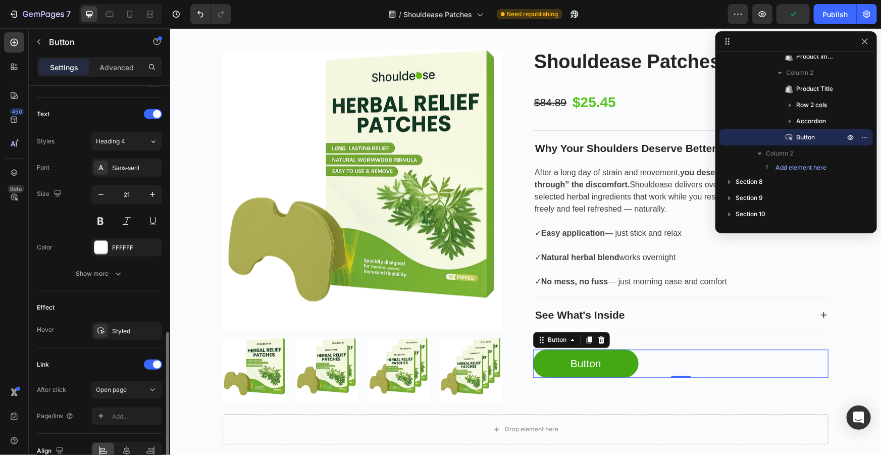
scroll to position [377, 0]
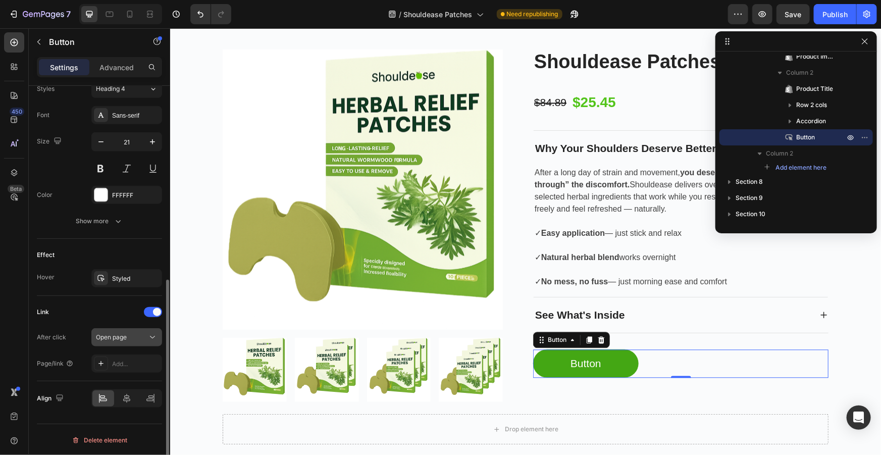
click at [128, 328] on button "Open page" at bounding box center [126, 337] width 71 height 18
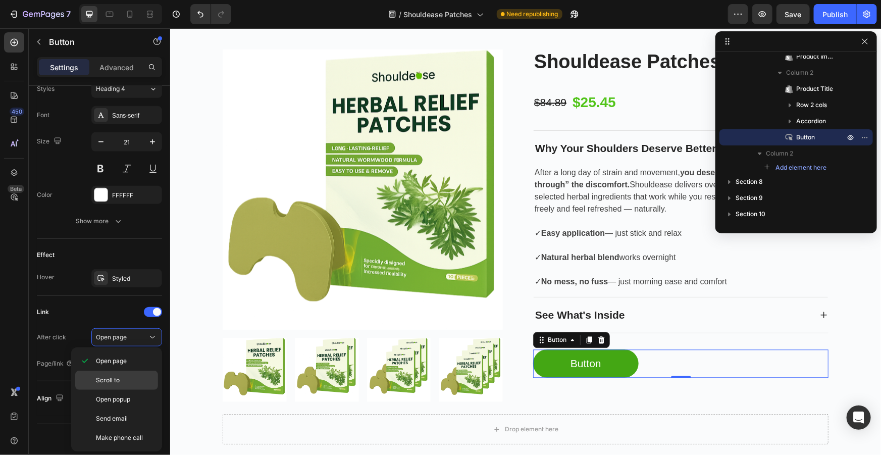
click at [118, 379] on span "Scroll to" at bounding box center [108, 379] width 24 height 9
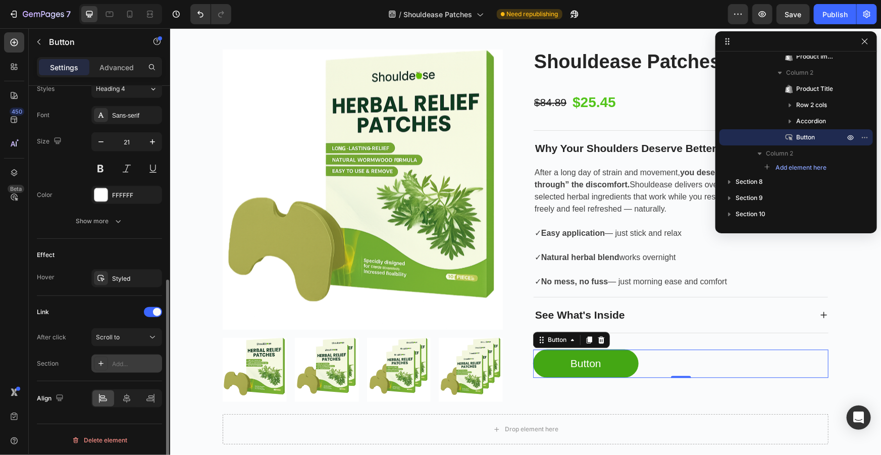
click at [129, 359] on div "Add..." at bounding box center [135, 363] width 47 height 9
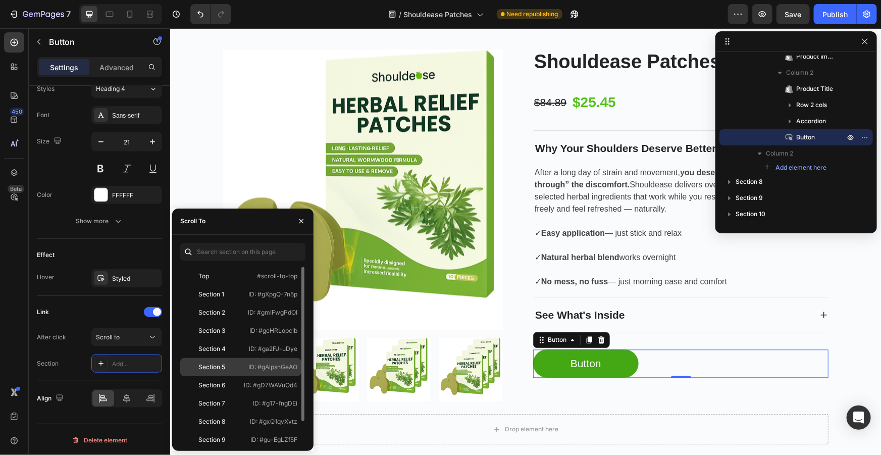
click at [215, 366] on div "Section 5" at bounding box center [211, 366] width 27 height 9
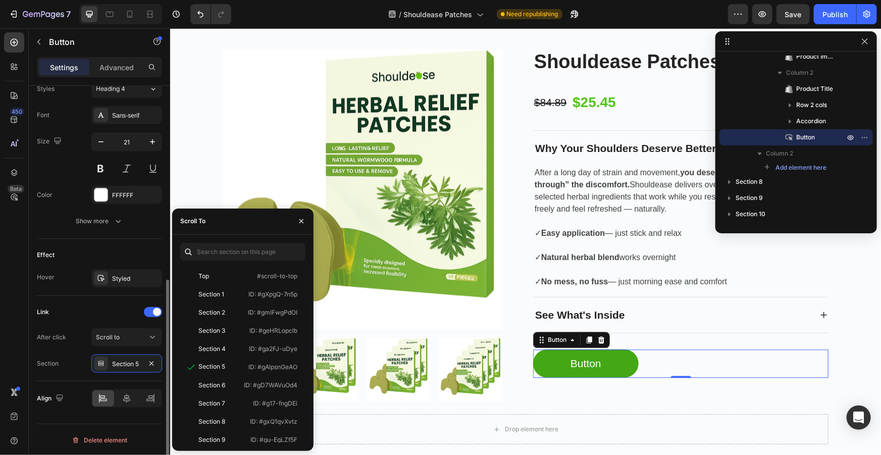
click at [66, 348] on div "After click Scroll to Section Section 5" at bounding box center [99, 350] width 125 height 44
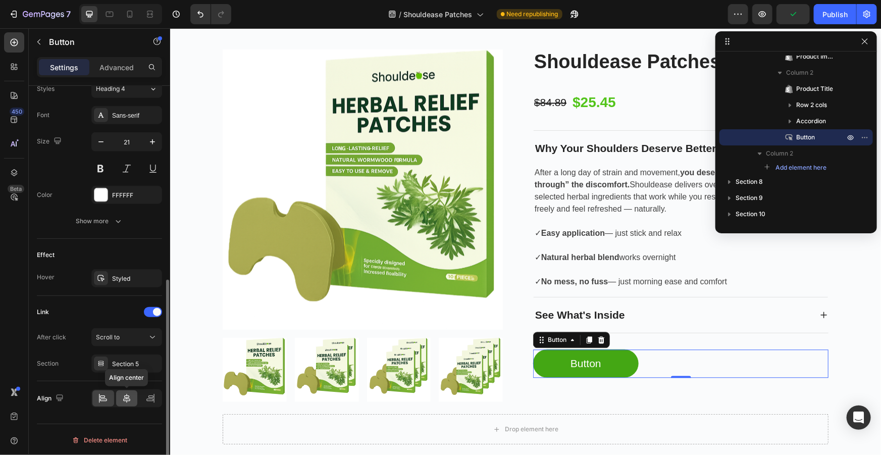
click at [127, 398] on icon at bounding box center [126, 398] width 7 height 9
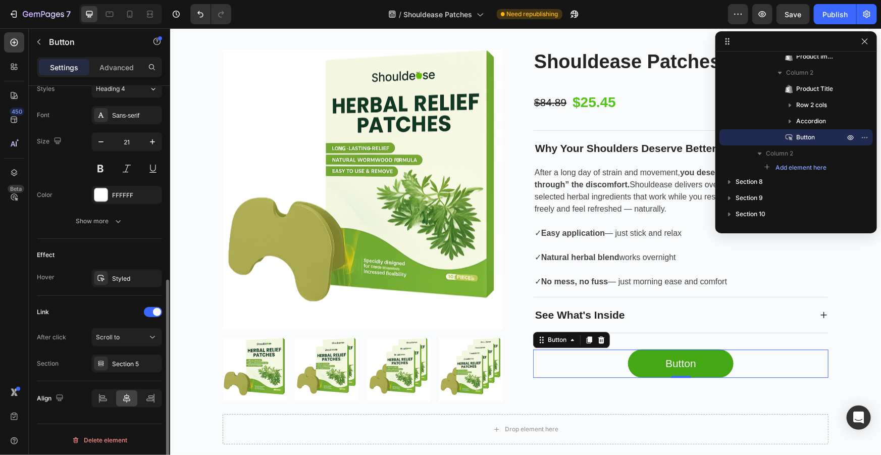
click at [99, 309] on div "Link" at bounding box center [99, 312] width 125 height 16
click at [114, 63] on p "Advanced" at bounding box center [116, 67] width 34 height 11
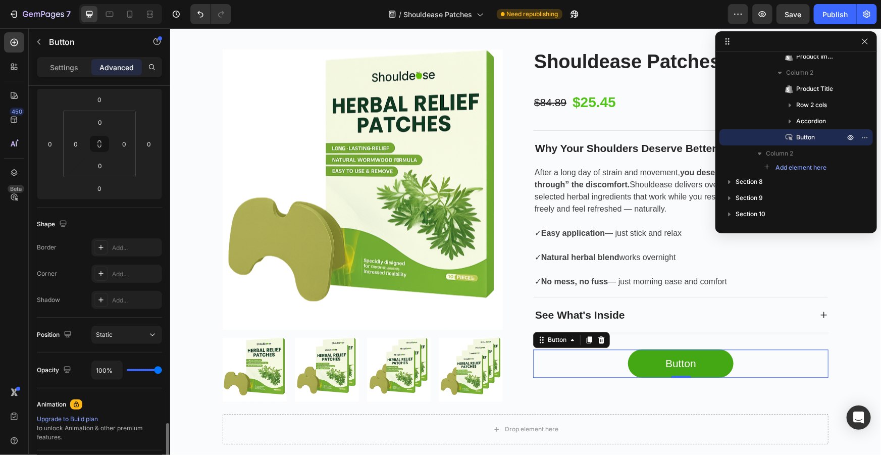
scroll to position [302, 0]
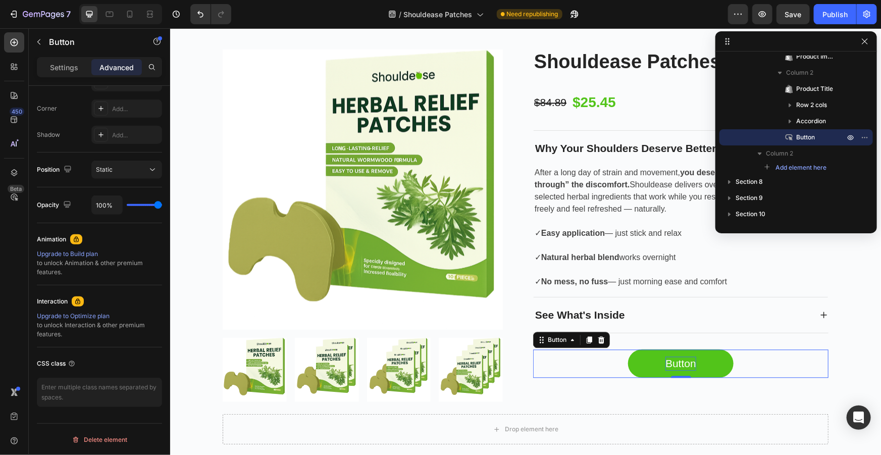
click at [685, 360] on p "Button" at bounding box center [680, 363] width 31 height 14
click at [689, 362] on p "Button" at bounding box center [680, 363] width 31 height 14
drag, startPoint x: 690, startPoint y: 362, endPoint x: 641, endPoint y: 364, distance: 49.5
click at [642, 363] on link "Button" at bounding box center [679, 363] width 105 height 28
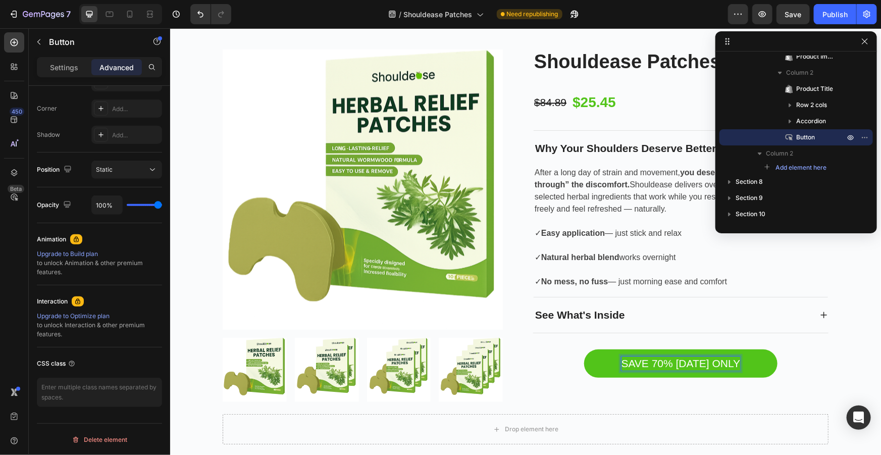
click at [709, 367] on p "SAVE 70% TODAY ONLY" at bounding box center [680, 363] width 119 height 14
drag, startPoint x: 736, startPoint y: 363, endPoint x: 614, endPoint y: 363, distance: 122.1
click at [614, 363] on link "SAVE 70% TODAY ONLY" at bounding box center [680, 363] width 194 height 28
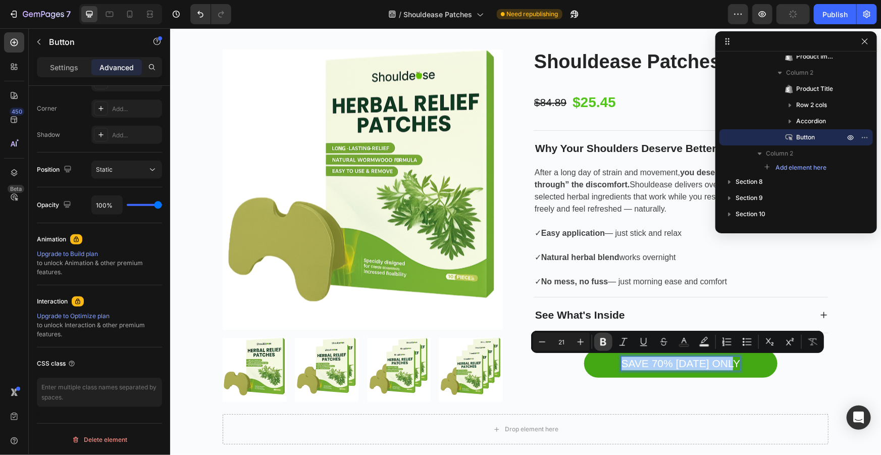
click at [610, 344] on button "Bold" at bounding box center [603, 342] width 18 height 18
click at [782, 367] on div "SAVE 70% TODAY ONLY Button 0" at bounding box center [679, 363] width 295 height 28
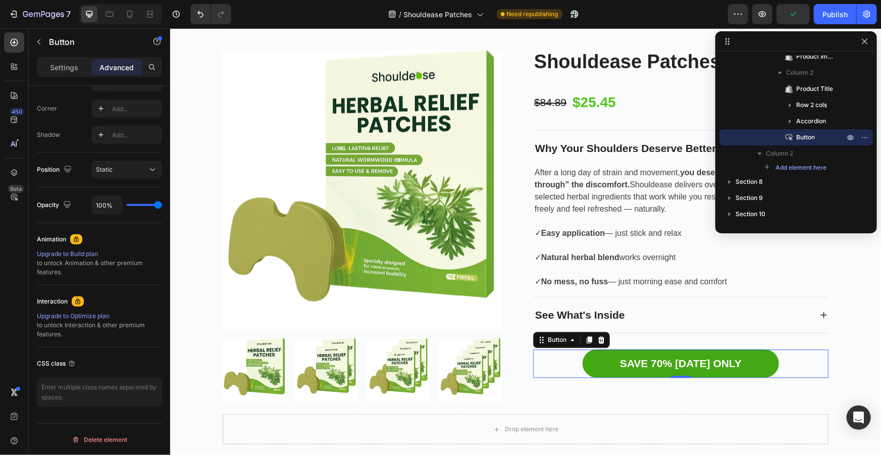
click at [816, 367] on div "SAVE 70% TODAY ONLY Button 0" at bounding box center [679, 363] width 295 height 28
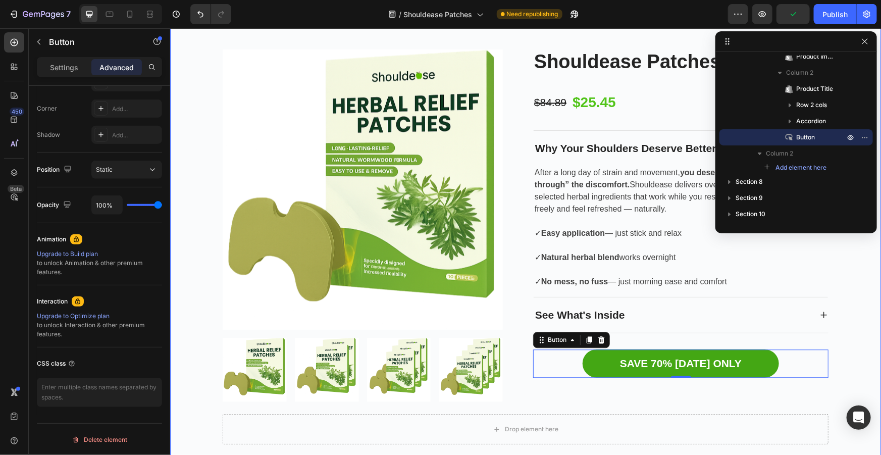
click at [845, 371] on div "Product Images Shouldease Patches Product Title $84.89 Product Price Product Pr…" at bounding box center [524, 240] width 695 height 407
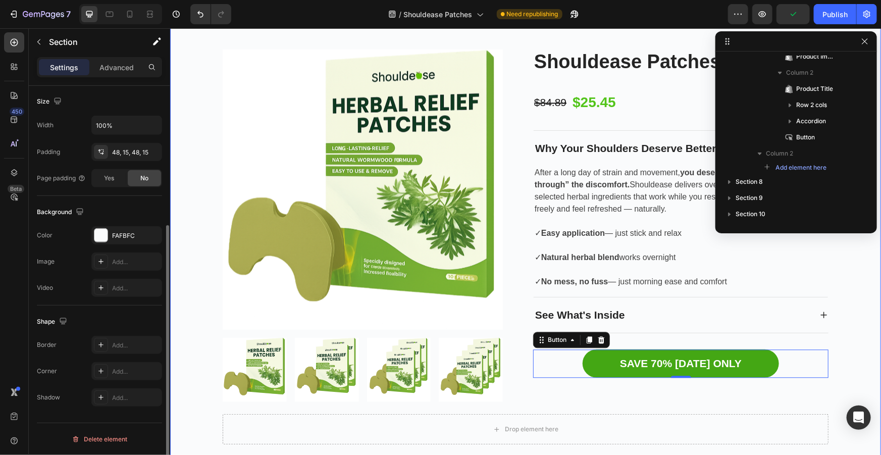
scroll to position [0, 0]
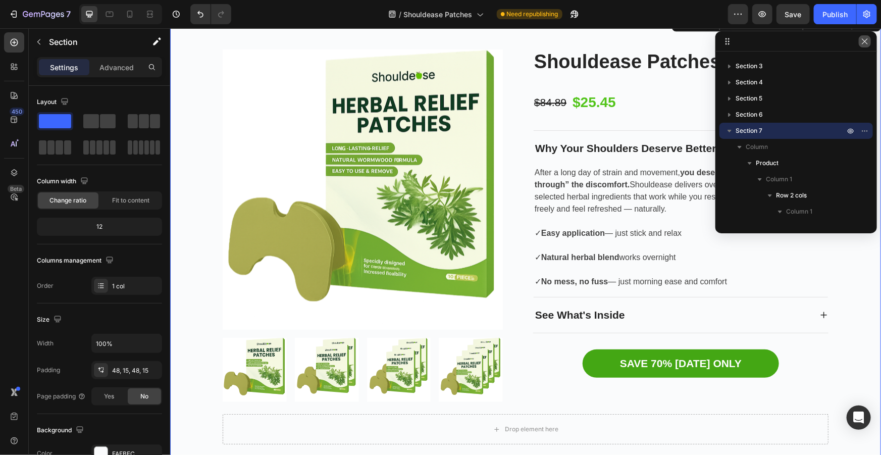
drag, startPoint x: 866, startPoint y: 40, endPoint x: 629, endPoint y: 126, distance: 252.2
click at [866, 40] on icon "button" at bounding box center [864, 41] width 6 height 6
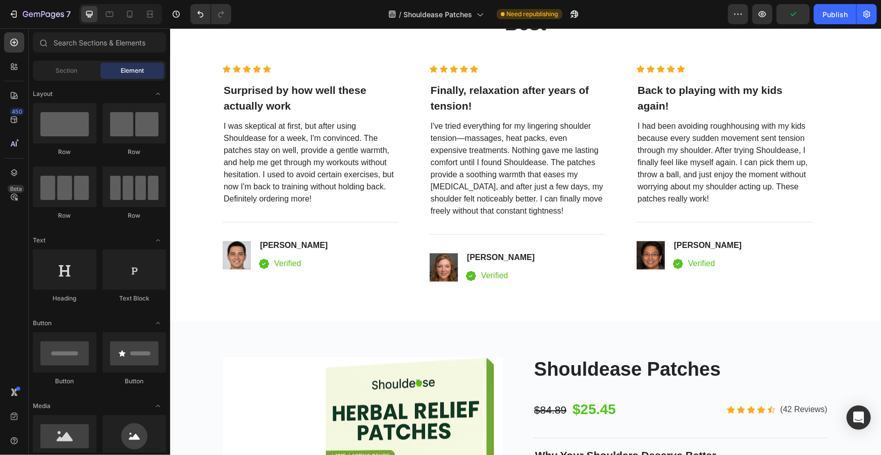
click at [869, 274] on div "Verified Customer Reviews: Text block Happy Customers Say it Best Heading Row I…" at bounding box center [525, 125] width 711 height 391
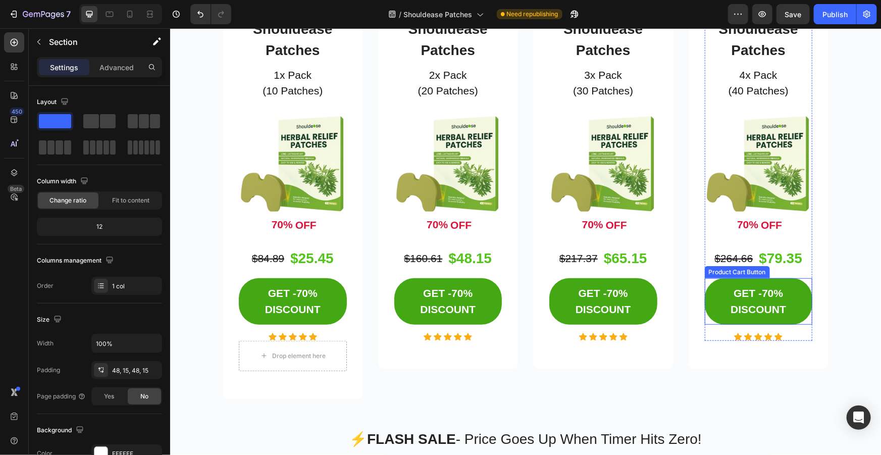
scroll to position [2001, 0]
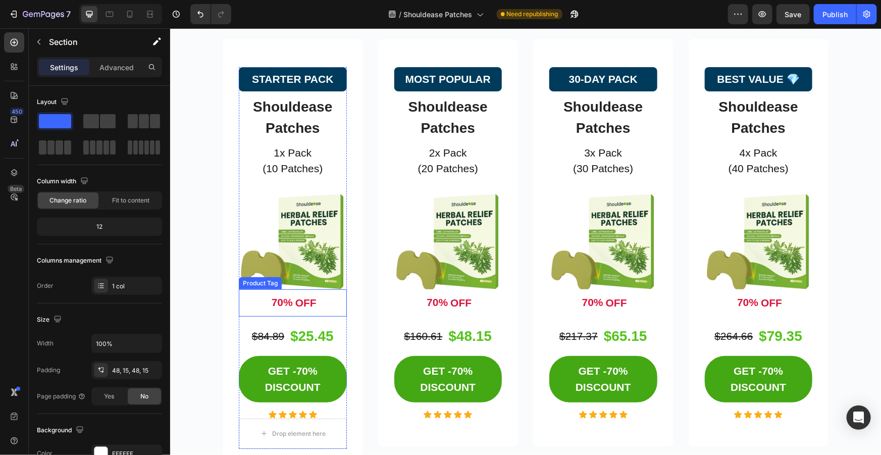
click at [262, 297] on div "70% OFF" at bounding box center [292, 302] width 83 height 27
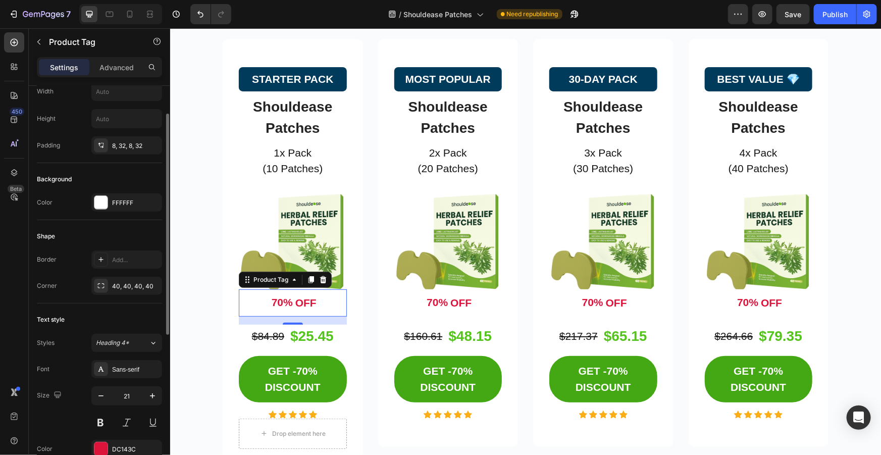
scroll to position [133, 0]
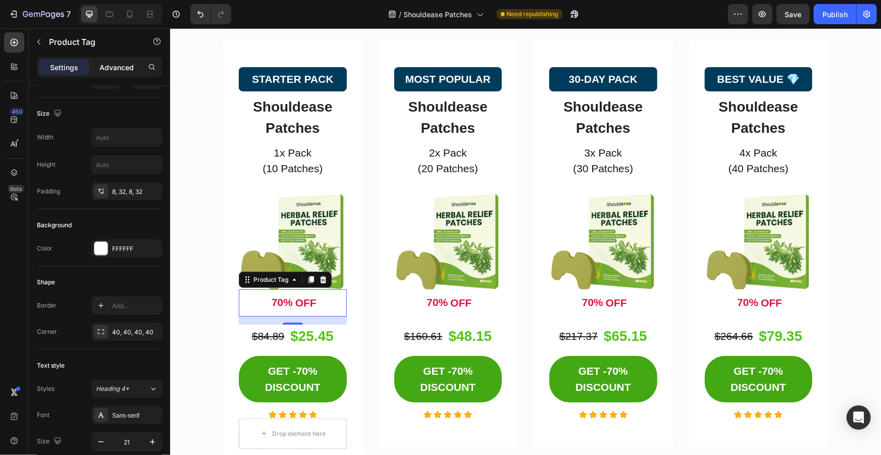
click at [120, 65] on p "Advanced" at bounding box center [116, 67] width 34 height 11
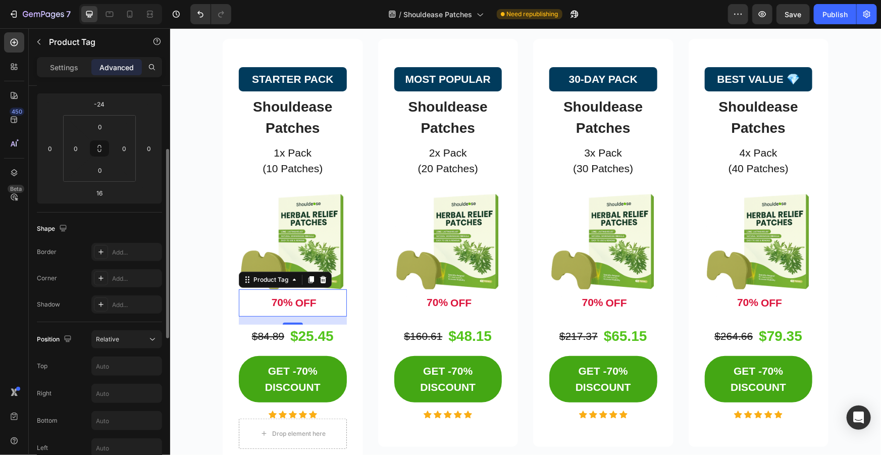
scroll to position [270, 0]
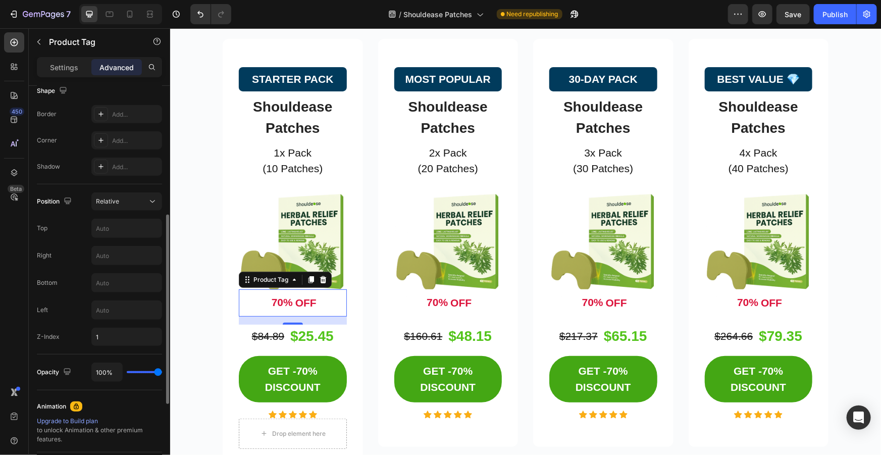
click at [61, 69] on p "Settings" at bounding box center [64, 67] width 28 height 11
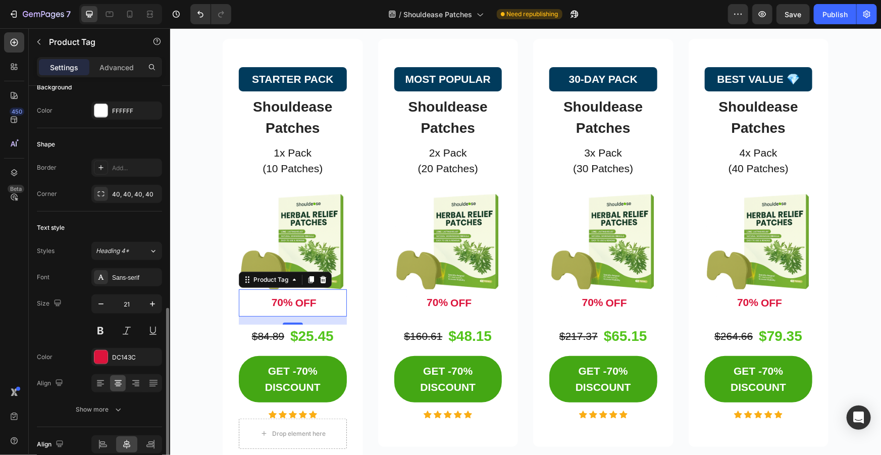
scroll to position [316, 0]
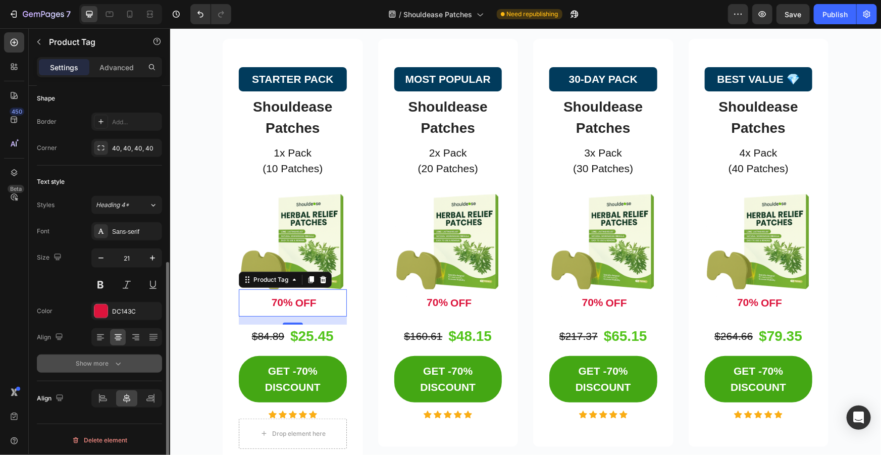
click at [100, 358] on div "Show more" at bounding box center [99, 363] width 47 height 10
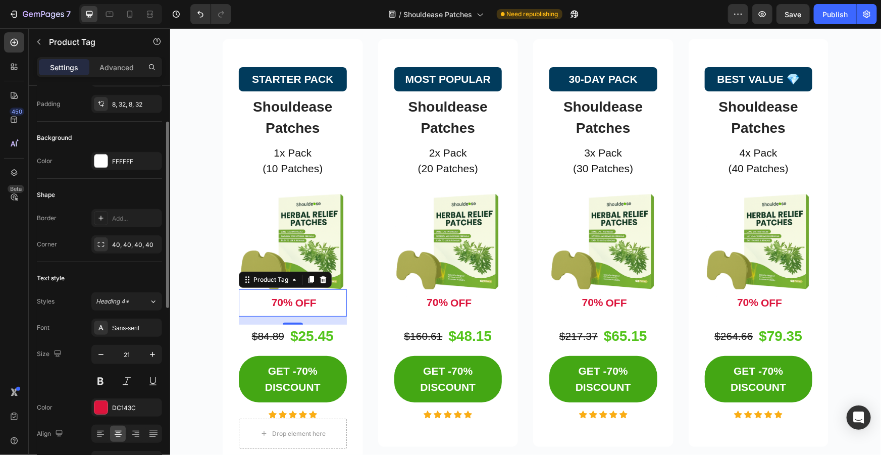
scroll to position [174, 0]
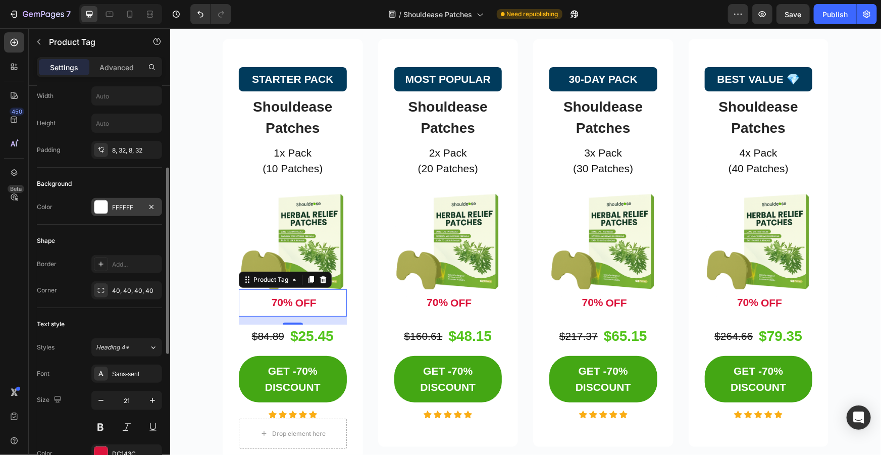
click at [121, 204] on div "FFFFFF" at bounding box center [126, 207] width 29 height 9
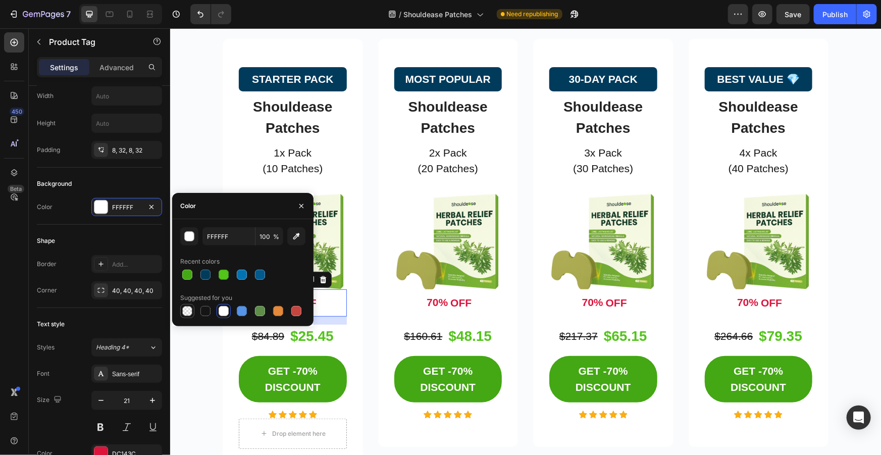
click at [188, 306] on div at bounding box center [187, 311] width 10 height 10
type input "000000"
type input "0"
click at [96, 225] on div "Shape Border Add... Corner 40, 40, 40, 40" at bounding box center [99, 266] width 125 height 83
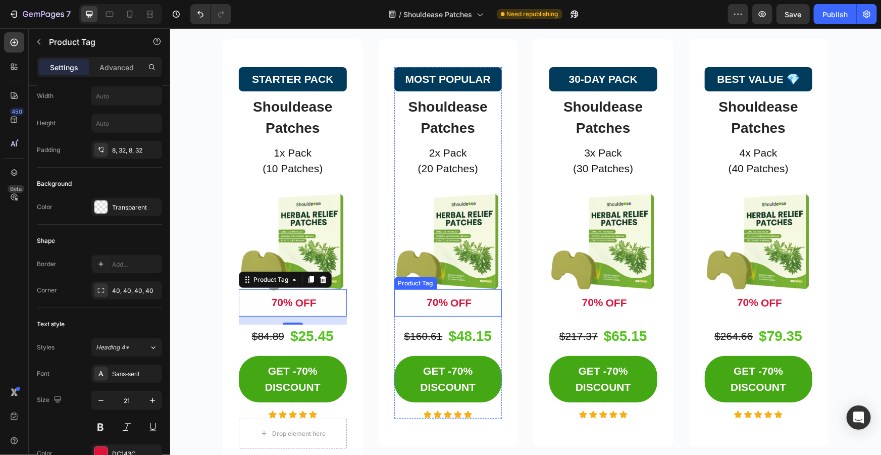
click at [471, 302] on div "70% OFF" at bounding box center [447, 302] width 83 height 27
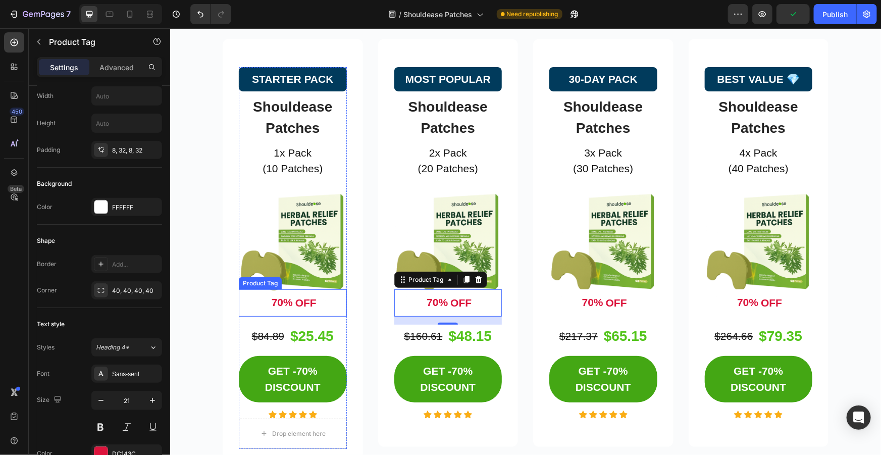
click at [257, 300] on div "70% OFF" at bounding box center [292, 302] width 83 height 27
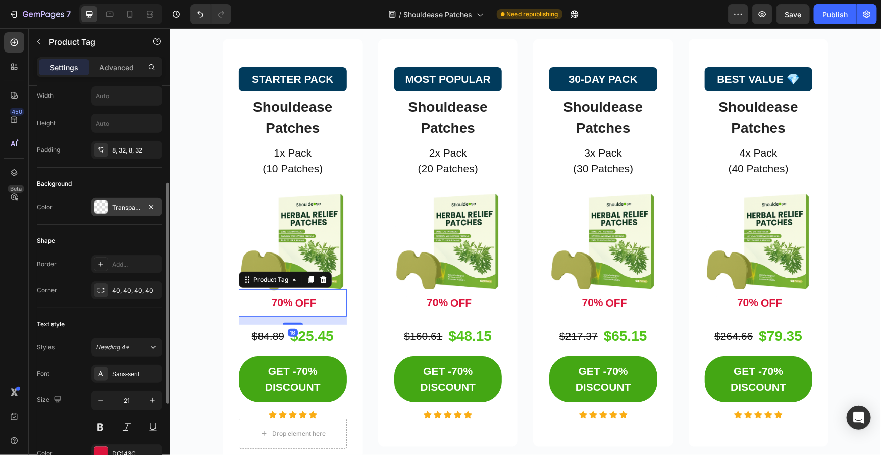
click at [111, 206] on div "Transparent" at bounding box center [126, 207] width 71 height 18
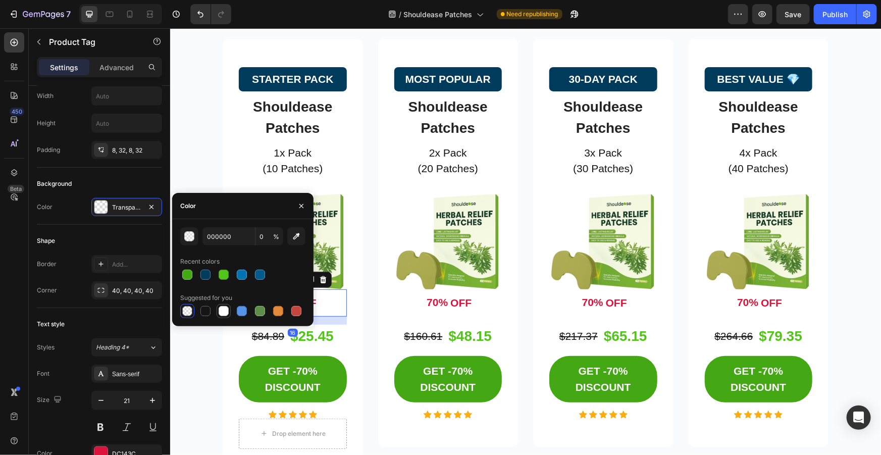
click at [224, 308] on div at bounding box center [224, 311] width 10 height 10
type input "FFFFFF"
type input "100"
click at [91, 225] on div "Shape Border Add... Corner 40, 40, 40, 40" at bounding box center [99, 266] width 125 height 83
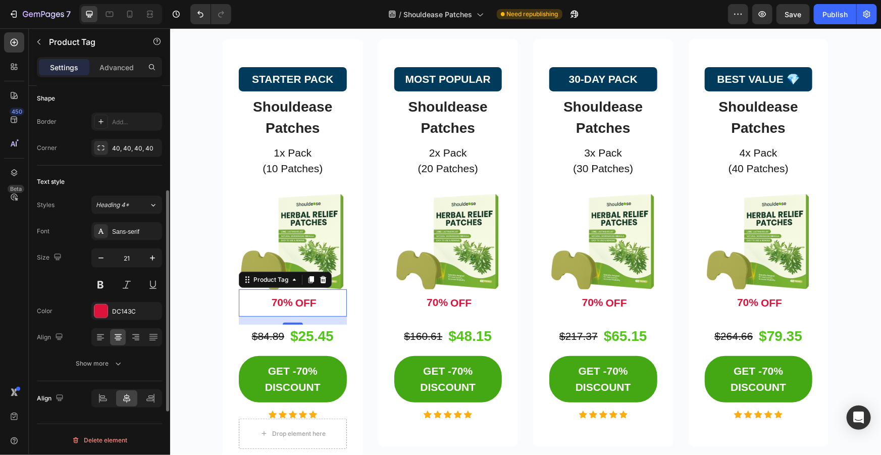
scroll to position [41, 0]
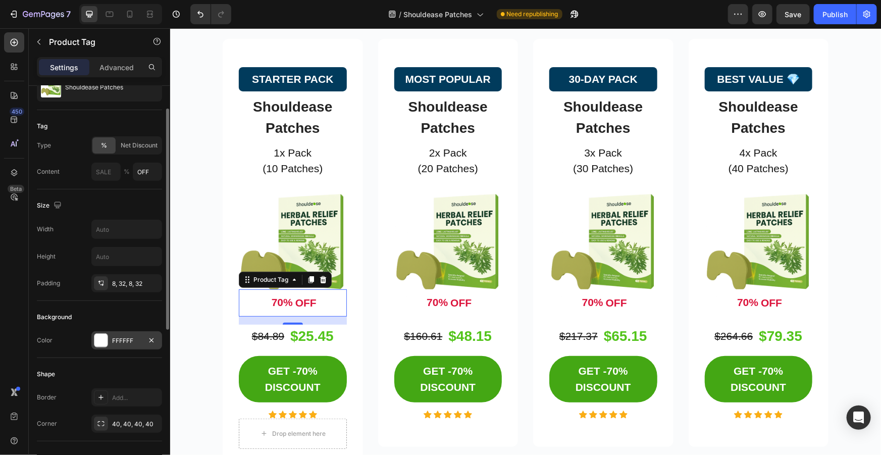
click at [104, 336] on div at bounding box center [100, 340] width 13 height 13
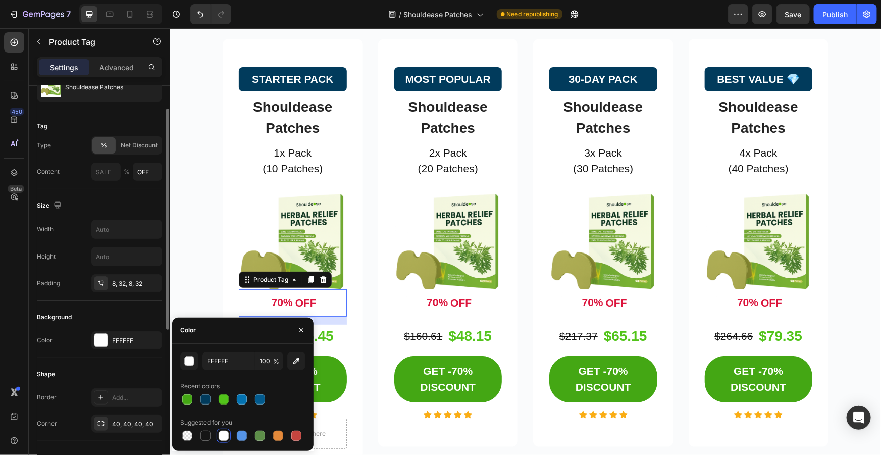
click at [82, 318] on div "Background" at bounding box center [99, 317] width 125 height 16
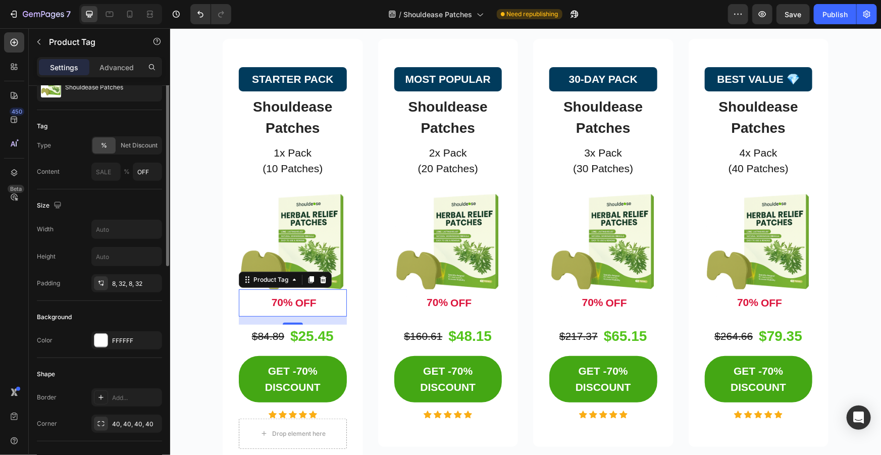
scroll to position [0, 0]
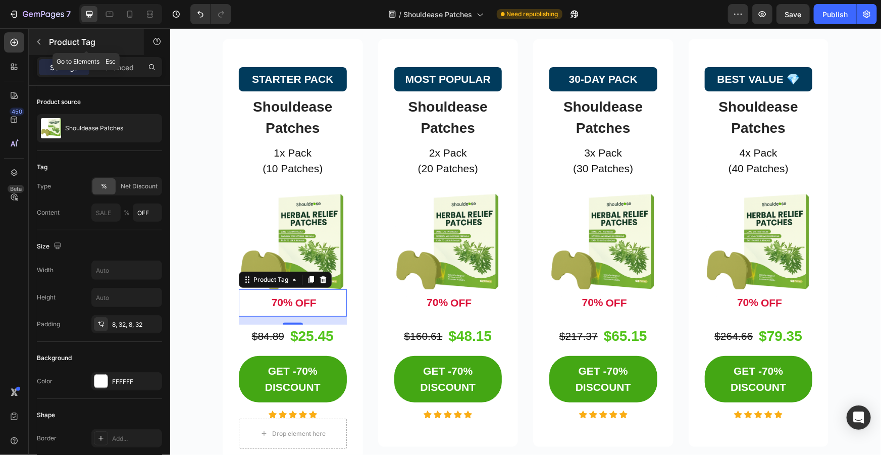
click at [112, 50] on div "Product Tag" at bounding box center [86, 42] width 115 height 26
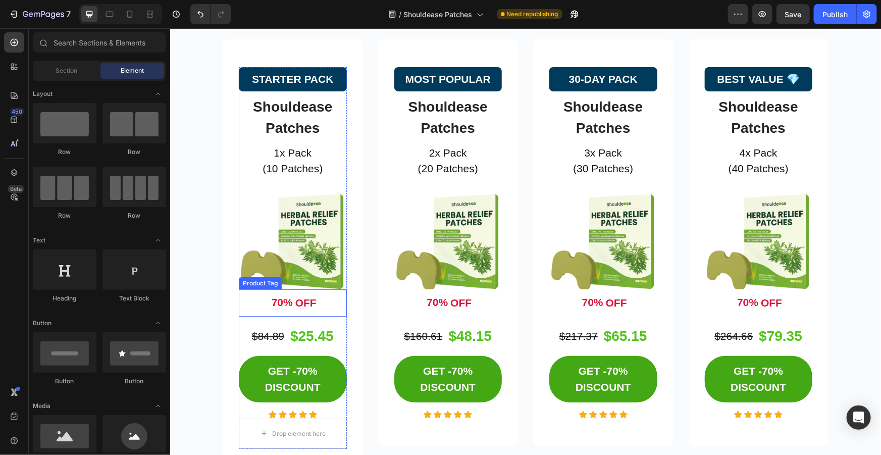
click at [272, 305] on div "70%" at bounding box center [281, 302] width 23 height 18
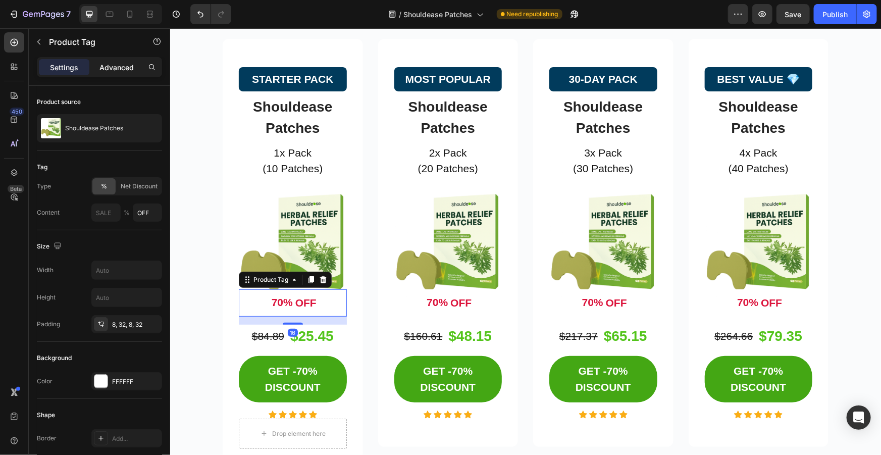
click at [124, 61] on div "Advanced" at bounding box center [116, 67] width 50 height 16
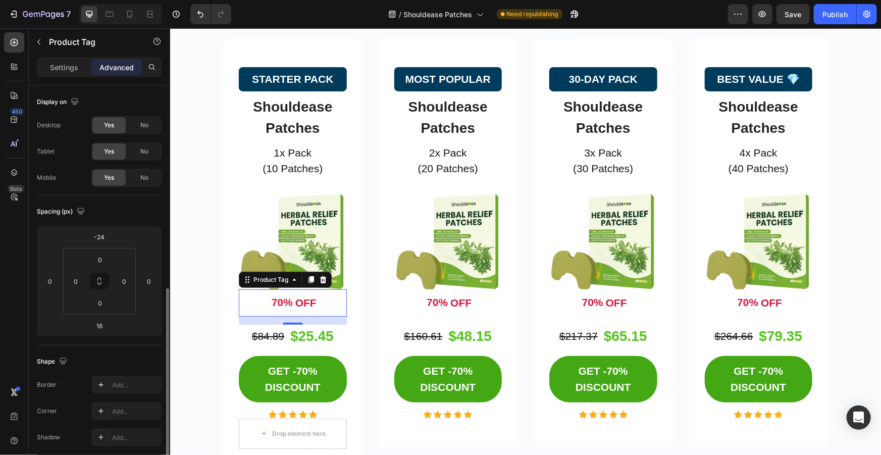
scroll to position [183, 0]
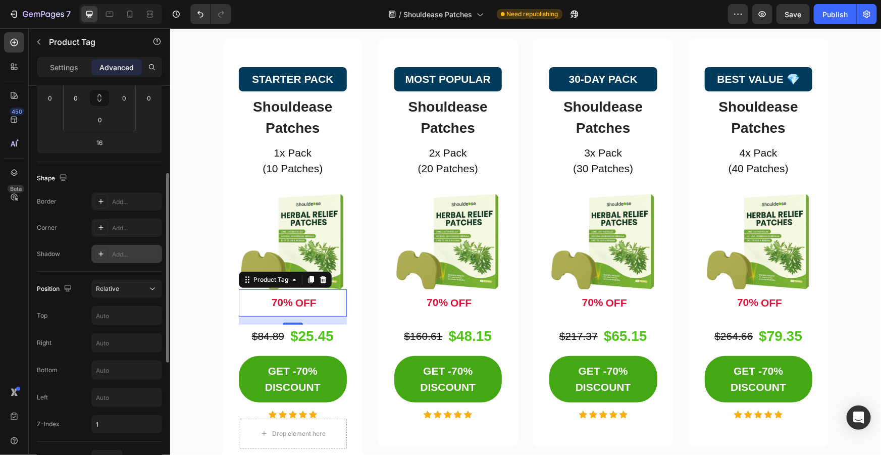
click at [98, 253] on icon at bounding box center [101, 254] width 8 height 8
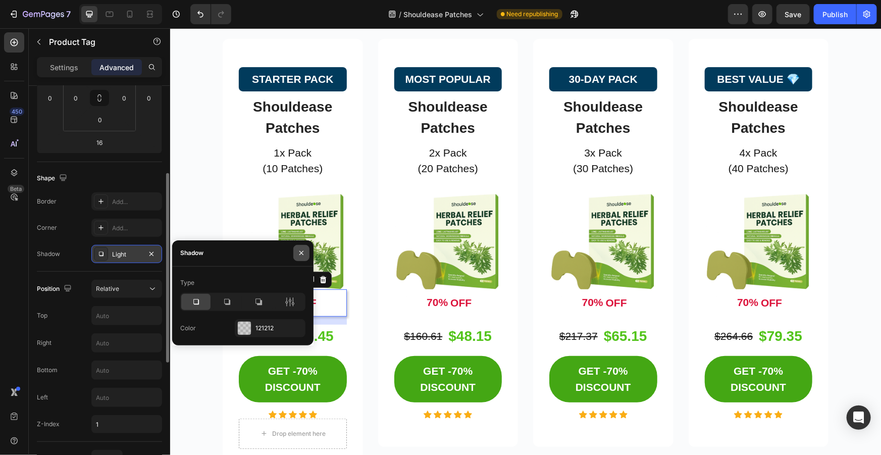
click at [301, 252] on icon "button" at bounding box center [301, 253] width 4 height 4
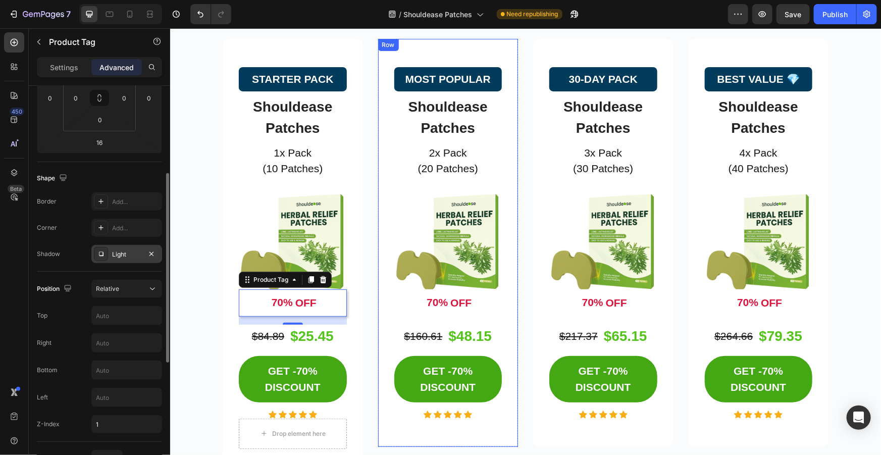
click at [389, 313] on div "MOST POPULAR Button Shouldease Patches Product Title 2x Pack (20 Patches) Text …" at bounding box center [447, 242] width 140 height 408
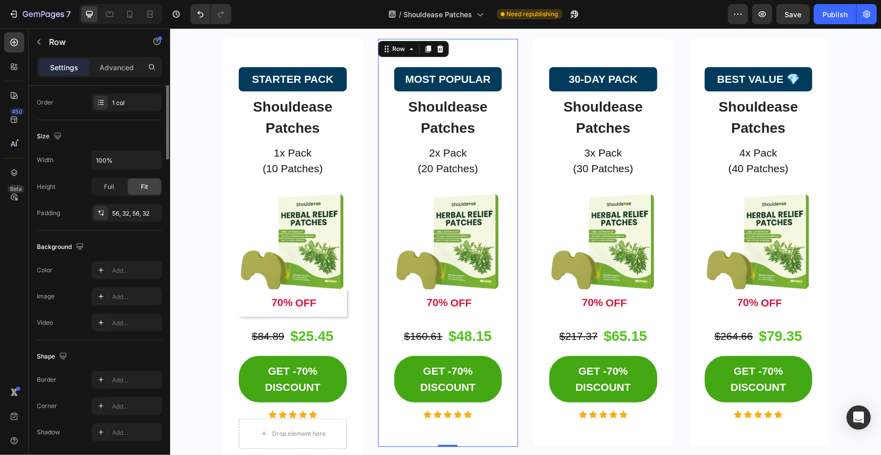
scroll to position [0, 0]
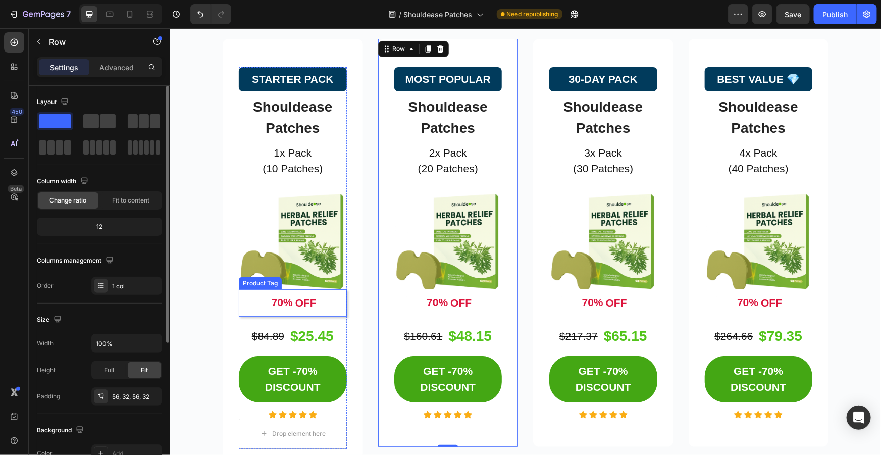
click at [298, 294] on div "OFF" at bounding box center [305, 302] width 24 height 19
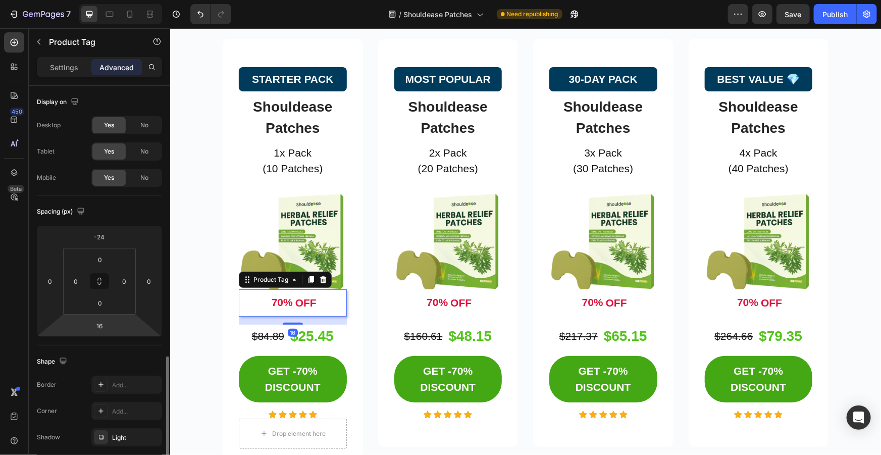
scroll to position [183, 0]
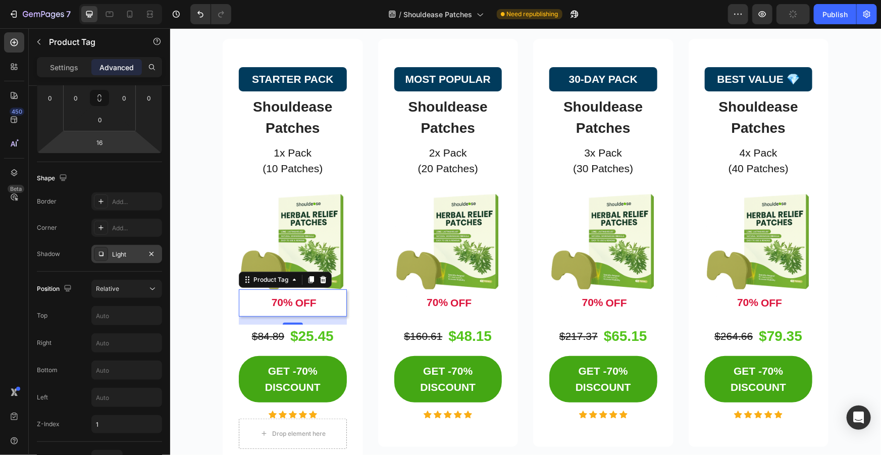
click at [127, 250] on div "Light" at bounding box center [126, 254] width 29 height 9
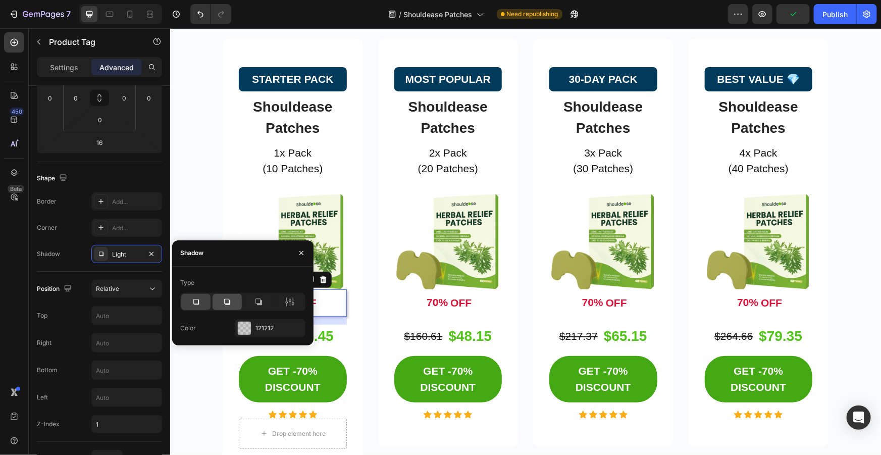
click at [225, 301] on icon at bounding box center [227, 302] width 10 height 10
click at [259, 302] on icon at bounding box center [258, 302] width 10 height 10
click at [197, 298] on icon at bounding box center [196, 302] width 10 height 10
click at [299, 252] on icon "button" at bounding box center [301, 253] width 8 height 8
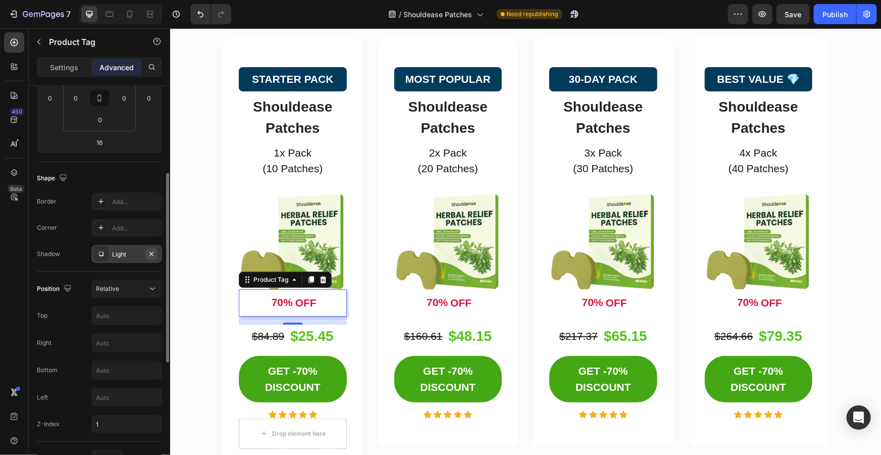
click at [155, 252] on icon "button" at bounding box center [151, 254] width 8 height 8
click at [215, 347] on div "🔥 TODAY ONLY: Save 70% Off Everything! Heading Stock is flying off the shelves …" at bounding box center [524, 267] width 695 height 656
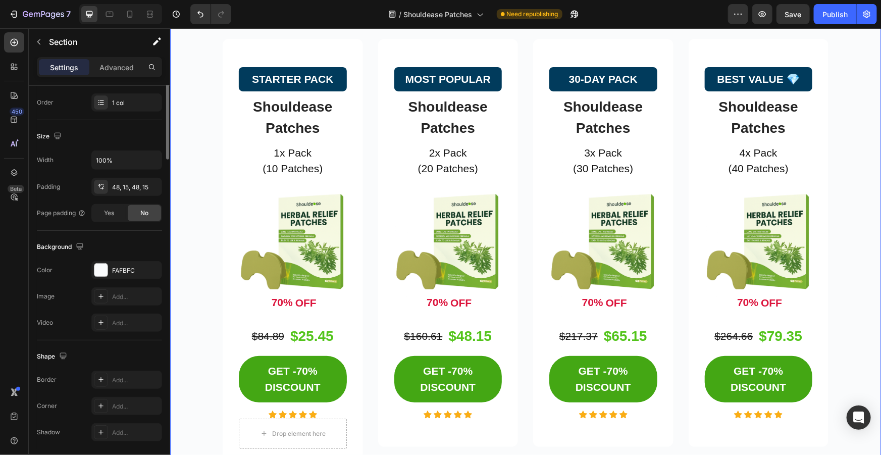
scroll to position [0, 0]
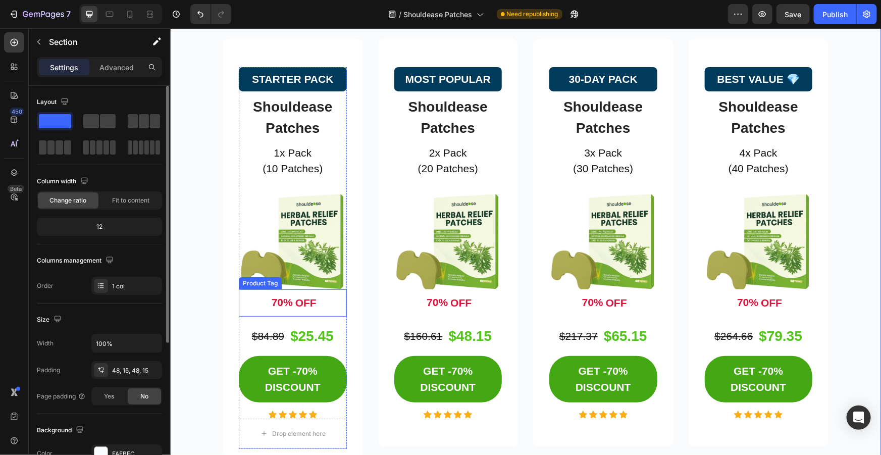
click at [294, 303] on div "OFF" at bounding box center [305, 302] width 24 height 19
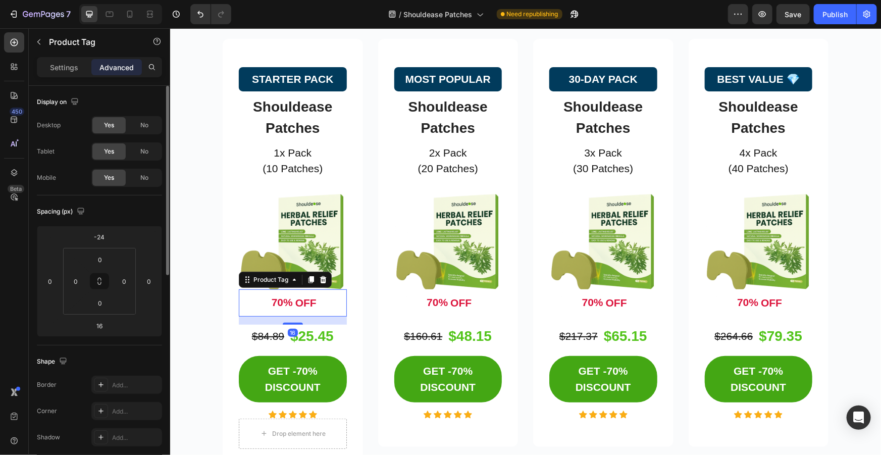
click at [258, 300] on div "70% OFF" at bounding box center [292, 302] width 83 height 27
click at [68, 73] on div "Settings" at bounding box center [64, 67] width 50 height 16
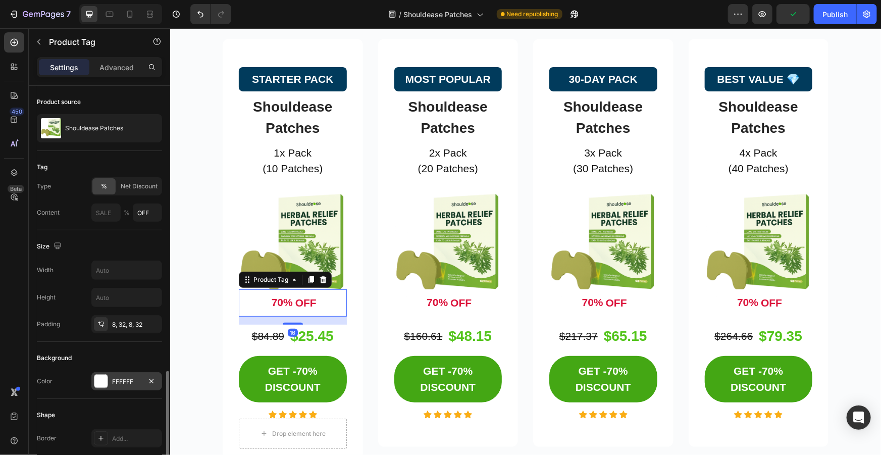
scroll to position [229, 0]
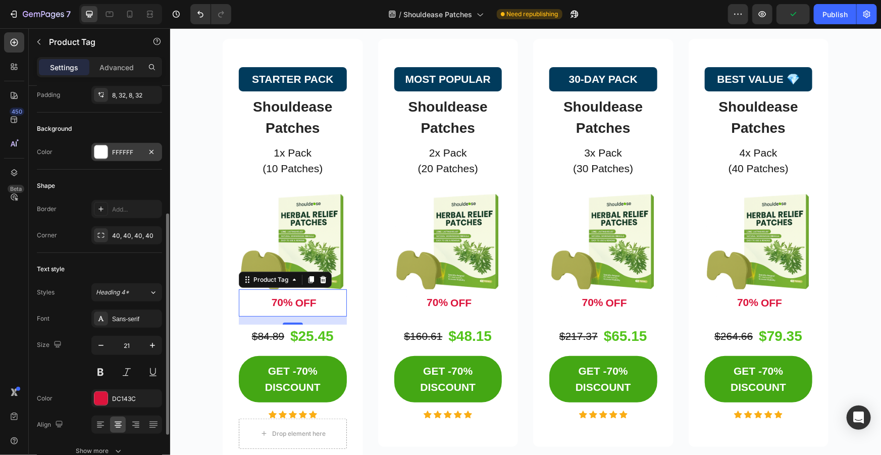
click at [103, 150] on div at bounding box center [100, 151] width 13 height 13
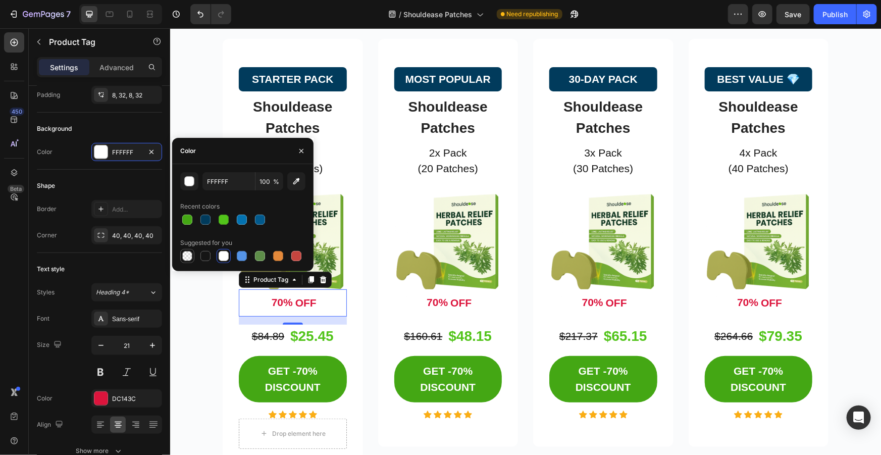
click at [189, 253] on div at bounding box center [187, 256] width 10 height 10
type input "000000"
type input "0"
click at [450, 307] on div "OFF" at bounding box center [460, 302] width 24 height 19
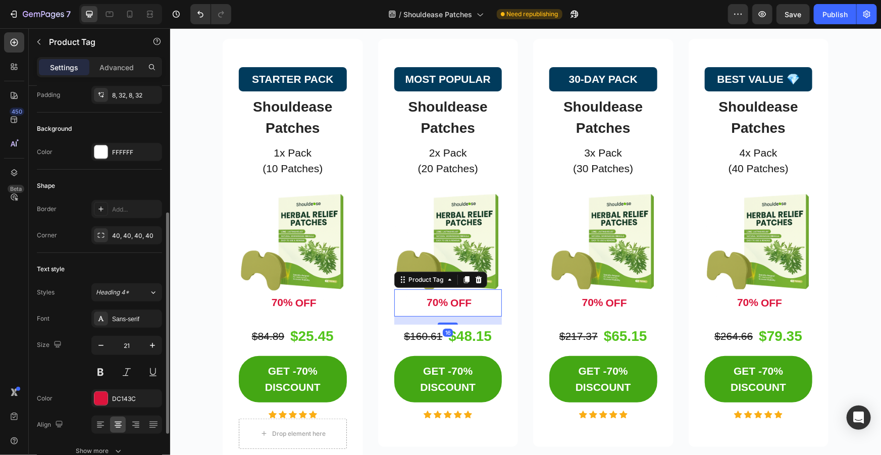
scroll to position [229, 0]
click at [100, 150] on div at bounding box center [100, 152] width 13 height 13
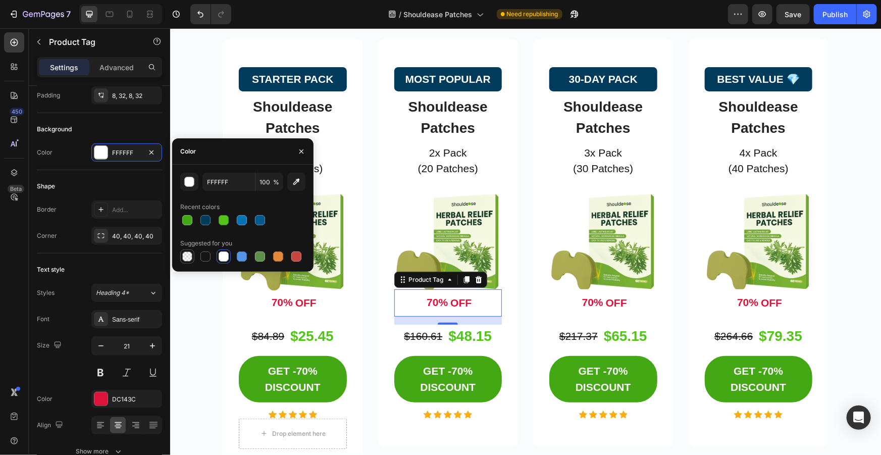
click at [186, 253] on div at bounding box center [187, 256] width 10 height 10
type input "000000"
type input "0"
click at [604, 301] on div "OFF" at bounding box center [616, 302] width 24 height 19
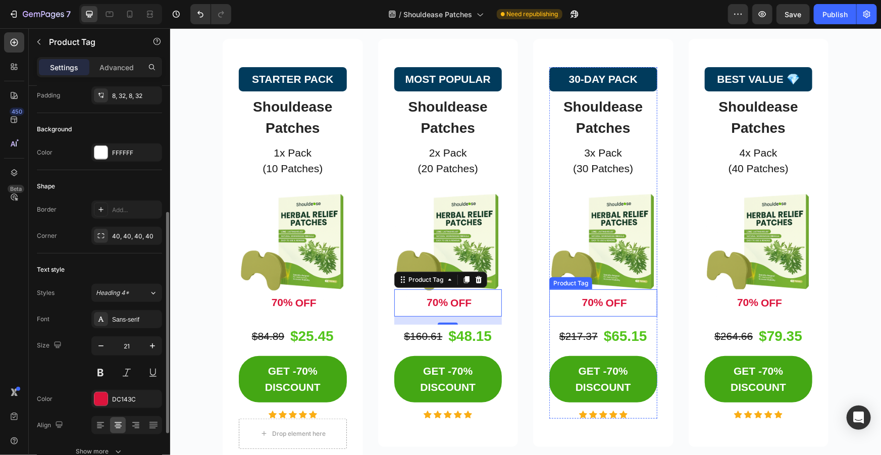
scroll to position [228, 0]
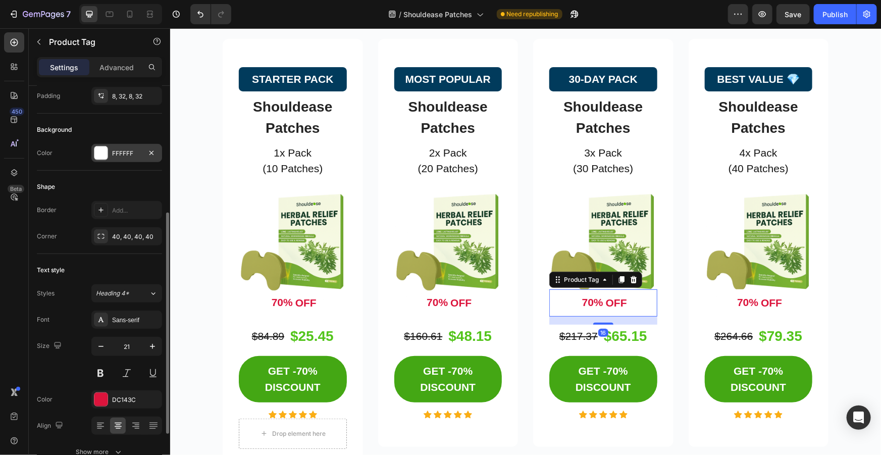
click at [112, 149] on div "FFFFFF" at bounding box center [126, 153] width 29 height 9
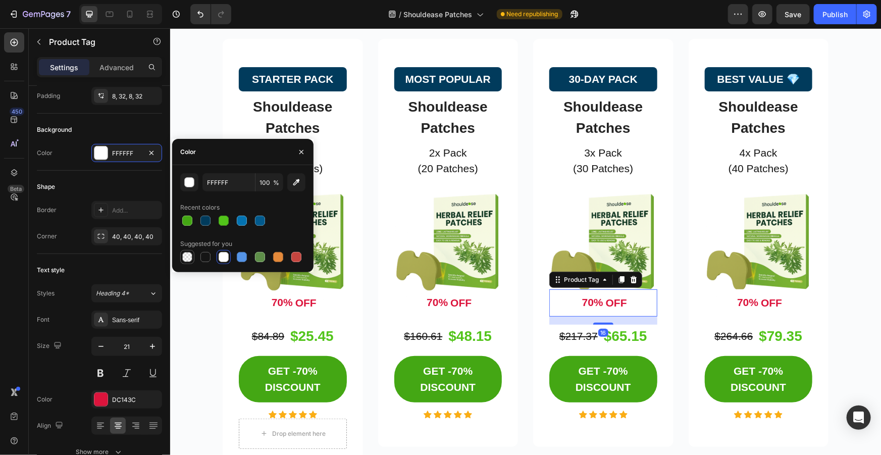
click at [187, 254] on div at bounding box center [187, 257] width 10 height 10
type input "000000"
type input "0"
click at [758, 306] on div "OFF" at bounding box center [770, 302] width 24 height 19
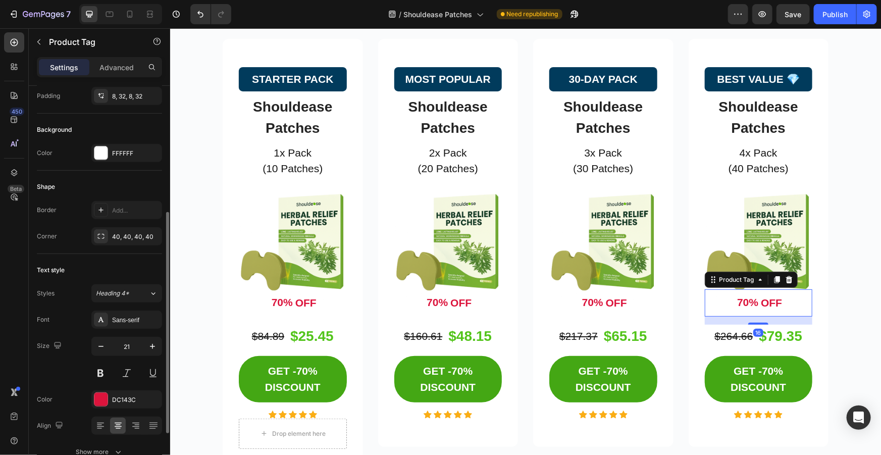
scroll to position [228, 0]
click at [101, 153] on div at bounding box center [100, 153] width 13 height 13
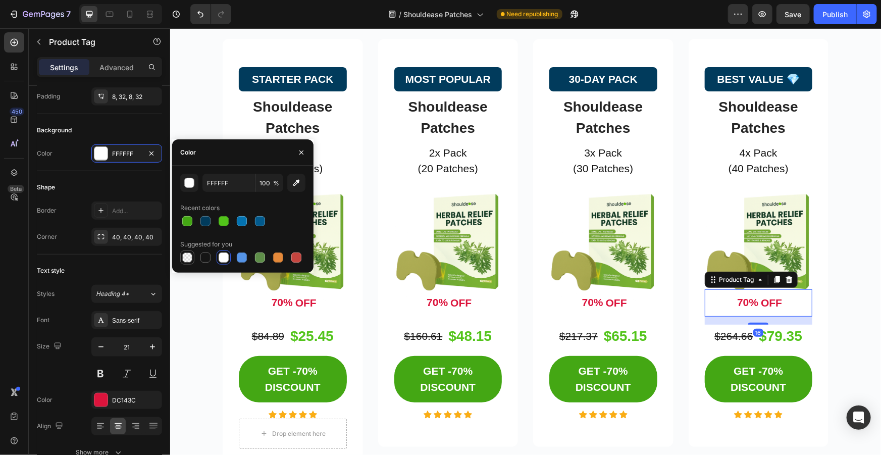
click at [187, 257] on div at bounding box center [187, 257] width 10 height 10
type input "000000"
type input "0"
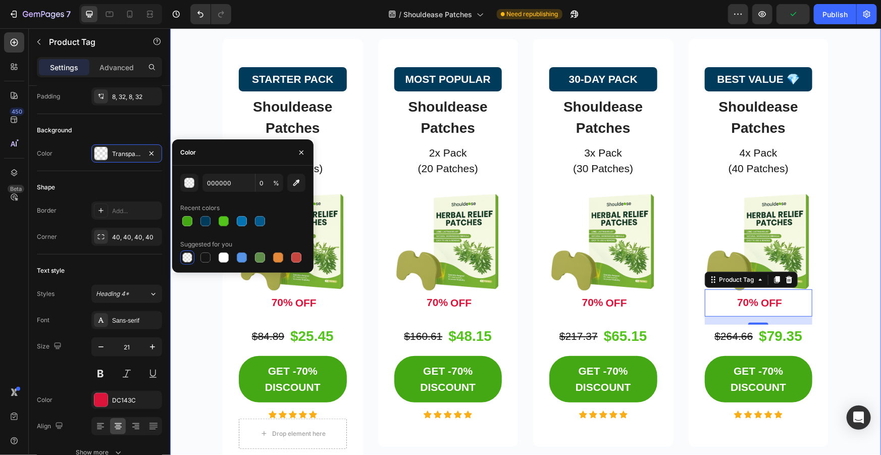
click at [851, 238] on div "🔥 TODAY ONLY: Save 70% Off Everything! Heading Stock is flying off the shelves …" at bounding box center [524, 267] width 695 height 656
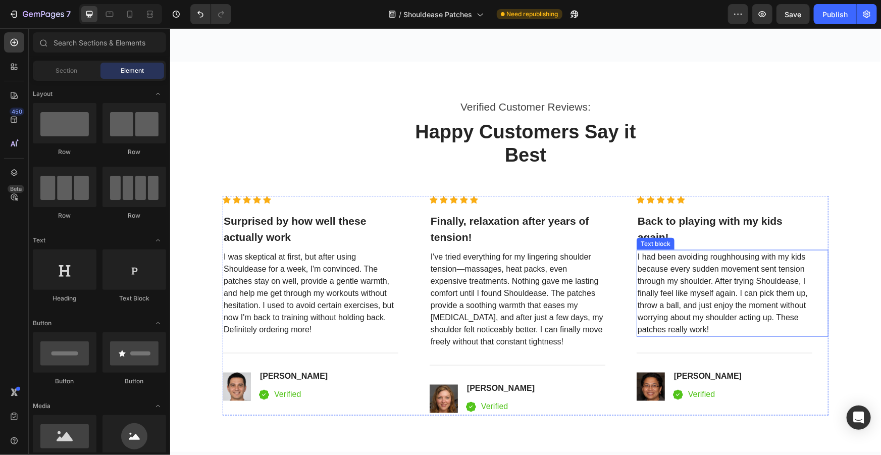
scroll to position [2569, 0]
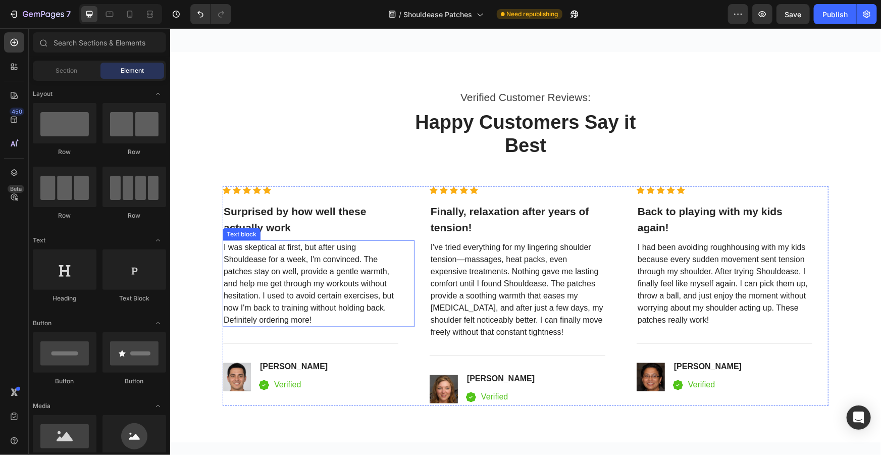
click at [292, 293] on span "I was skeptical at first, but after using Shouldease for a week, I'm convinced.…" at bounding box center [308, 282] width 170 height 81
click at [292, 291] on span "I was skeptical at first, but after using Shouldease for a week, I'm convinced.…" at bounding box center [308, 282] width 170 height 81
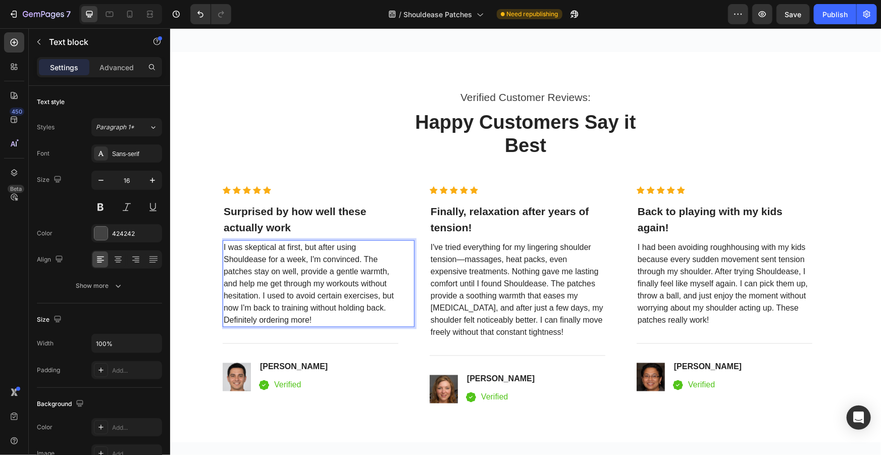
click at [303, 310] on span "I was skeptical at first, but after using Shouldease for a week, I'm convinced.…" at bounding box center [308, 282] width 170 height 81
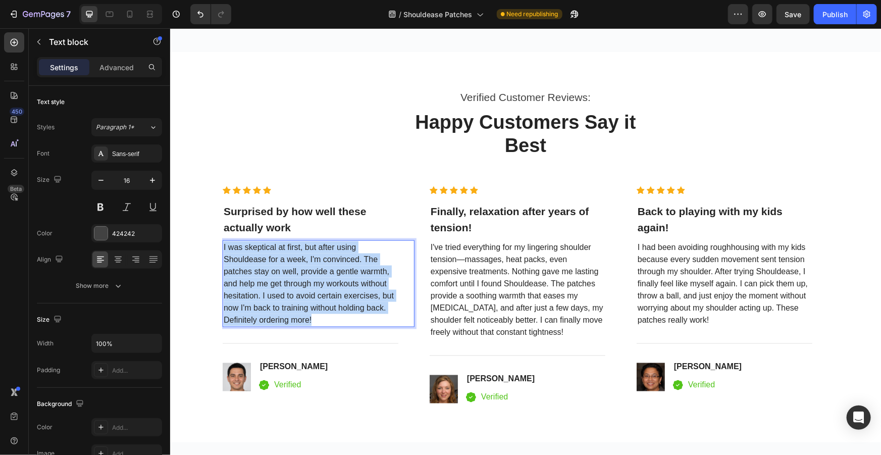
drag, startPoint x: 313, startPoint y: 319, endPoint x: 220, endPoint y: 244, distance: 119.6
click at [223, 244] on p "I was skeptical at first, but after using Shouldease for a week, I'm convinced.…" at bounding box center [310, 283] width 174 height 85
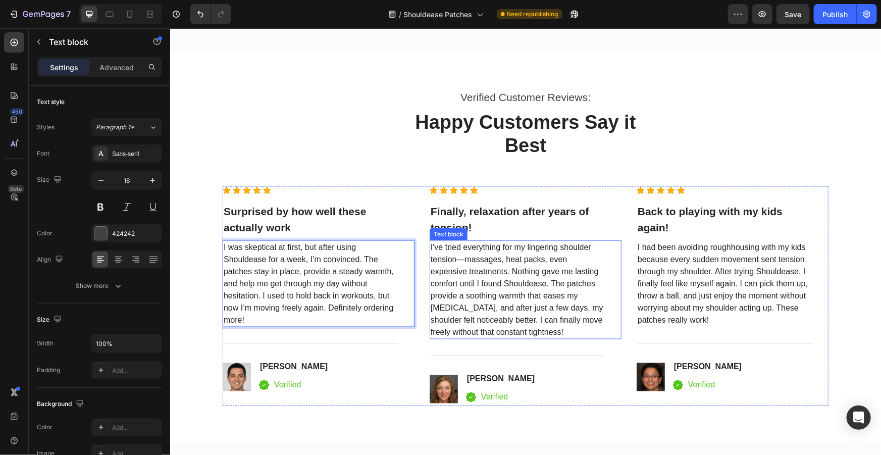
click at [500, 302] on span "I've tried everything for my lingering shoulder tension—massages, heat packs, e…" at bounding box center [516, 288] width 173 height 93
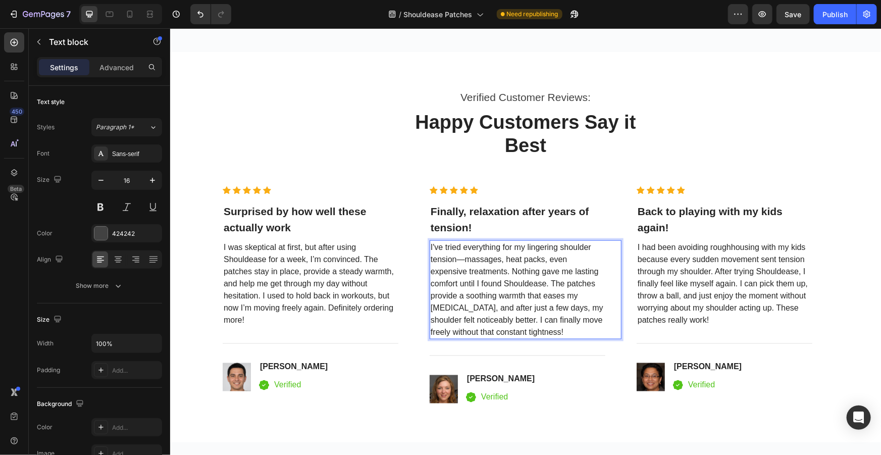
click at [543, 328] on p "I've tried everything for my lingering shoulder tension—massages, heat packs, e…" at bounding box center [517, 289] width 174 height 97
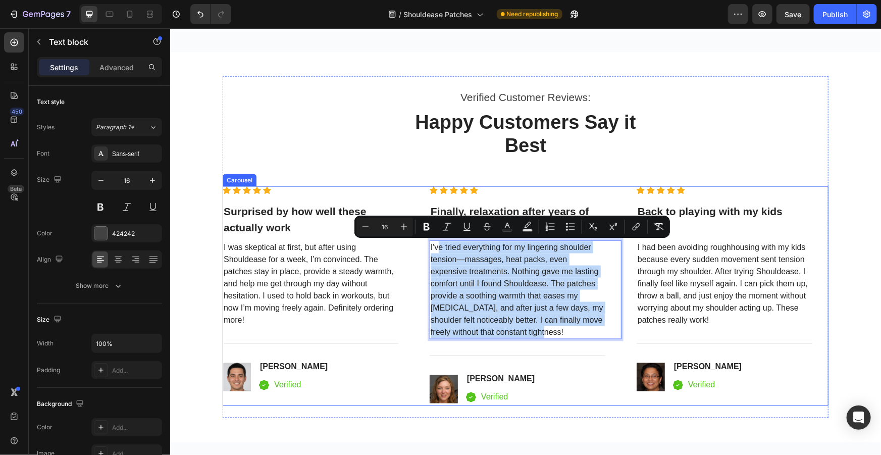
drag, startPoint x: 543, startPoint y: 333, endPoint x: 420, endPoint y: 243, distance: 152.5
click at [420, 243] on div "Icon Icon Icon Icon Icon Icon List Hoz Surprised by how well these actually wor…" at bounding box center [525, 296] width 606 height 220
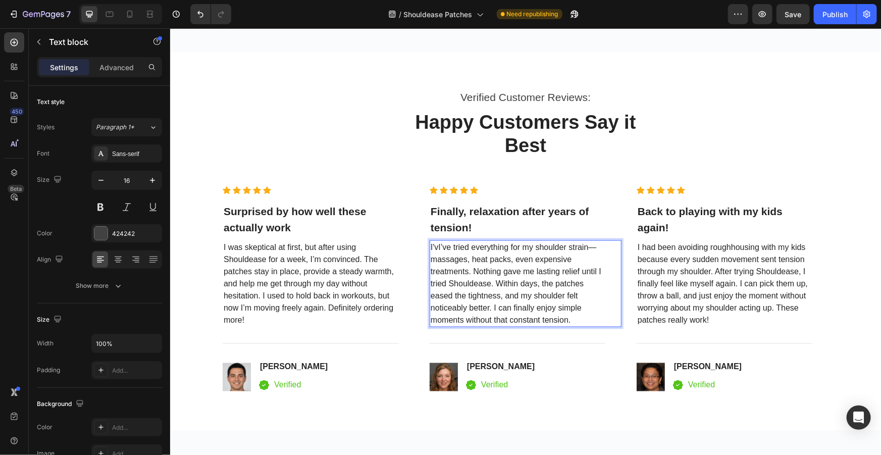
click at [434, 245] on span "I'vI’ve tried everything for my shoulder strain—massages, heat packs, even expe…" at bounding box center [515, 282] width 171 height 81
click at [318, 277] on p "I was skeptical at first, but after using Shouldease for a week, I’m convinced.…" at bounding box center [310, 283] width 174 height 85
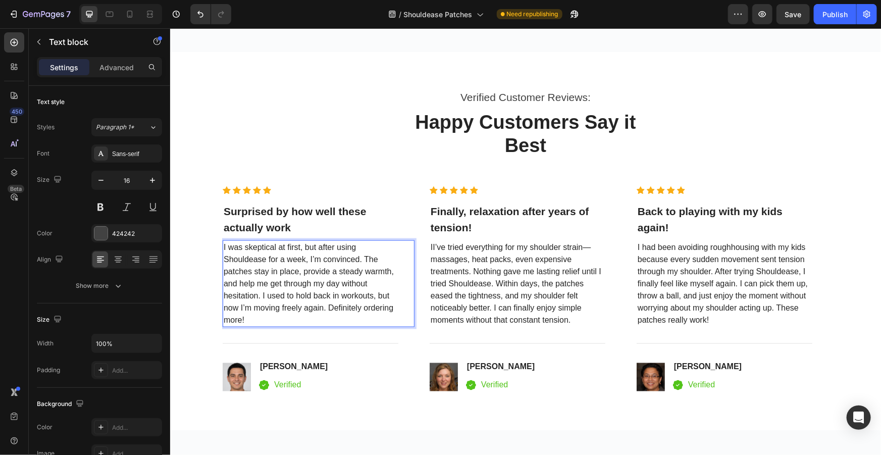
drag, startPoint x: 265, startPoint y: 308, endPoint x: 245, endPoint y: 315, distance: 20.7
click at [264, 308] on span "I was skeptical at first, but after using Shouldease for a week, I’m convinced.…" at bounding box center [308, 282] width 170 height 81
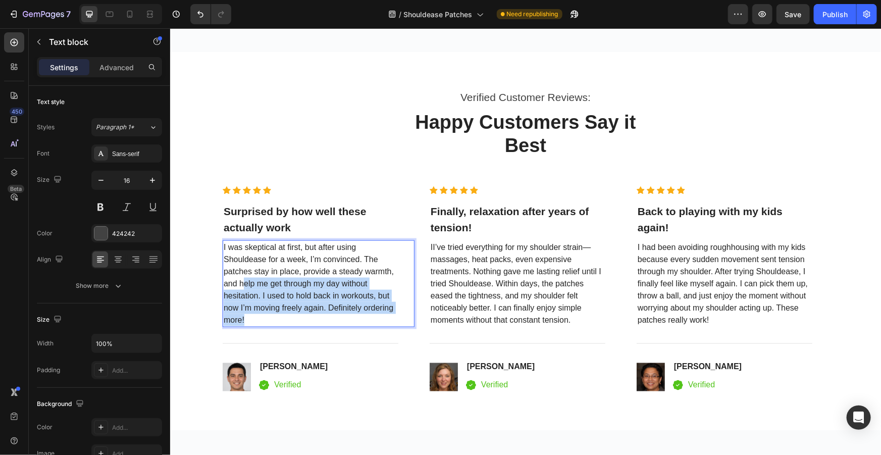
drag, startPoint x: 245, startPoint y: 317, endPoint x: 229, endPoint y: 266, distance: 53.9
click at [237, 276] on p "I was skeptical at first, but after using Shouldease for a week, I’m convinced.…" at bounding box center [310, 283] width 174 height 85
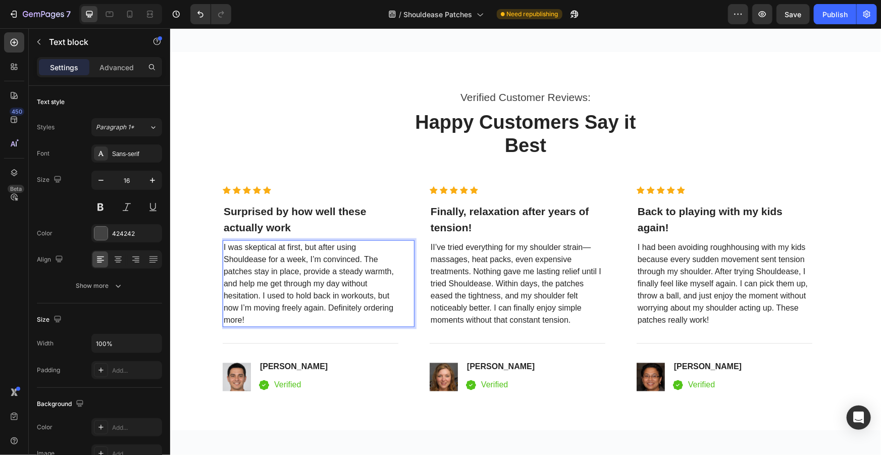
click at [226, 261] on p "I was skeptical at first, but after using Shouldease for a week, I’m convinced.…" at bounding box center [310, 283] width 174 height 85
click at [241, 289] on p "I was skeptical at first, but after using Shouldease for a week, I’m convinced.…" at bounding box center [310, 283] width 174 height 85
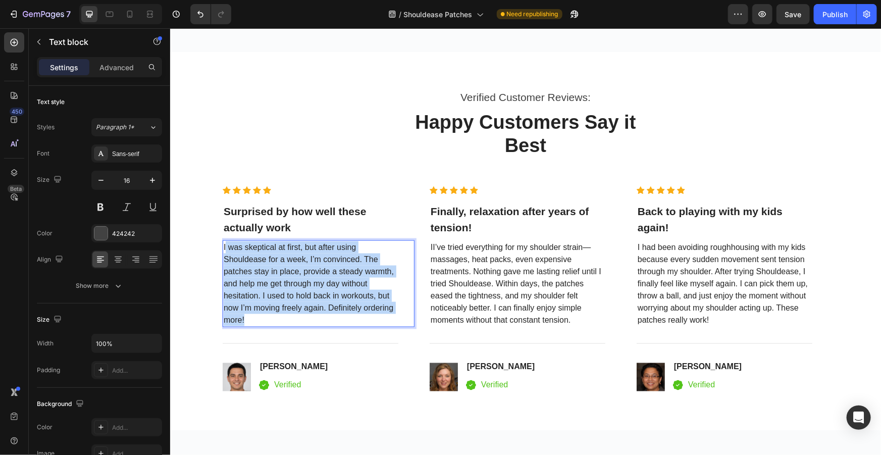
drag, startPoint x: 240, startPoint y: 316, endPoint x: 221, endPoint y: 242, distance: 77.0
click at [223, 242] on span "I was skeptical at first, but after using Shouldease for a week, I’m convinced.…" at bounding box center [308, 282] width 170 height 81
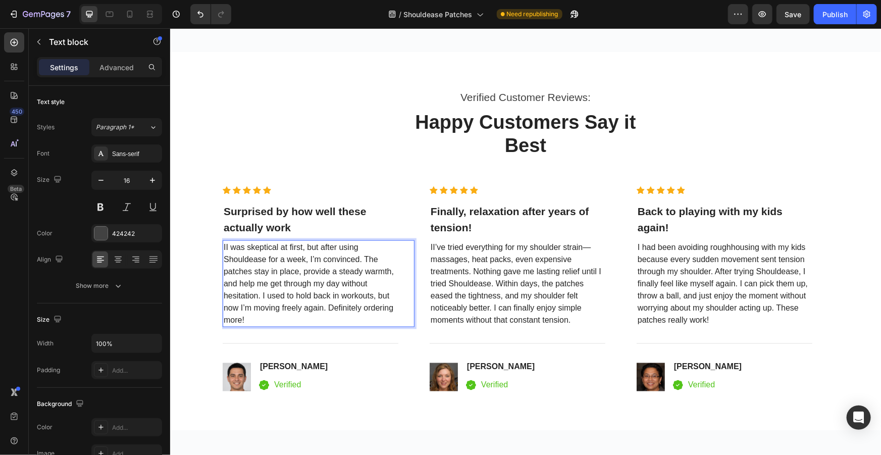
click at [224, 247] on span "II was skeptical at first, but after using Shouldease for a week, I’m convinced…" at bounding box center [308, 282] width 170 height 81
click at [510, 282] on span "II’ve tried everything for my shoulder strain—massages, heat packs, even expens…" at bounding box center [515, 282] width 171 height 81
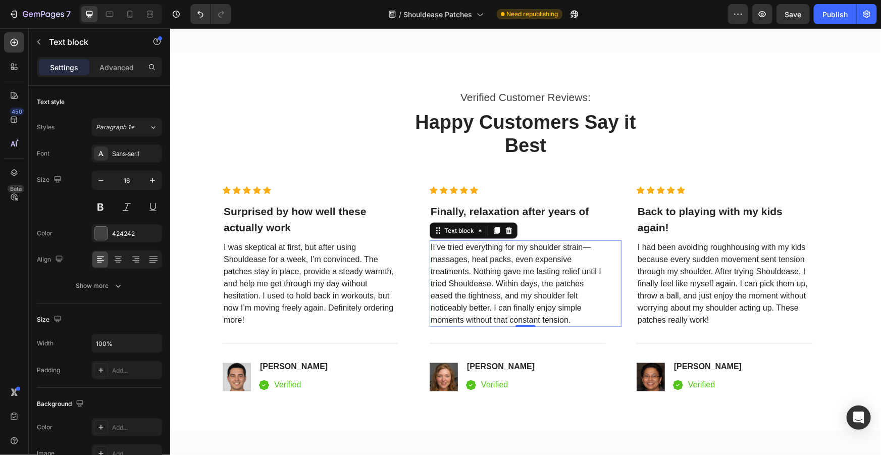
click at [555, 305] on span "II’ve tried everything for my shoulder strain—massages, heat packs, even expens…" at bounding box center [515, 282] width 171 height 81
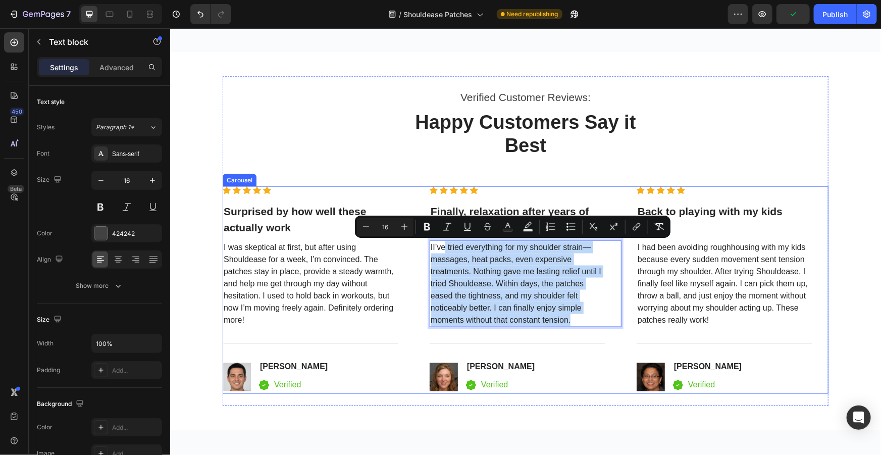
drag, startPoint x: 575, startPoint y: 319, endPoint x: 424, endPoint y: 242, distance: 169.3
click at [424, 242] on div "Icon Icon Icon Icon Icon Icon List Hoz Surprised by how well these actually wor…" at bounding box center [525, 289] width 606 height 207
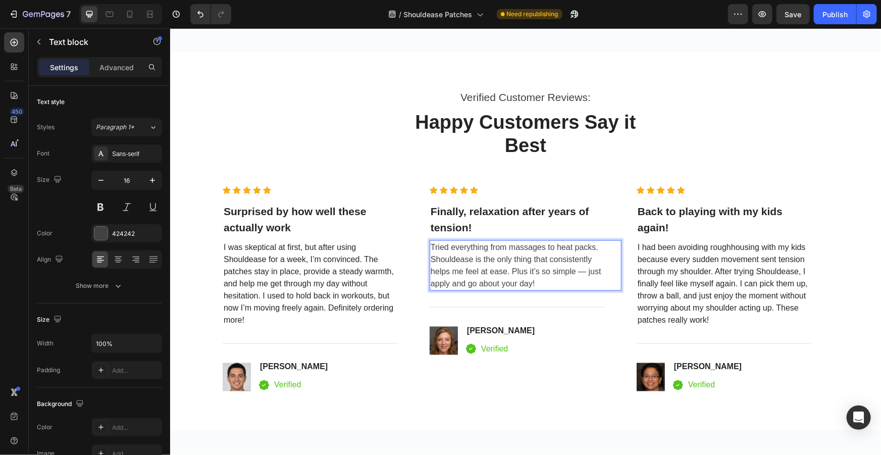
click at [487, 224] on h3 "Finally, relaxation after years of tension!" at bounding box center [517, 219] width 176 height 34
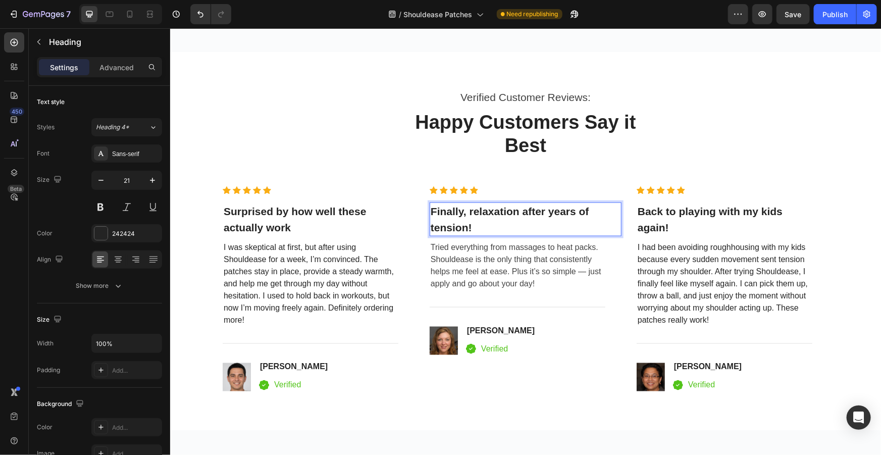
click at [466, 222] on span "Finally, relaxation after years of tension!" at bounding box center [509, 219] width 158 height 28
drag, startPoint x: 468, startPoint y: 225, endPoint x: 425, endPoint y: 206, distance: 46.8
click at [429, 206] on h3 "Finally, relaxation after years of tension!" at bounding box center [517, 219] width 176 height 34
click at [683, 224] on h3 "Back to playing with my kids again!" at bounding box center [724, 219] width 176 height 34
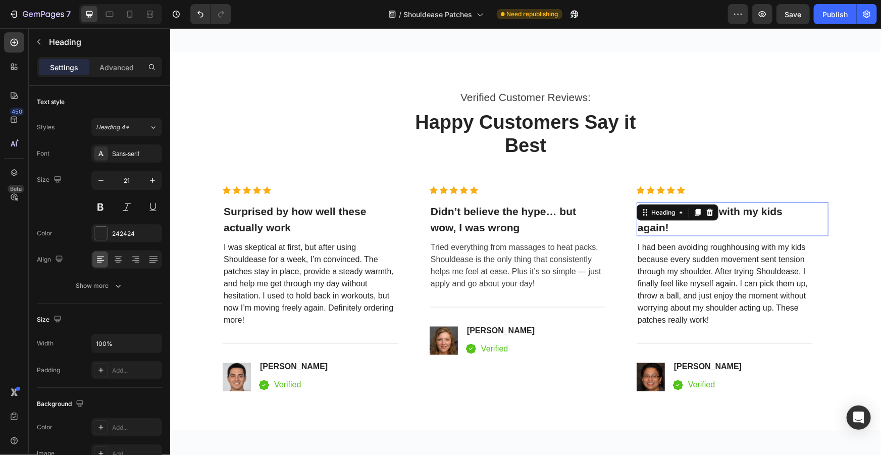
click at [670, 224] on p "Back to playing with my kids again!" at bounding box center [724, 219] width 174 height 32
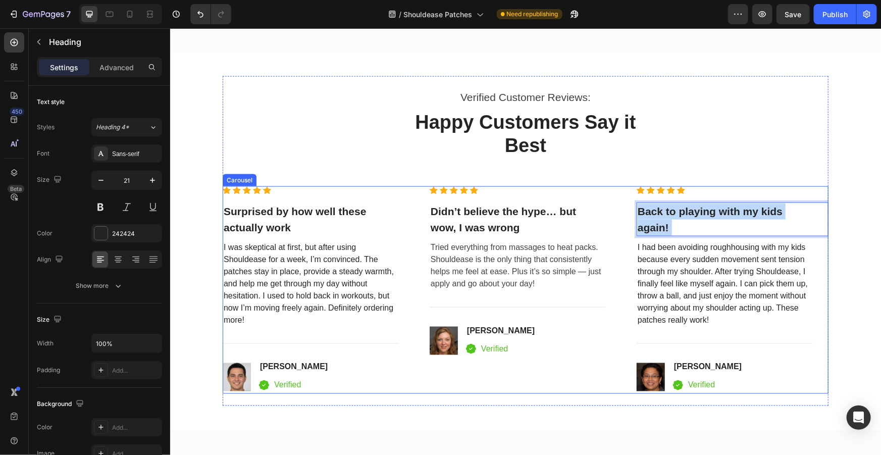
drag, startPoint x: 665, startPoint y: 226, endPoint x: 628, endPoint y: 198, distance: 46.1
click at [628, 198] on div "Icon Icon Icon Icon Icon Icon List Hoz Surprised by how well these actually wor…" at bounding box center [525, 289] width 606 height 207
drag, startPoint x: 664, startPoint y: 227, endPoint x: 632, endPoint y: 211, distance: 35.0
click at [636, 211] on h3 "Back to playing with my kids again!" at bounding box center [724, 219] width 176 height 34
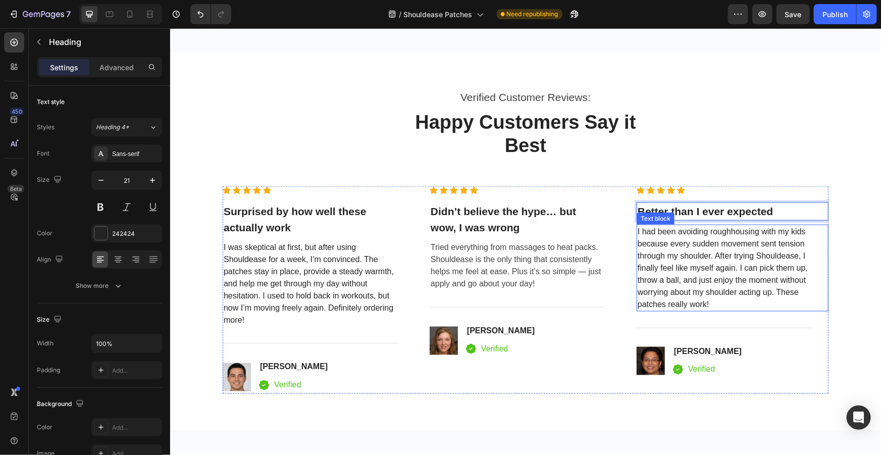
click at [710, 302] on p "I had been avoiding roughhousing with my kids because every sudden movement sen…" at bounding box center [724, 267] width 174 height 85
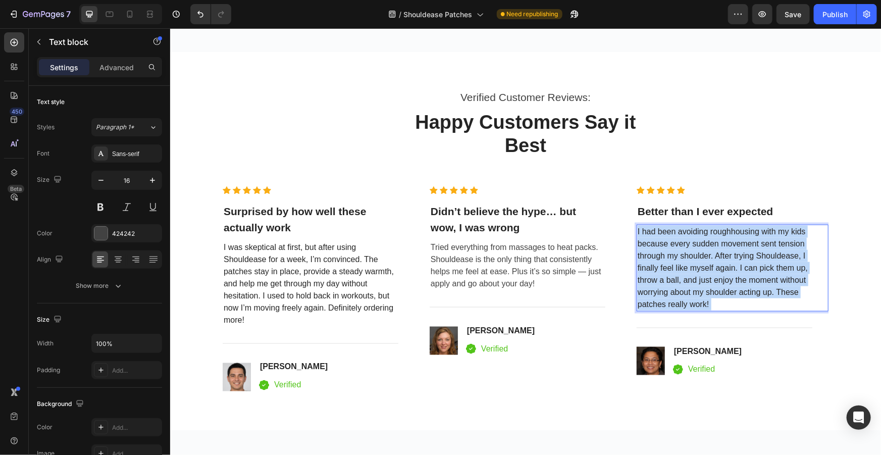
drag, startPoint x: 713, startPoint y: 303, endPoint x: 663, endPoint y: 267, distance: 61.5
click at [663, 267] on p "I had been avoiding roughhousing with my kids because every sudden movement sen…" at bounding box center [724, 267] width 174 height 85
drag, startPoint x: 705, startPoint y: 301, endPoint x: 634, endPoint y: 226, distance: 103.9
click at [637, 226] on p "I had been avoiding roughhousing with my kids because every sudden movement sen…" at bounding box center [724, 267] width 174 height 85
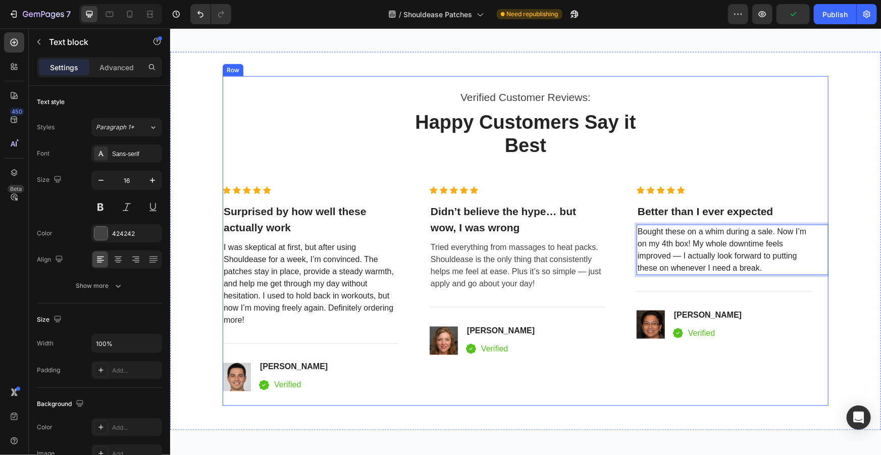
click at [798, 174] on div "Verified Customer Reviews: Text block Happy Customers Say it Best Heading Row I…" at bounding box center [525, 241] width 606 height 306
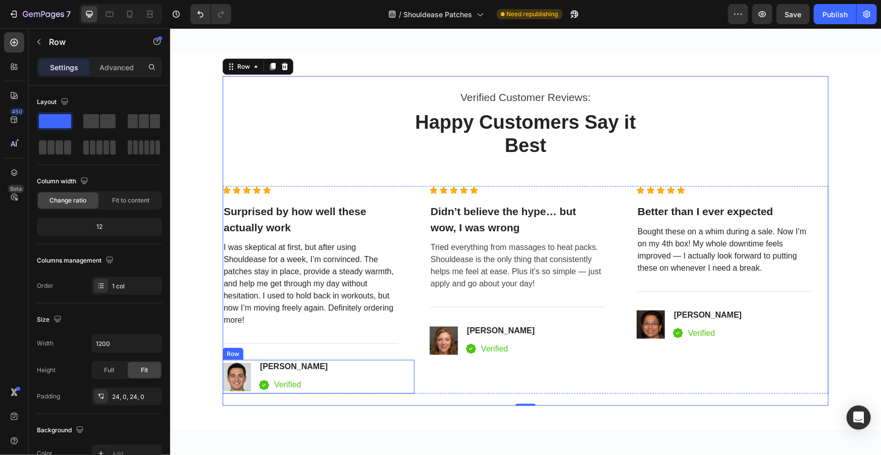
click at [303, 384] on div "Image Josh B. Heading Icon Verified Text block Icon List Row" at bounding box center [318, 376] width 192 height 34
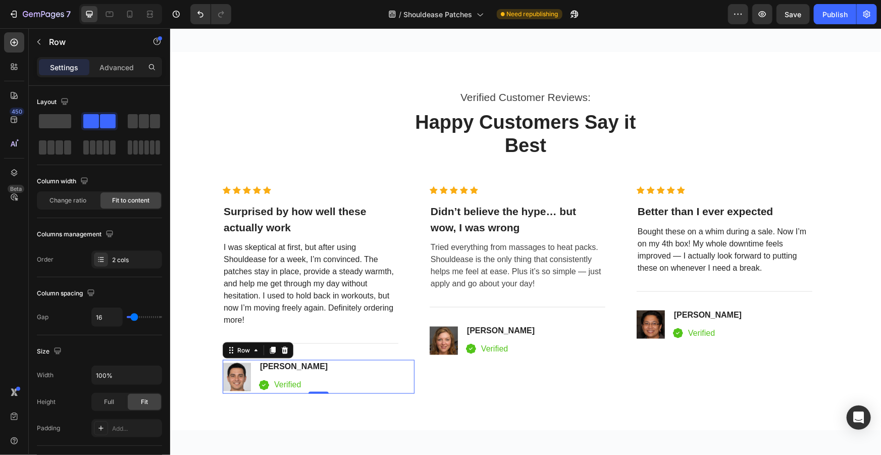
click at [299, 384] on div "Image Josh B. Heading Icon Verified Text block Icon List Row 0" at bounding box center [318, 376] width 192 height 34
click at [298, 384] on div "Verified" at bounding box center [287, 384] width 29 height 14
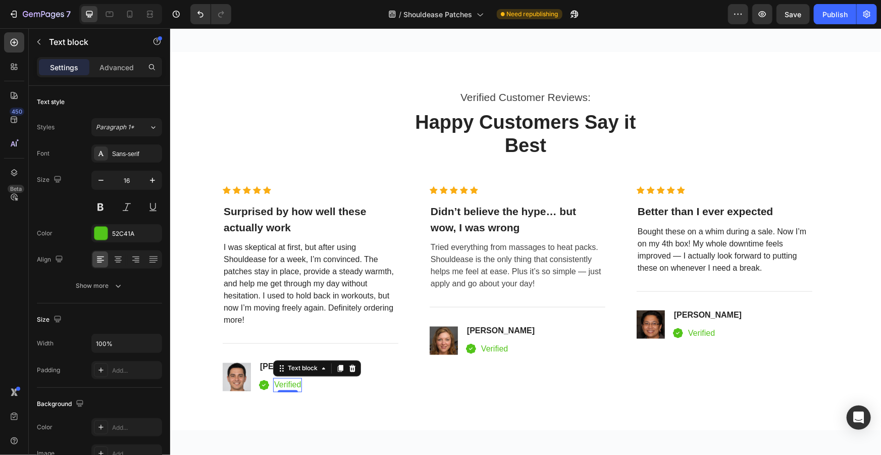
click at [297, 384] on div "Verified" at bounding box center [287, 384] width 29 height 14
click at [296, 386] on p "Verified" at bounding box center [287, 384] width 27 height 12
click at [501, 348] on p "Verified" at bounding box center [493, 348] width 27 height 12
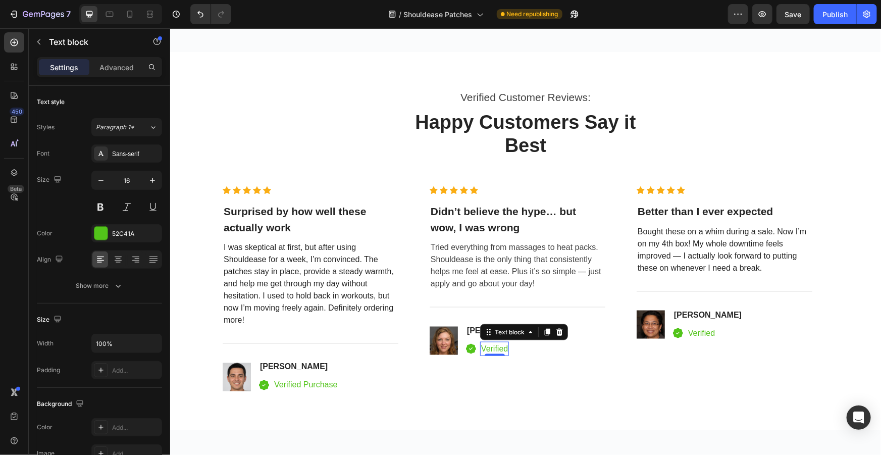
click at [503, 348] on p "Verified" at bounding box center [493, 348] width 27 height 12
click at [710, 335] on p "Verified" at bounding box center [700, 333] width 27 height 12
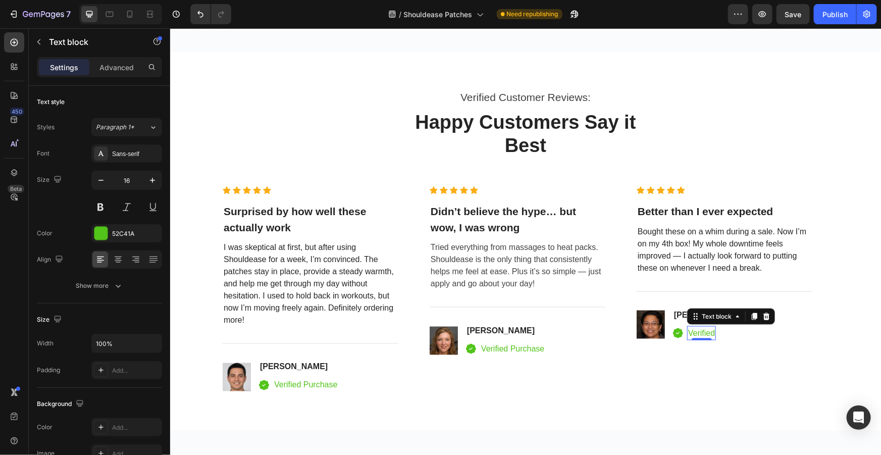
click at [710, 331] on p "Verified" at bounding box center [700, 333] width 27 height 12
click at [233, 374] on img at bounding box center [236, 376] width 28 height 28
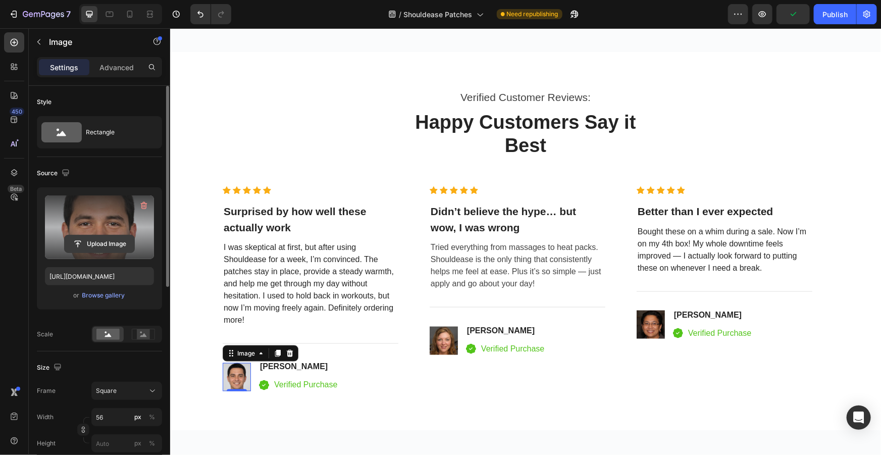
click at [96, 242] on input "file" at bounding box center [100, 243] width 70 height 17
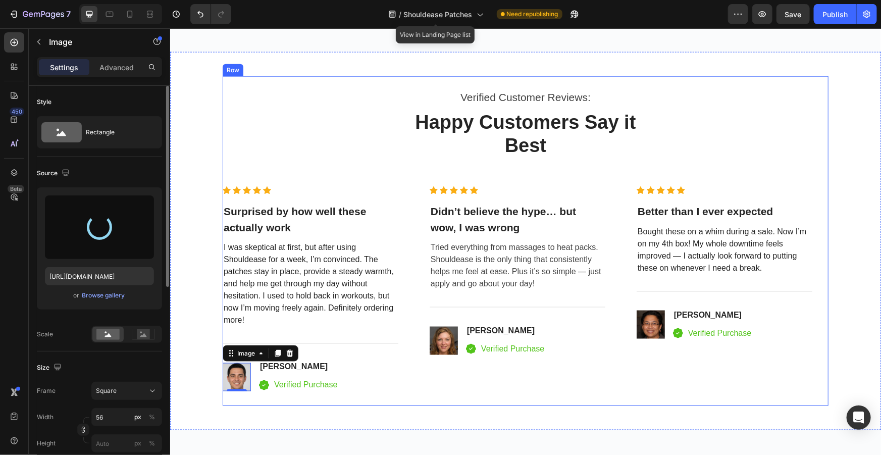
type input "https://cdn.shopify.com/s/files/1/0916/9784/0438/files/gempages_553566507481695…"
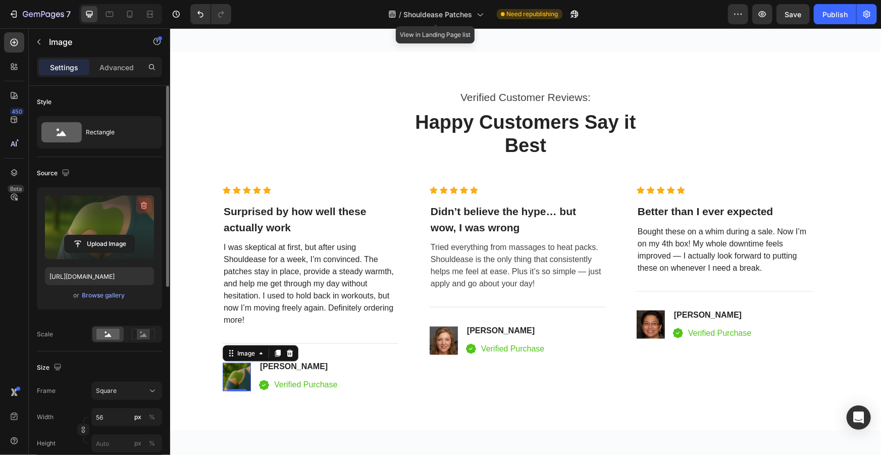
click at [143, 206] on icon "button" at bounding box center [143, 205] width 1 height 3
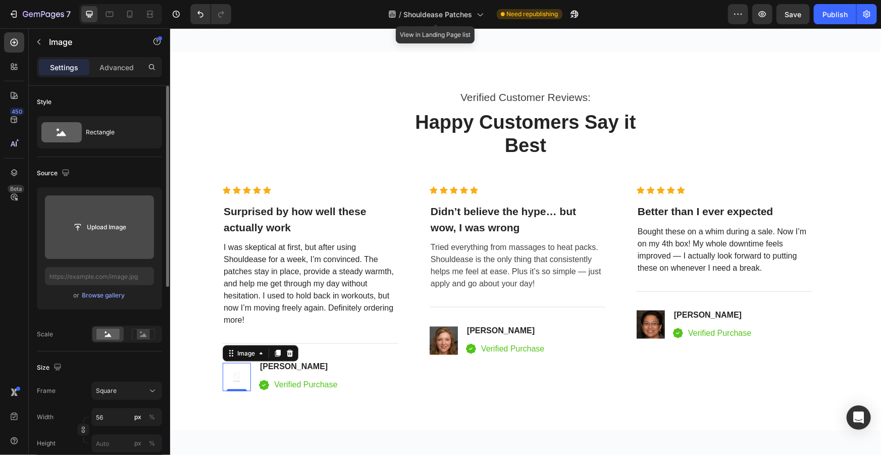
click at [108, 227] on input "file" at bounding box center [100, 227] width 70 height 17
click at [91, 213] on input "file" at bounding box center [99, 227] width 109 height 64
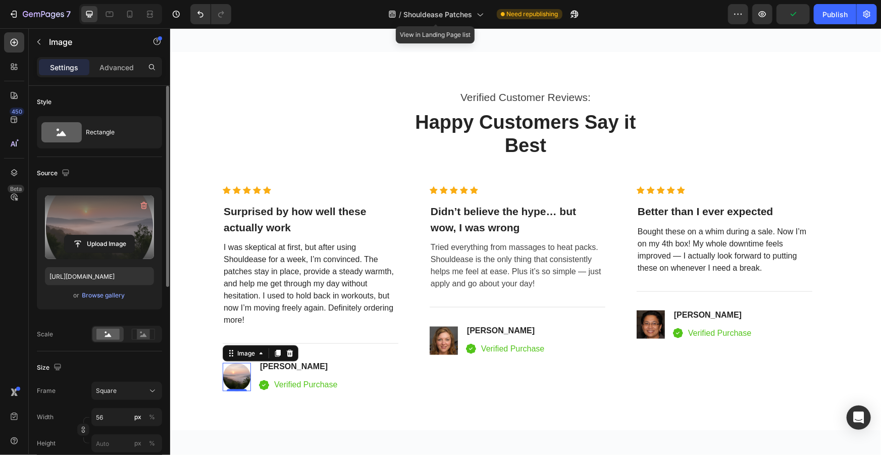
click at [106, 228] on label at bounding box center [99, 227] width 109 height 64
click at [106, 235] on input "file" at bounding box center [100, 243] width 70 height 17
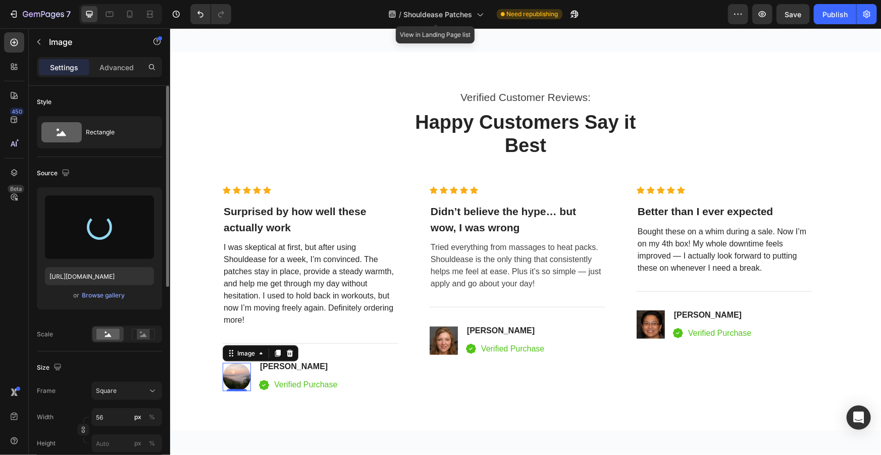
type input "https://cdn.shopify.com/s/files/1/0916/9784/0438/files/gempages_553566507481695…"
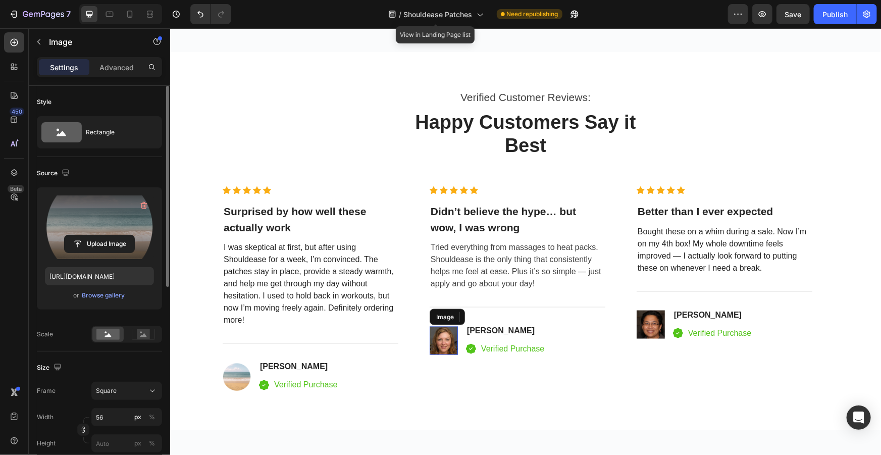
click at [446, 352] on img at bounding box center [443, 340] width 28 height 28
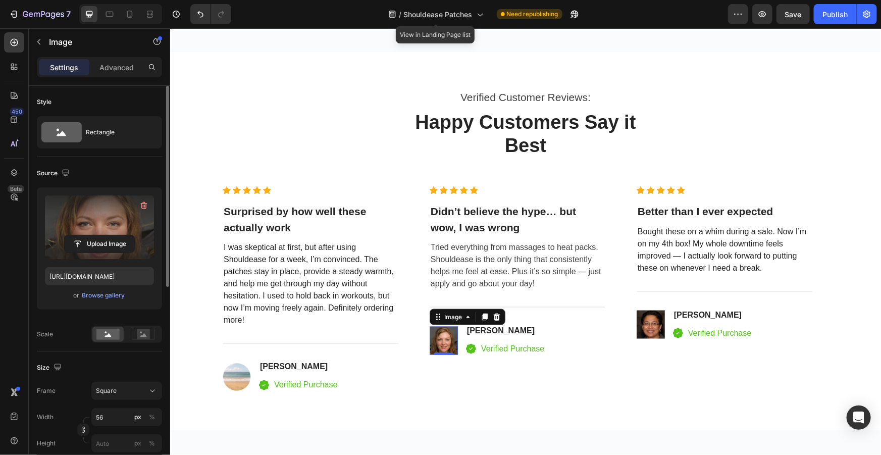
click at [103, 227] on label at bounding box center [99, 227] width 109 height 64
click at [103, 235] on input "file" at bounding box center [100, 243] width 70 height 17
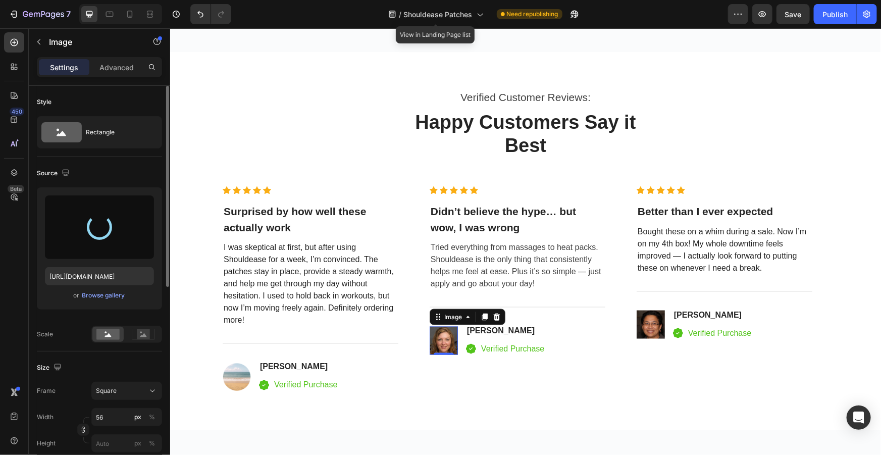
type input "https://cdn.shopify.com/s/files/1/0916/9784/0438/files/gempages_553566507481695…"
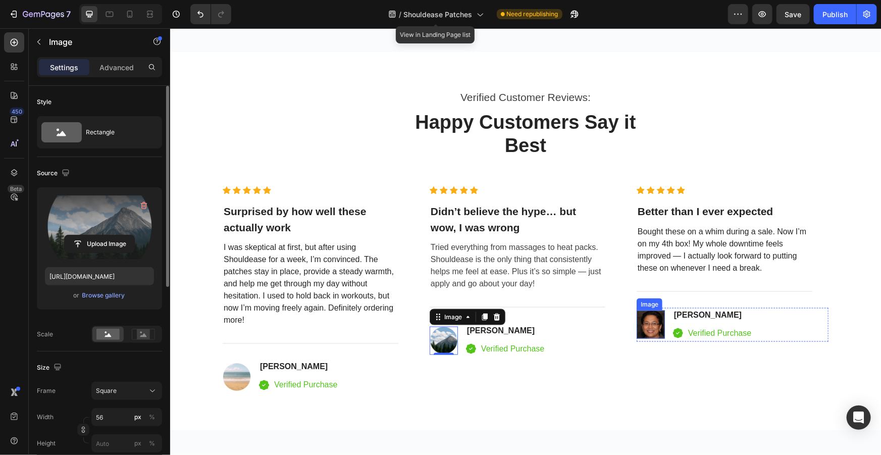
click at [646, 322] on img at bounding box center [650, 324] width 28 height 28
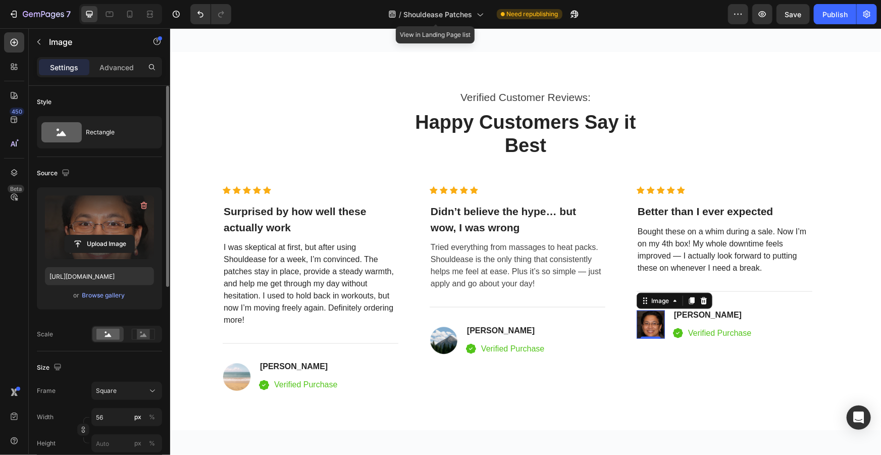
click at [88, 232] on label at bounding box center [99, 227] width 109 height 64
click at [88, 235] on input "file" at bounding box center [100, 243] width 70 height 17
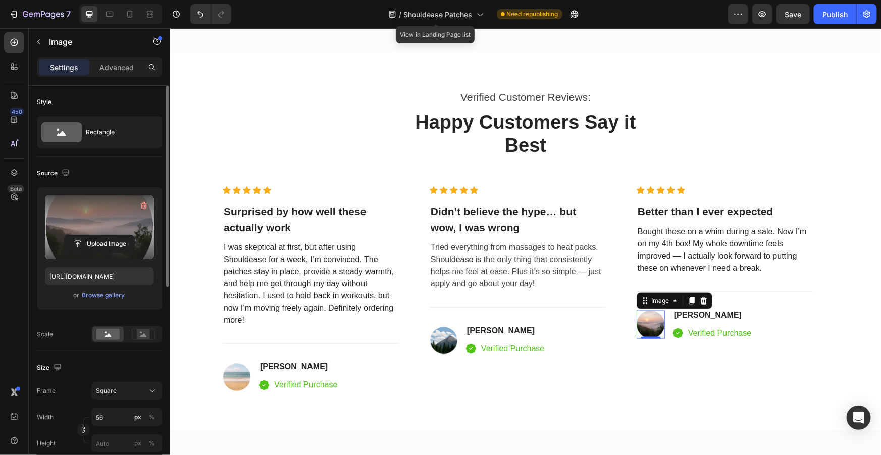
click at [96, 228] on label at bounding box center [99, 227] width 109 height 64
click at [96, 235] on input "file" at bounding box center [100, 243] width 70 height 17
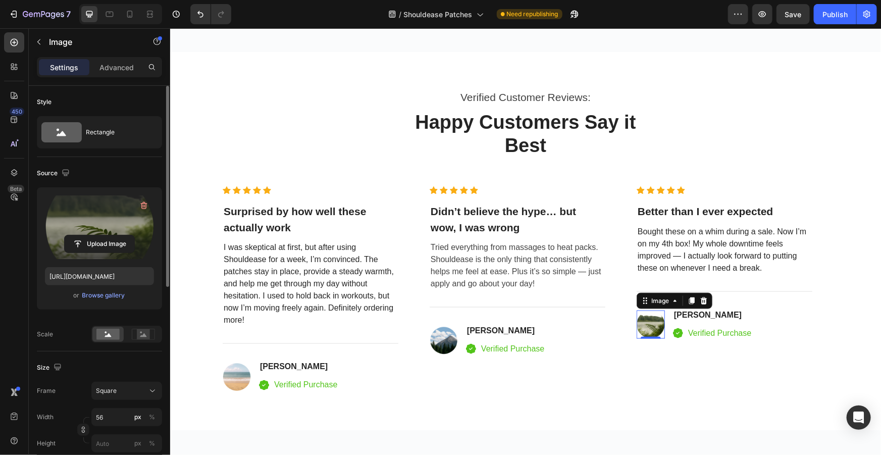
click at [137, 230] on label at bounding box center [99, 227] width 109 height 64
click at [134, 235] on input "file" at bounding box center [100, 243] width 70 height 17
click at [92, 213] on label at bounding box center [99, 227] width 109 height 64
click at [92, 235] on input "file" at bounding box center [100, 243] width 70 height 17
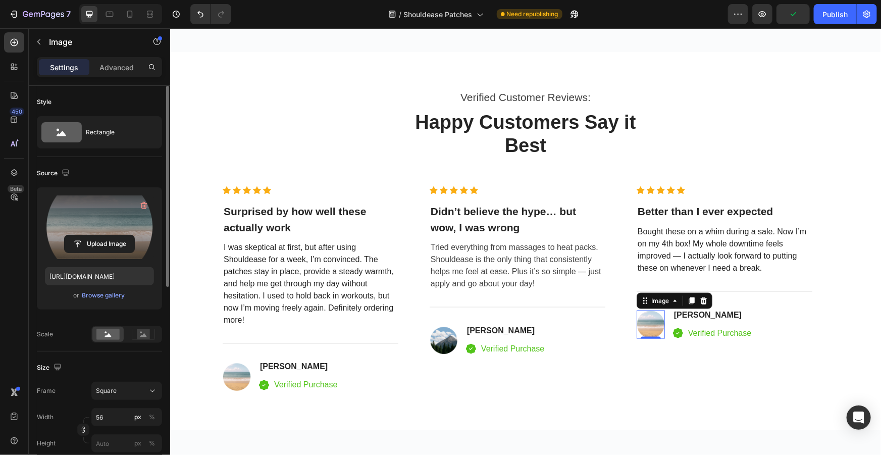
click at [100, 218] on label at bounding box center [99, 227] width 109 height 64
click at [100, 235] on input "file" at bounding box center [100, 243] width 70 height 17
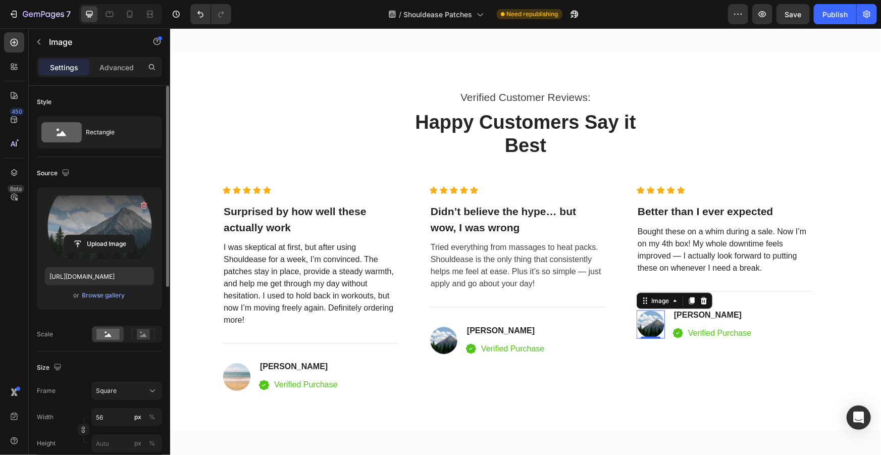
click at [62, 237] on div "Upload Image" at bounding box center [99, 244] width 109 height 18
click at [91, 237] on input "file" at bounding box center [100, 243] width 70 height 17
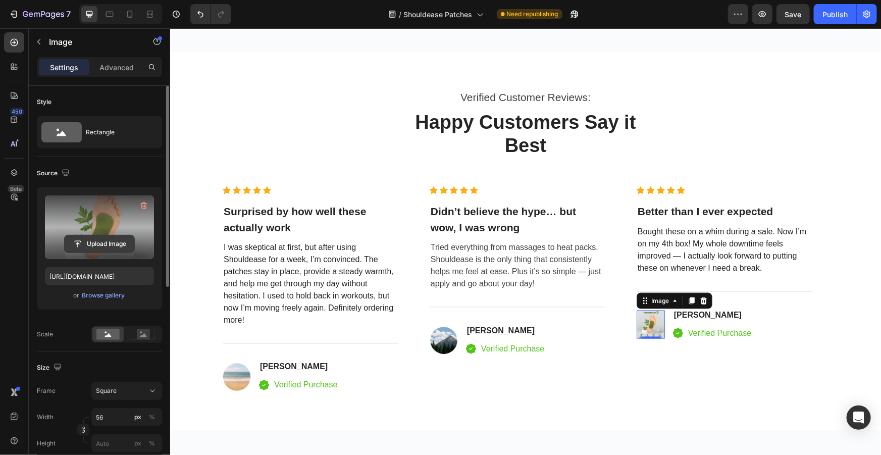
click at [110, 241] on input "file" at bounding box center [100, 243] width 70 height 17
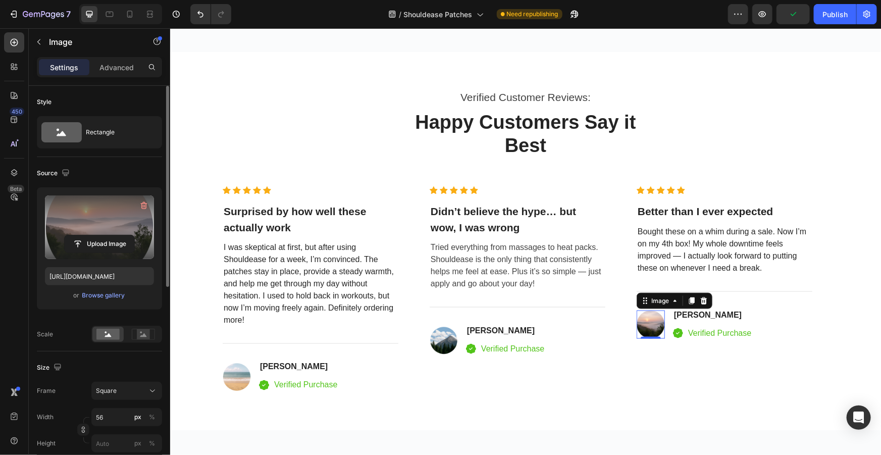
click at [115, 228] on label at bounding box center [99, 227] width 109 height 64
click at [115, 235] on input "file" at bounding box center [100, 243] width 70 height 17
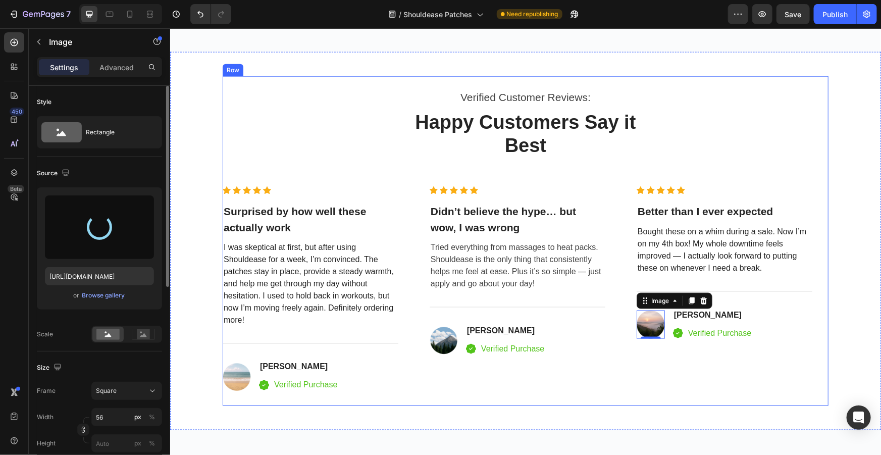
type input "https://cdn.shopify.com/s/files/1/0916/9784/0438/files/gempages_553566507481695…"
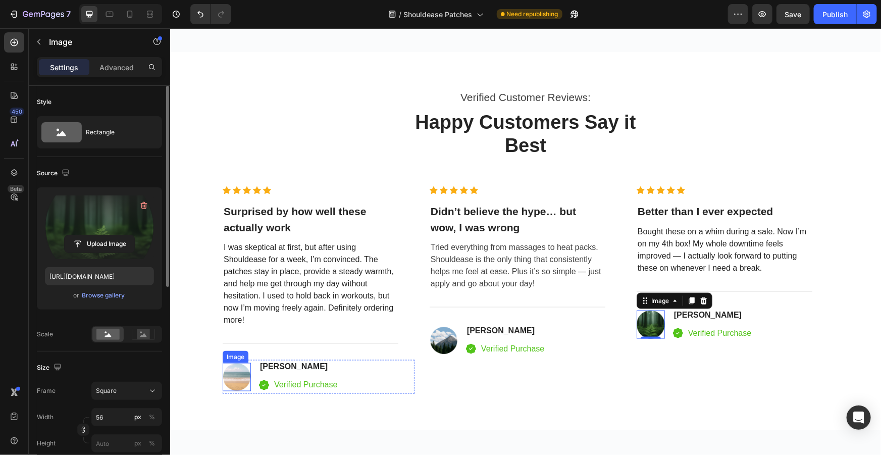
click at [229, 378] on img at bounding box center [236, 376] width 28 height 28
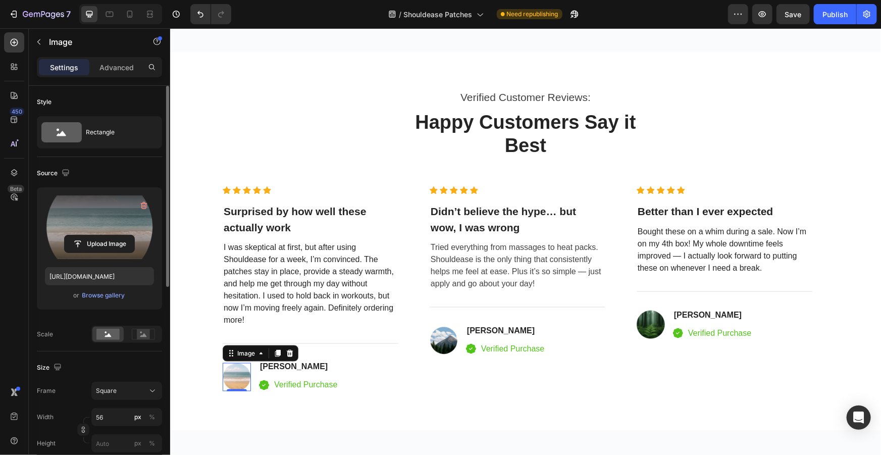
click at [128, 225] on label at bounding box center [99, 227] width 109 height 64
click at [128, 235] on input "file" at bounding box center [100, 243] width 70 height 17
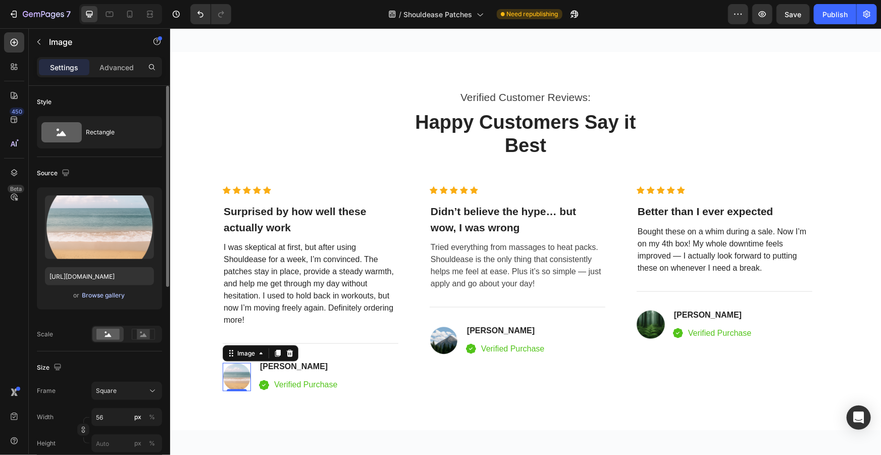
click at [121, 299] on div "Browse gallery" at bounding box center [103, 295] width 43 height 9
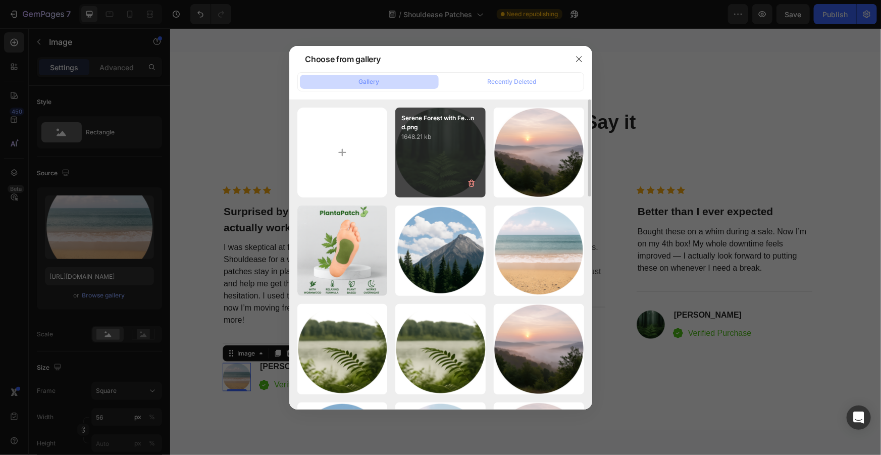
click at [439, 150] on div "Serene Forest with Fe...nd.png 1648.21 kb" at bounding box center [440, 152] width 90 height 90
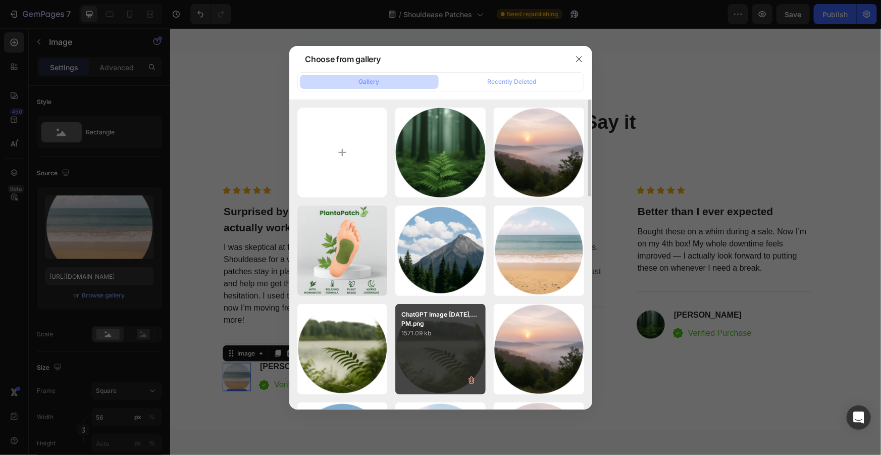
type input "https://cdn.shopify.com/s/files/1/0916/9784/0438/files/gempages_553566507481695…"
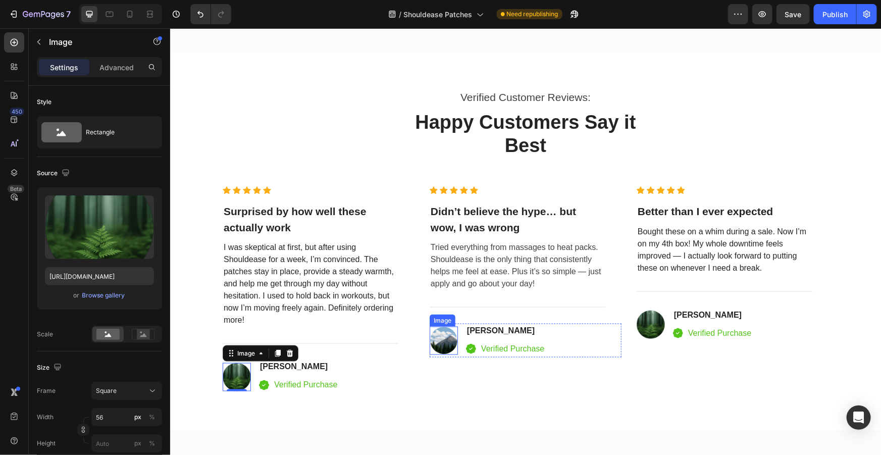
click at [442, 339] on img at bounding box center [443, 340] width 28 height 28
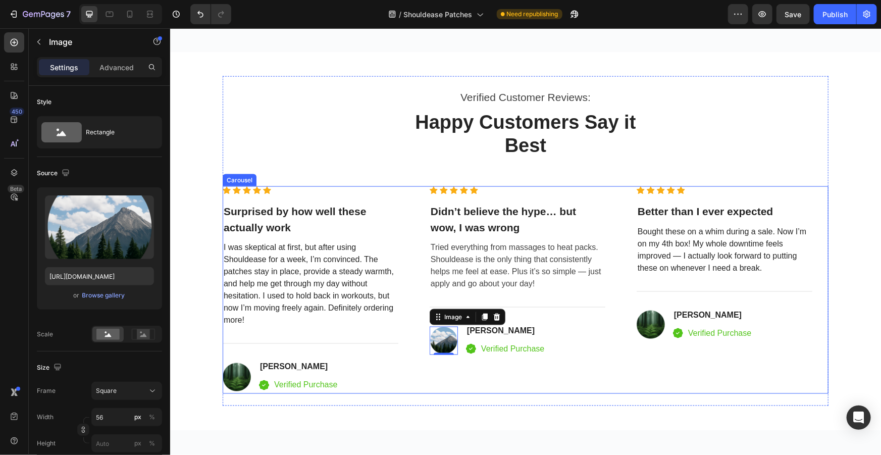
click at [647, 332] on img at bounding box center [650, 324] width 28 height 28
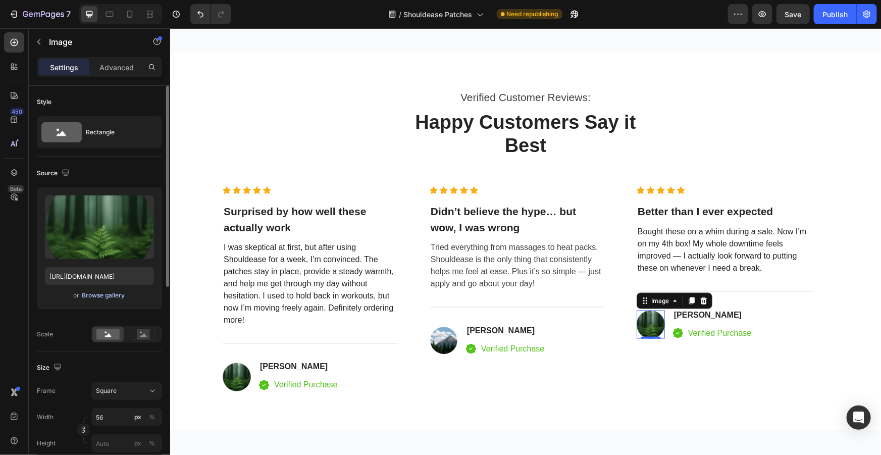
click at [86, 294] on div "Browse gallery" at bounding box center [103, 295] width 43 height 9
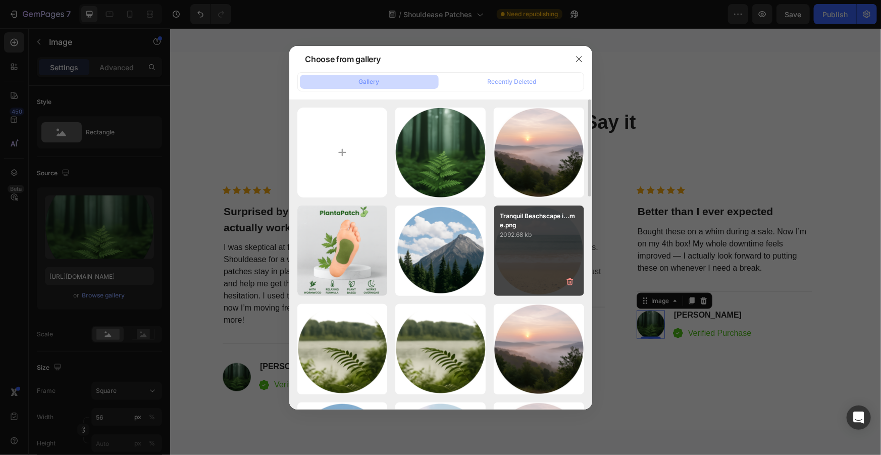
click at [547, 250] on div "Tranquil Beachscape i...me.png 2092.68 kb" at bounding box center [539, 250] width 90 height 90
type input "https://cdn.shopify.com/s/files/1/0916/9784/0438/files/gempages_553566507481695…"
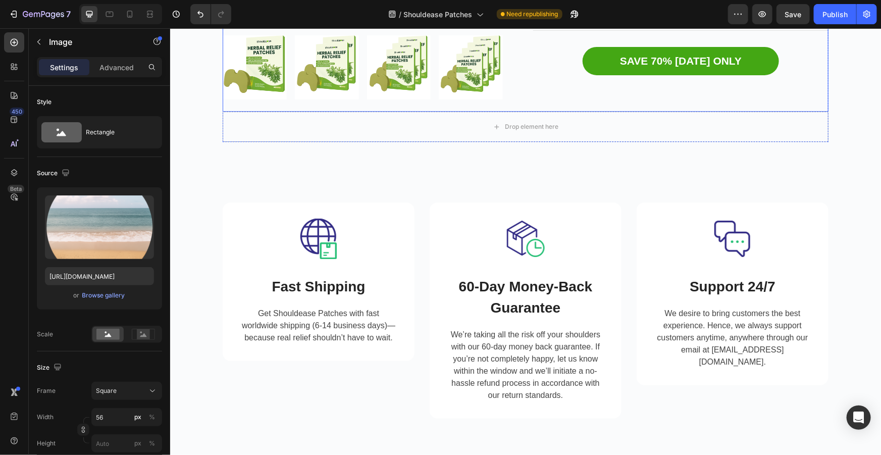
scroll to position [3395, 0]
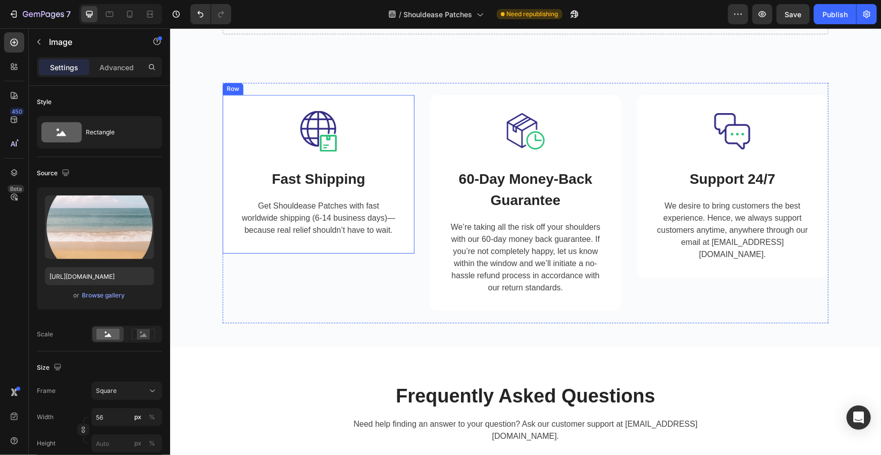
click at [340, 222] on p "Get Shouldease Patches with fast worldwide shipping (6-14 business days)—becaus…" at bounding box center [317, 217] width 157 height 36
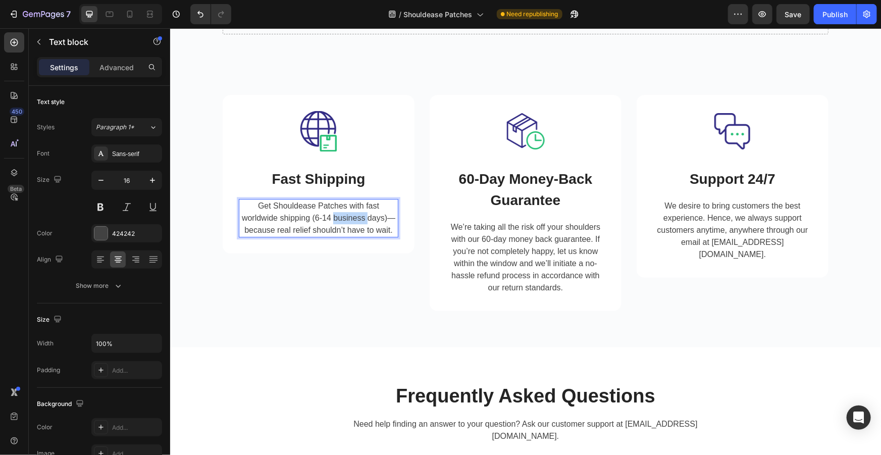
click at [369, 218] on p "Get Shouldease Patches with fast worldwide shipping (6-14 business days)—becaus…" at bounding box center [317, 217] width 157 height 36
click at [382, 219] on p "Get Shouldease Patches with fast worldwide shipping (6-14 business days)—becaus…" at bounding box center [317, 217] width 157 height 36
drag, startPoint x: 379, startPoint y: 218, endPoint x: 313, endPoint y: 218, distance: 66.6
click at [313, 218] on p "Get Shouldease Patches with fast worldwide shipping (6-14 business days)—becaus…" at bounding box center [317, 217] width 157 height 36
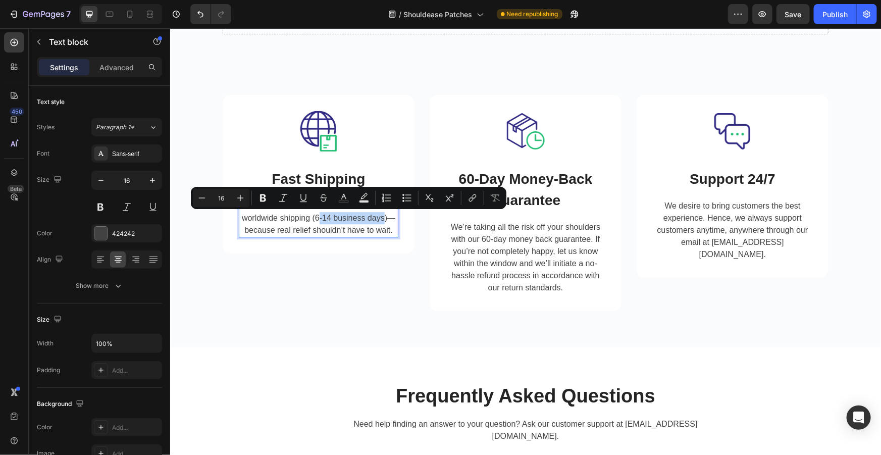
click at [317, 217] on p "Get Shouldease Patches with fast worldwide shipping (6-14 business days)—becaus…" at bounding box center [317, 217] width 157 height 36
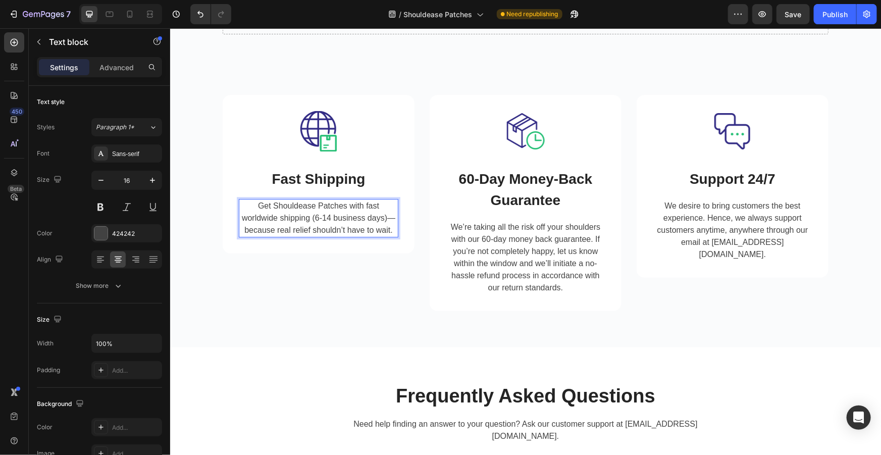
click at [381, 215] on p "Get Shouldease Patches with fast worldwide shipping (6-14 business days)—becaus…" at bounding box center [317, 217] width 157 height 36
drag, startPoint x: 381, startPoint y: 217, endPoint x: 312, endPoint y: 216, distance: 69.1
click at [312, 216] on p "Get Shouldease Patches with fast worldwide shipping (6-14 business days)—becaus…" at bounding box center [317, 217] width 157 height 36
click at [311, 209] on p "Get Shouldease Patches with fast worldwide shipping ( 4-8 business days )—becau…" at bounding box center [317, 217] width 157 height 36
drag, startPoint x: 311, startPoint y: 209, endPoint x: 291, endPoint y: 208, distance: 20.2
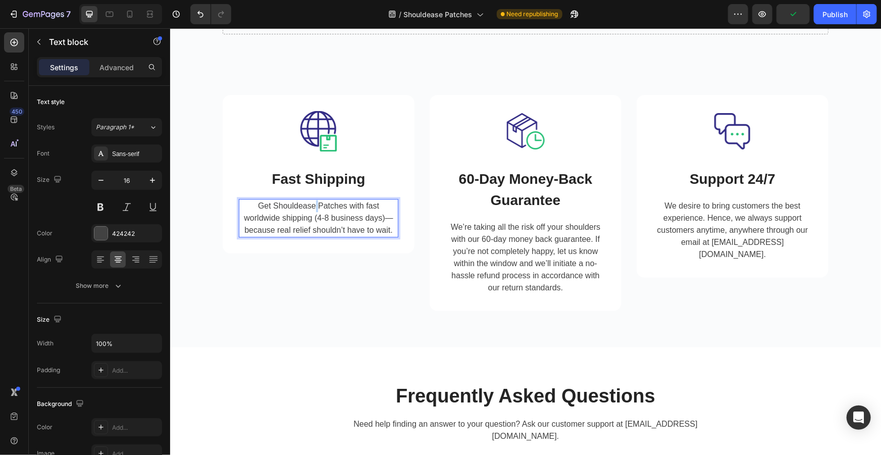
click at [308, 209] on p "Get Shouldease Patches with fast worldwide shipping ( 4-8 business days )—becau…" at bounding box center [317, 217] width 157 height 36
click at [253, 209] on p "Get Shouldease Patches with fast worldwide shipping ( 4-8 business days )—becau…" at bounding box center [317, 217] width 157 height 36
drag, startPoint x: 254, startPoint y: 204, endPoint x: 388, endPoint y: 235, distance: 137.2
click at [388, 235] on p "Get Shouldease Patches with fast worldwide shipping ( 4-8 business days )—becau…" at bounding box center [317, 217] width 157 height 36
drag, startPoint x: 311, startPoint y: 204, endPoint x: 267, endPoint y: 206, distance: 43.4
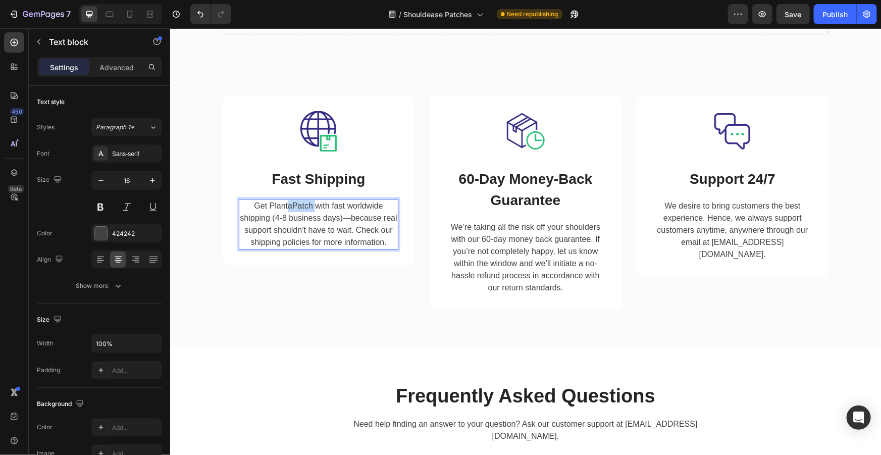
click at [268, 206] on span "Get PlantaPatch with fast worldwide shipping (4-8 business days)—because real s…" at bounding box center [317, 223] width 157 height 45
click at [347, 182] on h2 "Fast Shipping" at bounding box center [317, 178] width 159 height 23
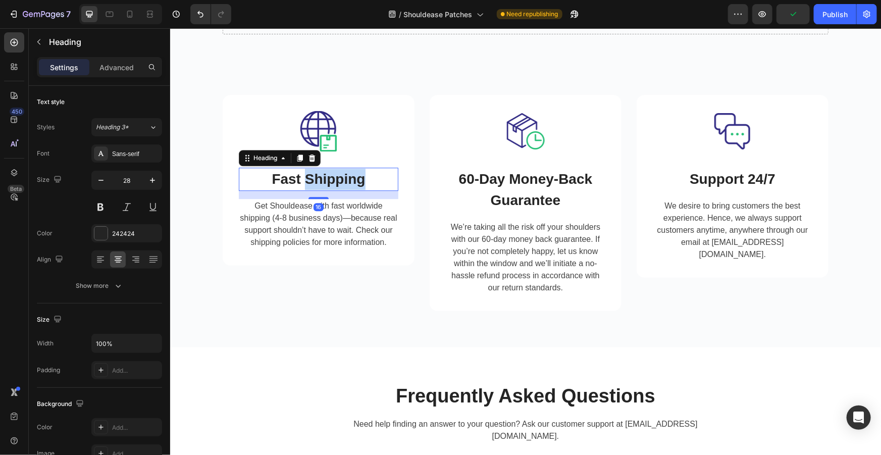
click at [360, 181] on p "Fast Shipping" at bounding box center [317, 178] width 157 height 21
drag, startPoint x: 351, startPoint y: 180, endPoint x: 265, endPoint y: 179, distance: 86.3
click at [255, 178] on p "Fast Shipping" at bounding box center [317, 178] width 157 height 21
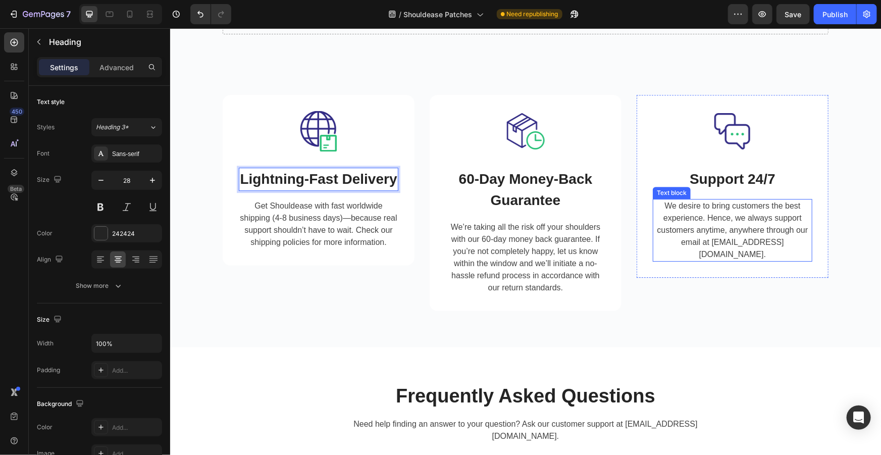
click at [747, 232] on p "We desire to bring customers the best experience. Hence, we always support cust…" at bounding box center [731, 229] width 157 height 61
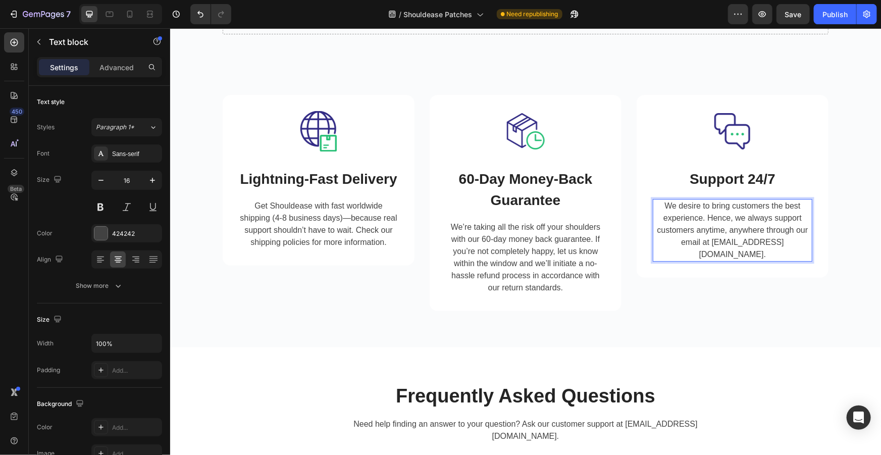
click at [788, 240] on p "We desire to bring customers the best experience. Hence, we always support cust…" at bounding box center [731, 229] width 157 height 61
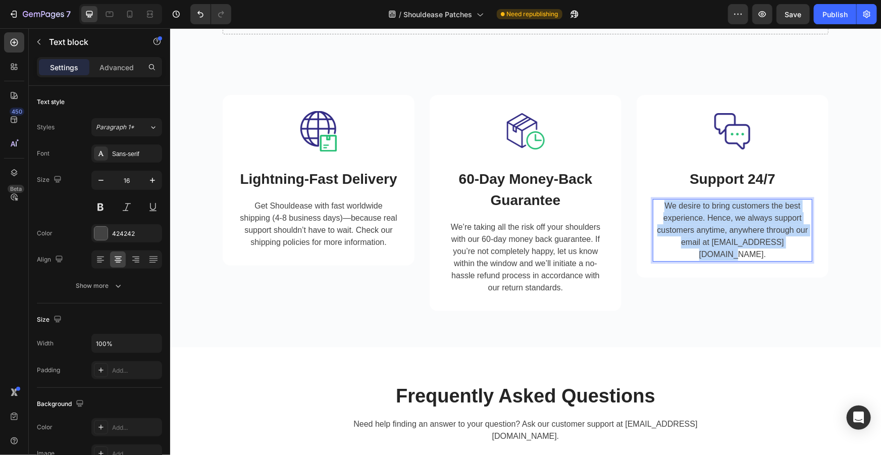
drag, startPoint x: 794, startPoint y: 244, endPoint x: 650, endPoint y: 204, distance: 148.8
click at [653, 204] on p "We desire to bring customers the best experience. Hence, we always support cust…" at bounding box center [731, 229] width 157 height 61
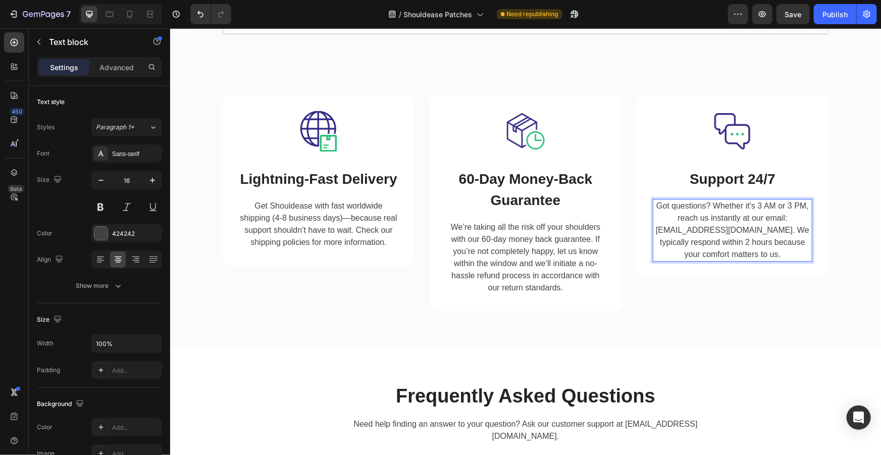
click at [697, 229] on span "Got questions? Whether it's 3 AM or 3 PM, reach us instantly at our email: [EMA…" at bounding box center [731, 229] width 153 height 57
drag, startPoint x: 738, startPoint y: 230, endPoint x: 702, endPoint y: 228, distance: 36.4
click at [704, 229] on span "Got questions? Whether it's 3 AM or 3 PM, reach us instantly at our email: [EMA…" at bounding box center [731, 229] width 153 height 57
click at [773, 236] on p "Got questions? Whether it's 3 AM or 3 PM, reach us instantly at our email: supp…" at bounding box center [731, 229] width 157 height 61
drag, startPoint x: 739, startPoint y: 229, endPoint x: 713, endPoint y: 228, distance: 25.8
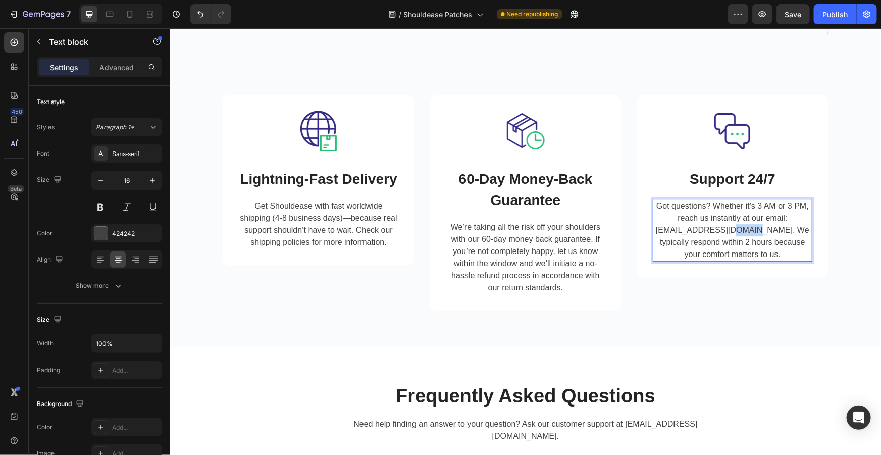
click at [715, 229] on span "Got questions? Whether it's 3 AM or 3 PM, reach us instantly at our email: supp…" at bounding box center [731, 229] width 153 height 57
click at [750, 237] on span "Got questions? Whether it's 3 AM or 3 PM, reach us instantly at our email: supp…" at bounding box center [731, 229] width 153 height 57
click at [773, 248] on p "Got questions? Whether it's 3 AM or 3 PM, reach us instantly at our email: supp…" at bounding box center [731, 229] width 157 height 61
click at [773, 253] on p "Got questions? Whether it's 3 AM or 3 PM, reach us instantly at our email: supp…" at bounding box center [731, 229] width 157 height 61
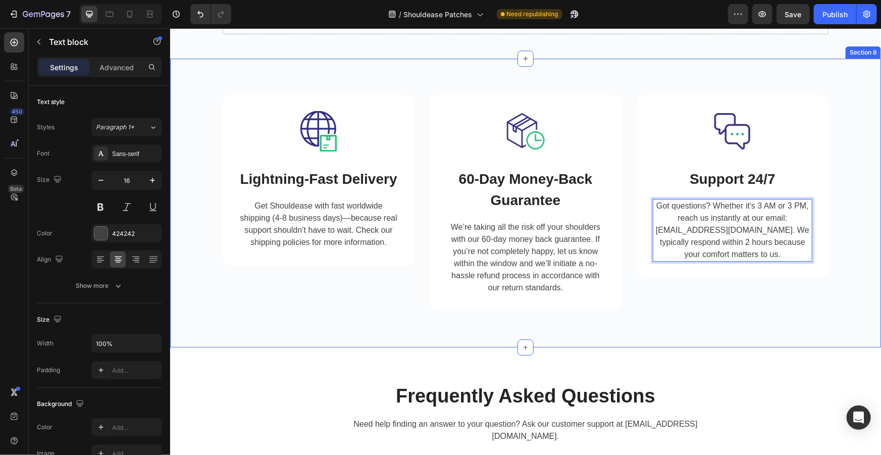
click at [863, 211] on div "Image Lightning-Fast Delivery Heading Get Shouldease with fast worldwide shippi…" at bounding box center [524, 202] width 695 height 240
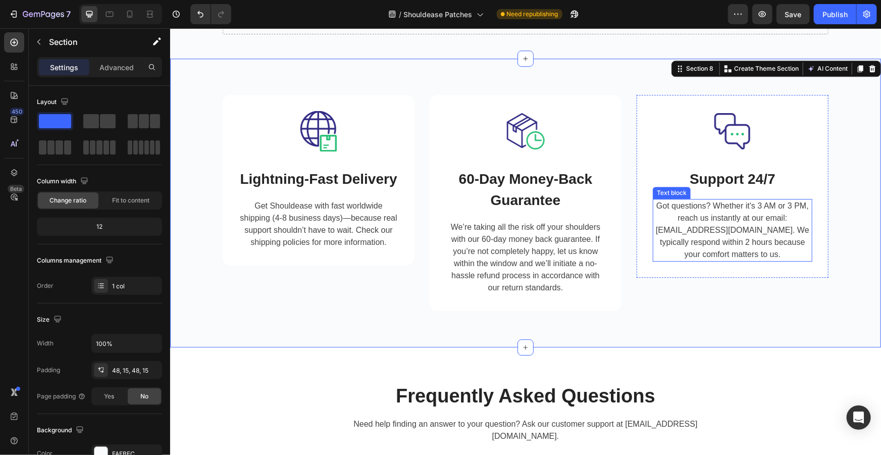
click at [758, 177] on h2 "Support 24/7" at bounding box center [731, 178] width 159 height 23
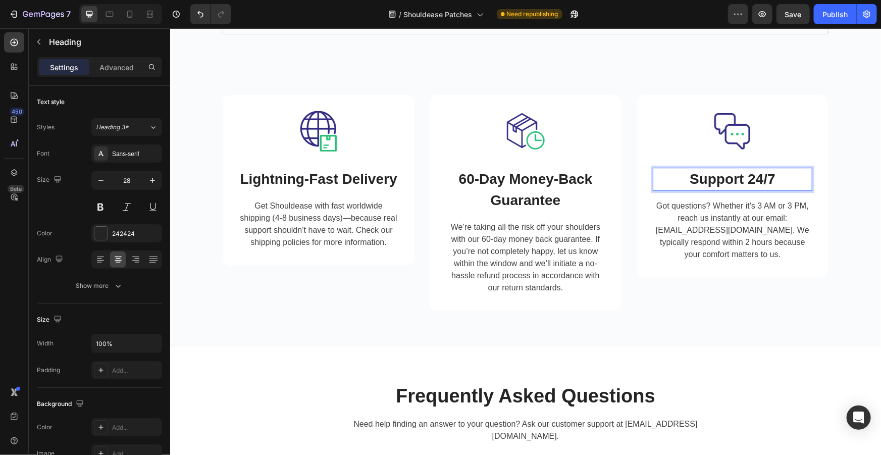
click at [783, 178] on p "Support 24/7" at bounding box center [731, 178] width 157 height 21
drag, startPoint x: 755, startPoint y: 176, endPoint x: 632, endPoint y: 171, distance: 123.2
click at [629, 172] on div "Image Lightning-Fast Delivery Heading Get Shouldease with fast worldwide shippi…" at bounding box center [525, 202] width 606 height 240
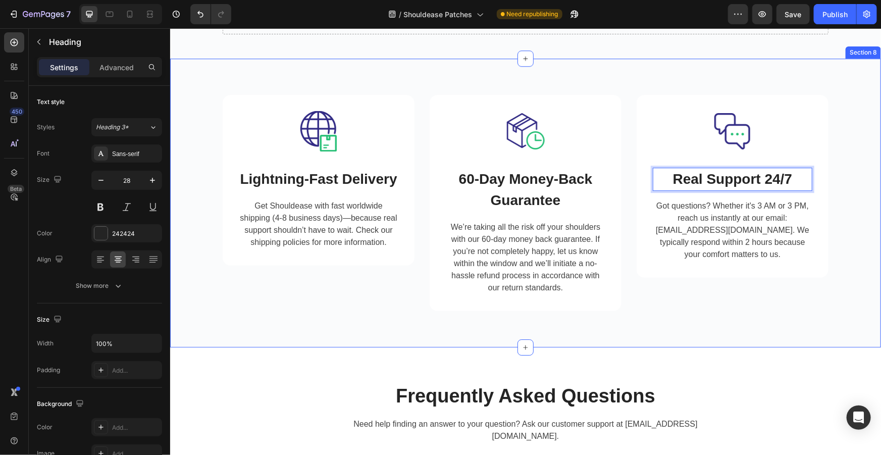
click at [852, 190] on div "Image Lightning-Fast Delivery Heading Get Shouldease with fast worldwide shippi…" at bounding box center [524, 202] width 695 height 240
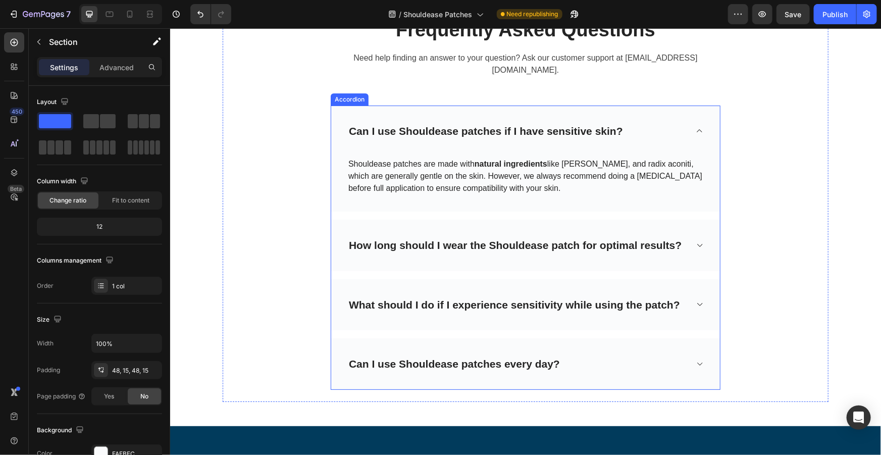
scroll to position [3762, 0]
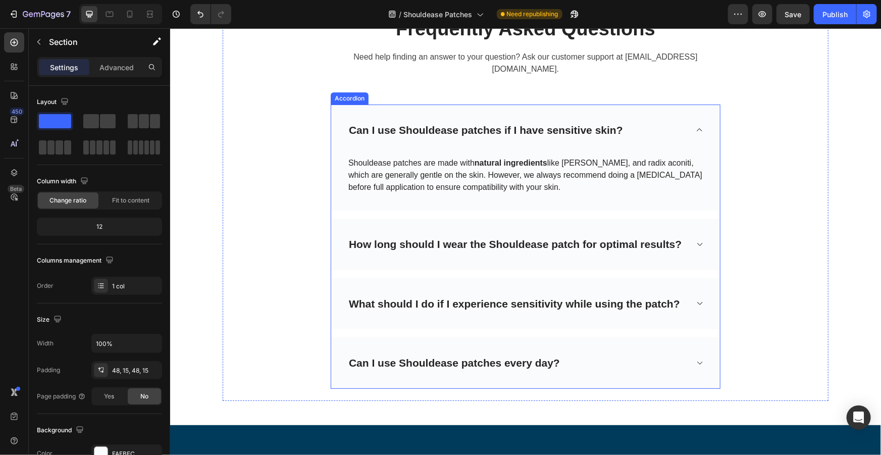
click at [689, 231] on div "How long should I wear the Shouldease patch for optimal results?" at bounding box center [525, 243] width 389 height 51
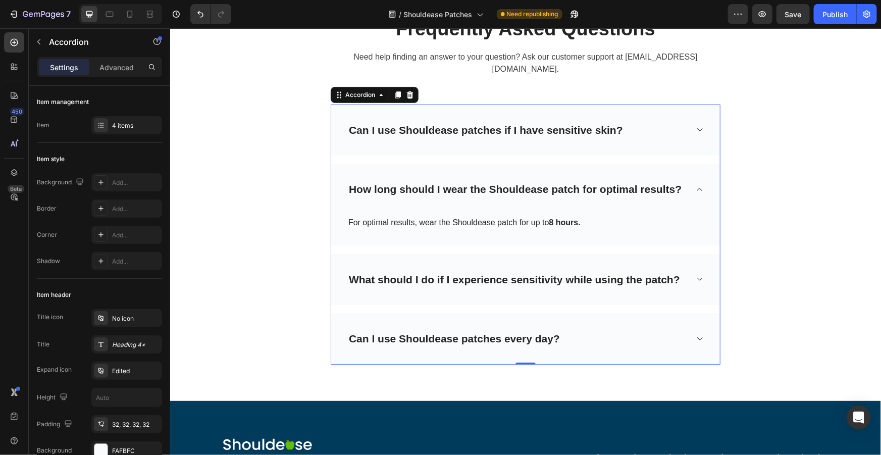
click at [609, 182] on p "How long should I wear the Shouldease patch for optimal results?" at bounding box center [514, 189] width 333 height 16
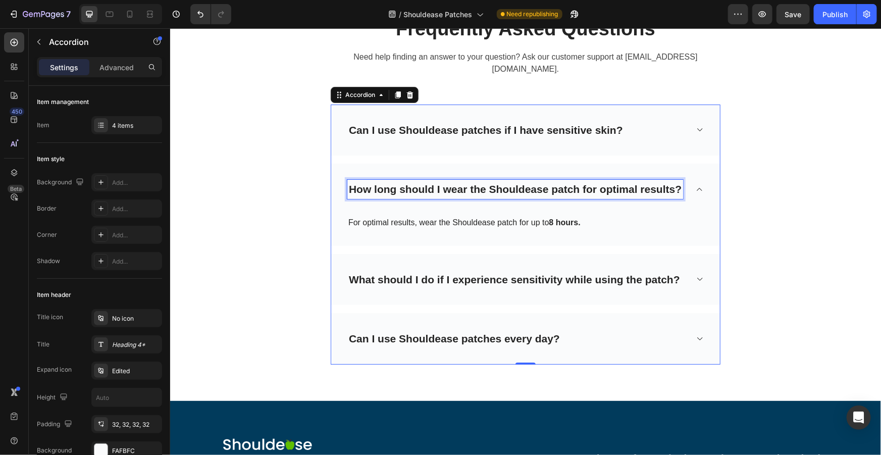
click at [640, 183] on span "How long should I wear the Shouldease patch for optimal results?" at bounding box center [514, 189] width 333 height 12
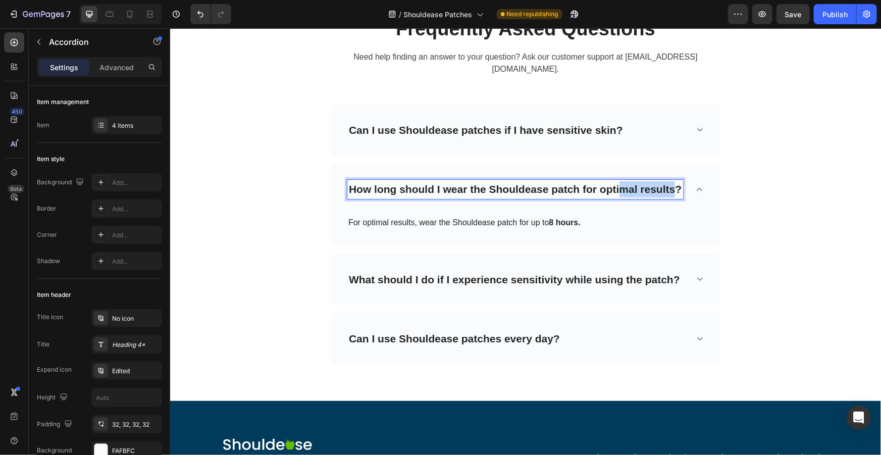
drag, startPoint x: 672, startPoint y: 177, endPoint x: 609, endPoint y: 176, distance: 63.1
click at [614, 183] on span "How long should I wear the Shouldease patch for optimal results?" at bounding box center [514, 189] width 333 height 12
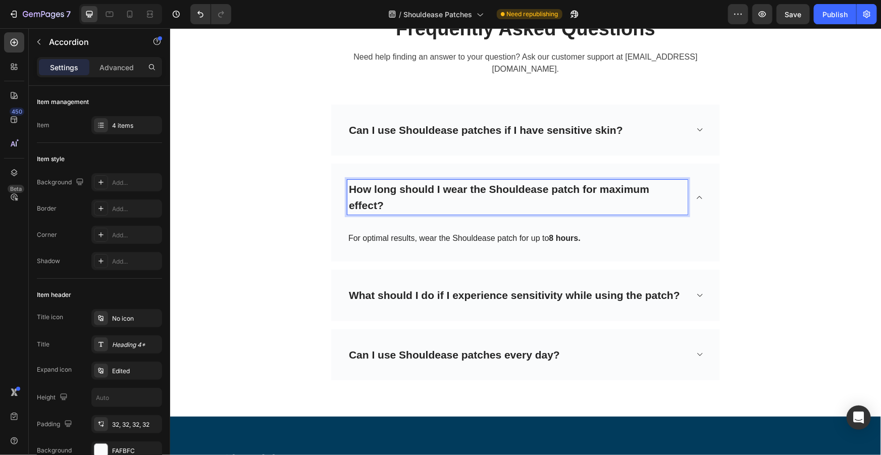
click at [484, 183] on span "How long should I wear the Shouldease patch for maximum effect?" at bounding box center [498, 197] width 300 height 28
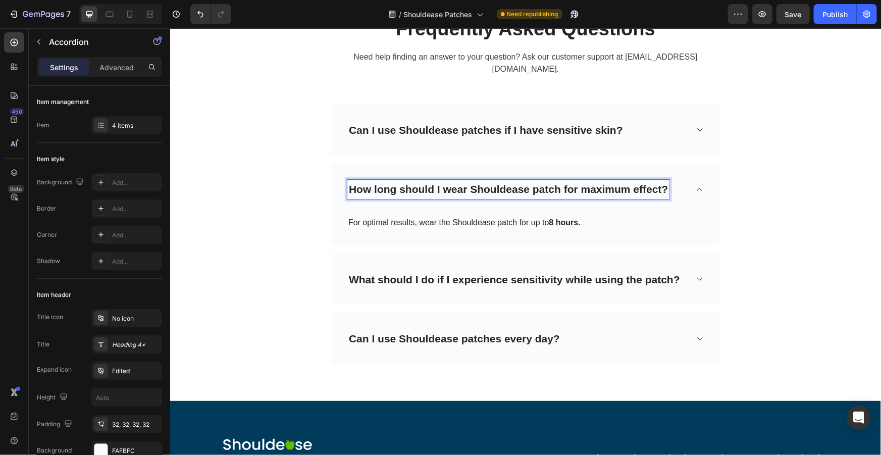
click at [556, 183] on span "How long should I wear Shouldease patch for maximum effect?" at bounding box center [507, 189] width 319 height 12
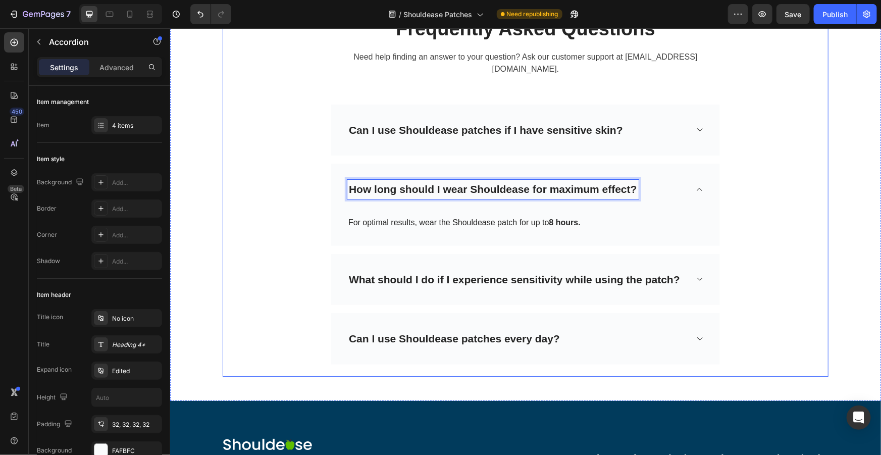
click at [793, 221] on div "Frequently Asked Questions Heading Need help finding an answer to your question…" at bounding box center [525, 190] width 606 height 348
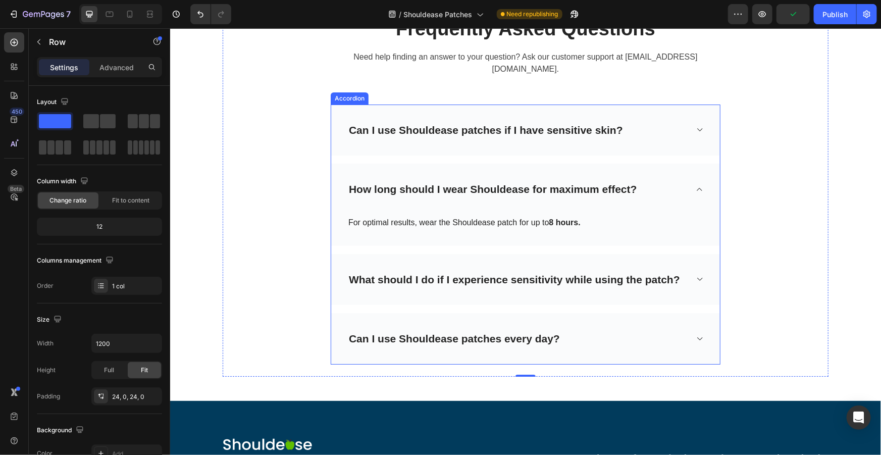
click at [459, 183] on span "How long should I wear Shouldease for maximum effect?" at bounding box center [492, 189] width 288 height 12
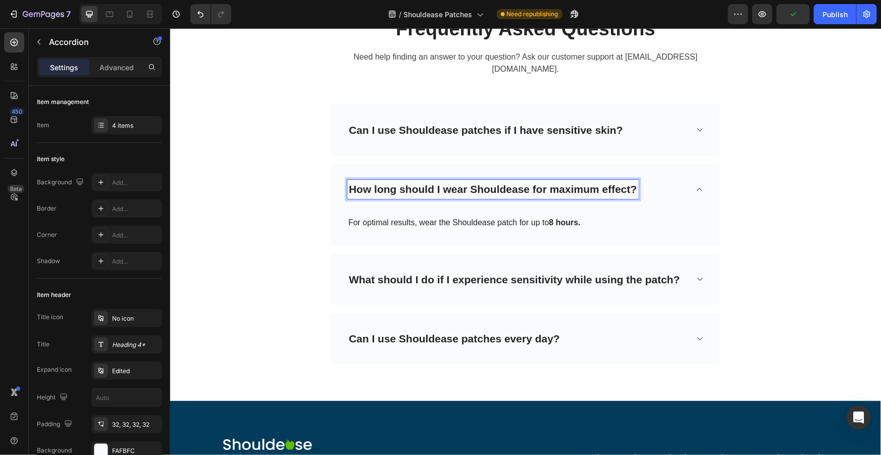
click at [462, 183] on span "How long should I wear Shouldease for maximum effect?" at bounding box center [492, 189] width 288 height 12
click at [777, 136] on div "Frequently Asked Questions Heading Need help finding an answer to your question…" at bounding box center [525, 190] width 606 height 348
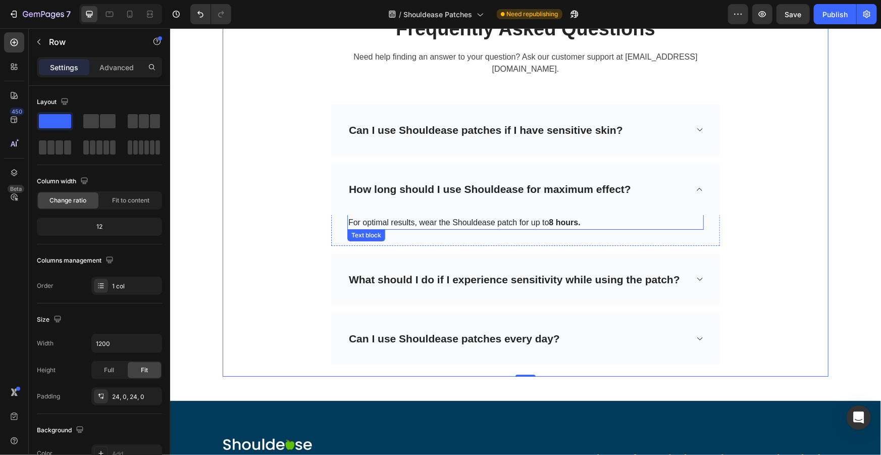
click at [413, 218] on span "For optimal results, wear the Shouldease patch for up to 8 hours." at bounding box center [464, 222] width 232 height 9
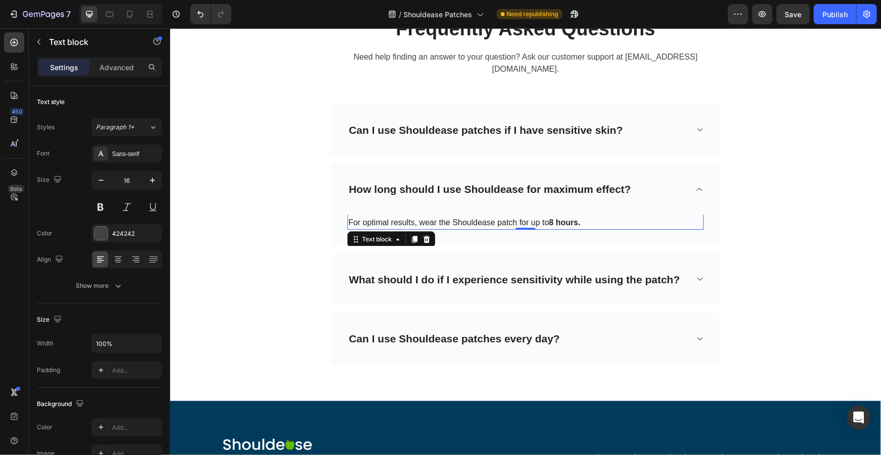
click at [413, 218] on span "For optimal results, wear the Shouldease patch for up to 8 hours." at bounding box center [464, 222] width 232 height 9
click at [578, 218] on strong "8 hours." at bounding box center [564, 222] width 31 height 9
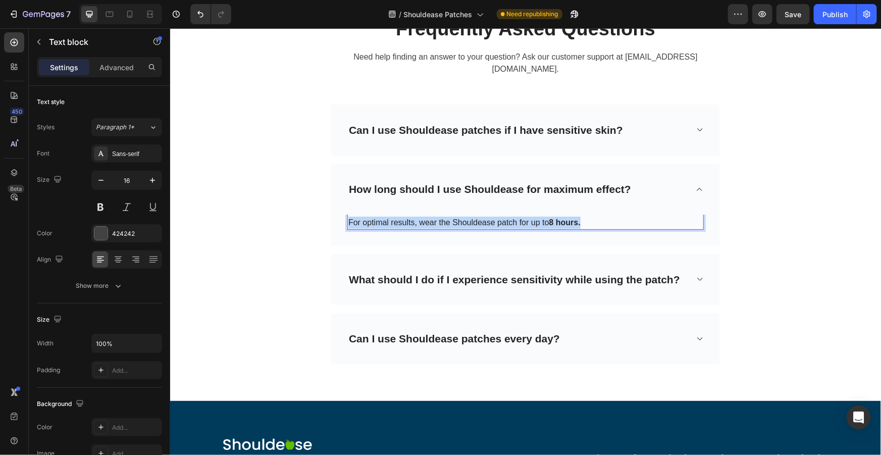
drag, startPoint x: 565, startPoint y: 206, endPoint x: 331, endPoint y: 207, distance: 234.2
click at [331, 207] on div "For optimal results, wear the Shouldease patch for up to 8 hours. Text block 0 …" at bounding box center [525, 225] width 389 height 39
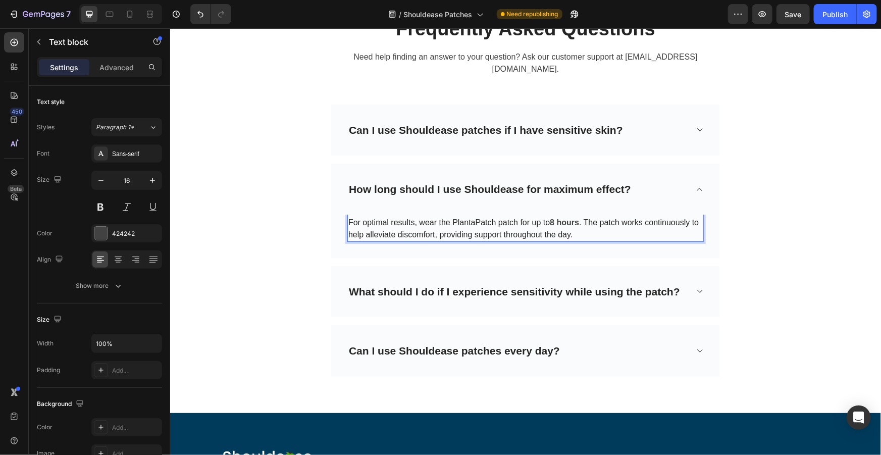
click at [494, 218] on span "For optimal results, wear the PlantaPatch patch for up to" at bounding box center [448, 222] width 201 height 9
drag, startPoint x: 492, startPoint y: 208, endPoint x: 456, endPoint y: 206, distance: 35.4
click at [456, 218] on span "For optimal results, wear the PlantaPatch patch for up to" at bounding box center [448, 222] width 201 height 9
click at [686, 176] on div "How long should I use Shouldease for maximum effect?" at bounding box center [525, 188] width 389 height 51
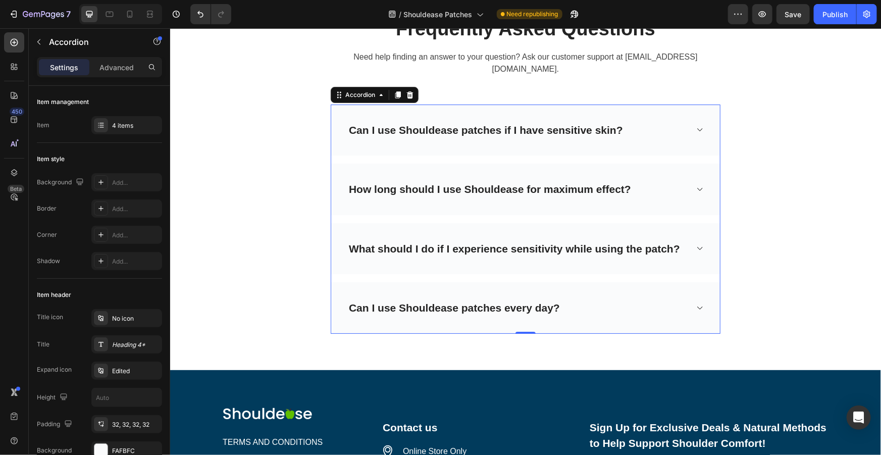
click at [690, 233] on div "What should I do if I experience sensitivity while using the patch?" at bounding box center [525, 248] width 389 height 51
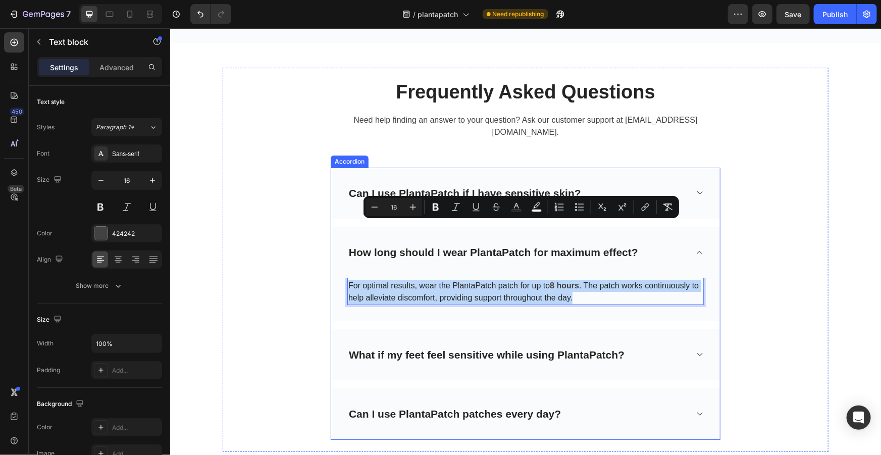
scroll to position [3729, 0]
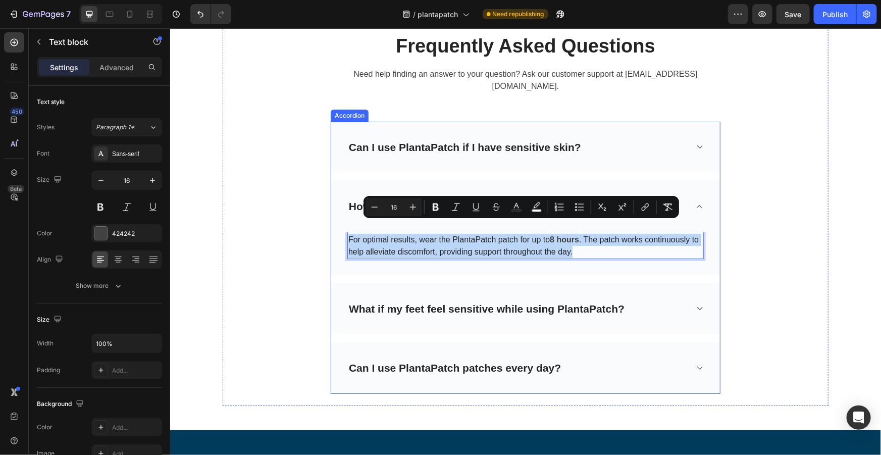
click at [683, 299] on div "What if my feet feel sensitive while using PlantaPatch?" at bounding box center [517, 308] width 340 height 19
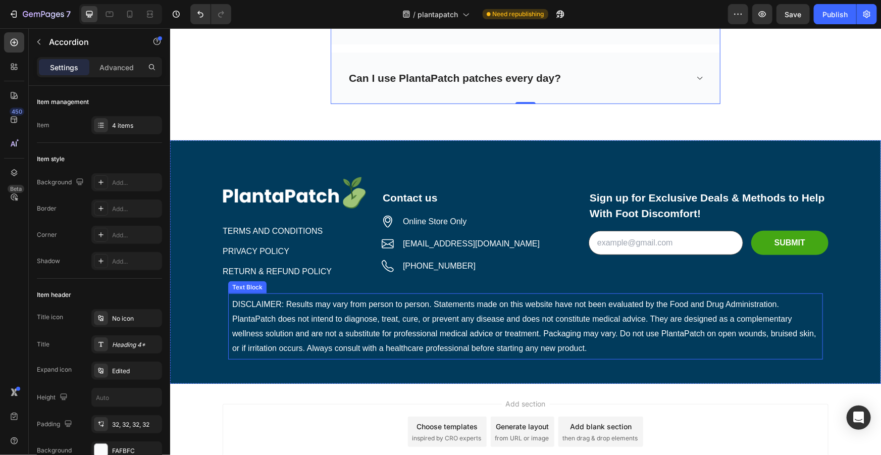
scroll to position [4050, 0]
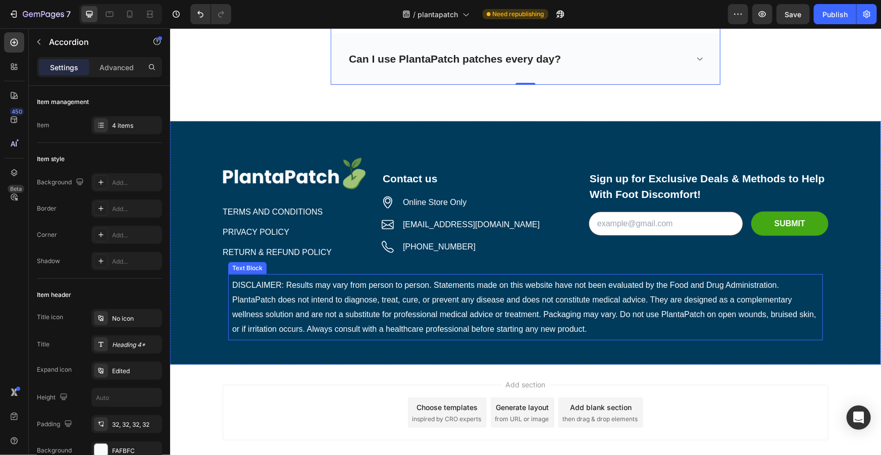
click at [471, 299] on span "DISCLAIMER: Results may vary from person to person. Statements made on this web…" at bounding box center [524, 306] width 584 height 52
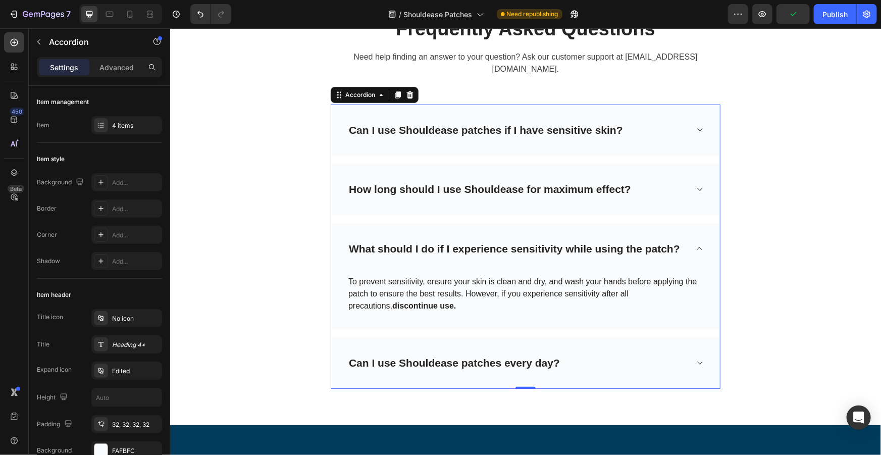
scroll to position [3762, 0]
click at [608, 353] on div "Can I use Shouldease patches every day?" at bounding box center [517, 362] width 340 height 19
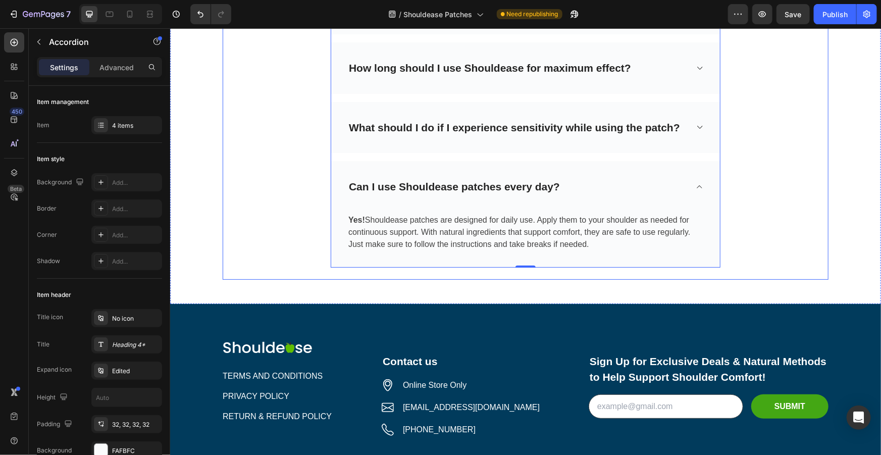
scroll to position [3945, 0]
